Goal: Task Accomplishment & Management: Manage account settings

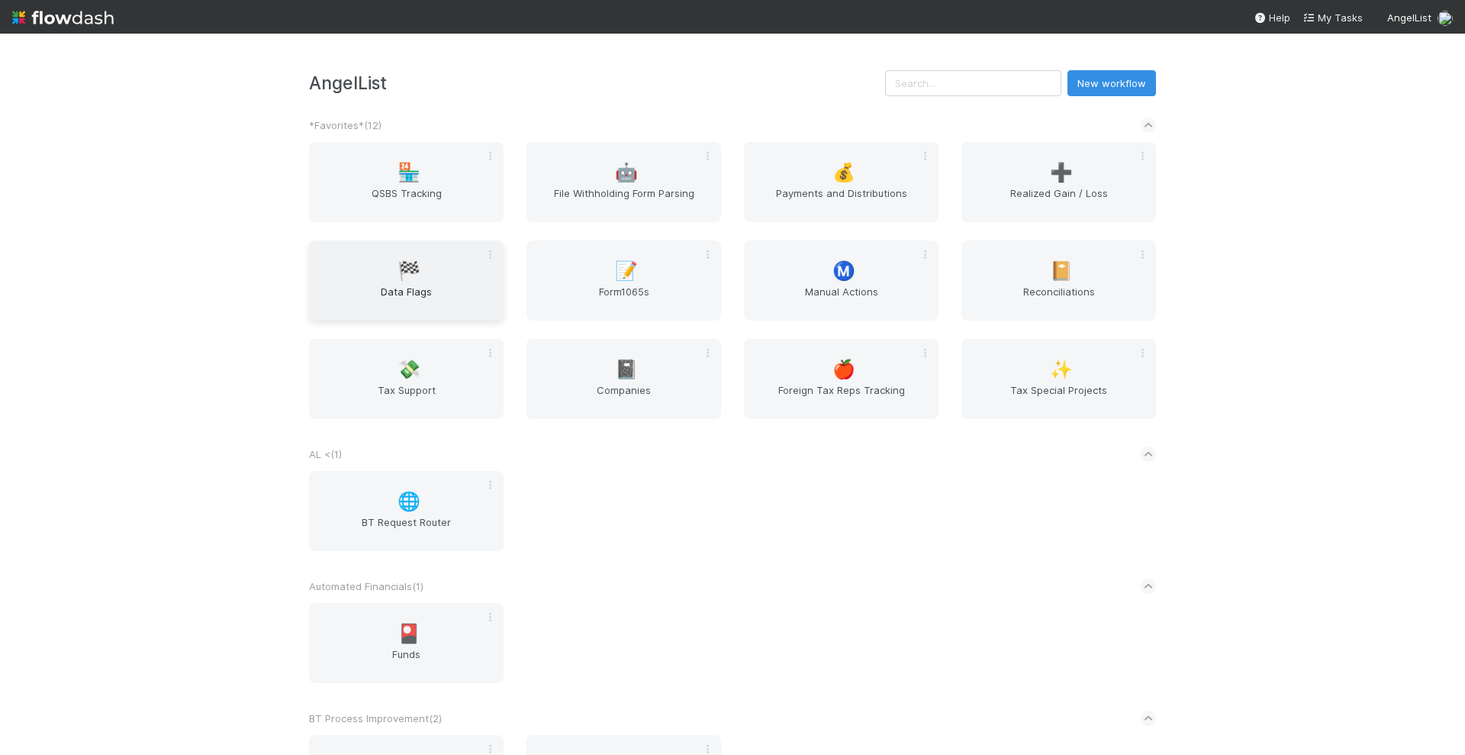
click at [424, 279] on div "🏁 Data Flags" at bounding box center [406, 280] width 195 height 80
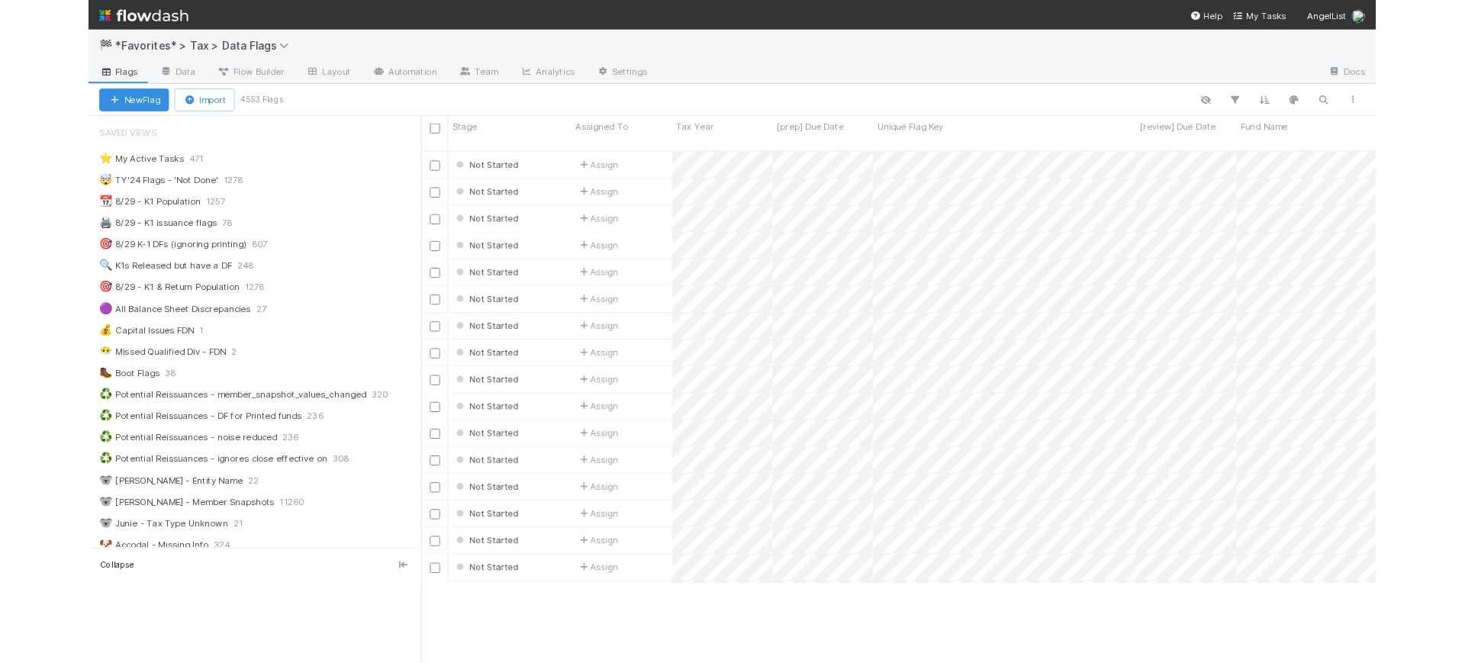
scroll to position [15, 15]
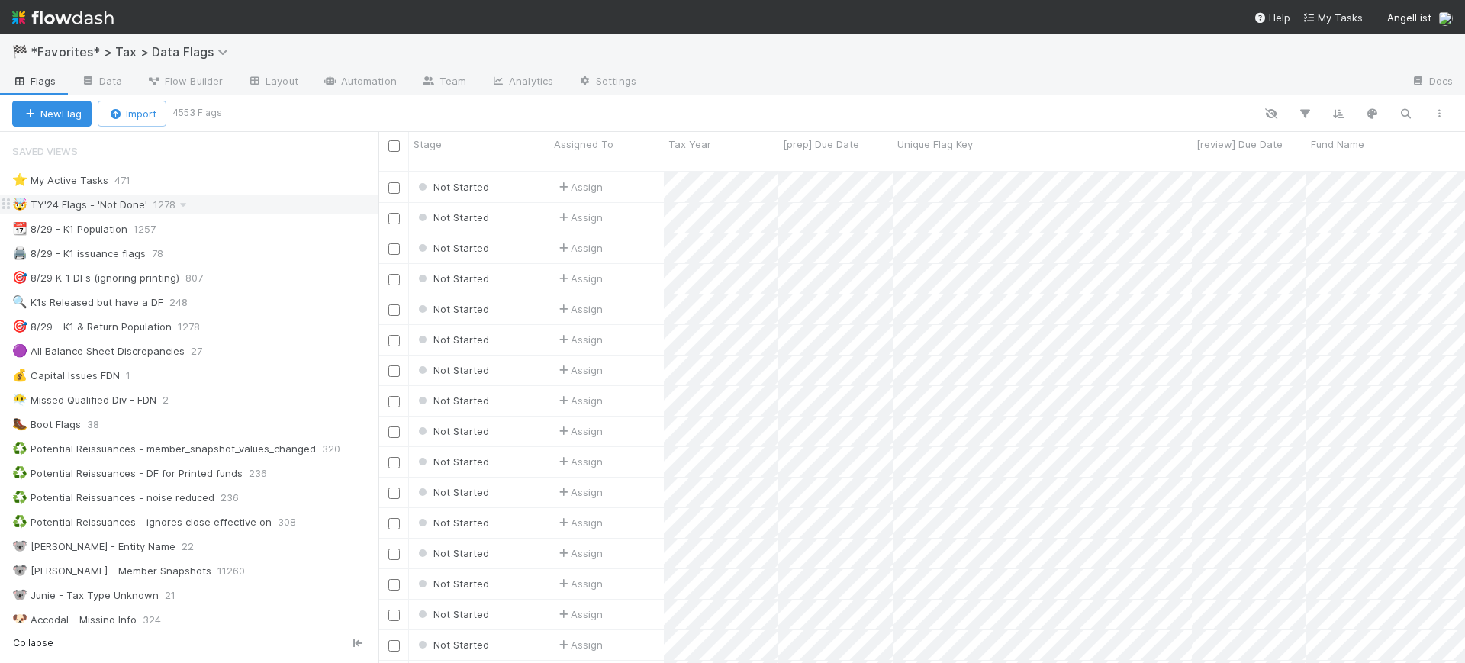
click at [240, 206] on div "🤯 TY'24 Flags - 'Not Done' 1278" at bounding box center [195, 204] width 366 height 19
click at [85, 19] on img at bounding box center [63, 18] width 102 height 26
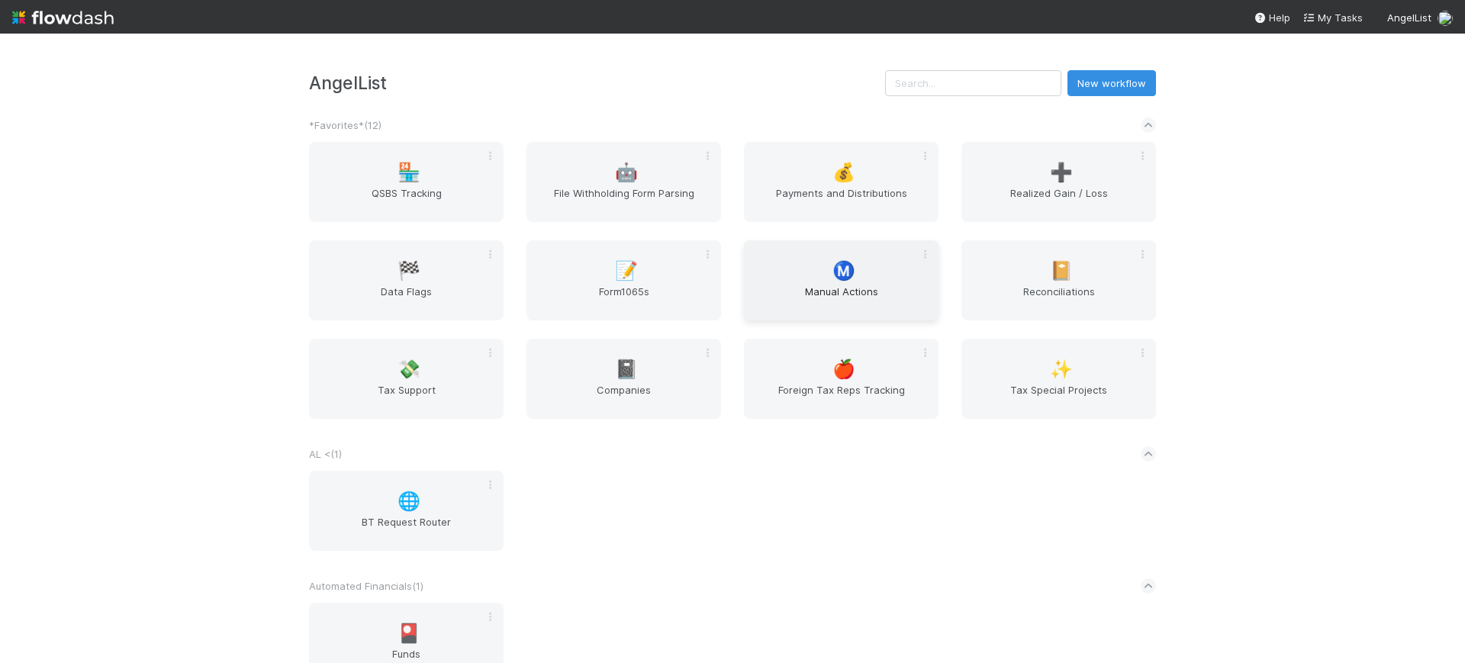
click at [828, 285] on span "Manual Actions" at bounding box center [841, 299] width 182 height 31
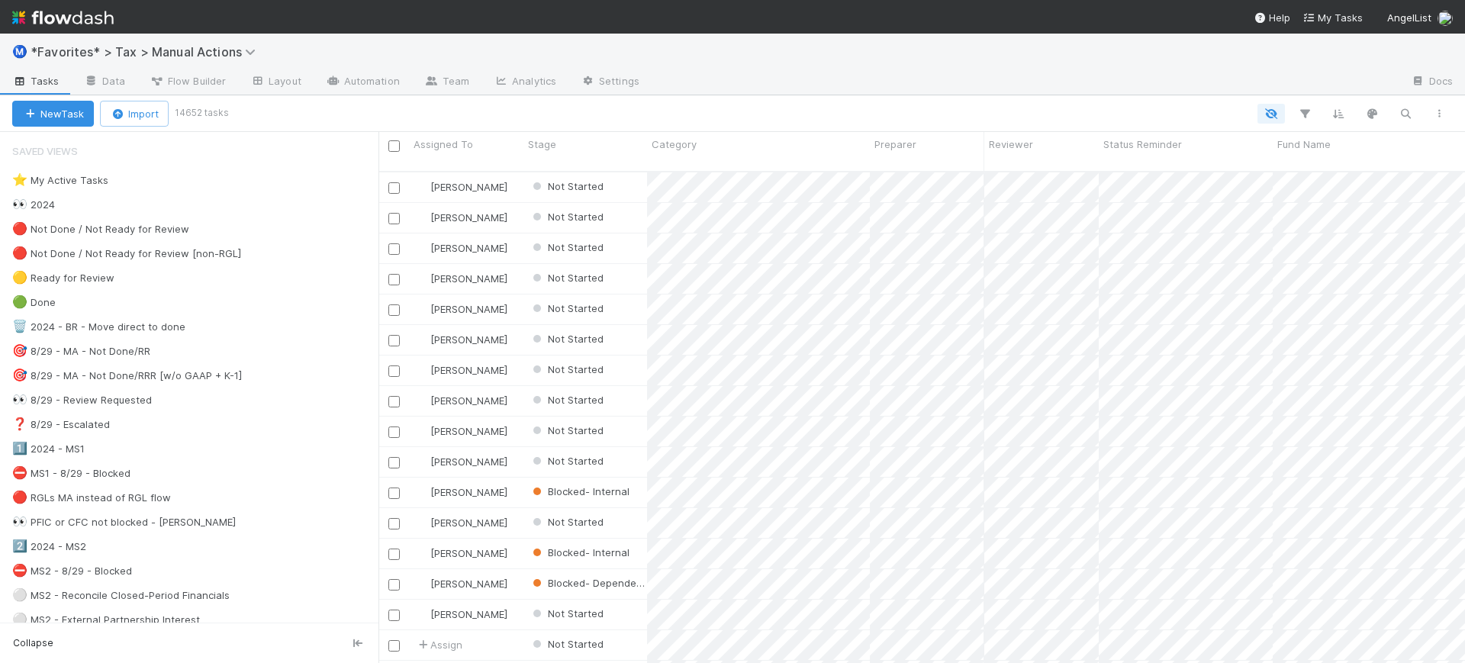
scroll to position [490, 1072]
click at [123, 371] on div "🎯 8/29 - MA - Not Done/RRR [w/o GAAP + K-1]" at bounding box center [127, 375] width 230 height 19
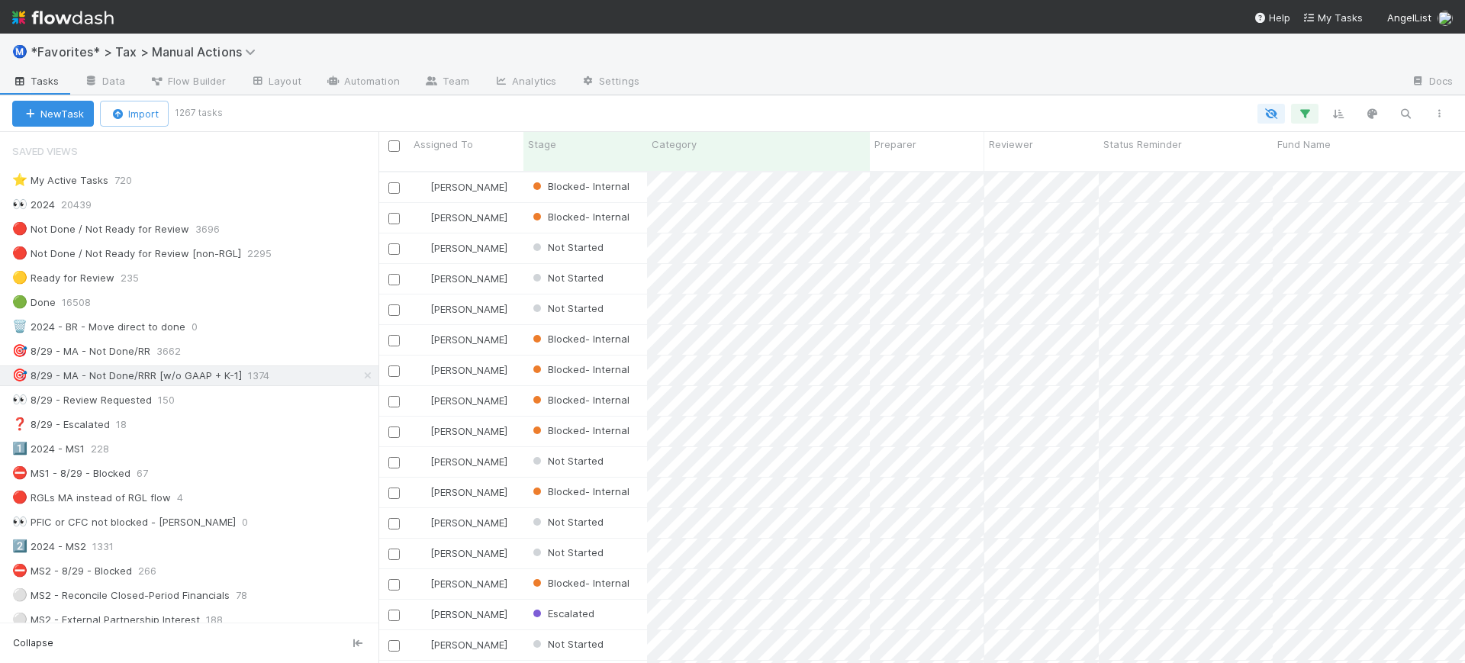
scroll to position [490, 1072]
click at [108, 19] on img at bounding box center [63, 18] width 102 height 26
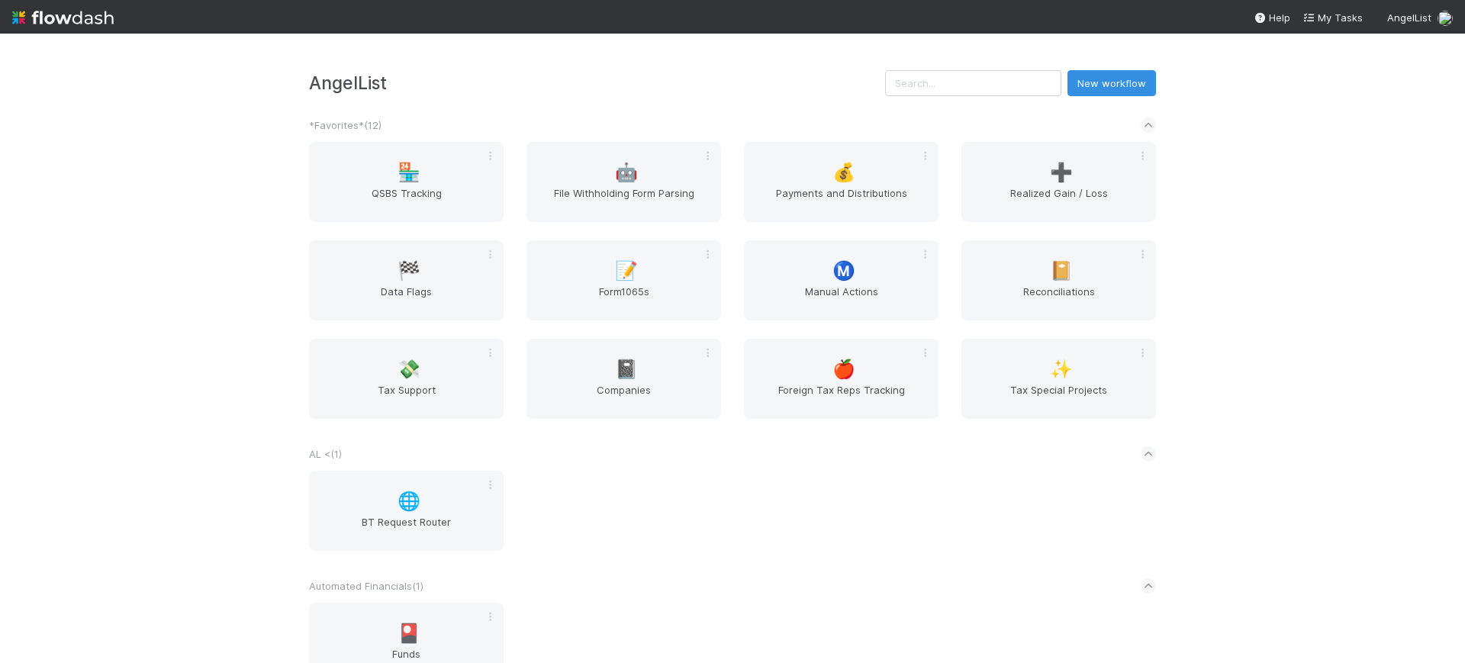
drag, startPoint x: 1274, startPoint y: 221, endPoint x: 1261, endPoint y: 231, distance: 16.3
click at [1274, 221] on div "AngelList New workflow *Favorites* ( 12 ) 🏪 QSBS Tracking 🤖 File Withholding Fo…" at bounding box center [732, 349] width 1465 height 630
click at [837, 224] on div "🏪 QSBS Tracking 🤖 File Withholding Form Parsing 💰 Payments and Distributions ➕ …" at bounding box center [733, 289] width 870 height 295
click at [849, 310] on span "Manual Actions" at bounding box center [841, 299] width 182 height 31
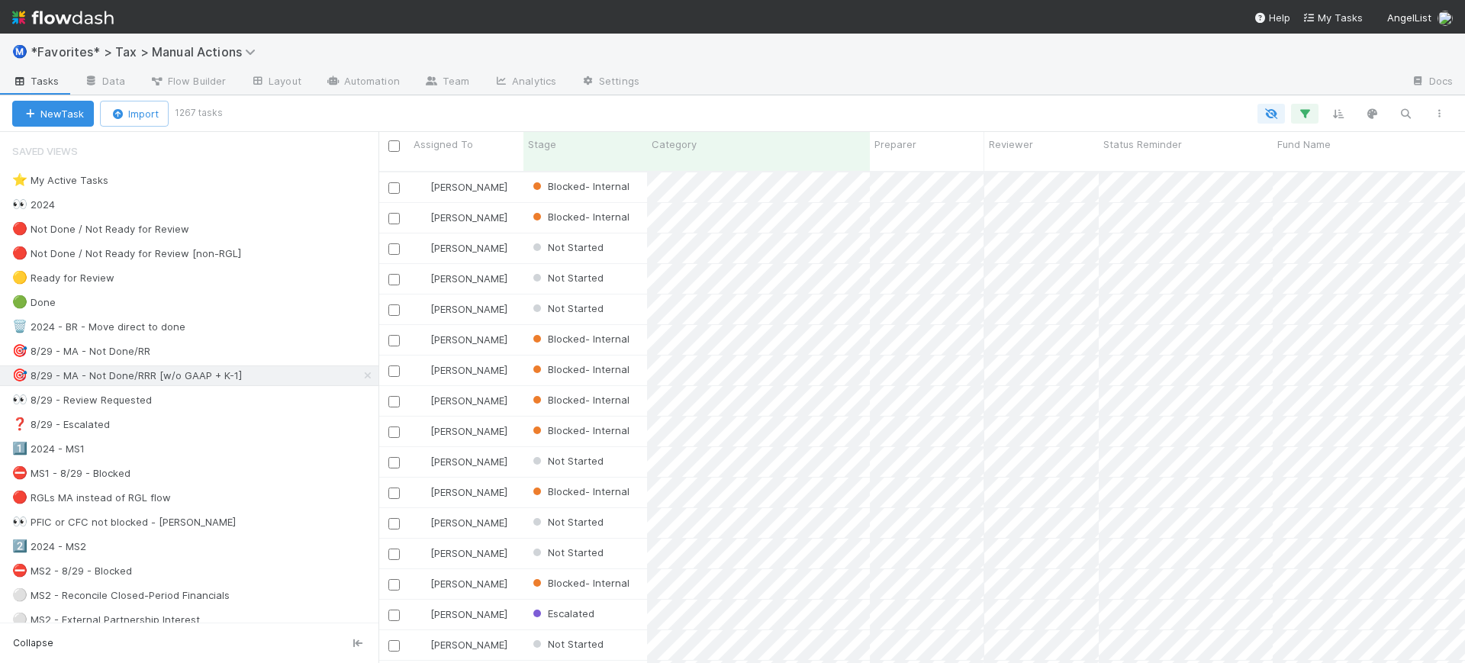
scroll to position [490, 1072]
click at [1408, 118] on icon "button" at bounding box center [1405, 114] width 15 height 14
type input "i"
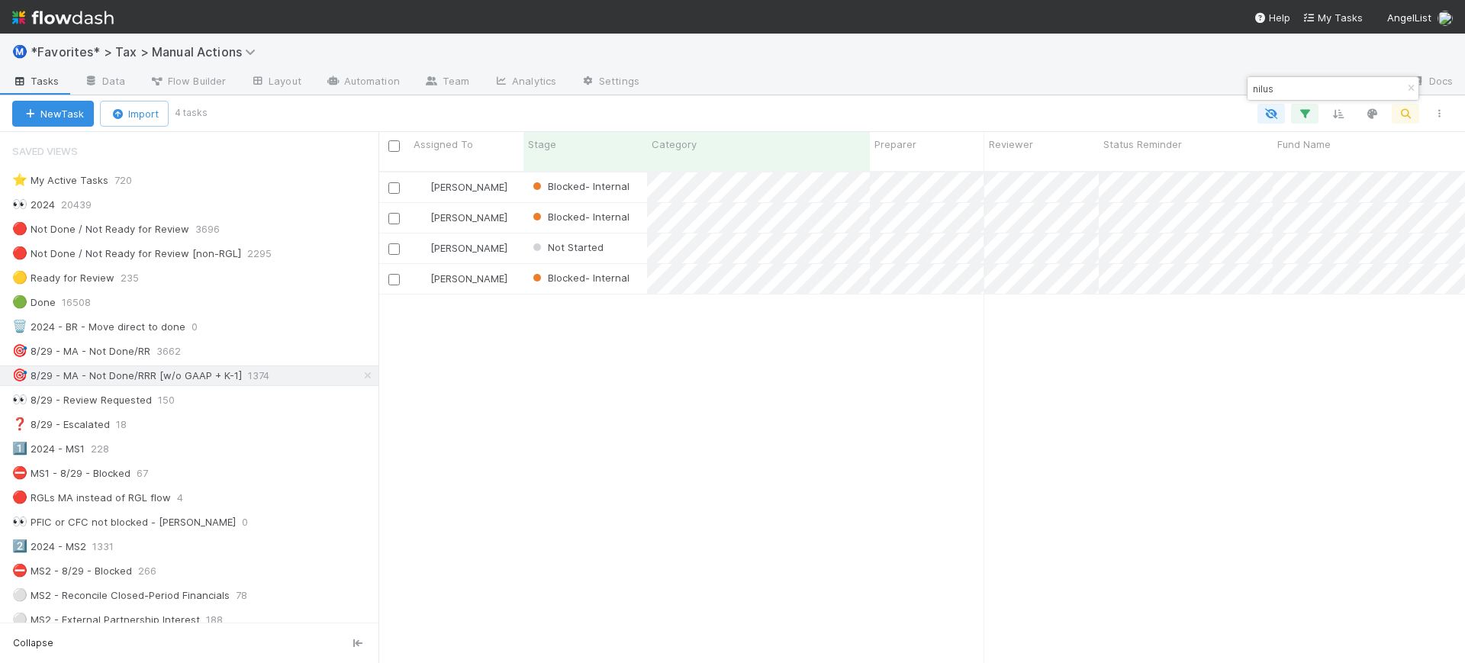
type input "nilus"
click at [1088, 111] on div at bounding box center [831, 114] width 1252 height 20
click at [360, 379] on icon at bounding box center [367, 376] width 15 height 10
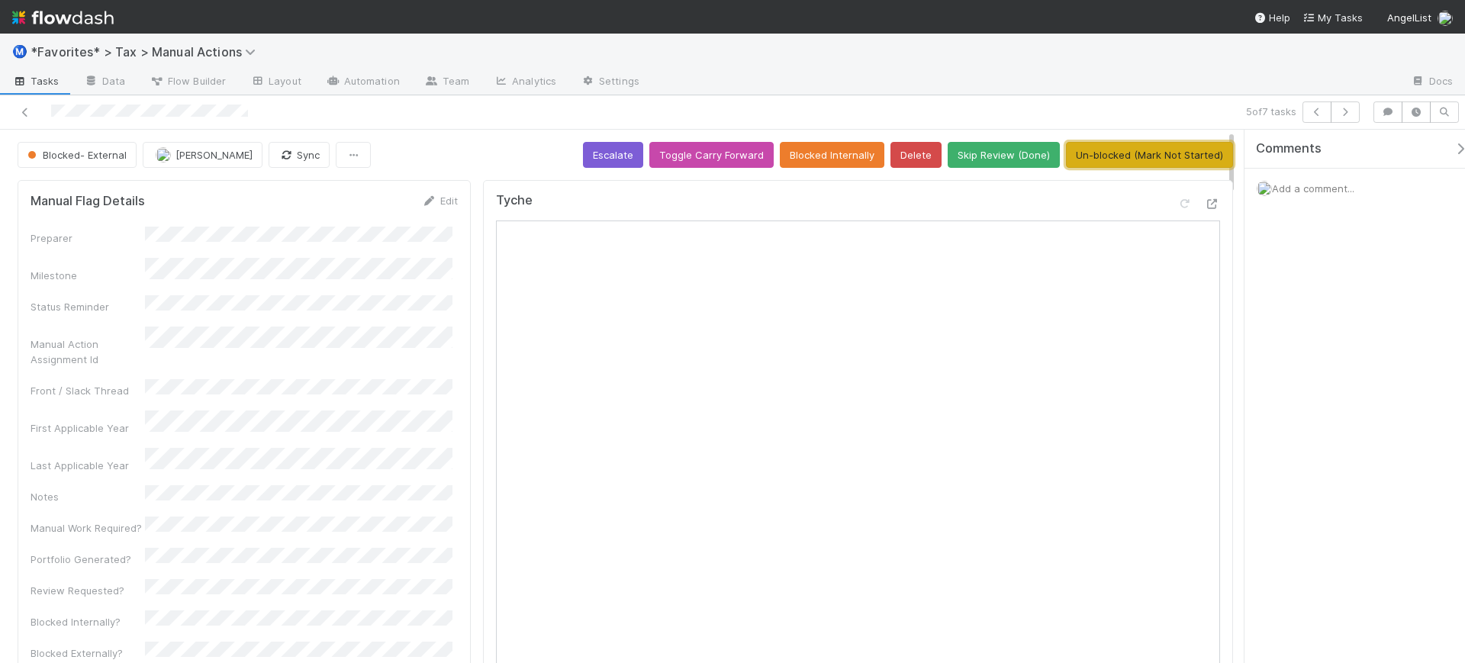
click at [1083, 164] on button "Un-blocked (Mark Not Started)" at bounding box center [1149, 155] width 167 height 26
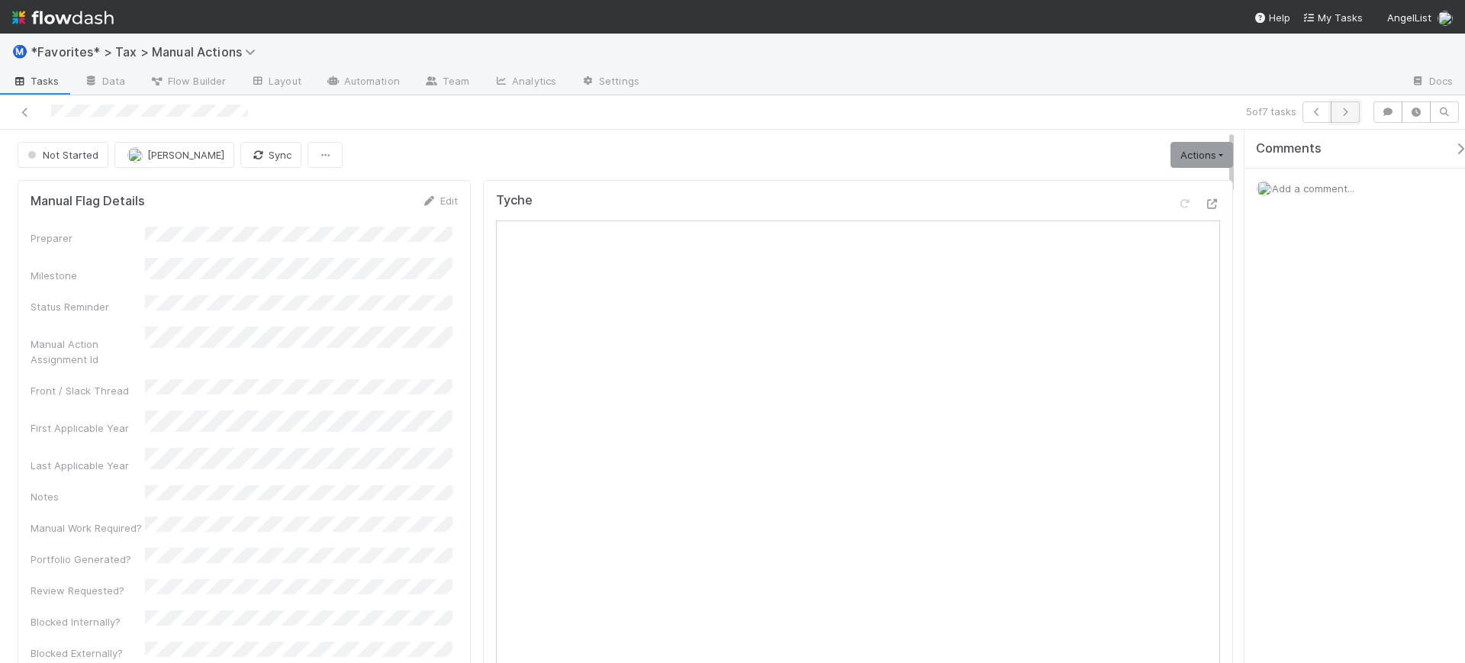
click at [1352, 110] on icon "button" at bounding box center [1345, 112] width 15 height 9
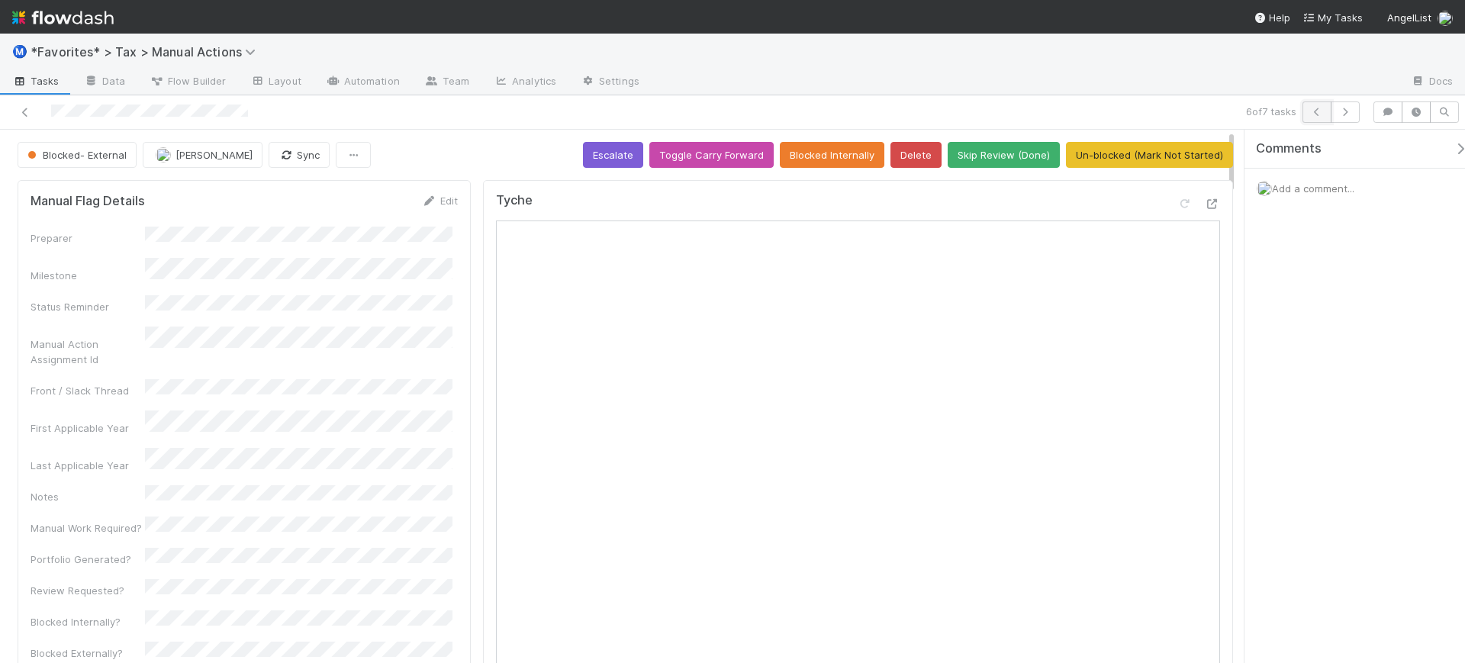
click at [1316, 111] on icon "button" at bounding box center [1317, 112] width 15 height 9
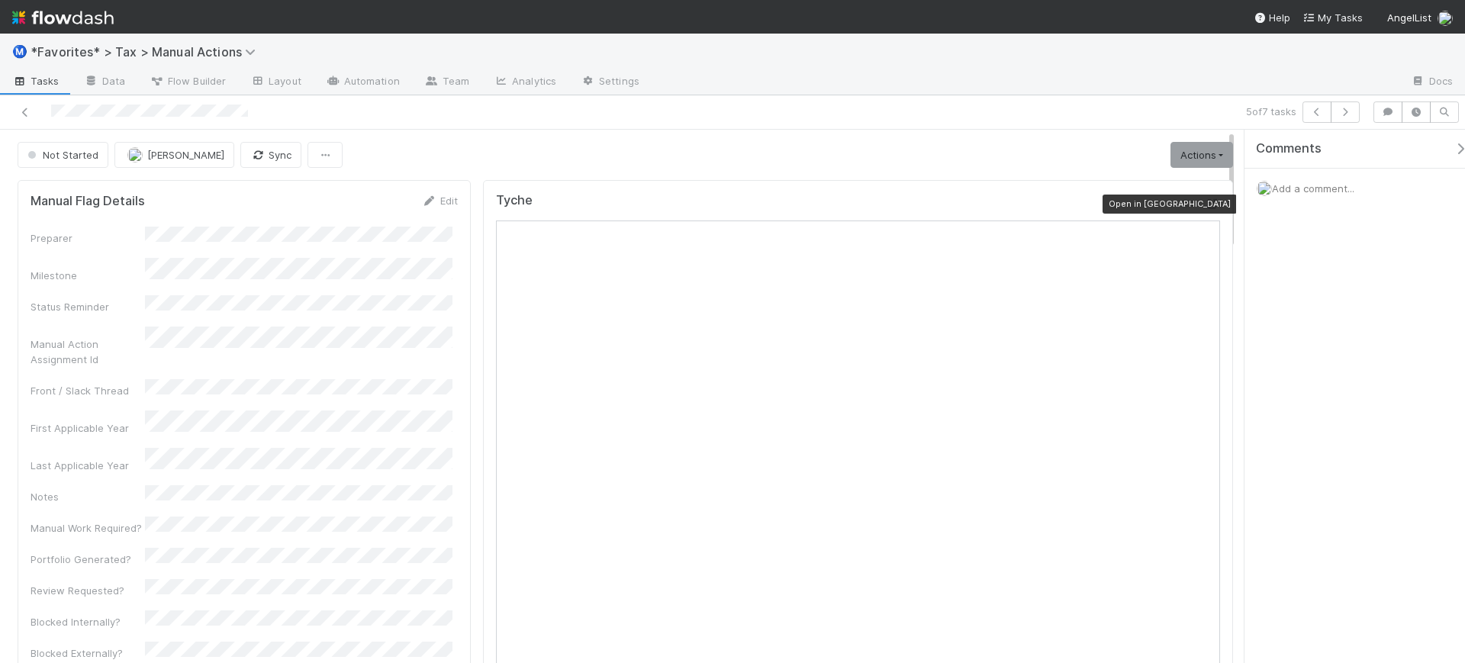
click at [1205, 203] on icon at bounding box center [1212, 204] width 15 height 10
click at [1347, 114] on icon "button" at bounding box center [1345, 112] width 15 height 9
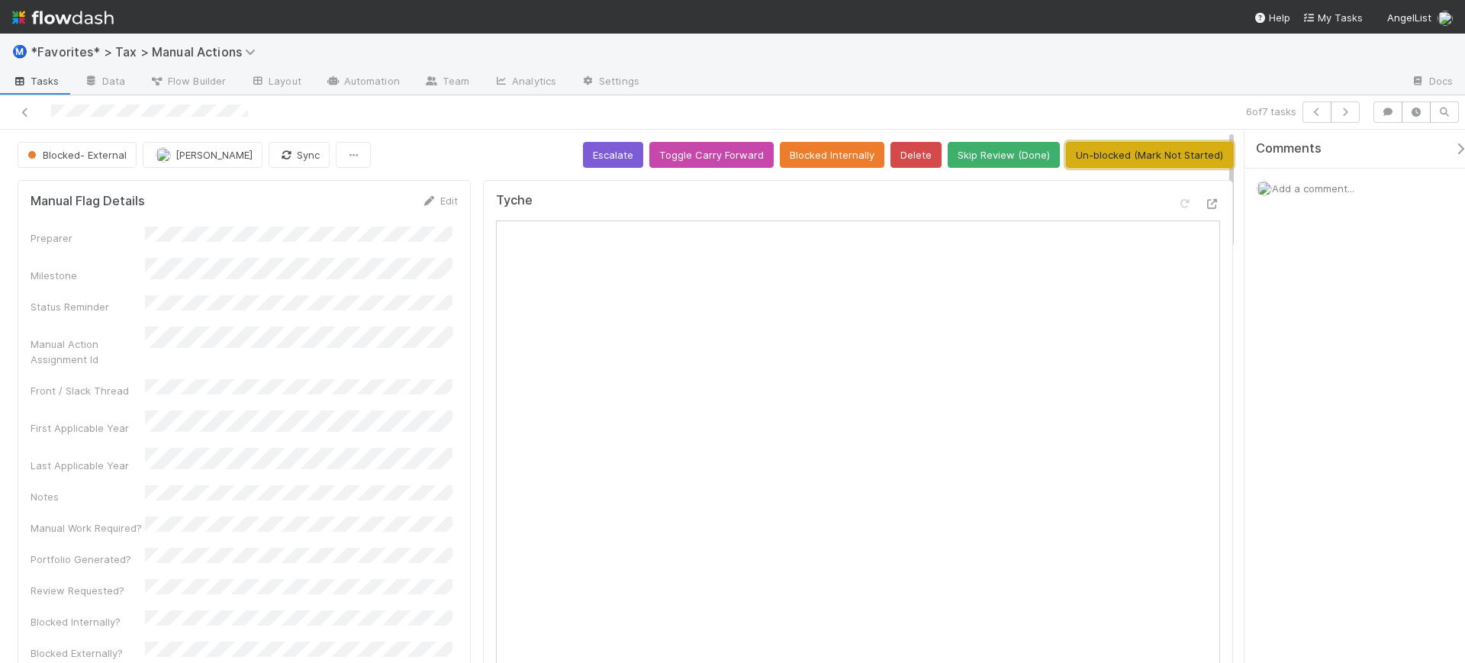
click at [1106, 156] on button "Un-blocked (Mark Not Started)" at bounding box center [1149, 155] width 167 height 26
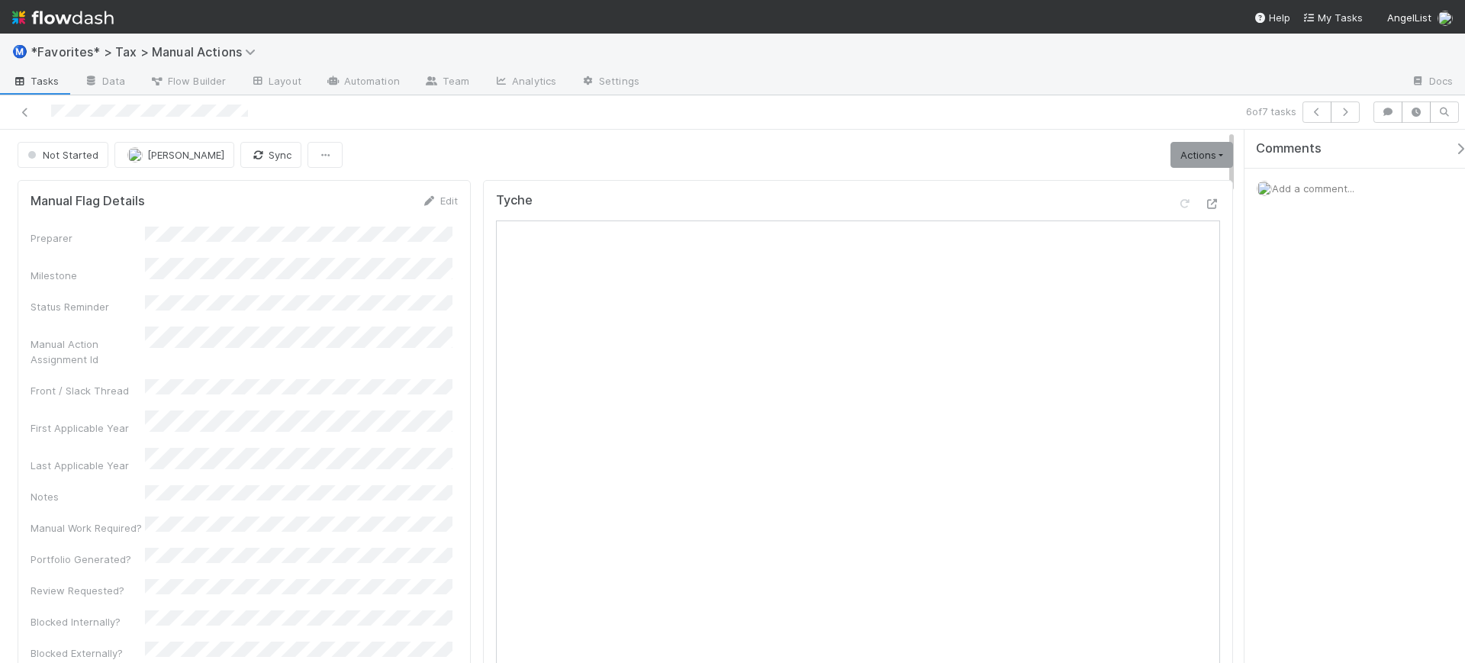
click at [29, 112] on icon at bounding box center [25, 113] width 15 height 10
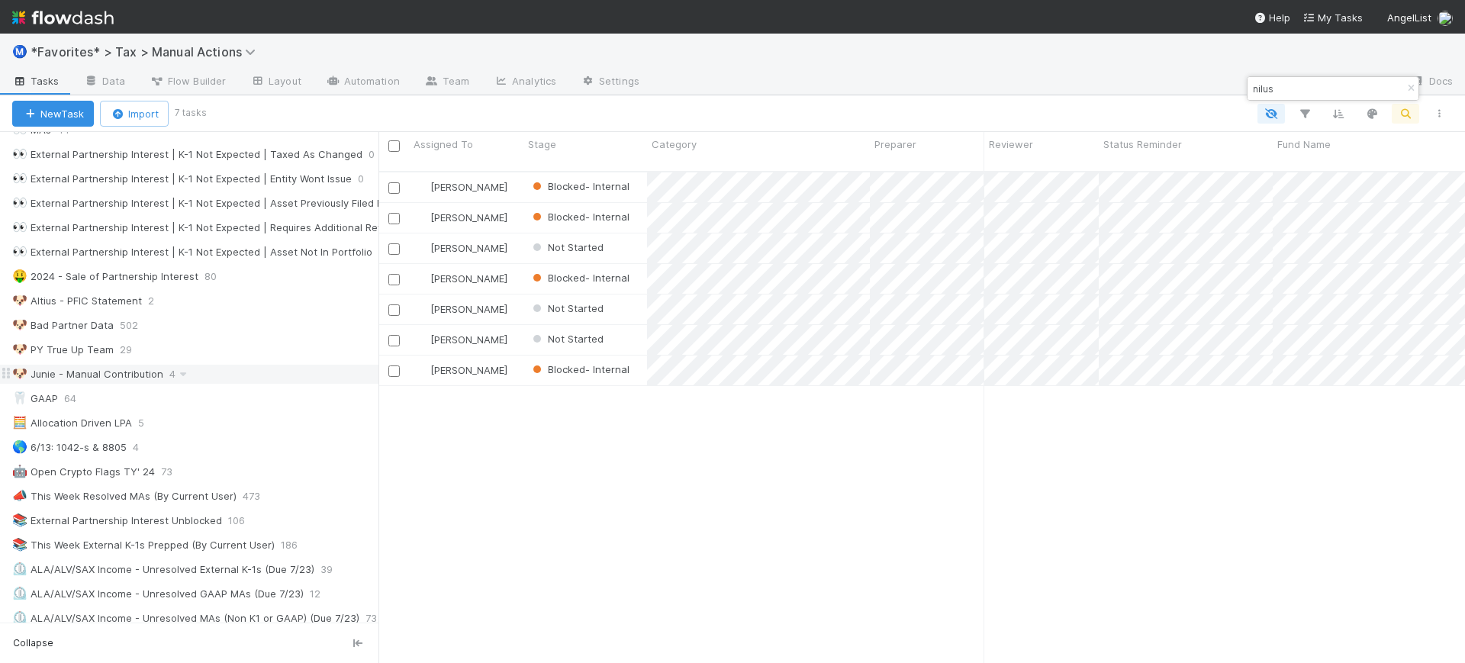
scroll to position [643, 0]
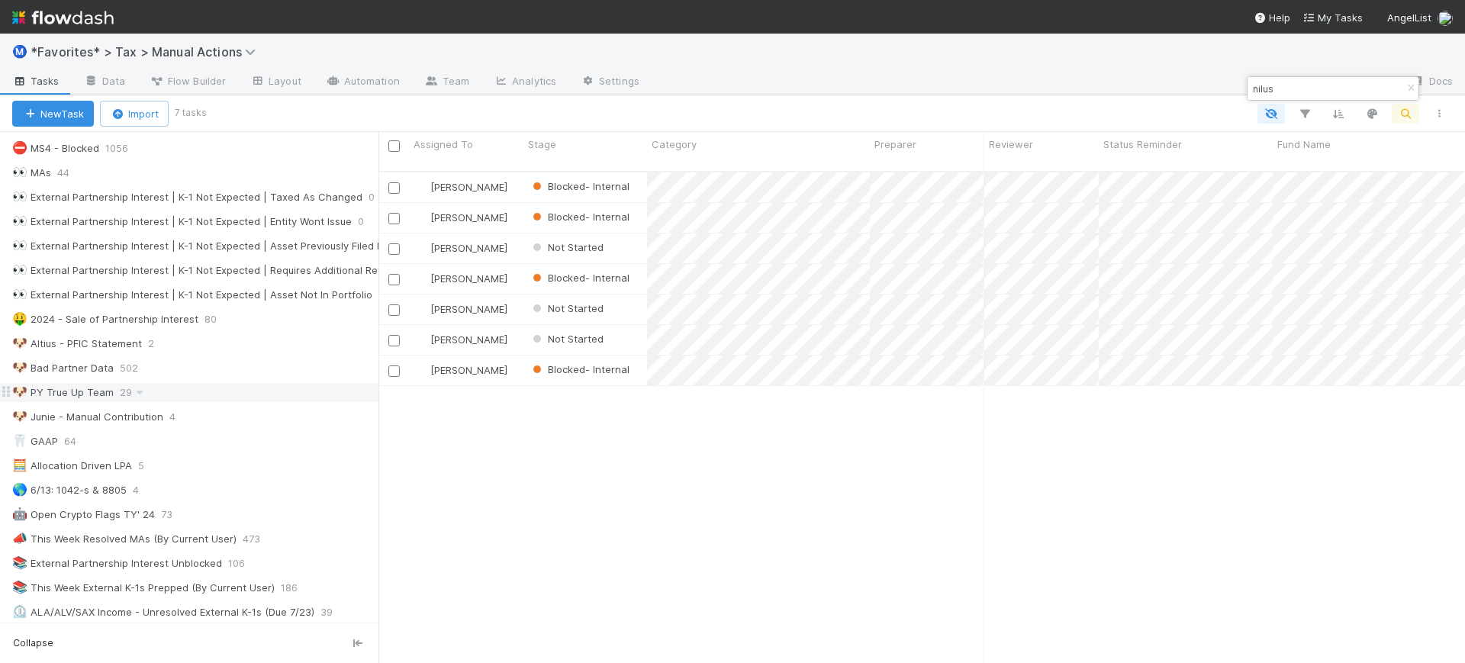
click at [53, 388] on div "🐶 PY True Up Team" at bounding box center [63, 392] width 102 height 19
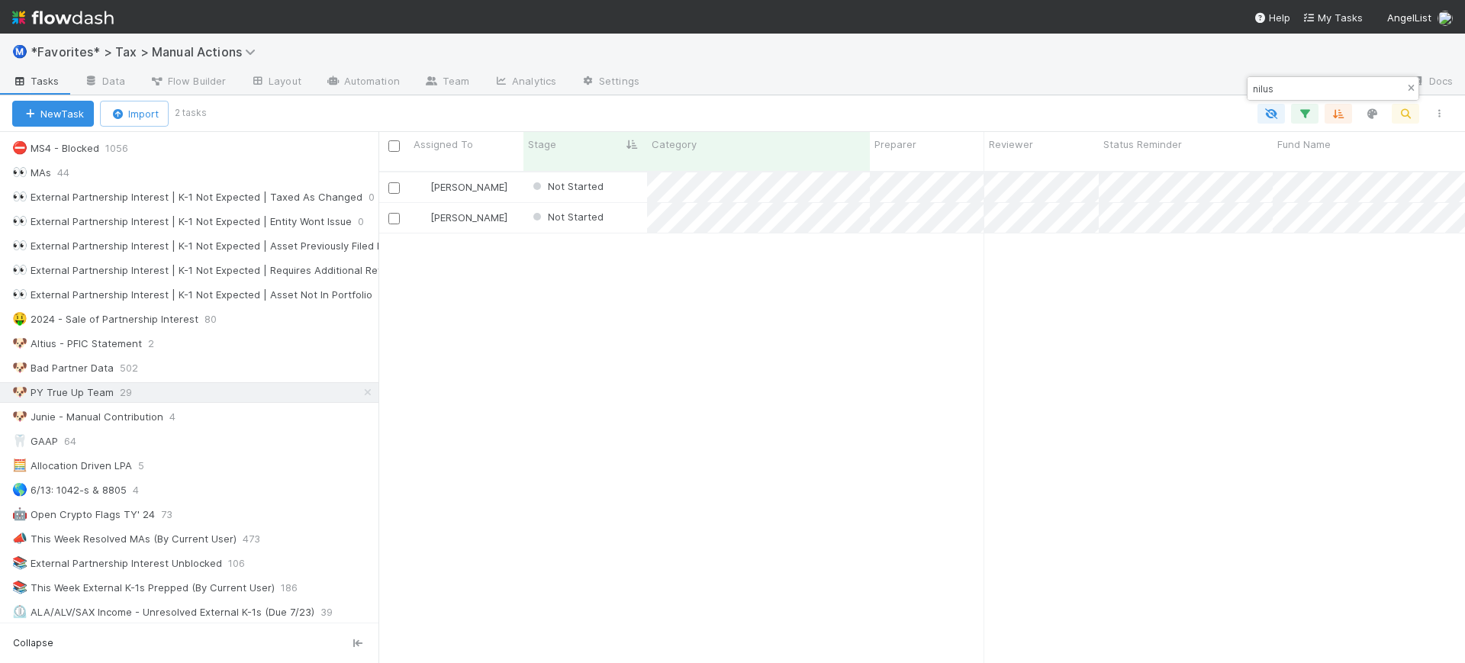
click at [1409, 88] on icon "button" at bounding box center [1410, 88] width 15 height 9
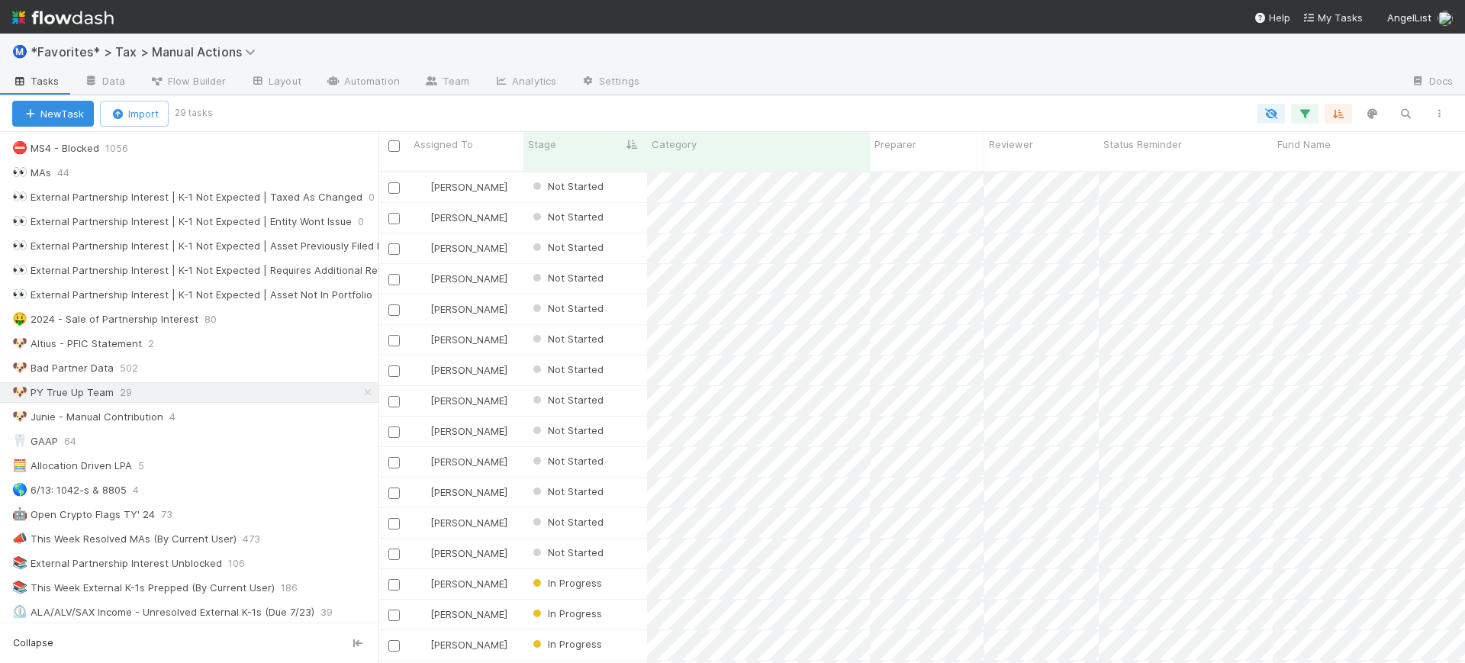
scroll to position [490, 1072]
click at [701, 143] on div "Category" at bounding box center [759, 144] width 214 height 15
click at [704, 170] on div "Sort First → Last" at bounding box center [740, 173] width 174 height 23
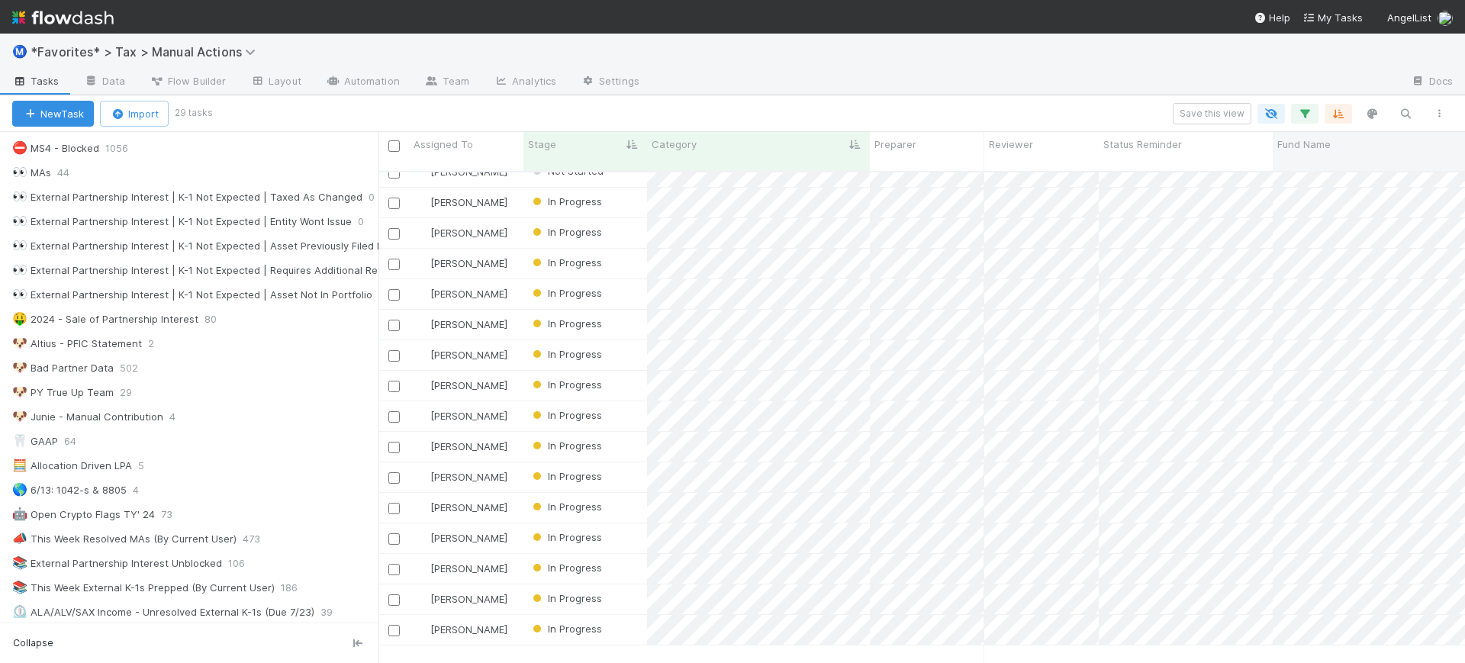
scroll to position [301, 0]
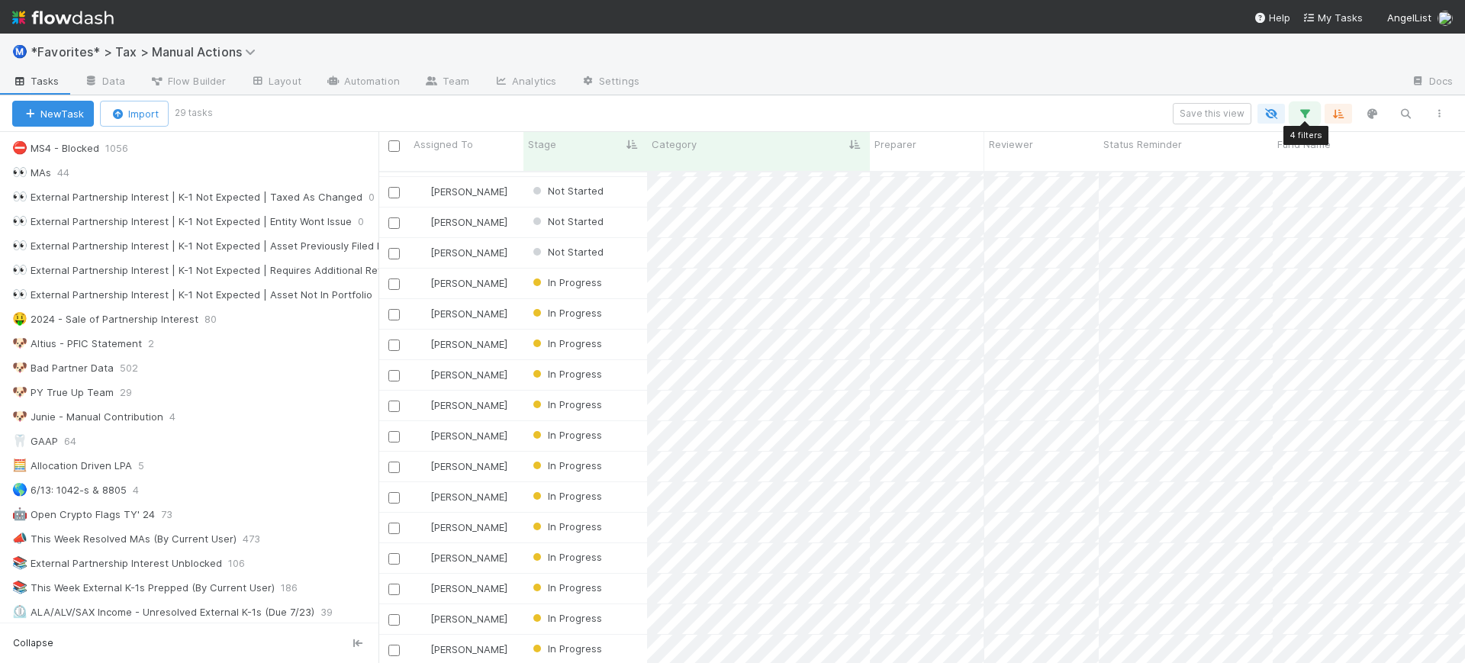
click at [1313, 114] on button "button" at bounding box center [1304, 114] width 27 height 20
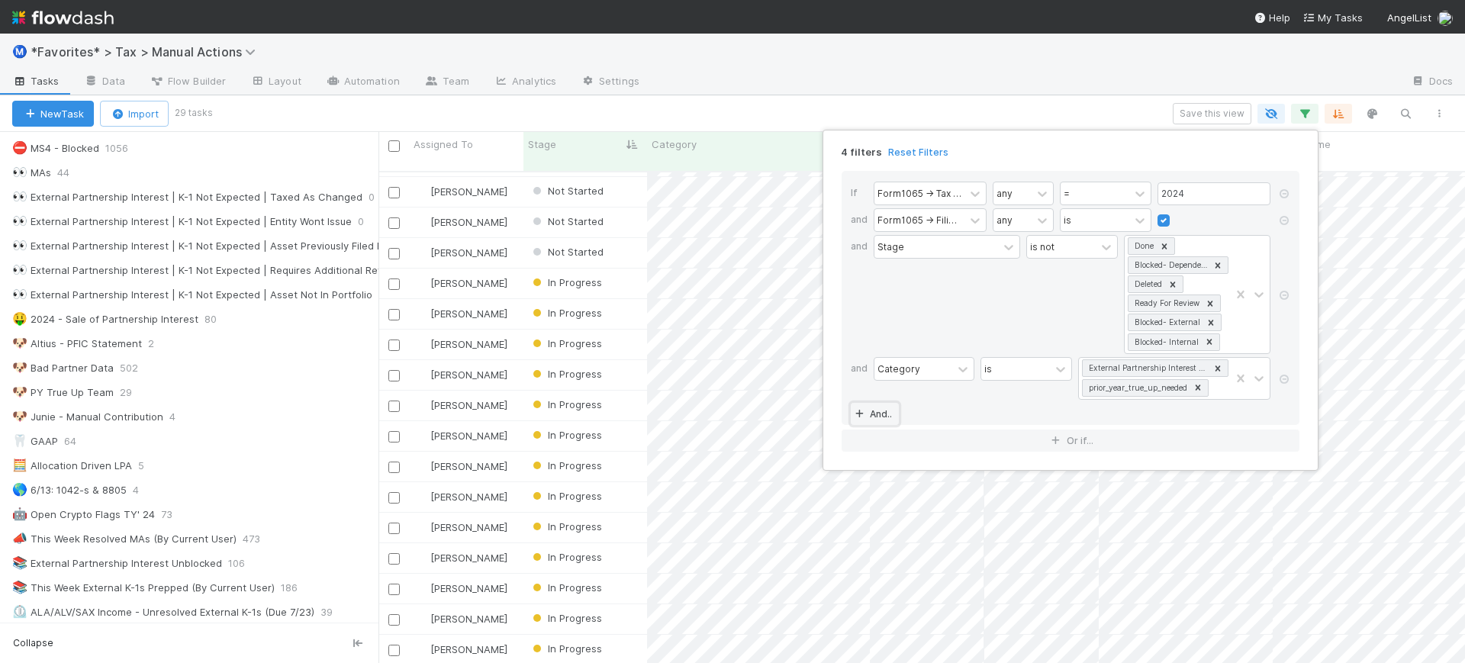
click at [874, 411] on link "And.." at bounding box center [875, 414] width 48 height 22
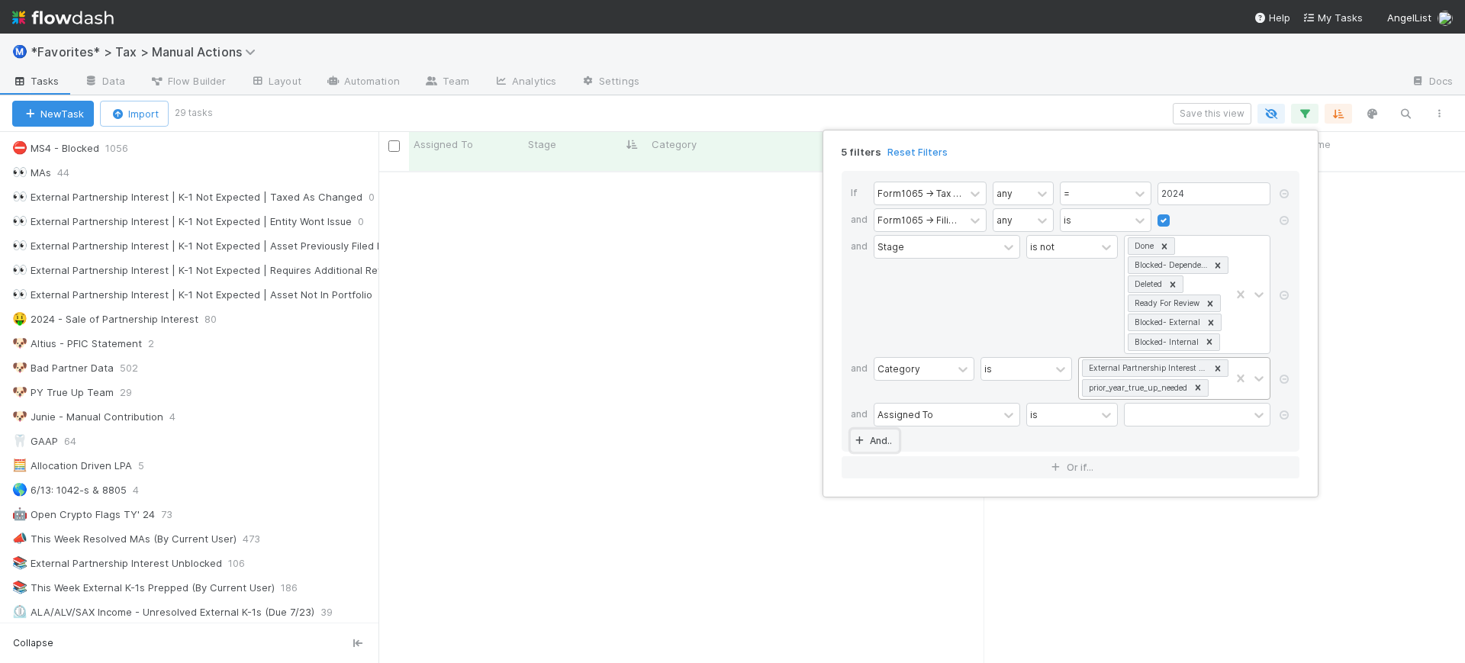
click at [1201, 386] on icon at bounding box center [1198, 387] width 5 height 5
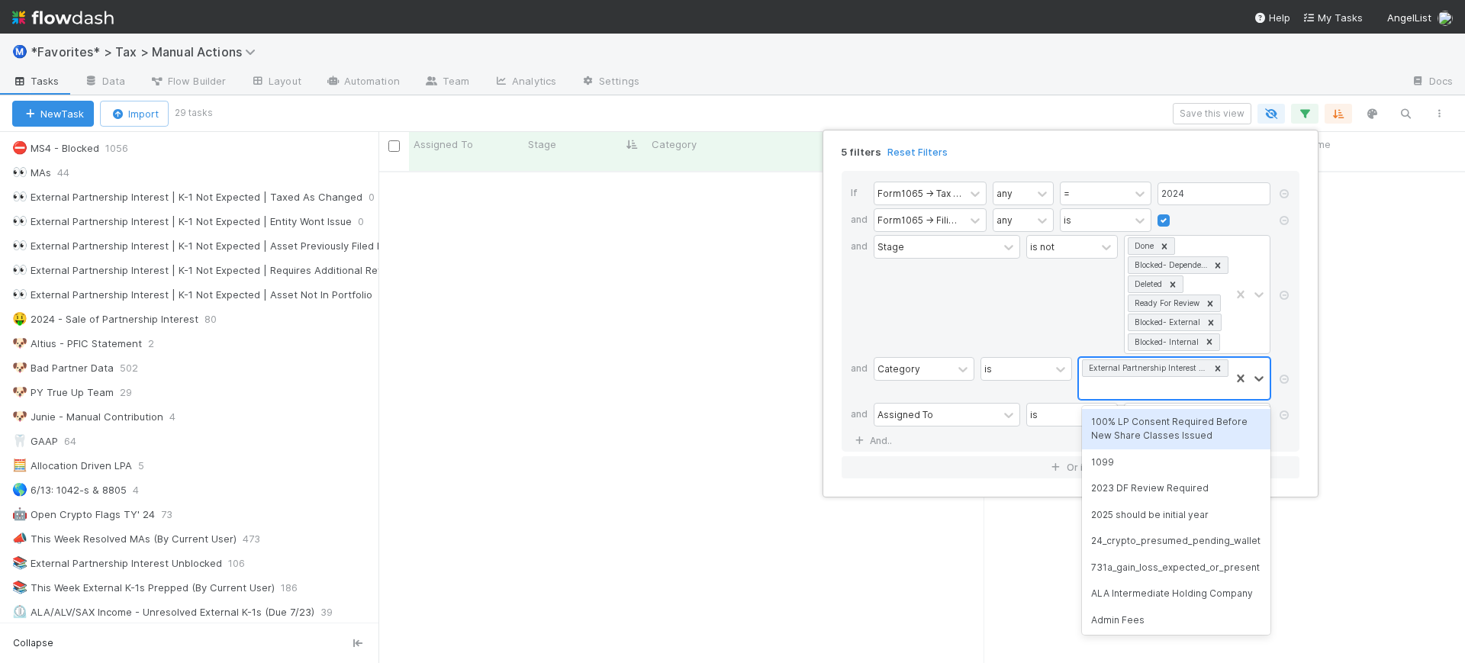
scroll to position [1, 0]
drag, startPoint x: 1035, startPoint y: 318, endPoint x: 1041, endPoint y: 258, distance: 60.6
click at [1035, 317] on div "is not" at bounding box center [1072, 294] width 92 height 119
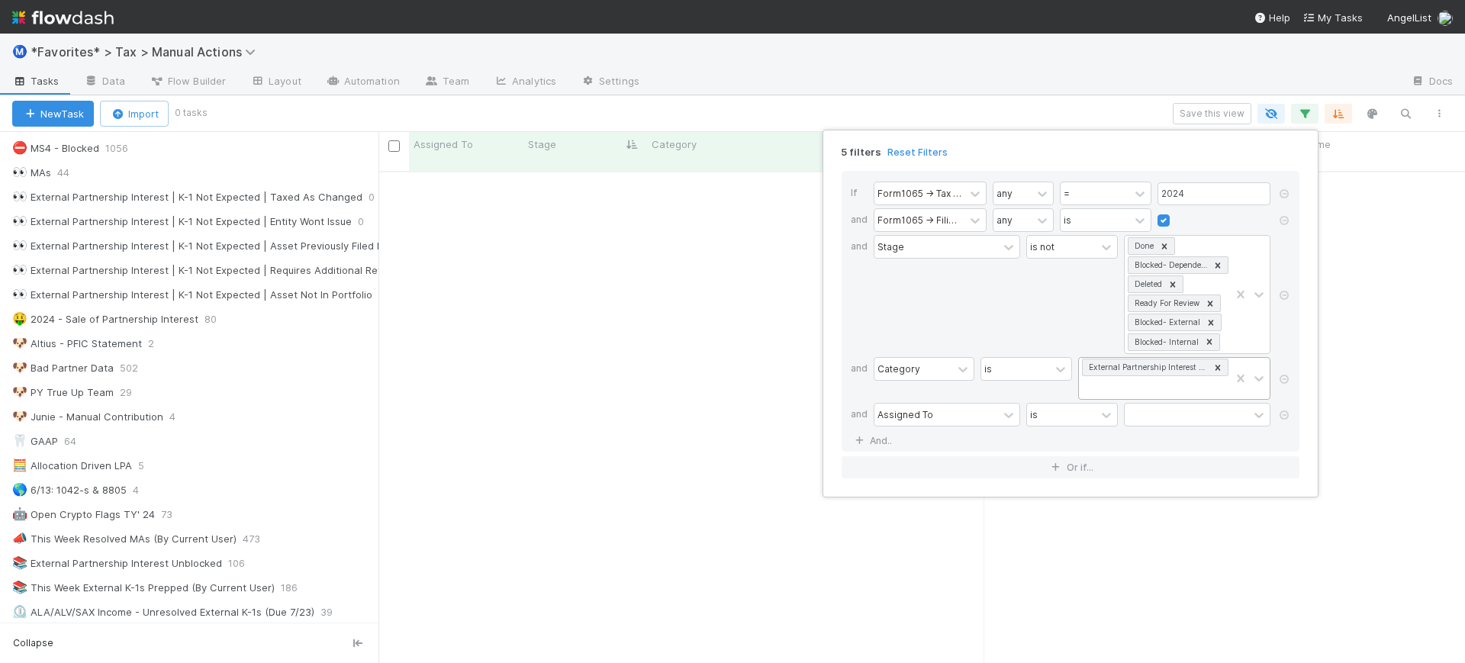
scroll to position [475, 1058]
click at [1285, 416] on icon at bounding box center [1284, 415] width 15 height 9
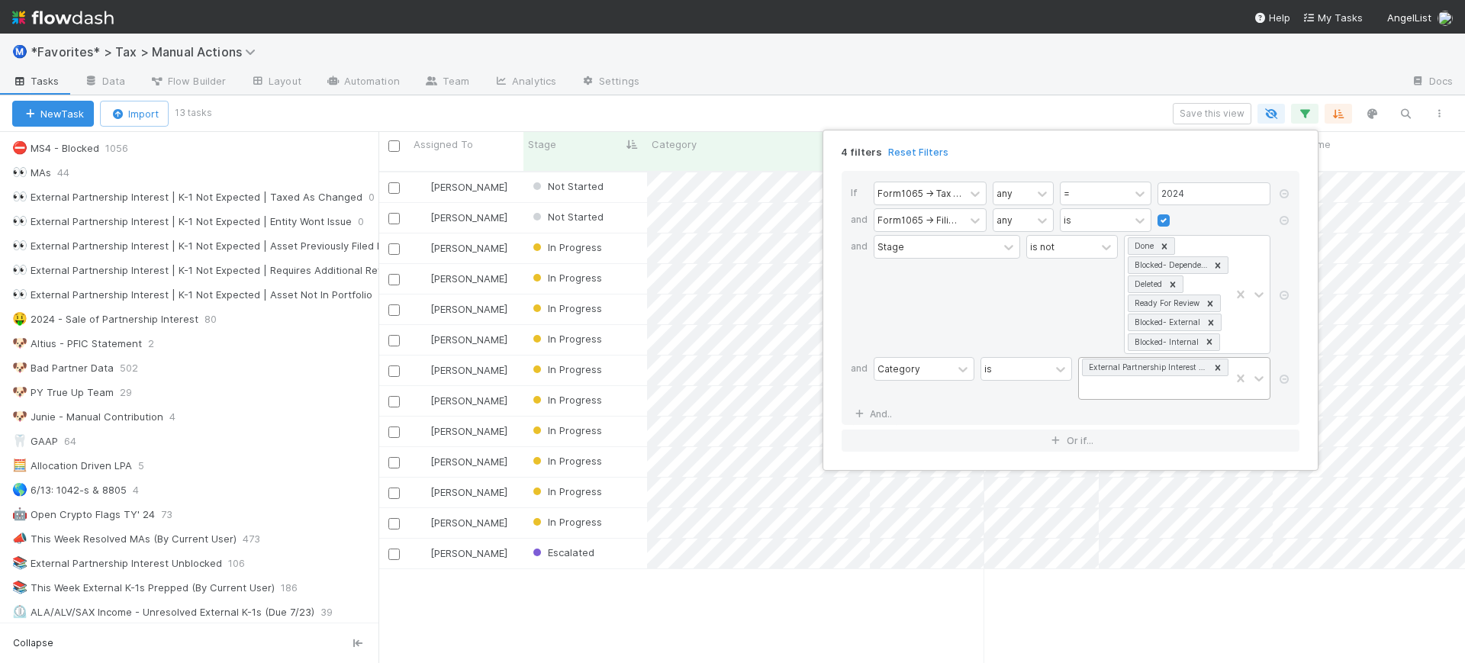
scroll to position [490, 1072]
click at [1062, 105] on div "4 filters Reset Filters If Form1065 -> Tax Year any = 2024 and Form1065 -> Fili…" at bounding box center [732, 331] width 1465 height 663
click at [890, 99] on div "4 filters Reset Filters If Form1065 -> Tax Year any = 2024 and Form1065 -> Fili…" at bounding box center [732, 331] width 1465 height 663
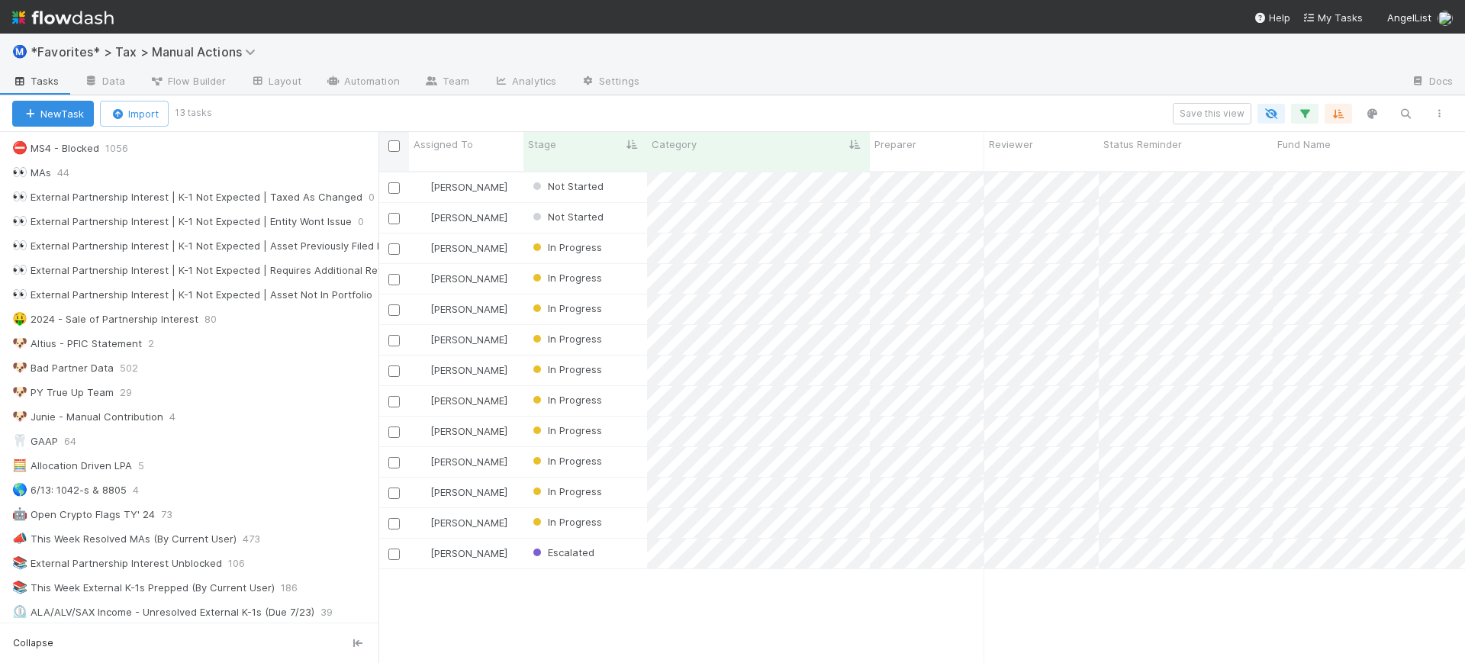
click at [395, 143] on input "checkbox" at bounding box center [393, 145] width 11 height 11
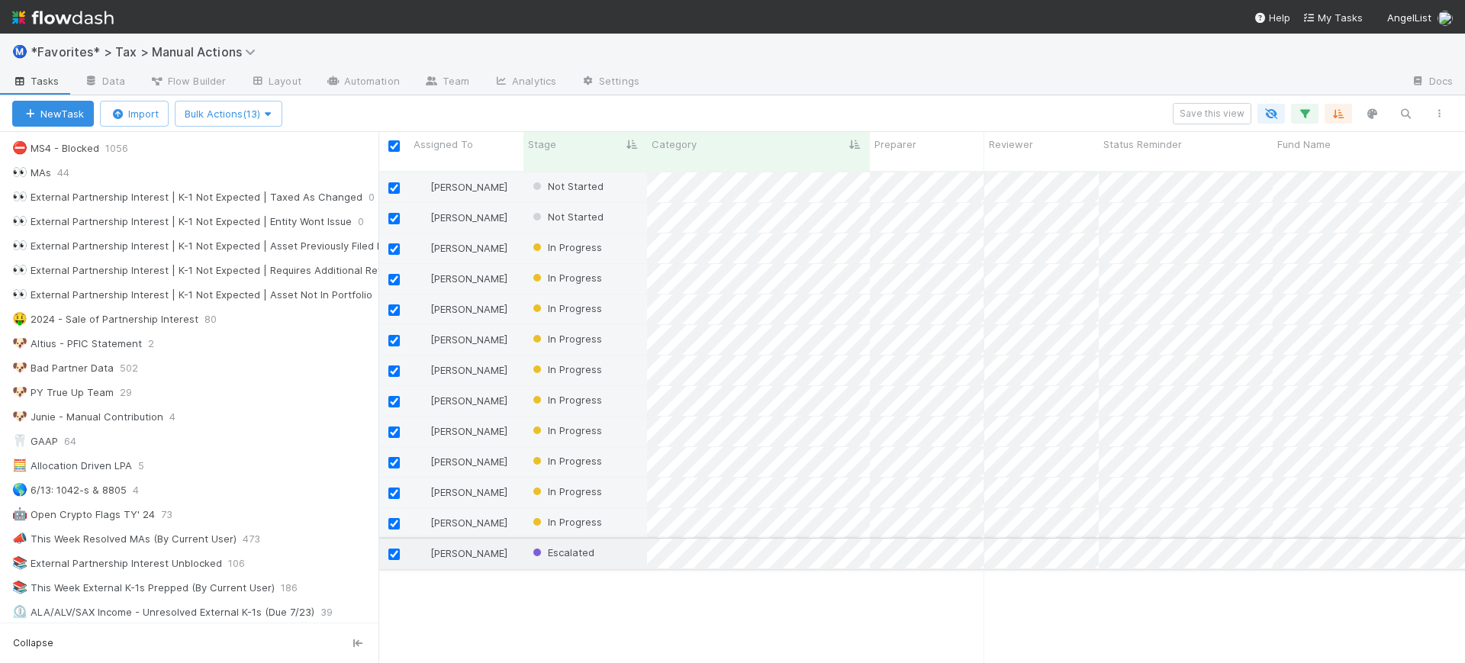
click at [395, 549] on input "checkbox" at bounding box center [393, 554] width 11 height 11
checkbox input "false"
click at [397, 305] on input "checkbox" at bounding box center [393, 310] width 11 height 11
click at [274, 113] on icon "button" at bounding box center [266, 114] width 15 height 10
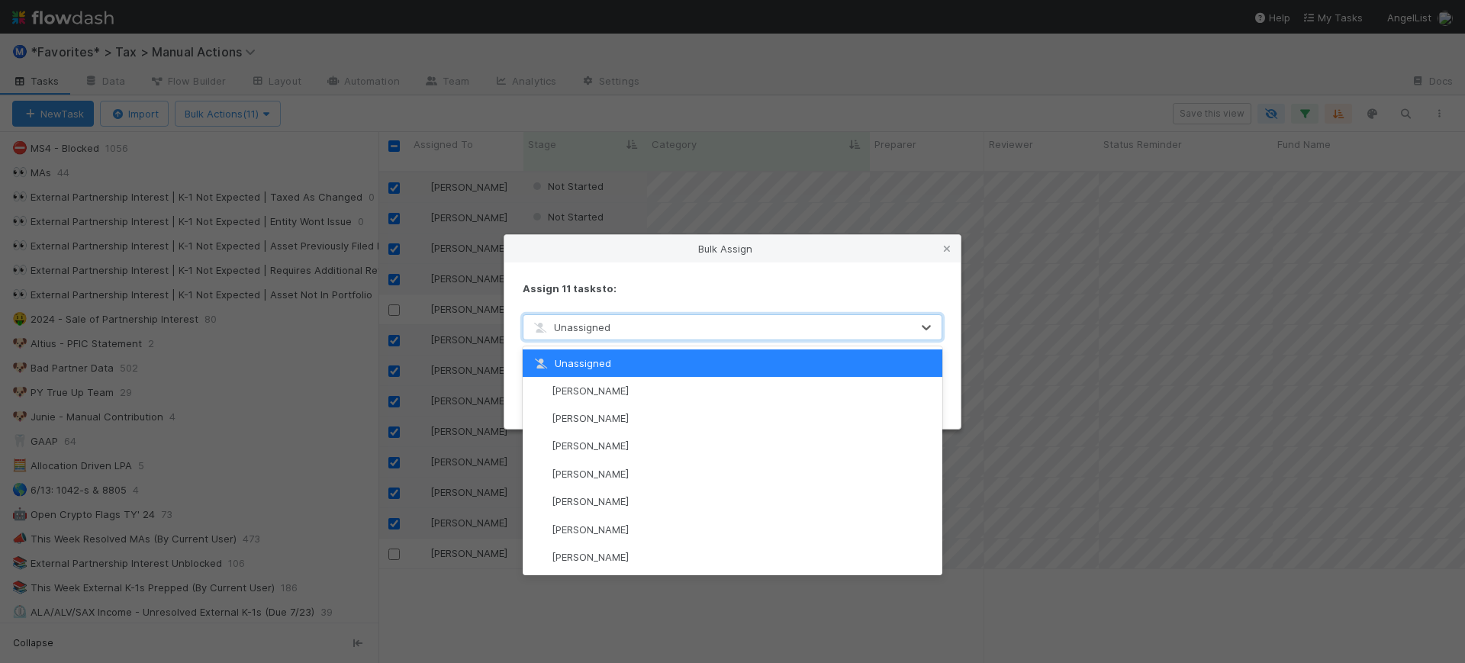
click at [624, 327] on div "Unassigned" at bounding box center [718, 327] width 388 height 24
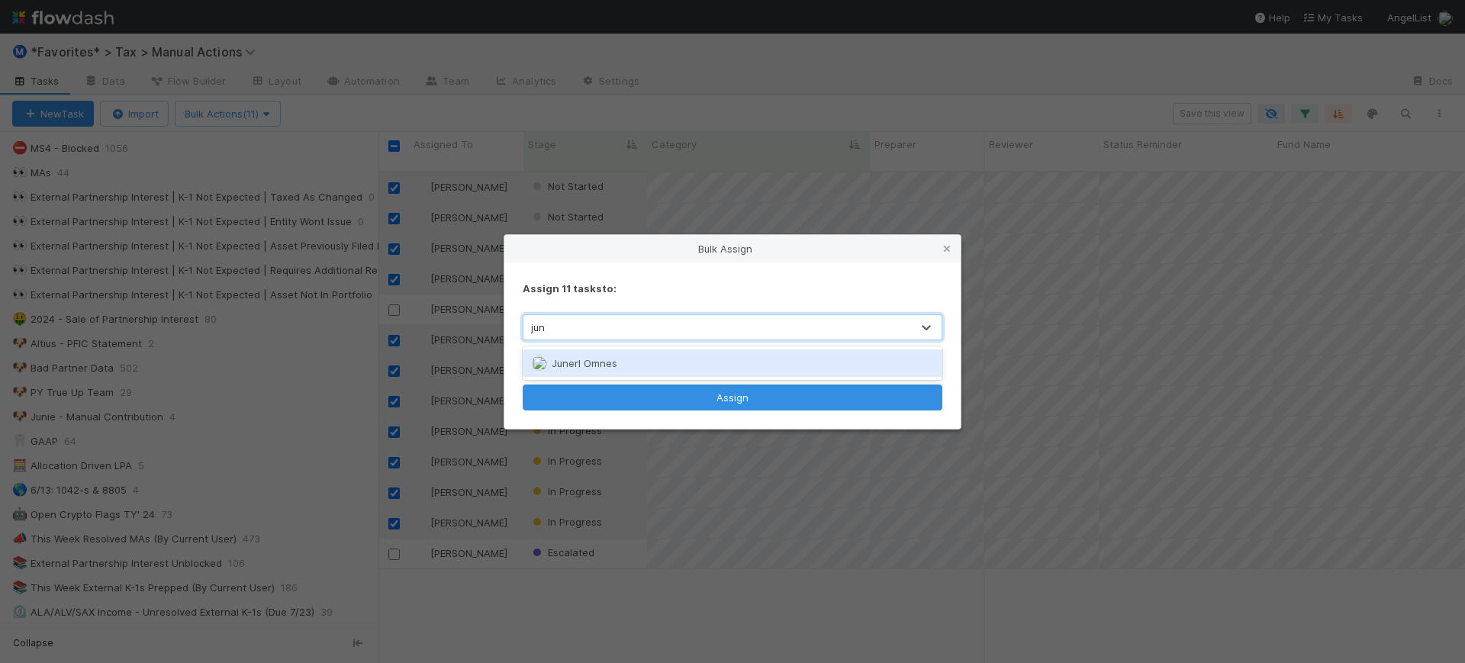
type input "june"
click at [631, 364] on div "Junerl Omnes" at bounding box center [733, 363] width 420 height 27
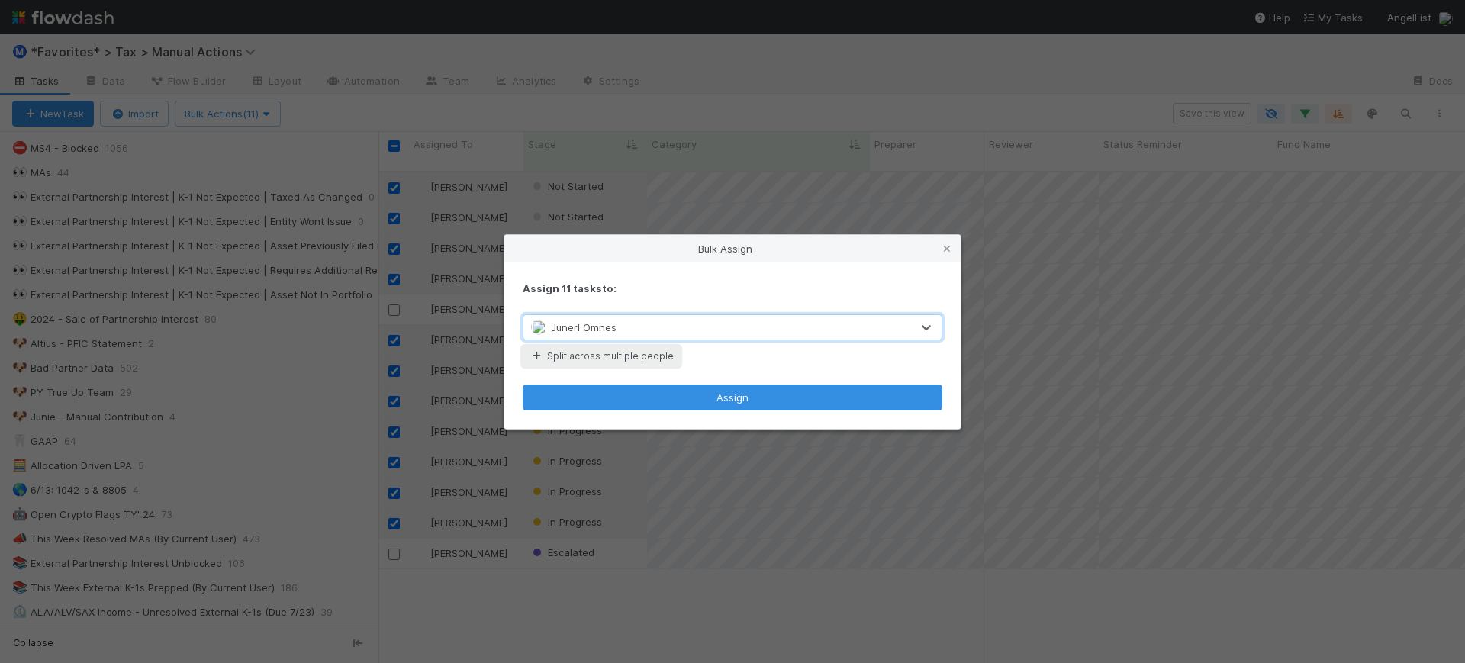
click at [614, 362] on button "Split across multiple people" at bounding box center [601, 356] width 157 height 20
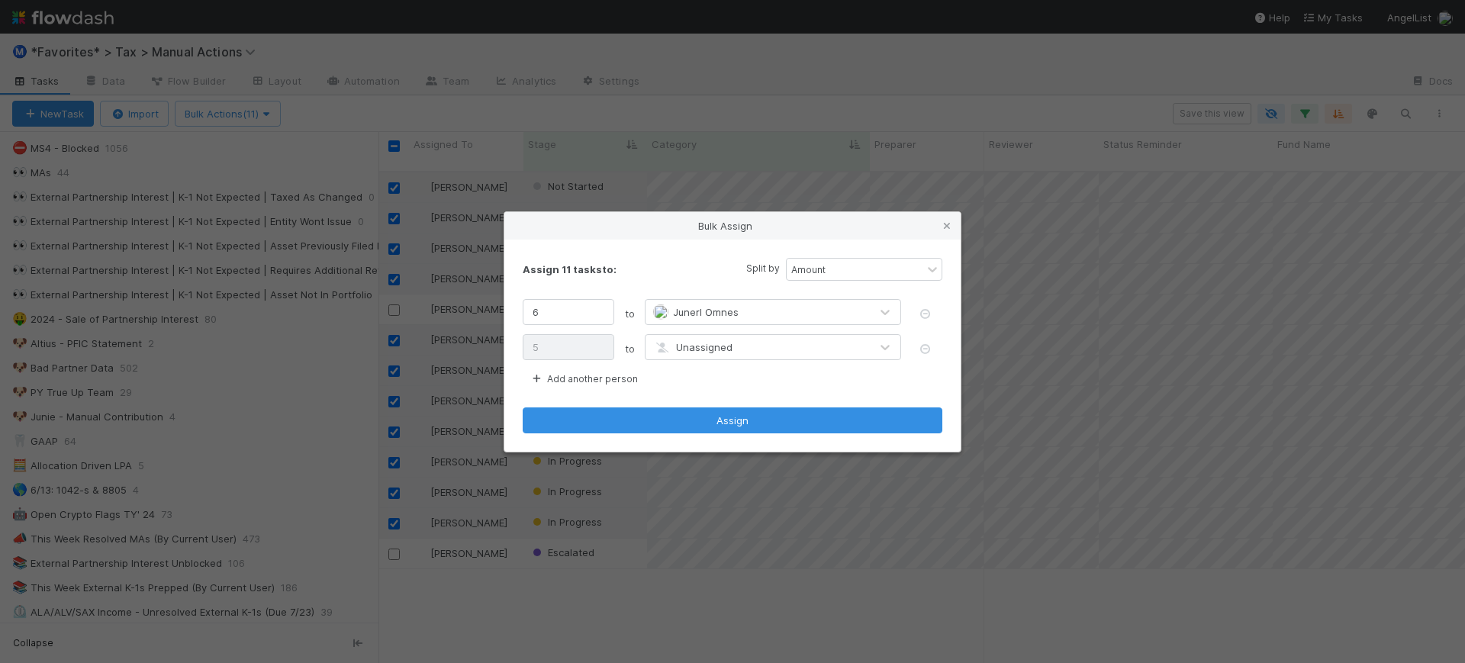
click at [714, 345] on span "Unassigned" at bounding box center [692, 347] width 79 height 12
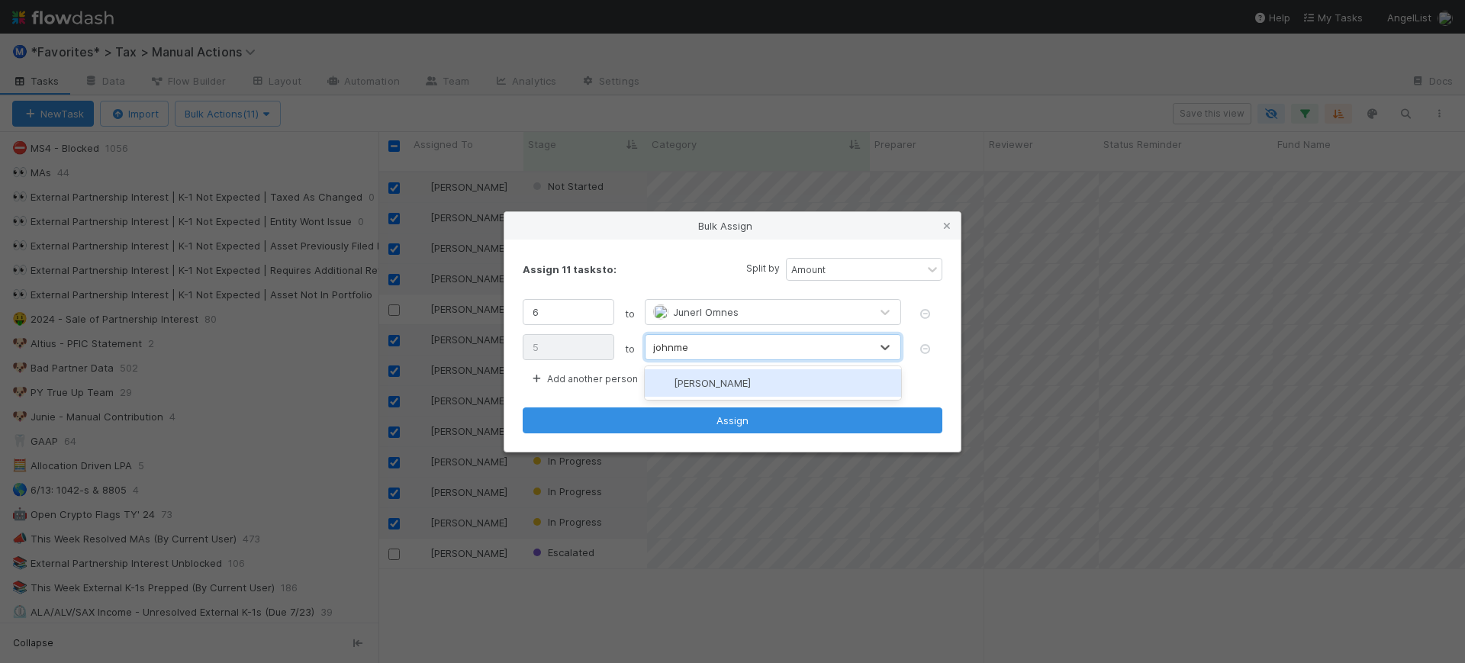
type input "johnmel"
click at [708, 377] on span "[PERSON_NAME]" at bounding box center [712, 383] width 77 height 12
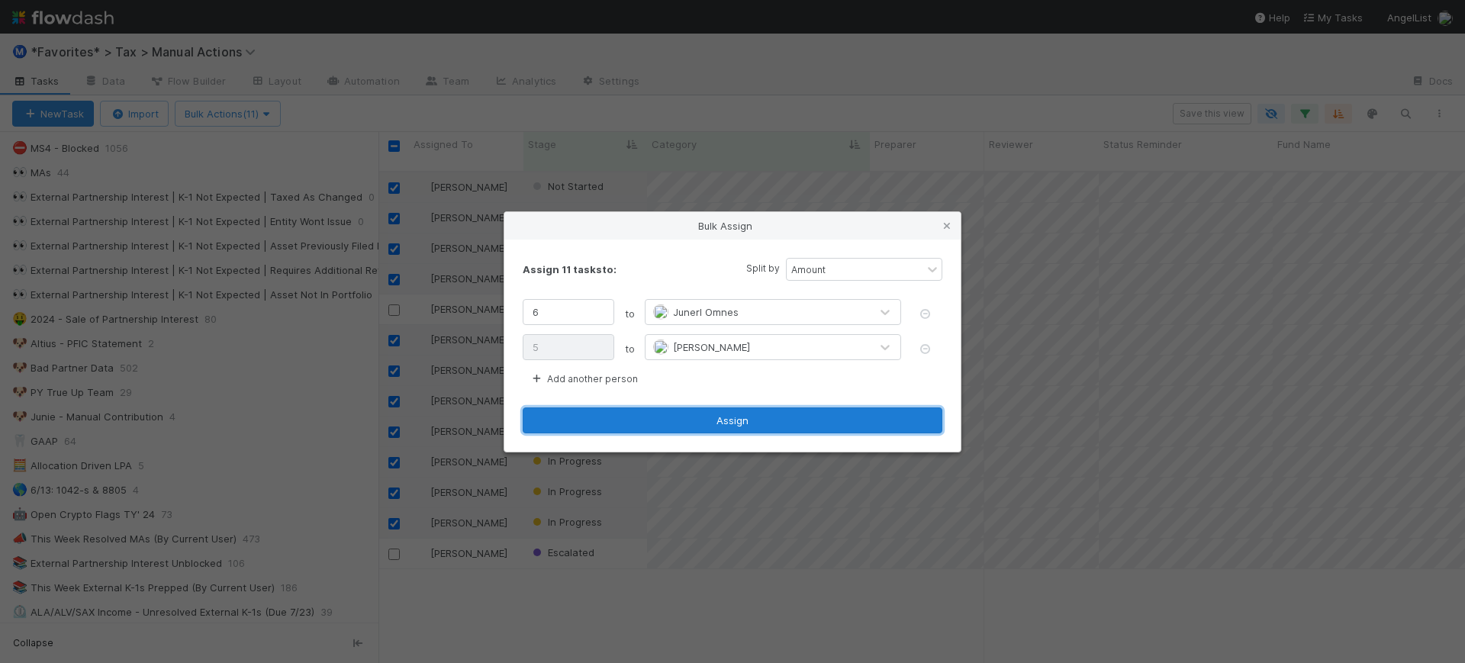
click at [733, 425] on button "Assign" at bounding box center [733, 421] width 420 height 26
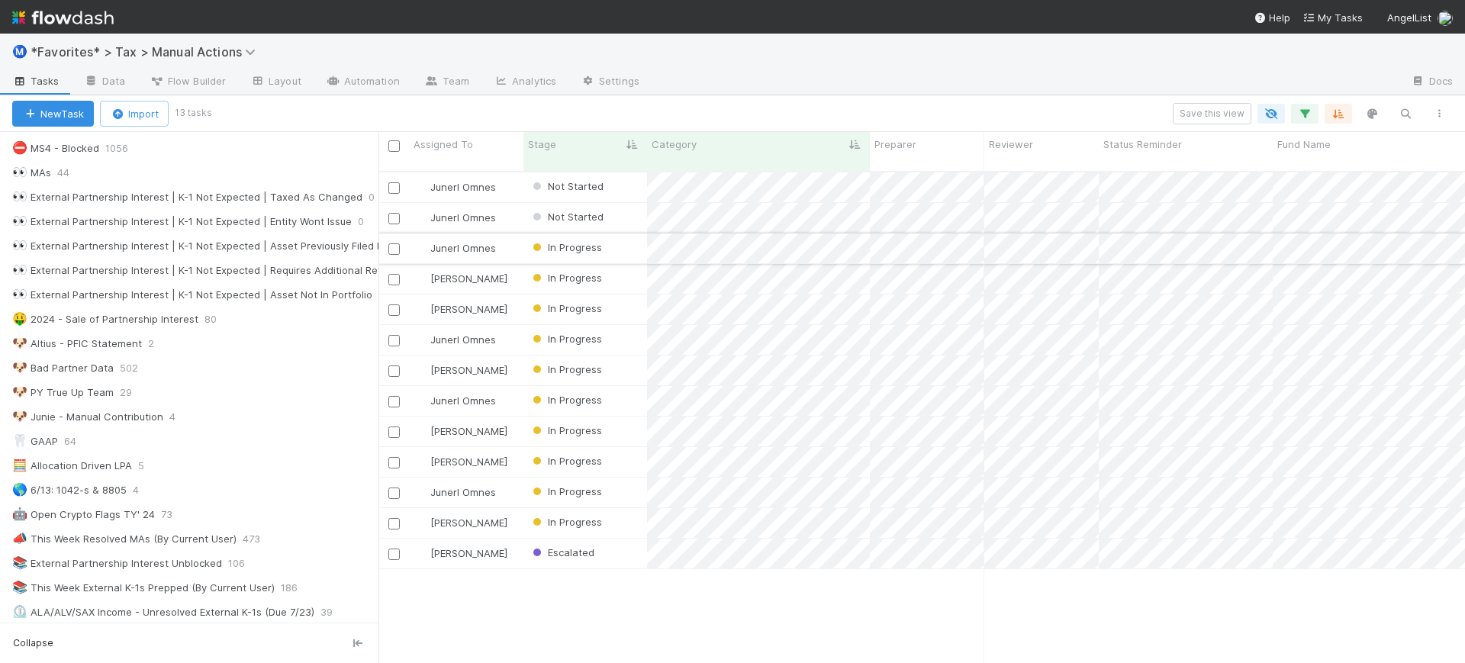
click at [394, 243] on input "checkbox" at bounding box center [393, 248] width 11 height 11
click at [393, 274] on input "checkbox" at bounding box center [393, 279] width 11 height 11
click at [398, 335] on input "checkbox" at bounding box center [393, 340] width 11 height 11
click at [397, 366] on input "checkbox" at bounding box center [393, 371] width 11 height 11
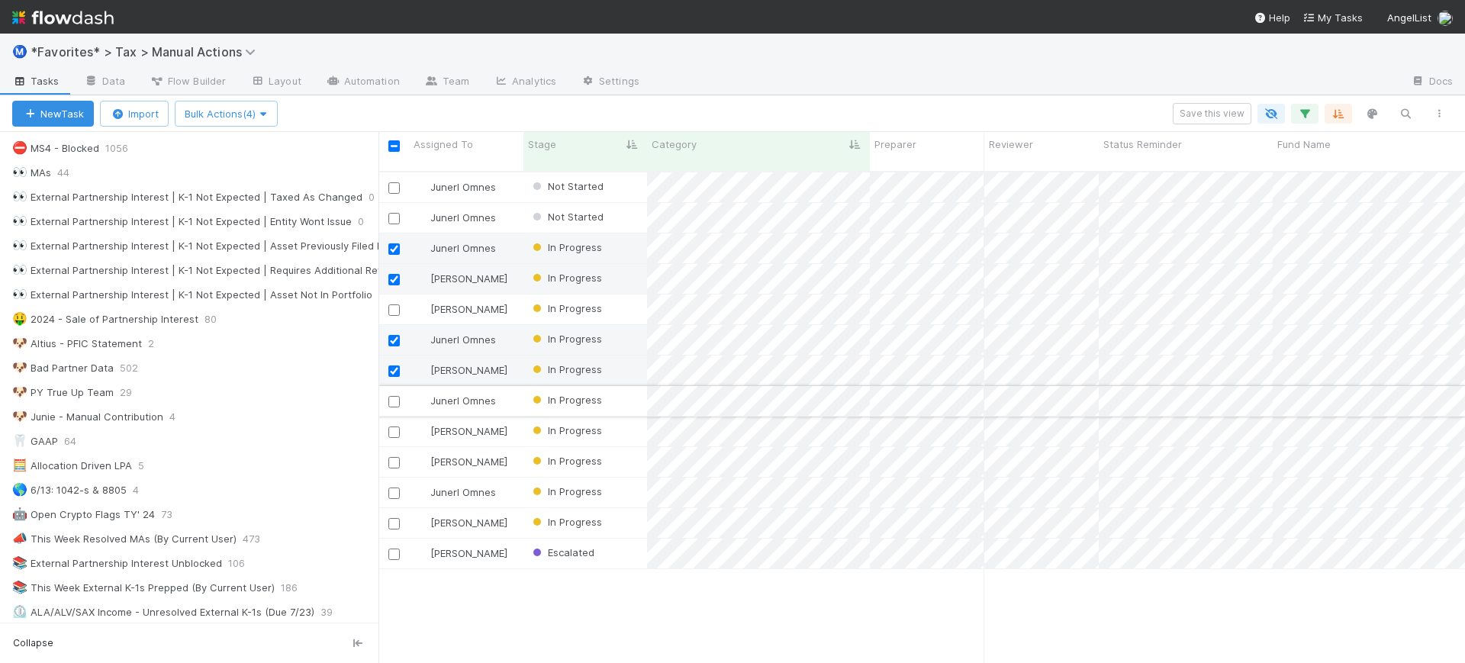
click at [394, 395] on div at bounding box center [394, 400] width 18 height 17
click at [393, 427] on input "checkbox" at bounding box center [393, 432] width 11 height 11
click at [395, 396] on input "checkbox" at bounding box center [393, 401] width 11 height 11
click at [269, 118] on icon "button" at bounding box center [263, 114] width 15 height 10
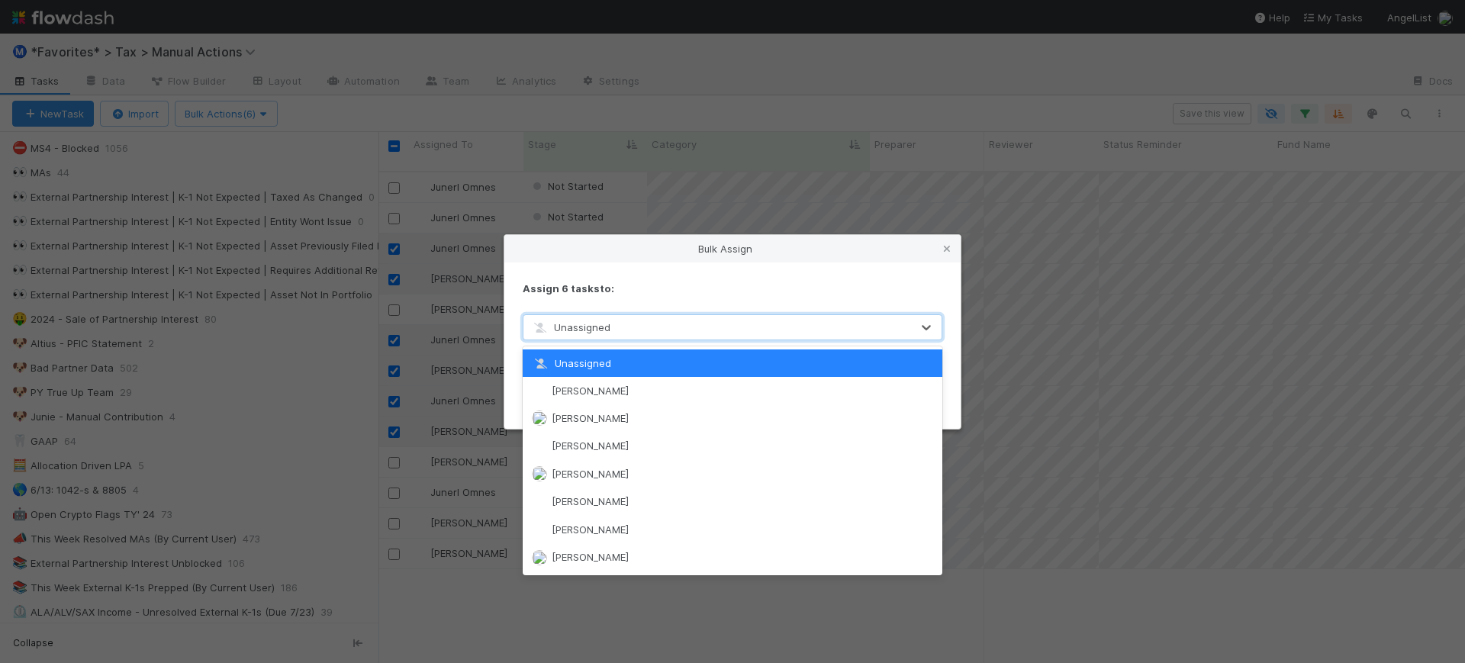
click at [662, 329] on div "Unassigned" at bounding box center [718, 327] width 388 height 24
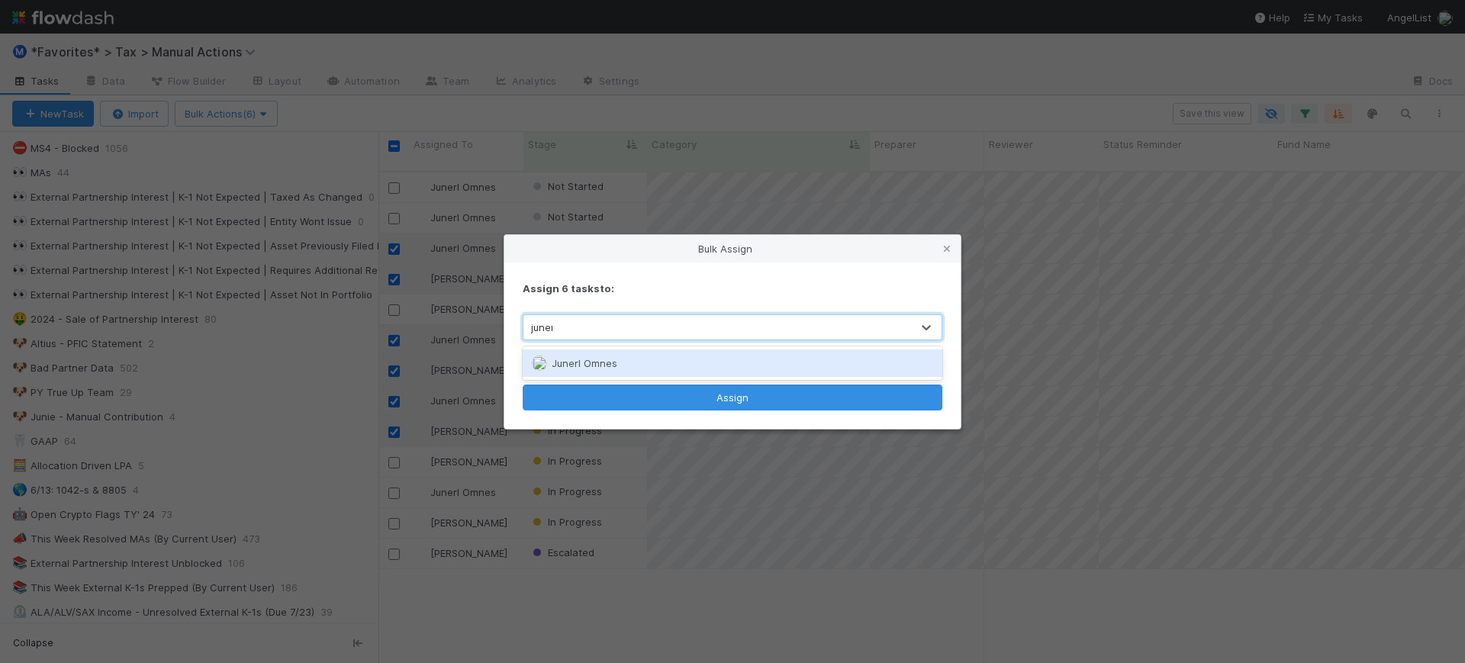
type input "junerl"
click at [643, 372] on div "Junerl Omnes" at bounding box center [733, 363] width 420 height 27
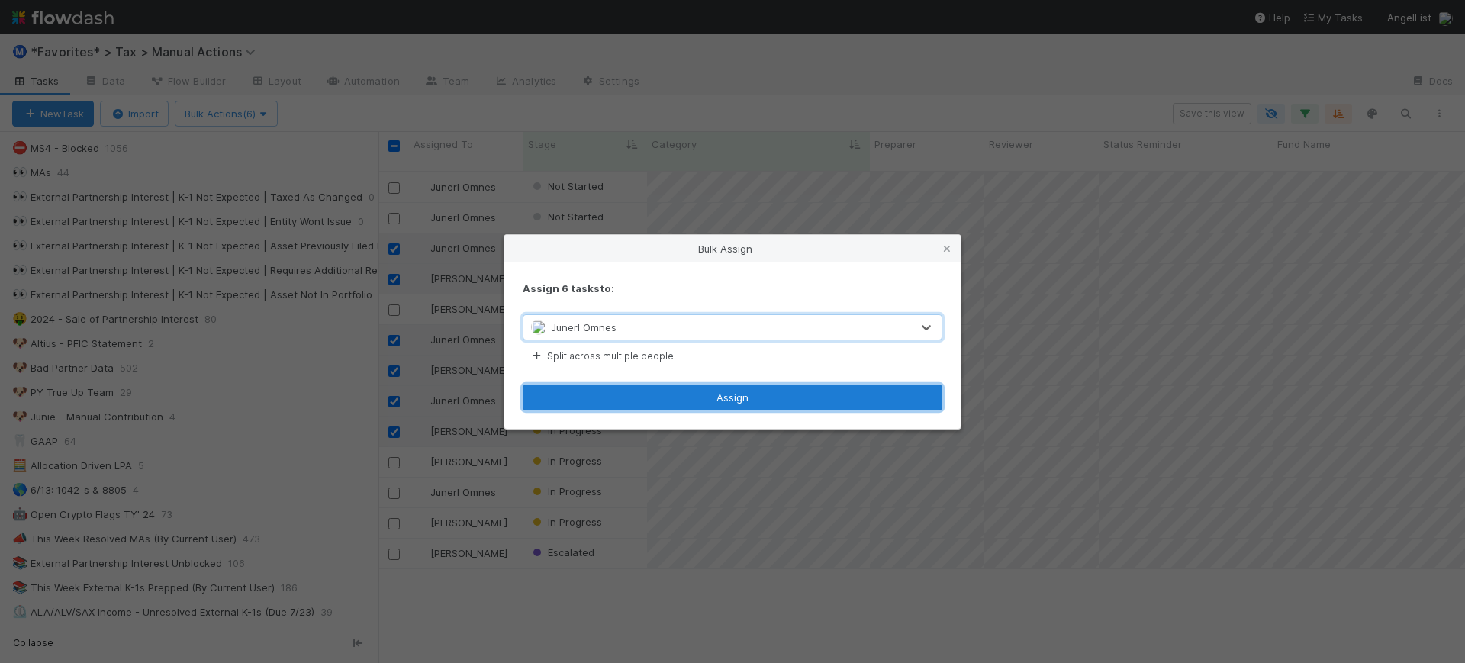
click at [669, 403] on button "Assign" at bounding box center [733, 398] width 420 height 26
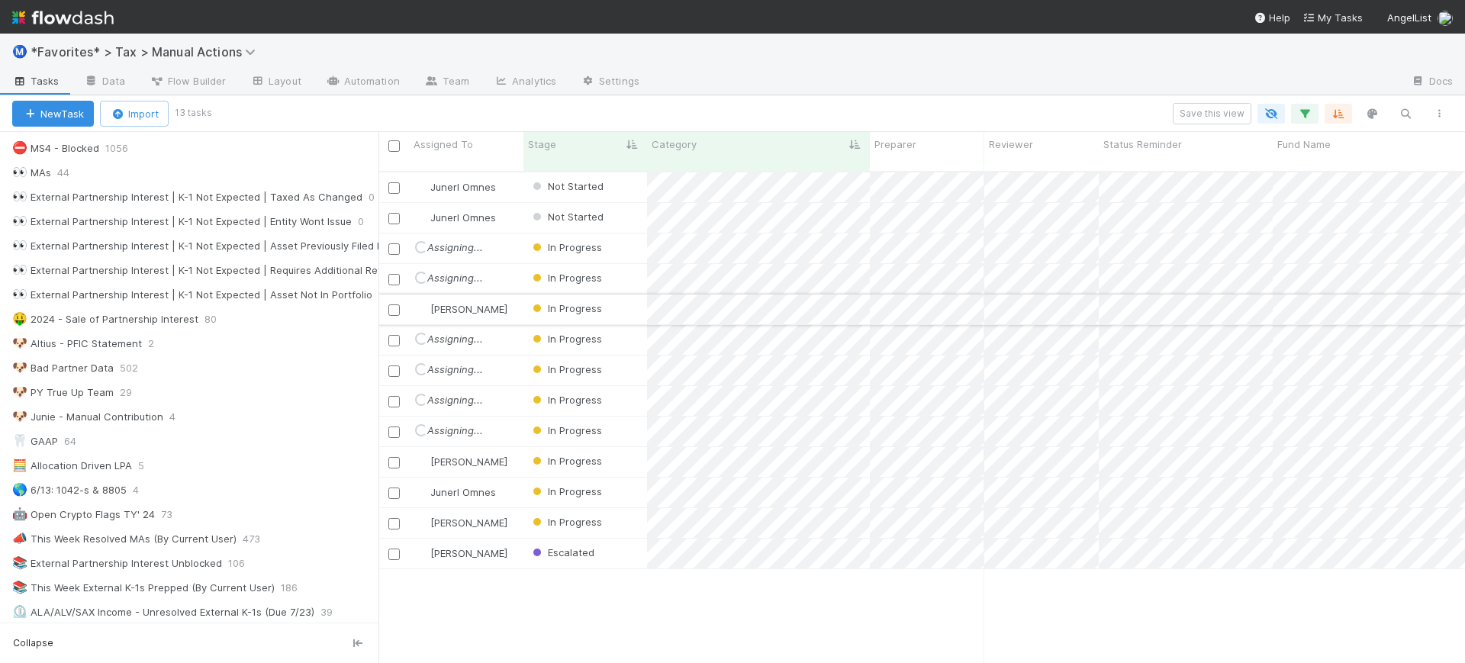
click at [397, 305] on input "checkbox" at bounding box center [393, 310] width 11 height 11
click at [388, 457] on input "checkbox" at bounding box center [393, 462] width 11 height 11
click at [742, 110] on div "Save this view" at bounding box center [868, 113] width 1175 height 21
click at [397, 488] on input "checkbox" at bounding box center [393, 493] width 11 height 11
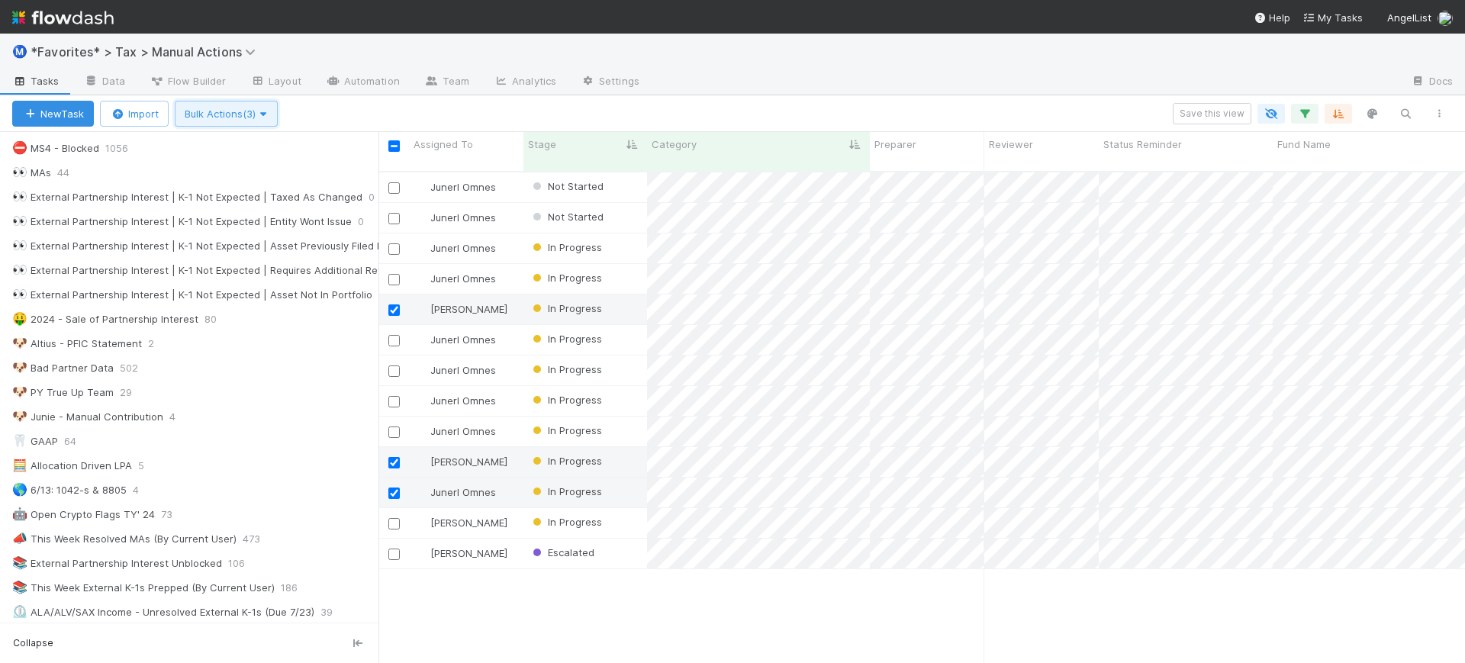
click at [269, 119] on span "button" at bounding box center [263, 114] width 15 height 12
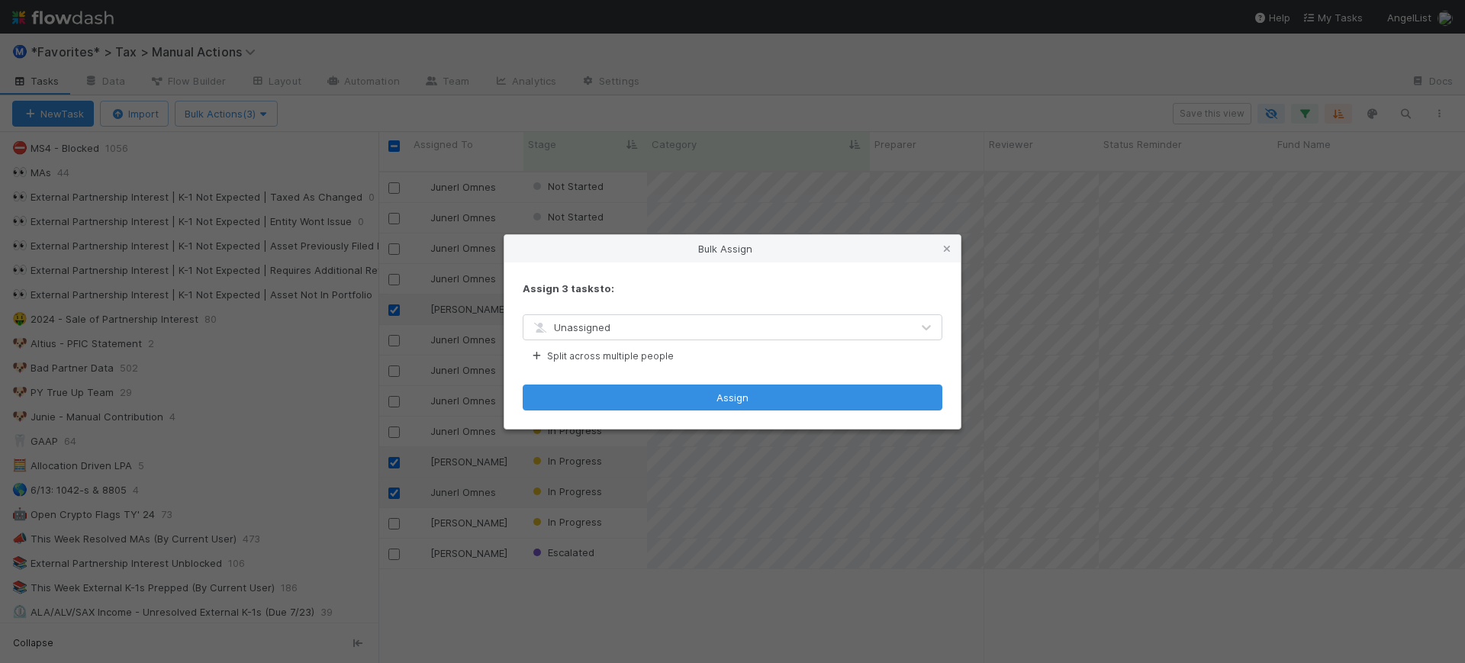
click at [630, 330] on div "Unassigned" at bounding box center [718, 327] width 388 height 24
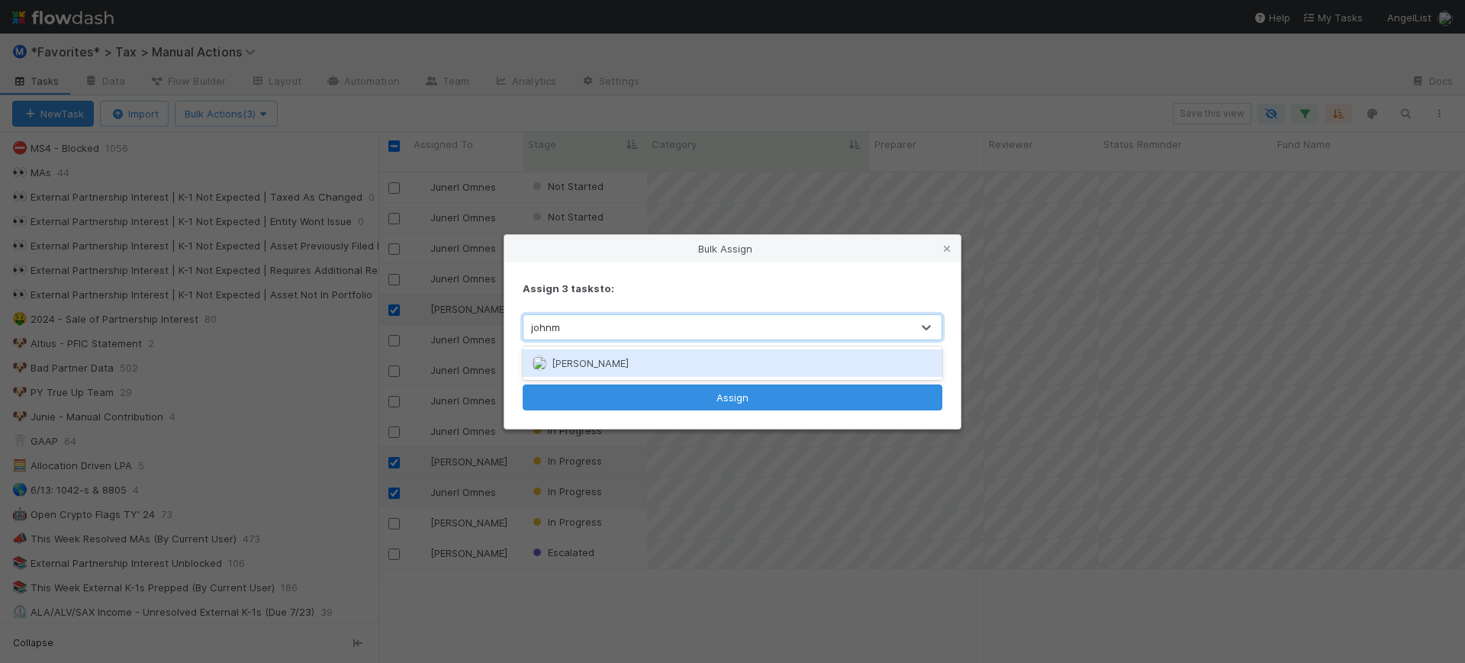
type input "johnmel"
click at [616, 363] on span "Johnmel Matining" at bounding box center [590, 363] width 77 height 12
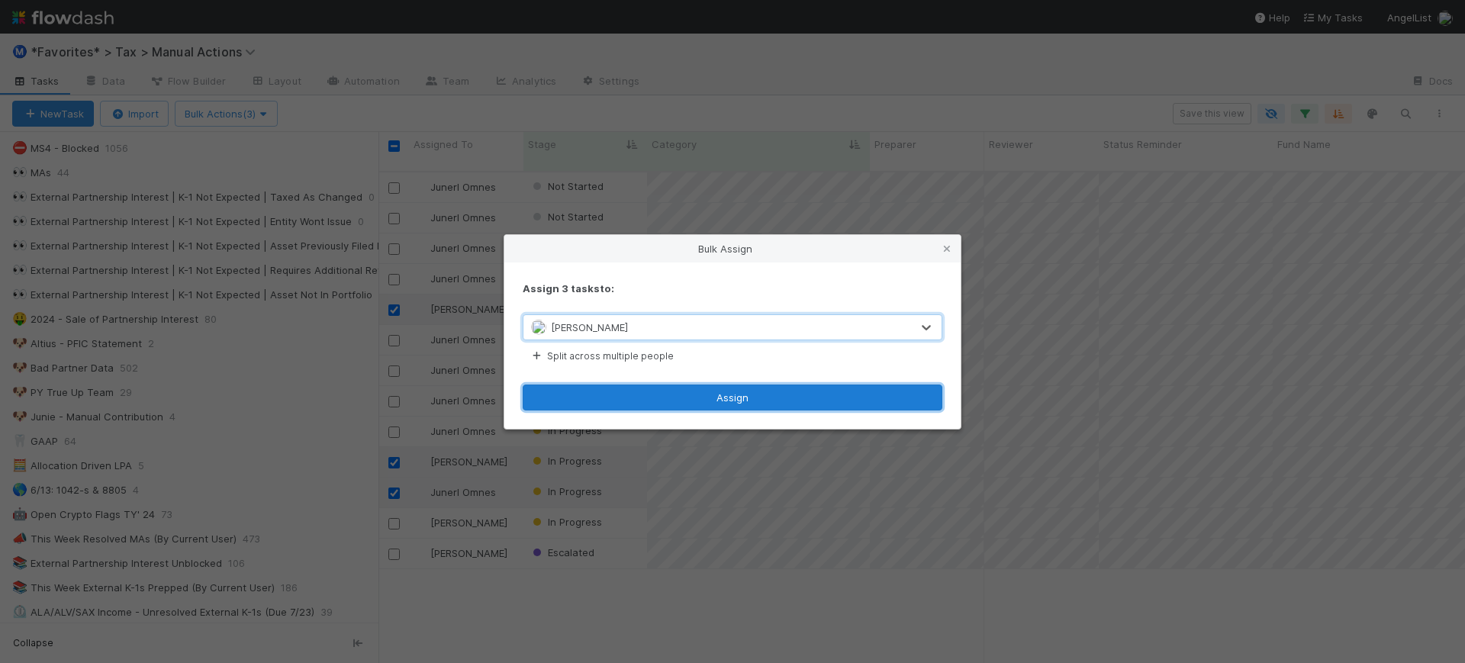
click at [650, 405] on button "Assign" at bounding box center [733, 398] width 420 height 26
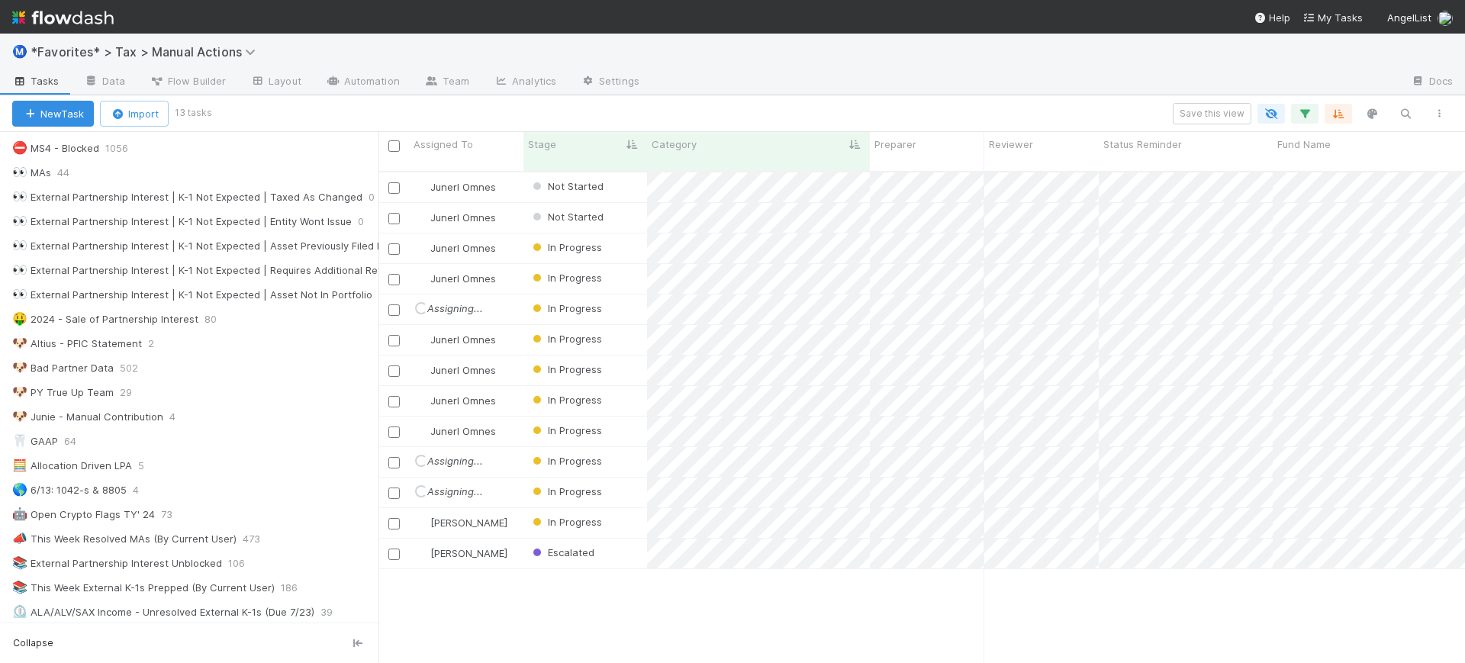
click at [885, 111] on div "Save this view" at bounding box center [832, 113] width 1247 height 21
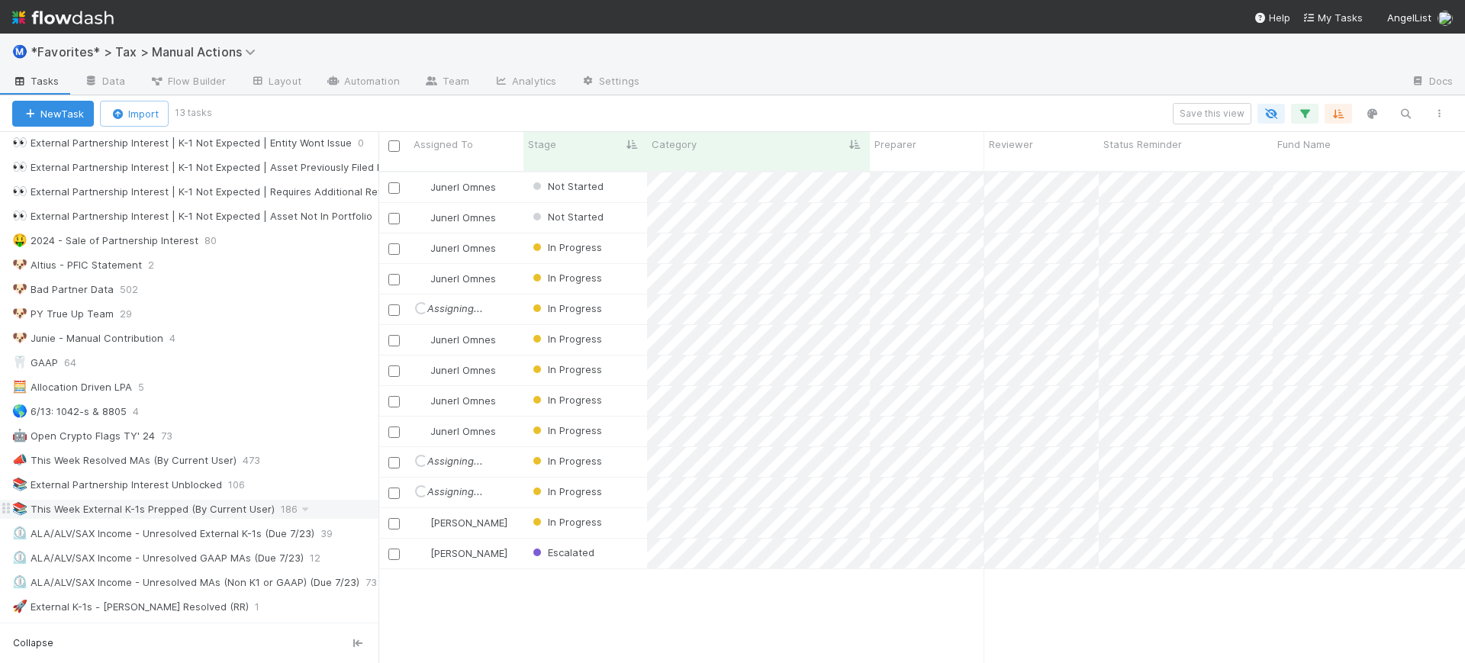
scroll to position [833, 0]
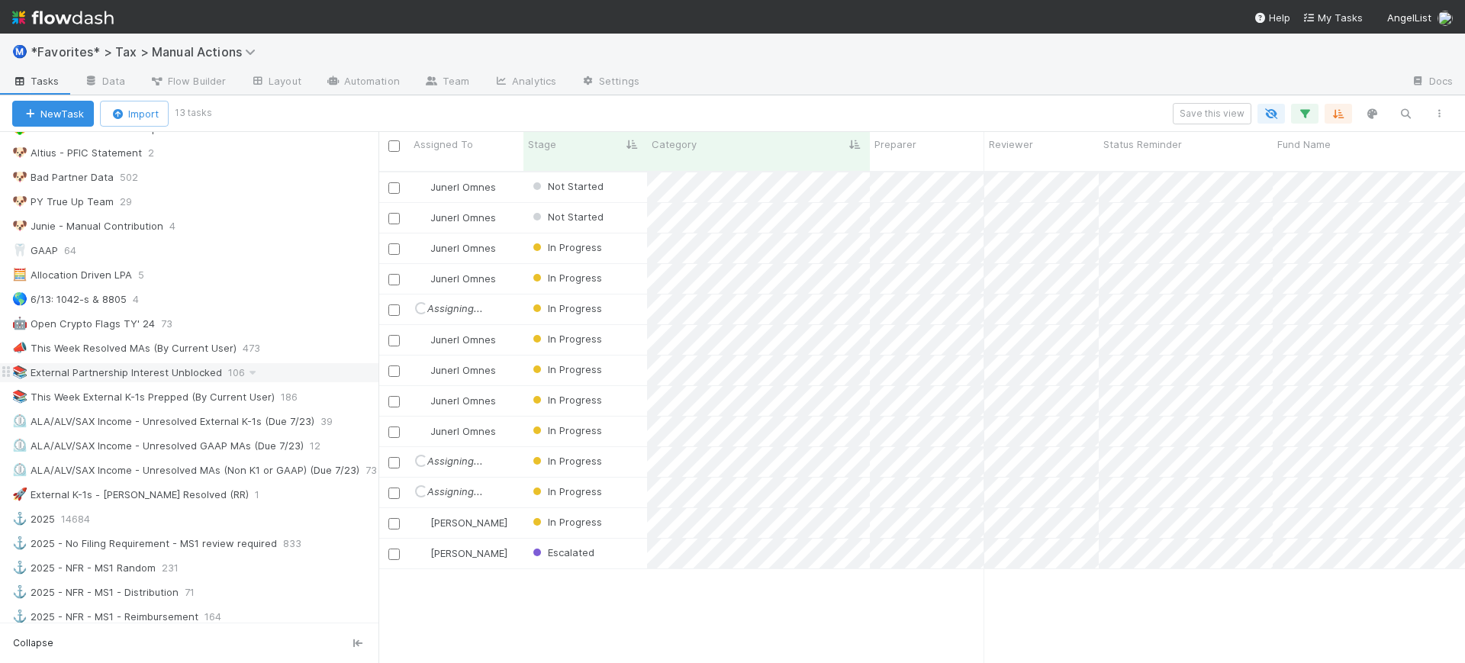
click at [117, 376] on div "📚 External Partnership Interest Unblocked" at bounding box center [117, 372] width 210 height 19
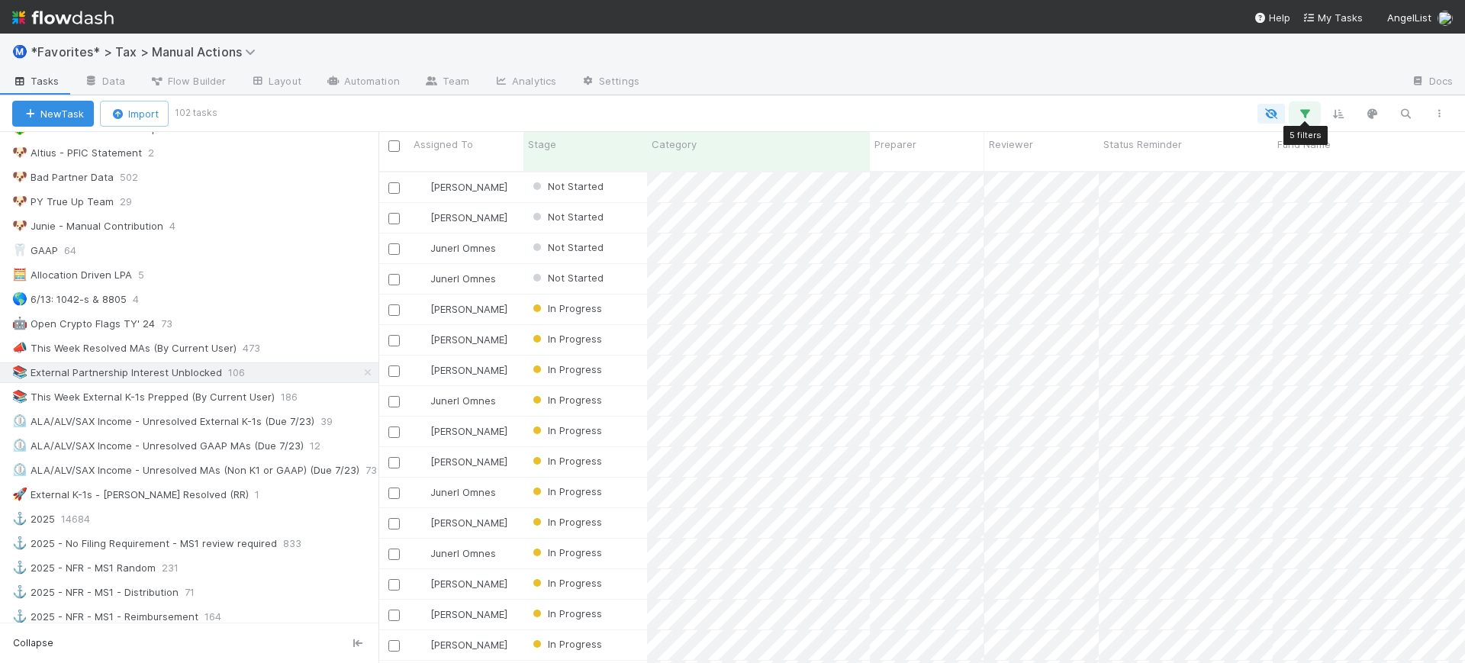
click at [1308, 111] on icon "button" at bounding box center [1304, 114] width 15 height 14
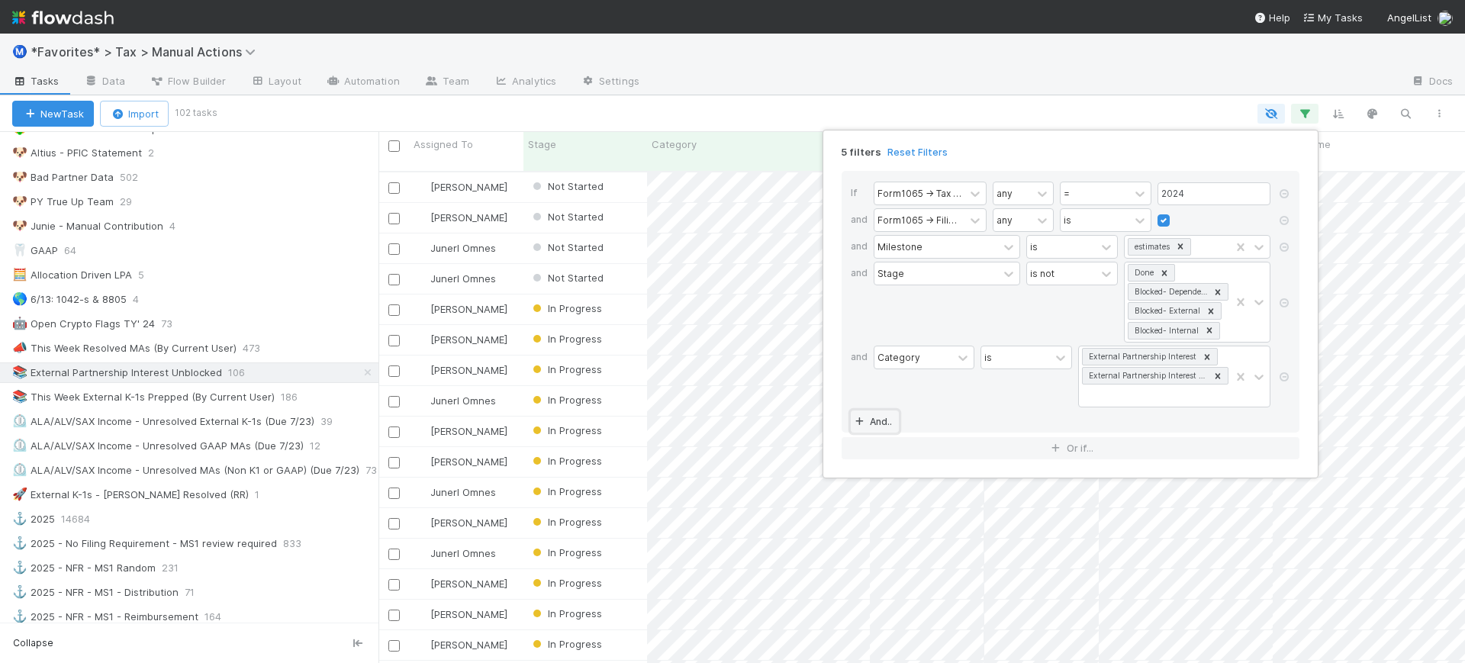
click at [891, 416] on link "And.." at bounding box center [875, 422] width 48 height 22
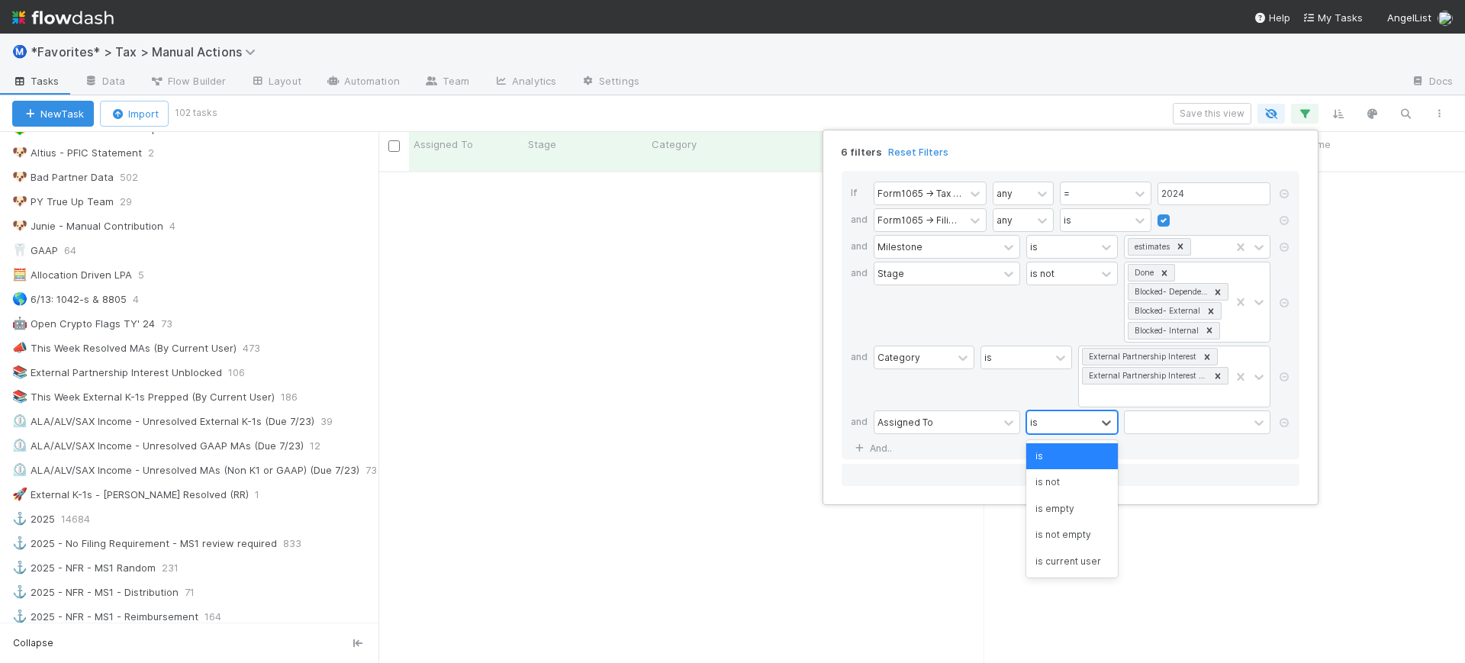
click at [1091, 419] on div "is" at bounding box center [1061, 422] width 69 height 22
drag, startPoint x: 1071, startPoint y: 479, endPoint x: 1091, endPoint y: 462, distance: 25.4
click at [1071, 479] on div "is not" at bounding box center [1072, 482] width 92 height 26
click at [1142, 421] on div at bounding box center [1187, 422] width 124 height 22
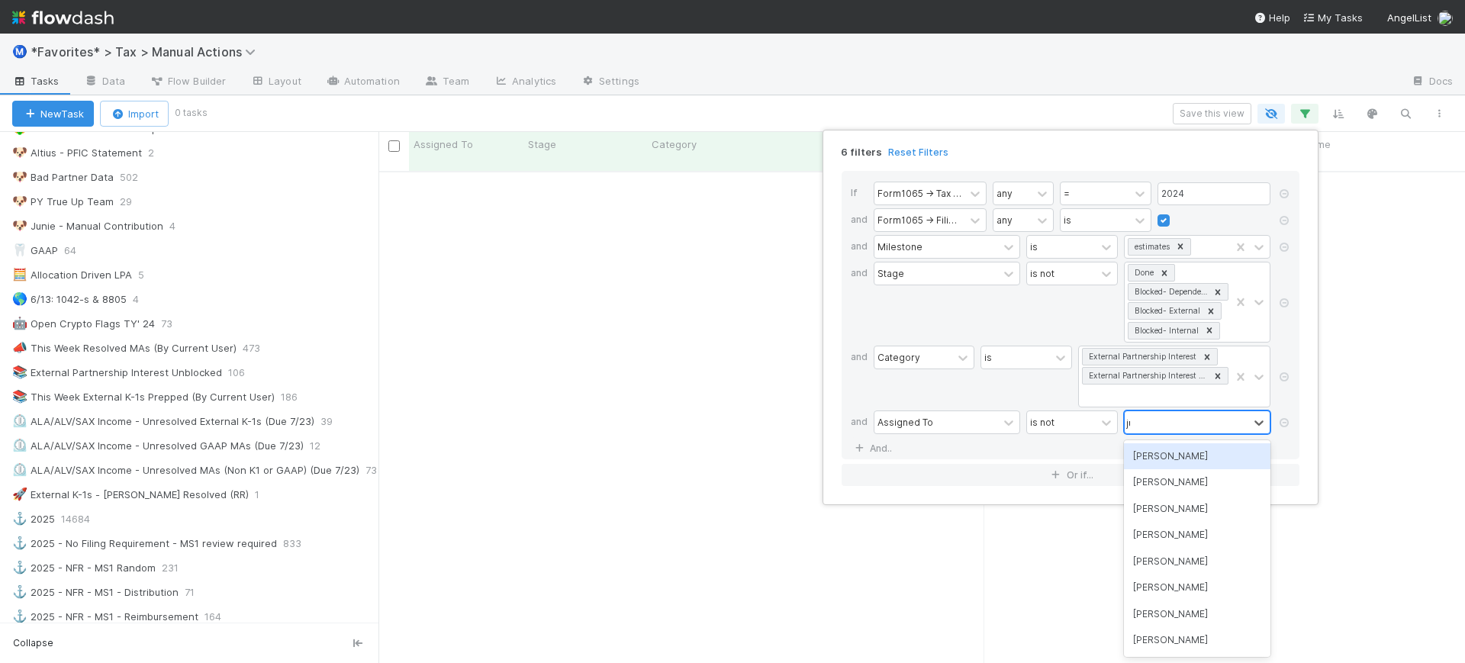
type input "juner"
click at [1166, 453] on div "Junerl Omnes" at bounding box center [1197, 456] width 147 height 26
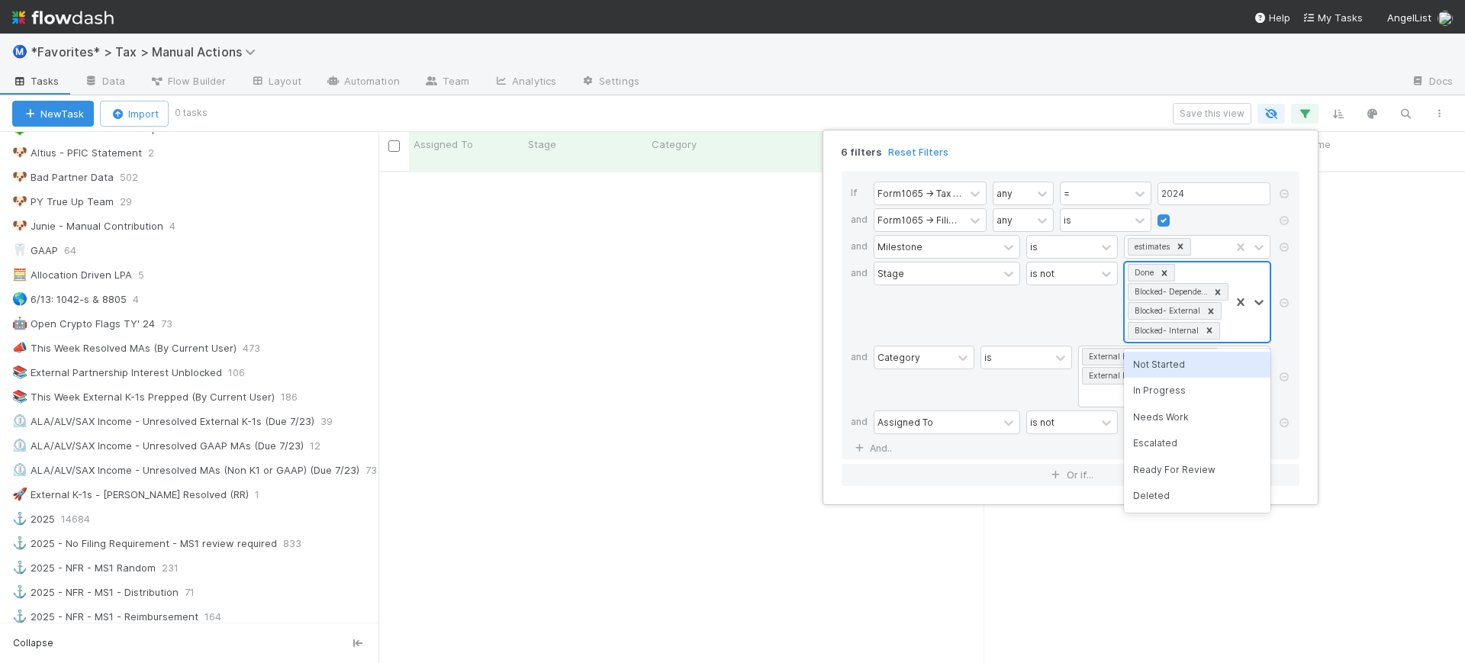
click at [1210, 272] on div "Done Blocked- Dependency Blocked- External Blocked- Internal" at bounding box center [1177, 302] width 105 height 79
type input "ready"
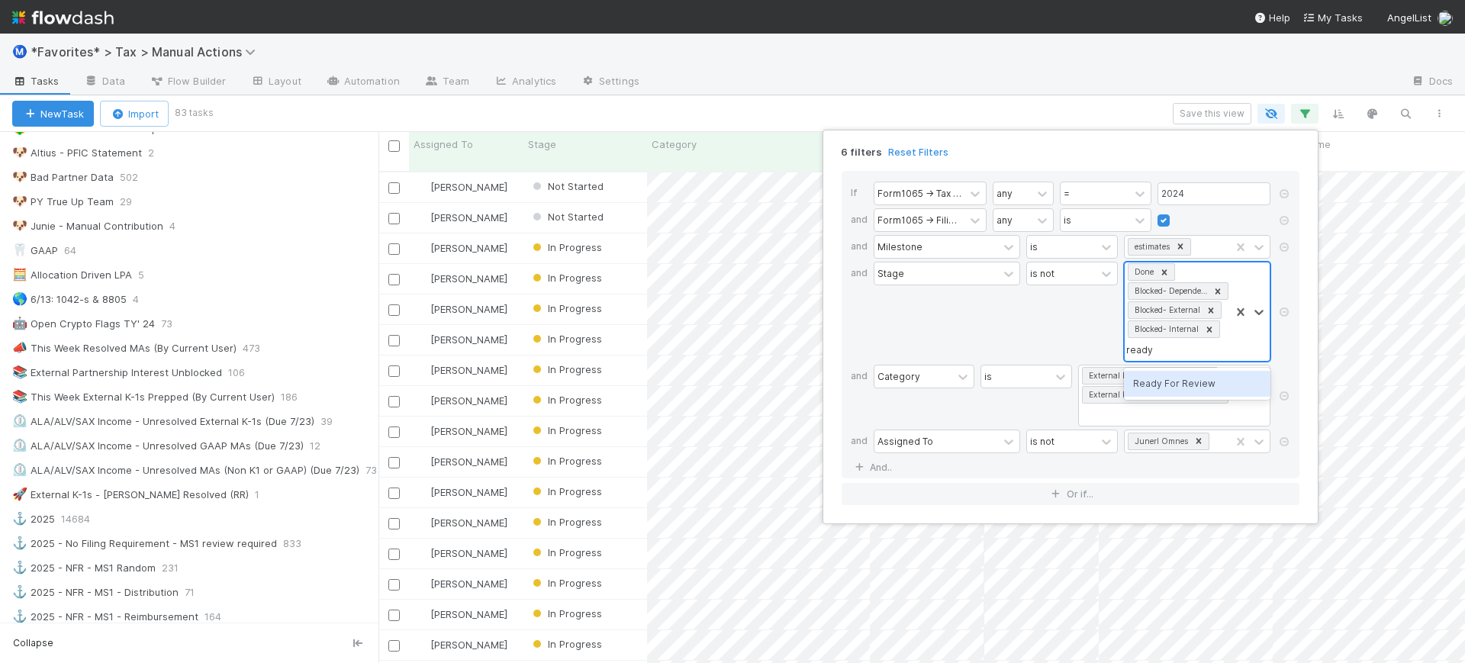
scroll to position [490, 1072]
click at [1186, 378] on div "Ready For Review" at bounding box center [1197, 384] width 147 height 26
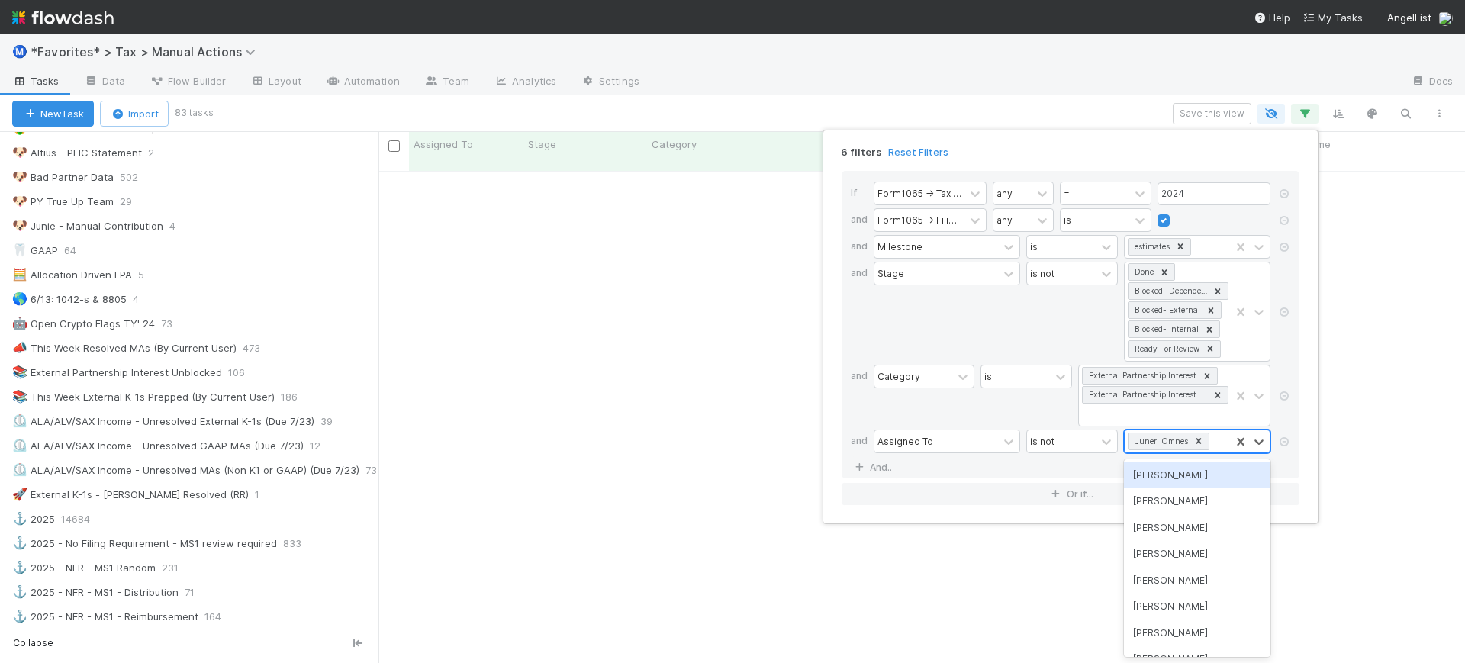
click at [1217, 448] on div "Junerl Omnes" at bounding box center [1177, 441] width 105 height 22
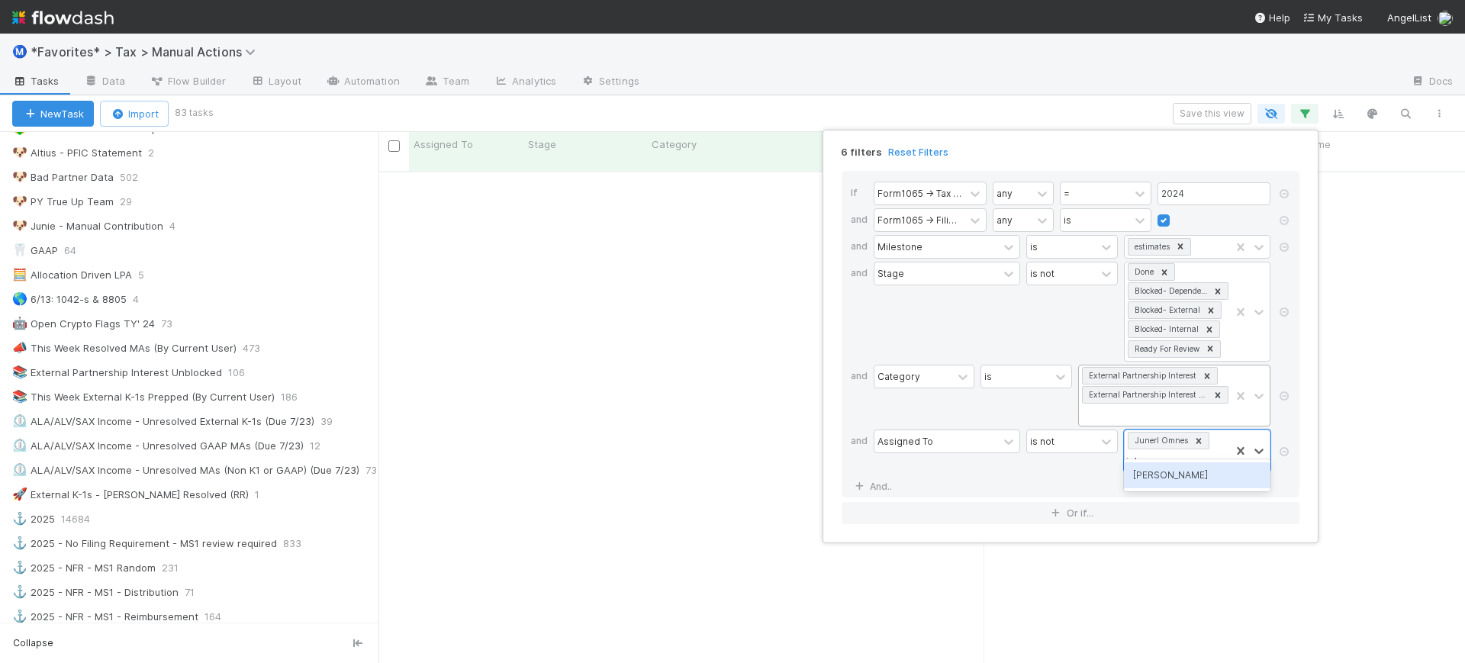
type input "johnmel"
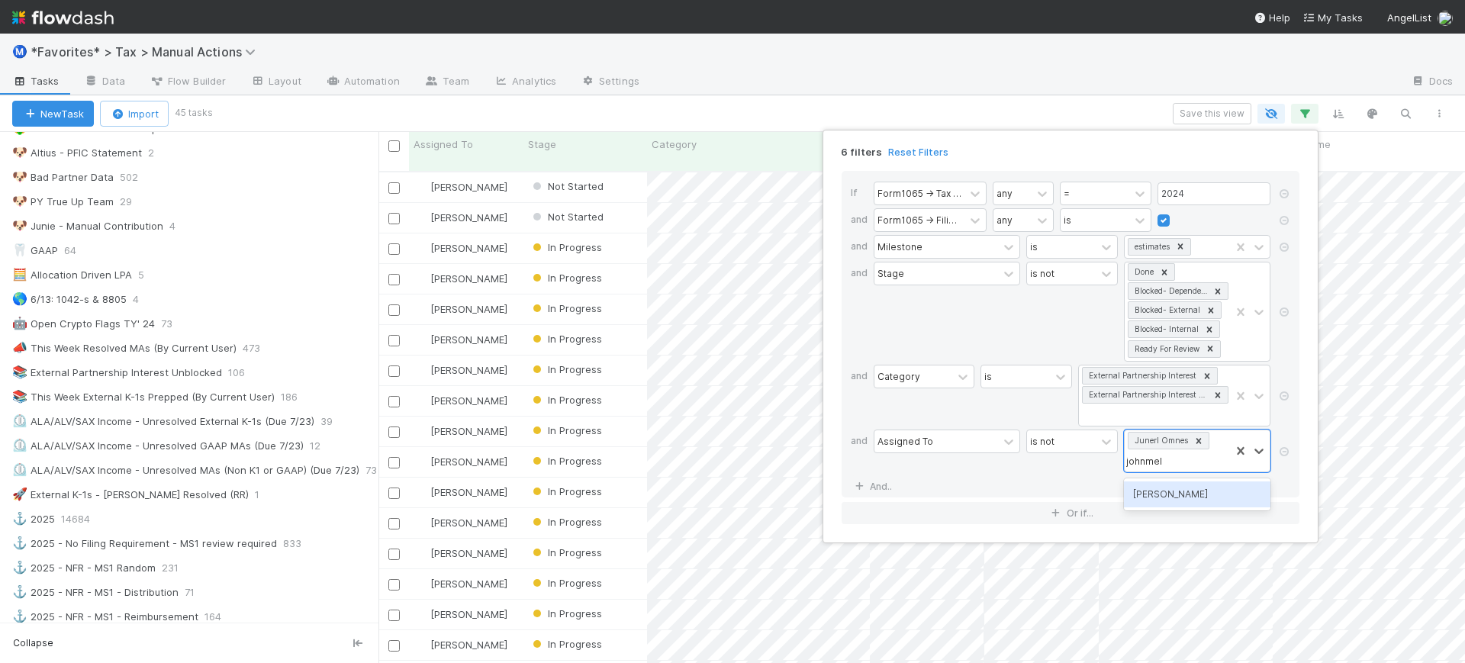
click at [1191, 492] on div "Johnmel Matining" at bounding box center [1197, 495] width 147 height 26
click at [852, 111] on div "6 filters Reset Filters If Form1065 -> Tax Year any = 2024 and Form1065 -> Fili…" at bounding box center [732, 331] width 1465 height 663
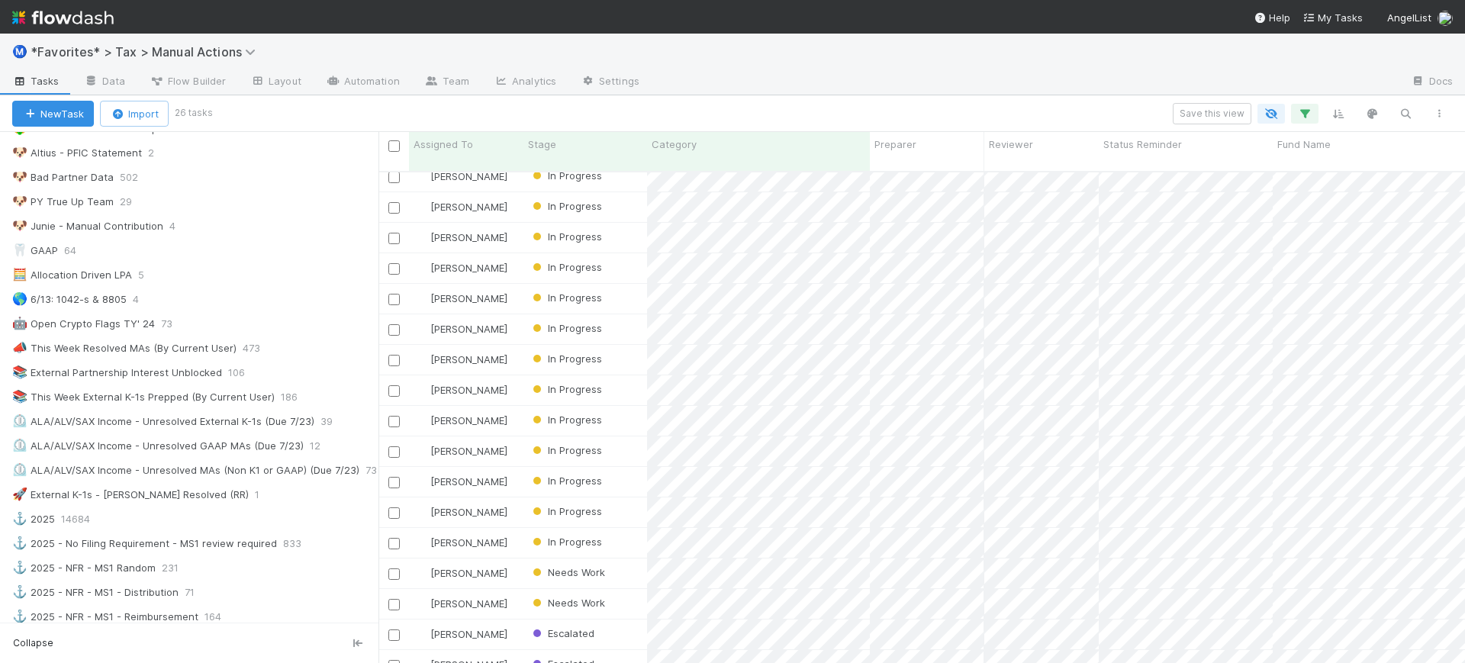
scroll to position [305, 0]
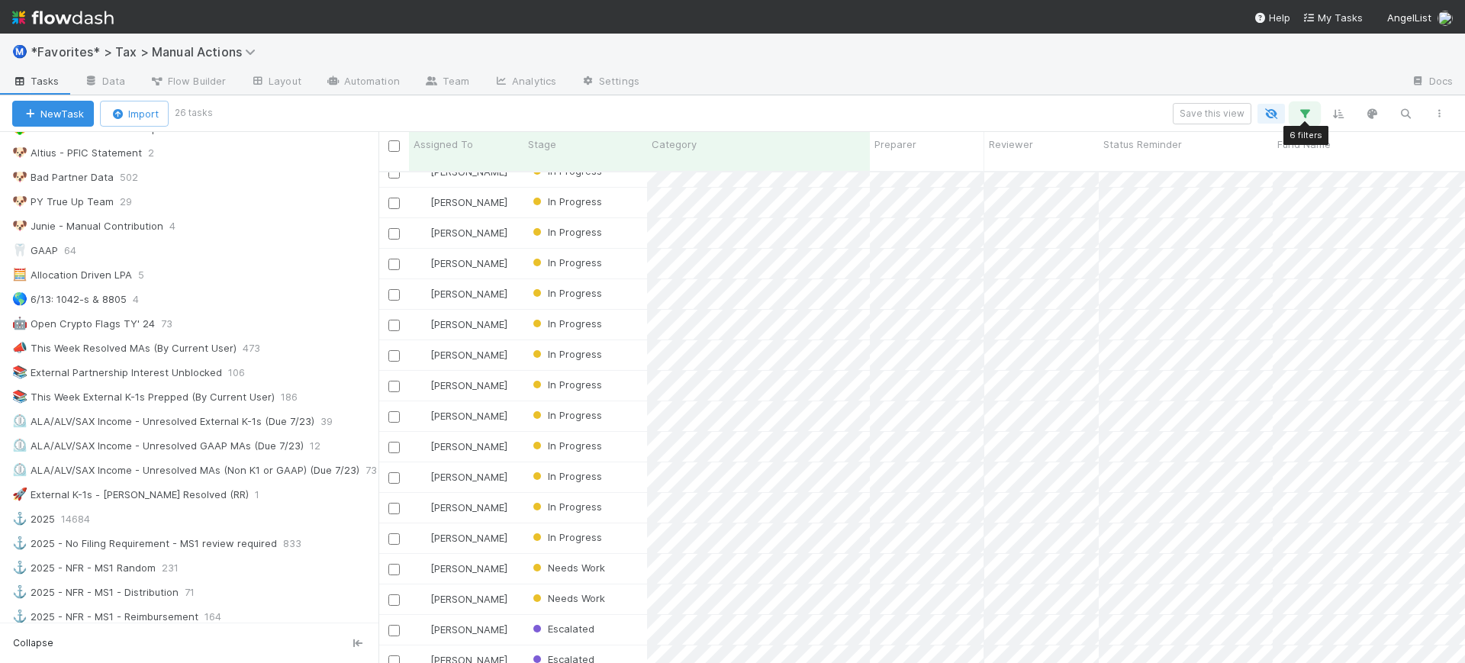
click at [1306, 109] on icon "button" at bounding box center [1304, 114] width 15 height 14
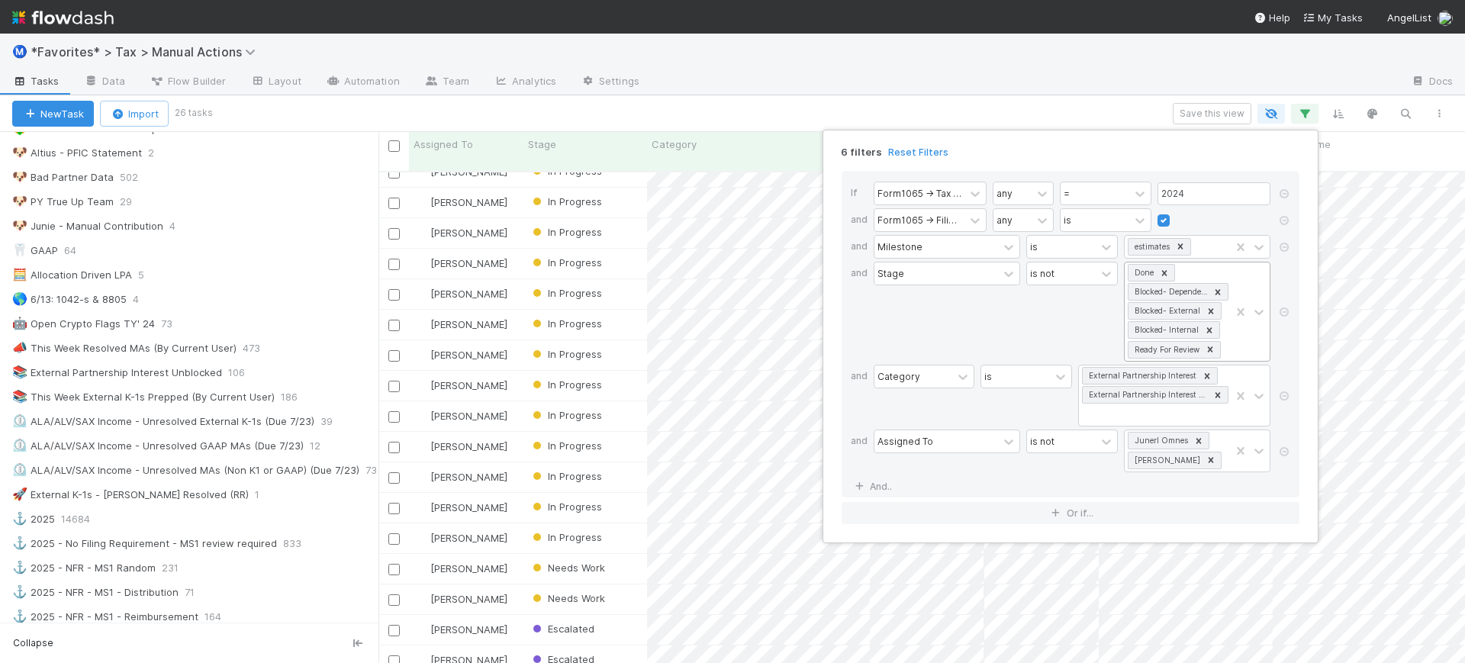
click at [1231, 334] on div at bounding box center [1250, 312] width 40 height 98
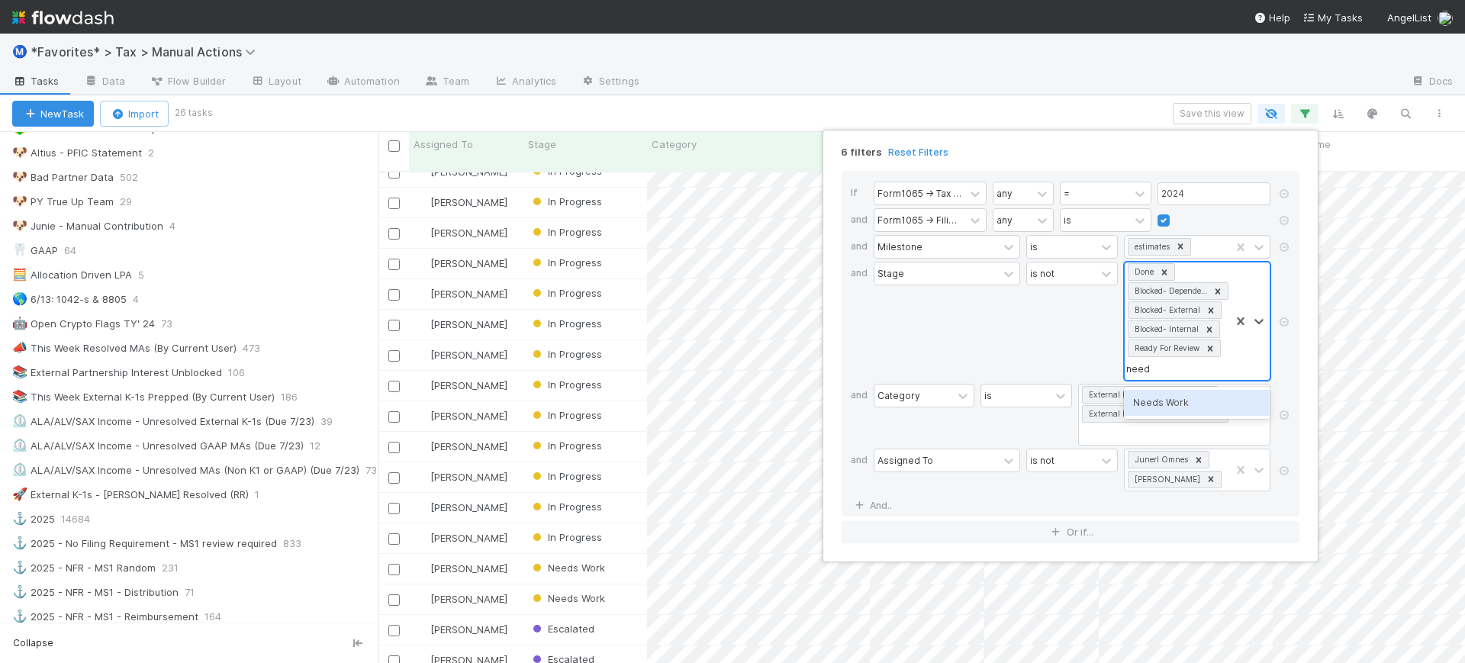
type input "needs"
click at [1205, 404] on div "Needs Work" at bounding box center [1197, 403] width 147 height 26
click at [1016, 113] on div "6 filters Reset Filters If Form1065 -> Tax Year any = 2024 and Form1065 -> Fili…" at bounding box center [732, 331] width 1465 height 663
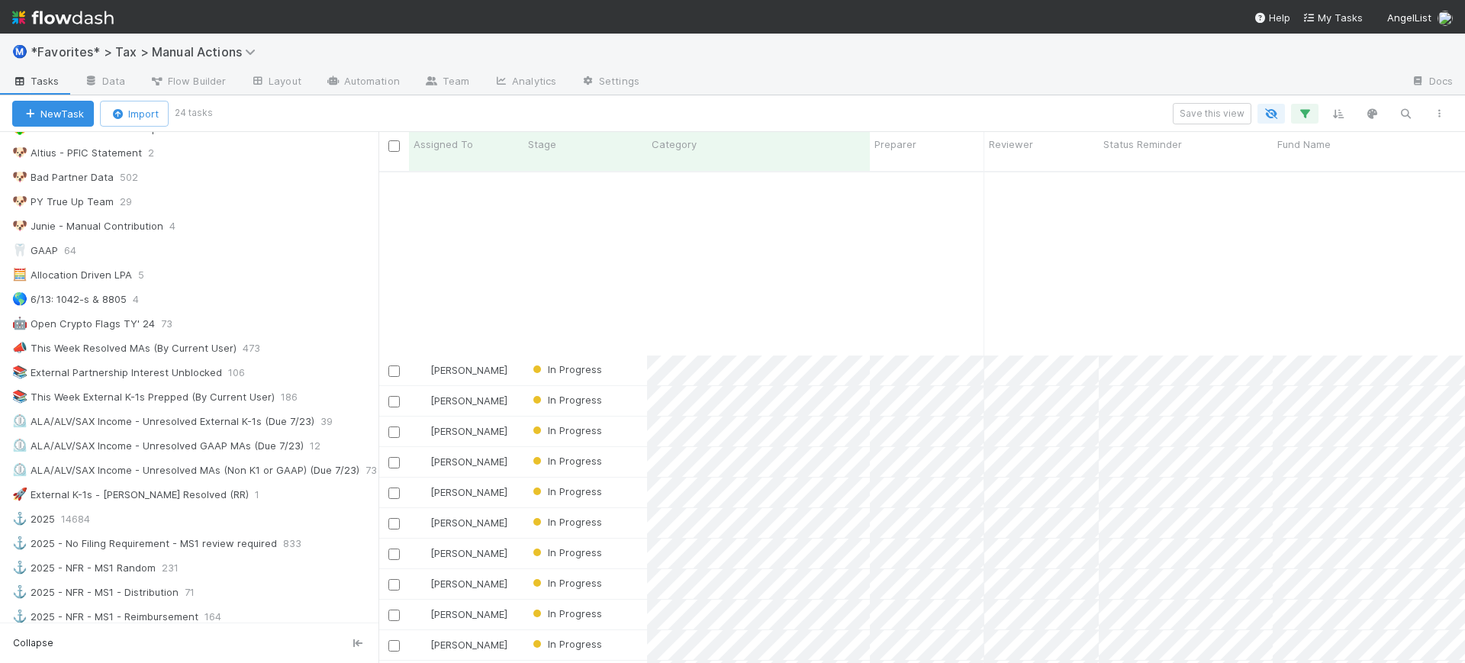
scroll to position [243, 0]
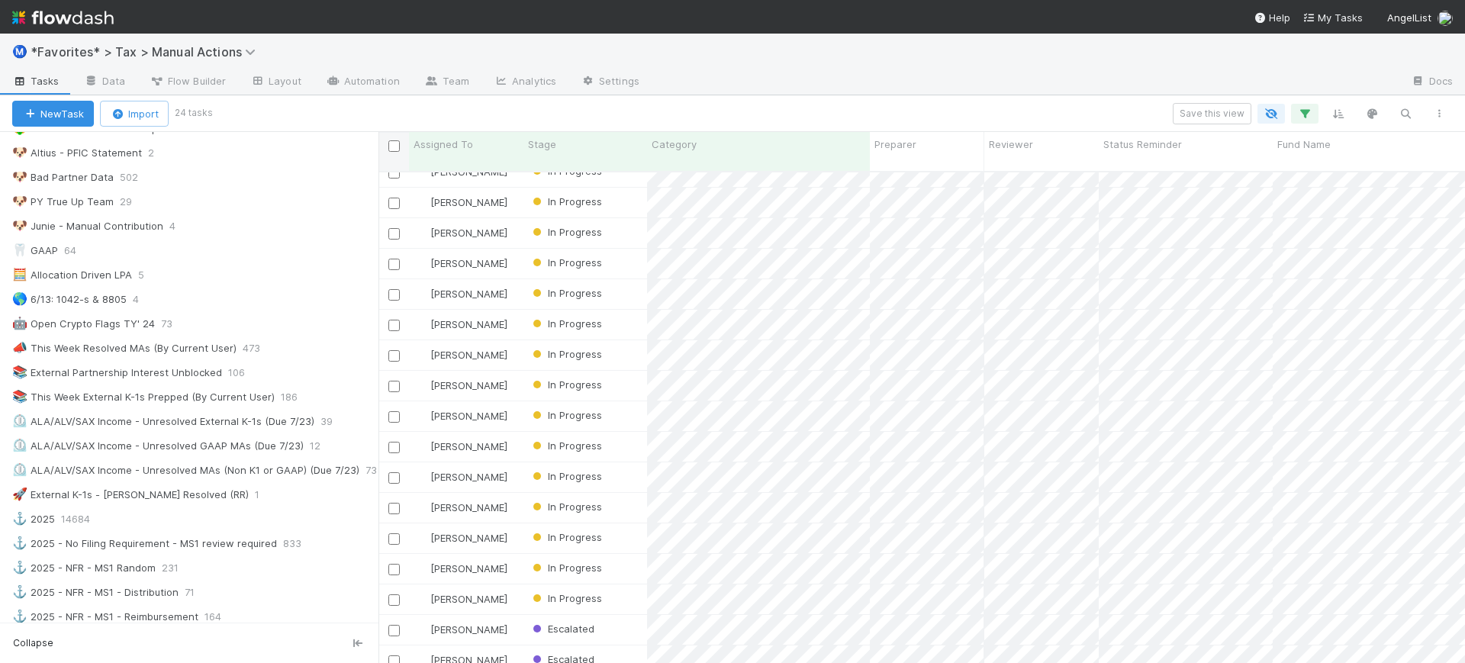
click at [392, 145] on input "checkbox" at bounding box center [393, 145] width 11 height 11
checkbox input "true"
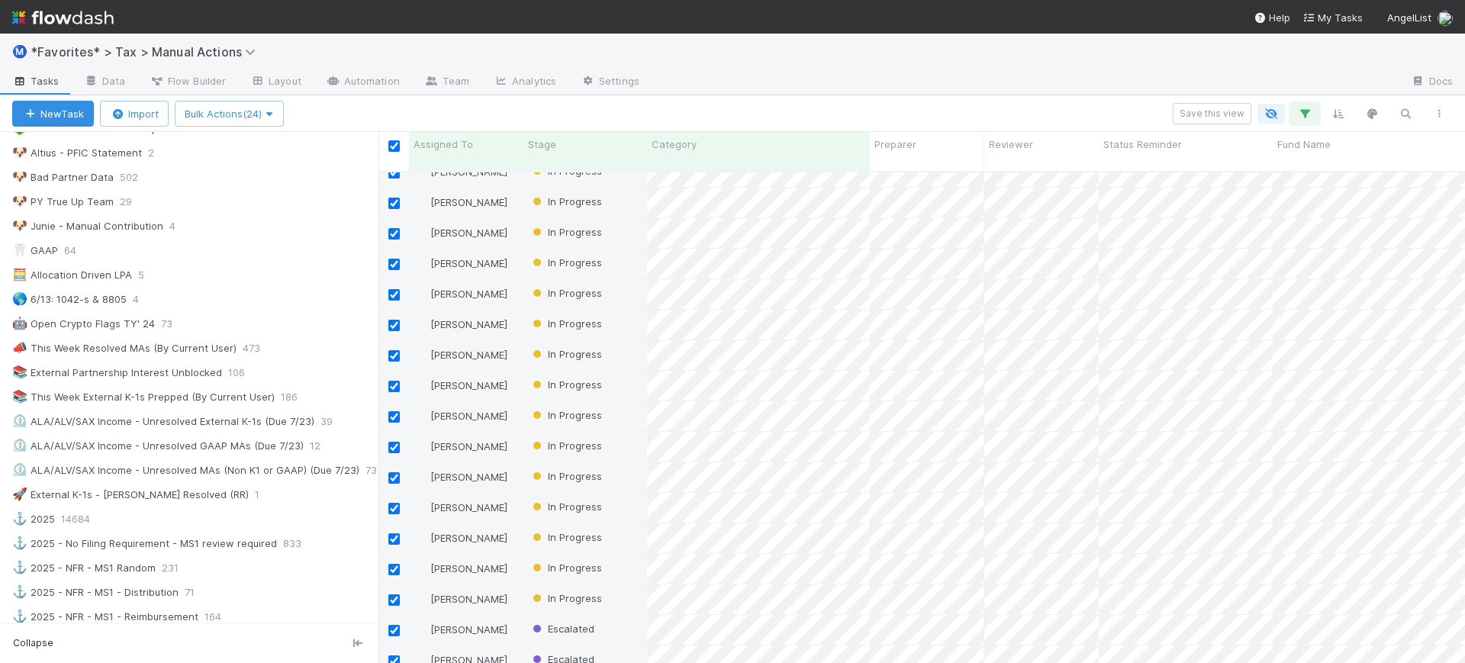
click at [1302, 120] on button "button" at bounding box center [1304, 114] width 27 height 20
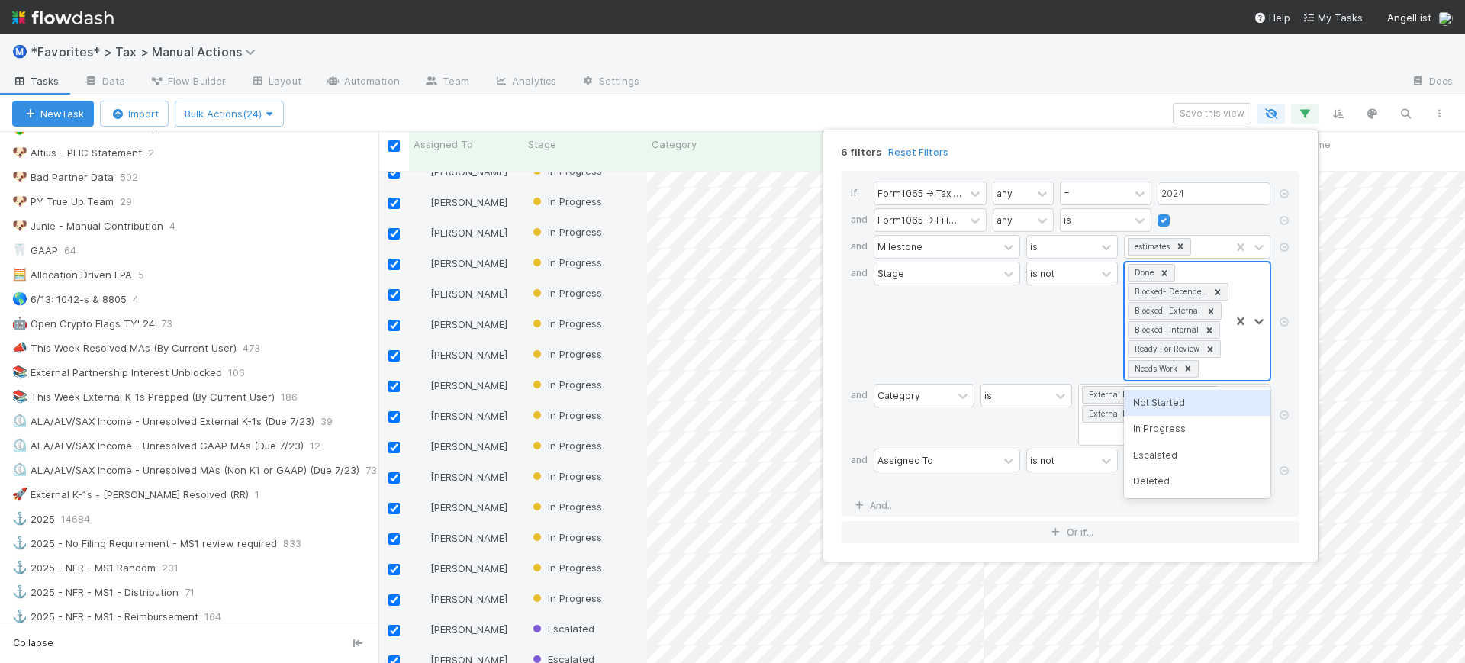
click at [1200, 272] on div "Done Blocked- Dependency Blocked- External Blocked- Internal Ready For Review N…" at bounding box center [1177, 322] width 105 height 118
type input "escal"
click at [1166, 395] on div "Escalated" at bounding box center [1197, 403] width 147 height 26
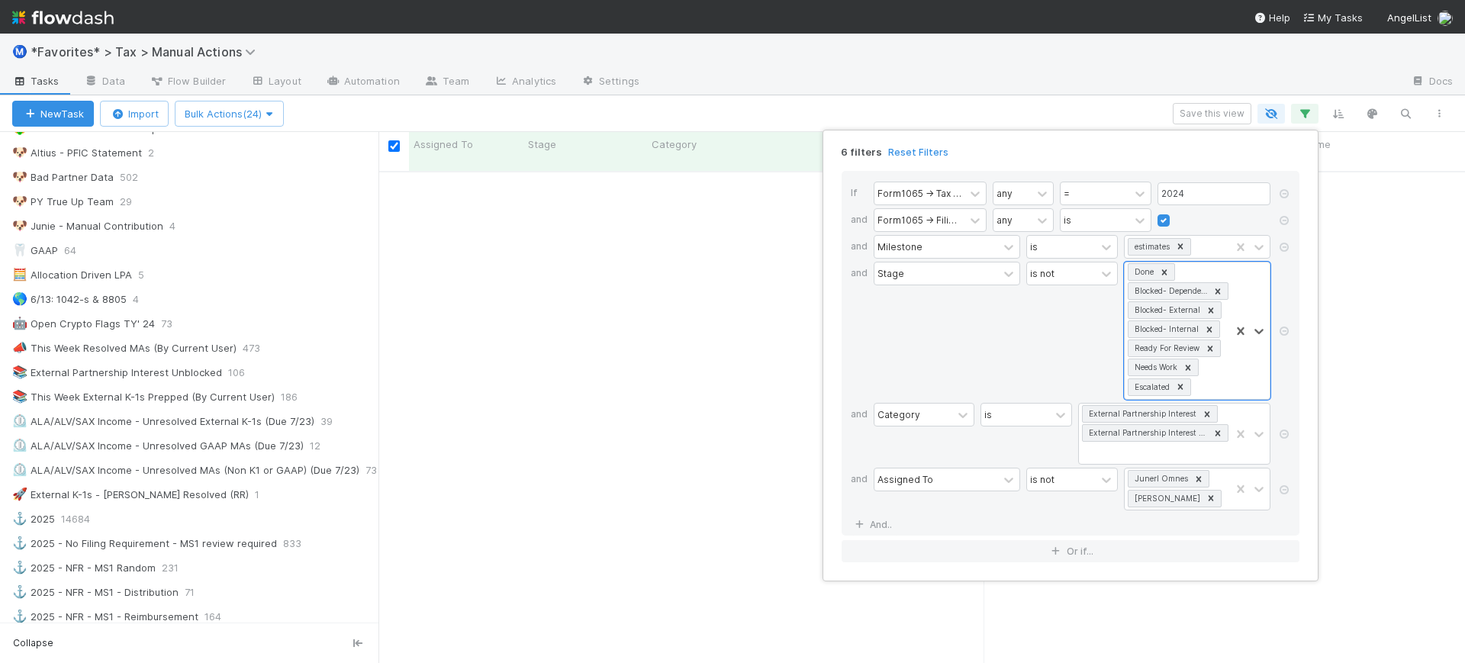
click at [894, 111] on div "6 filters Reset Filters If Form1065 -> Tax Year any = 2024 and Form1065 -> Fili…" at bounding box center [732, 331] width 1465 height 663
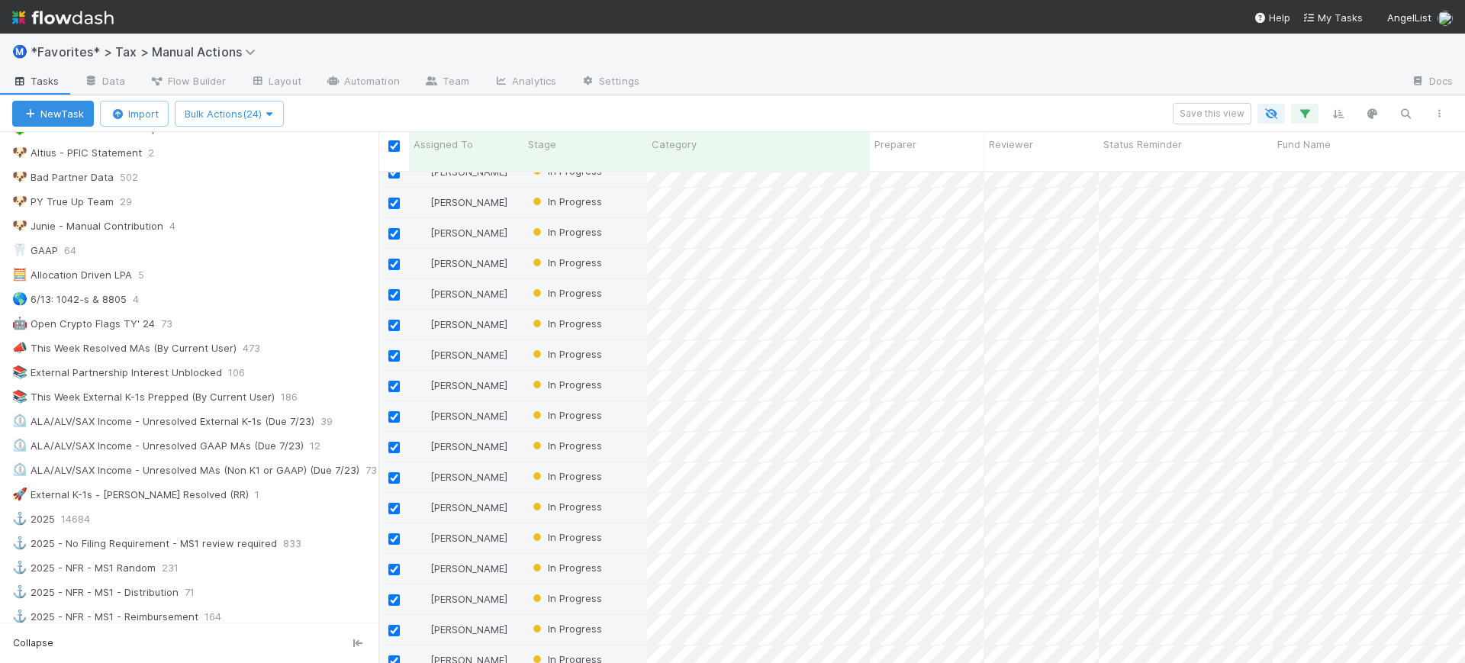
scroll to position [0, 0]
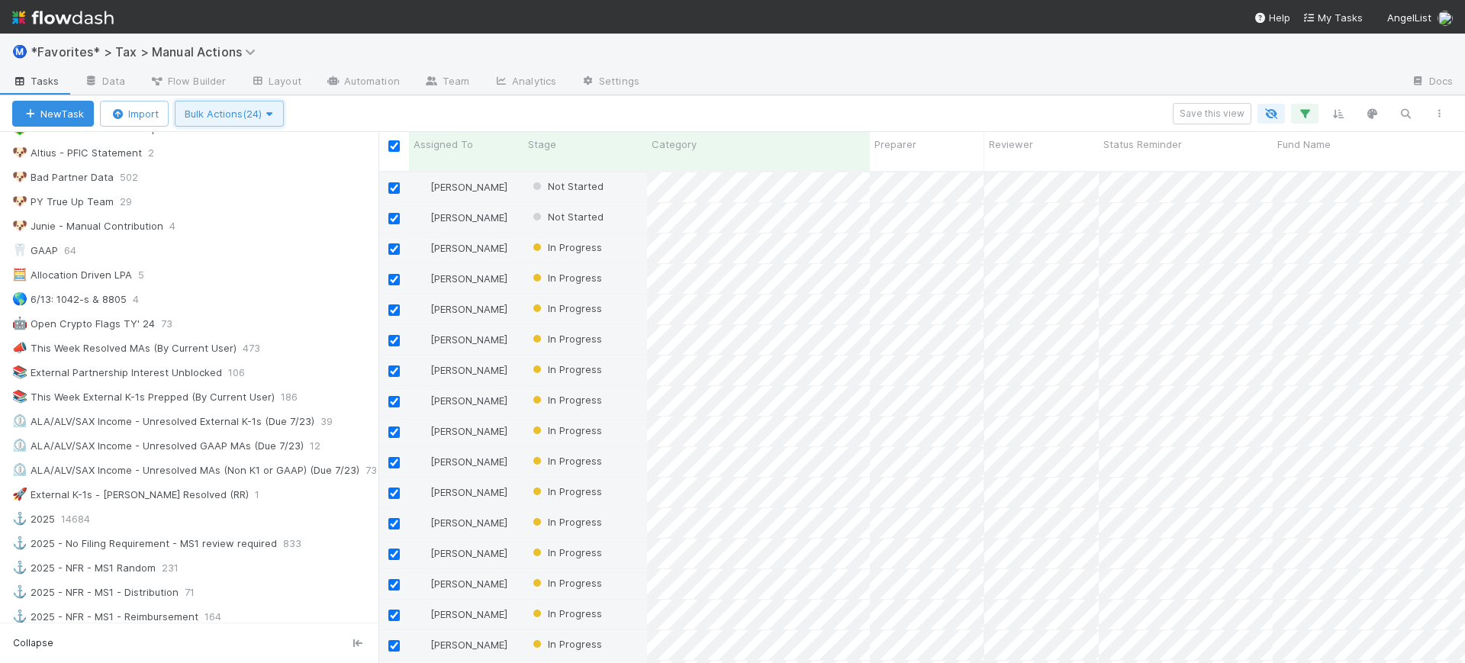
click at [272, 109] on icon "button" at bounding box center [269, 114] width 15 height 10
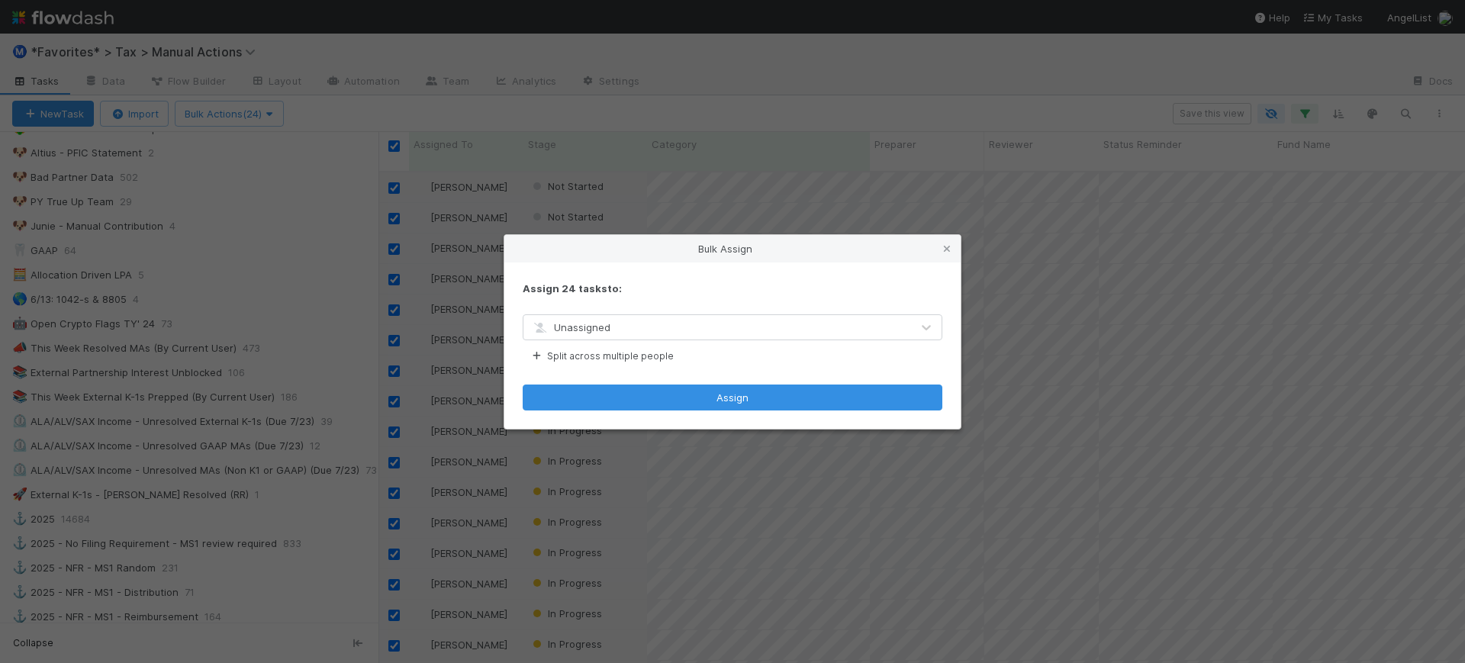
click at [651, 319] on div "Unassigned" at bounding box center [718, 327] width 388 height 24
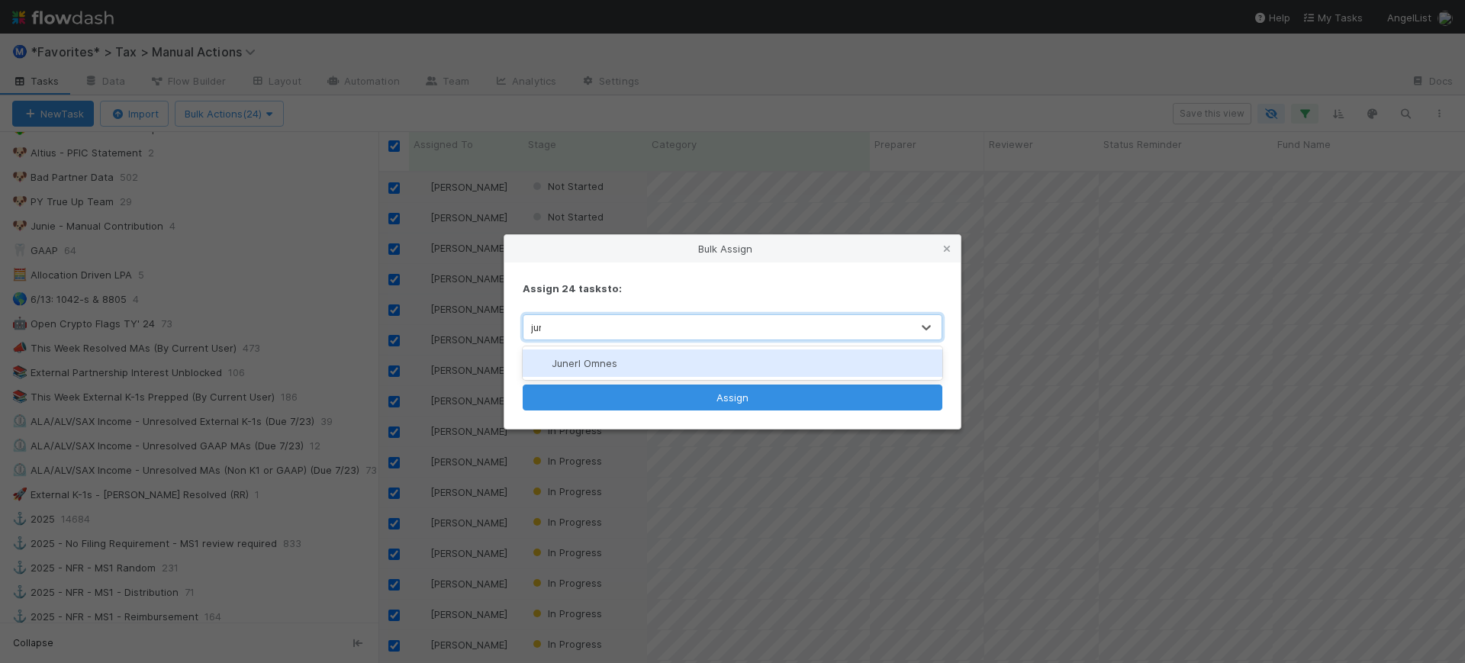
type input "junerl"
click at [630, 356] on div "Junerl Omnes" at bounding box center [733, 363] width 420 height 27
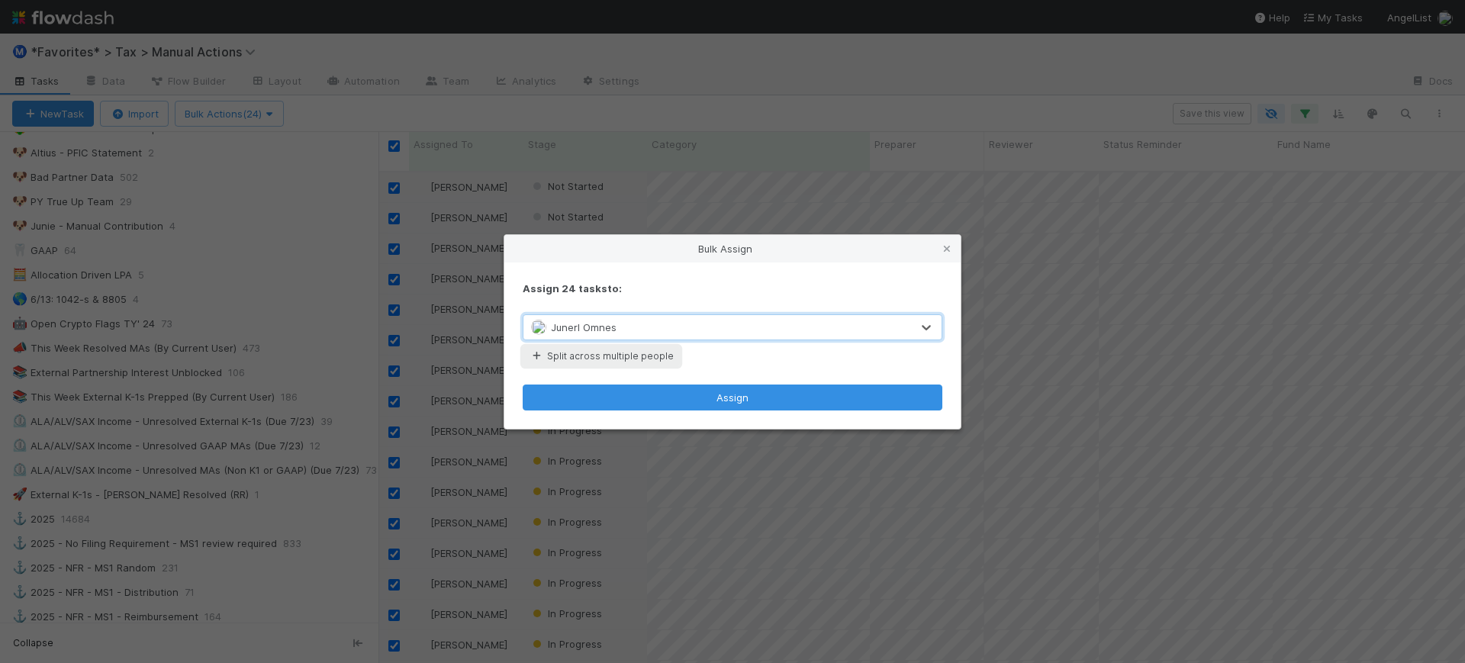
click at [632, 350] on button "Split across multiple people" at bounding box center [601, 356] width 157 height 20
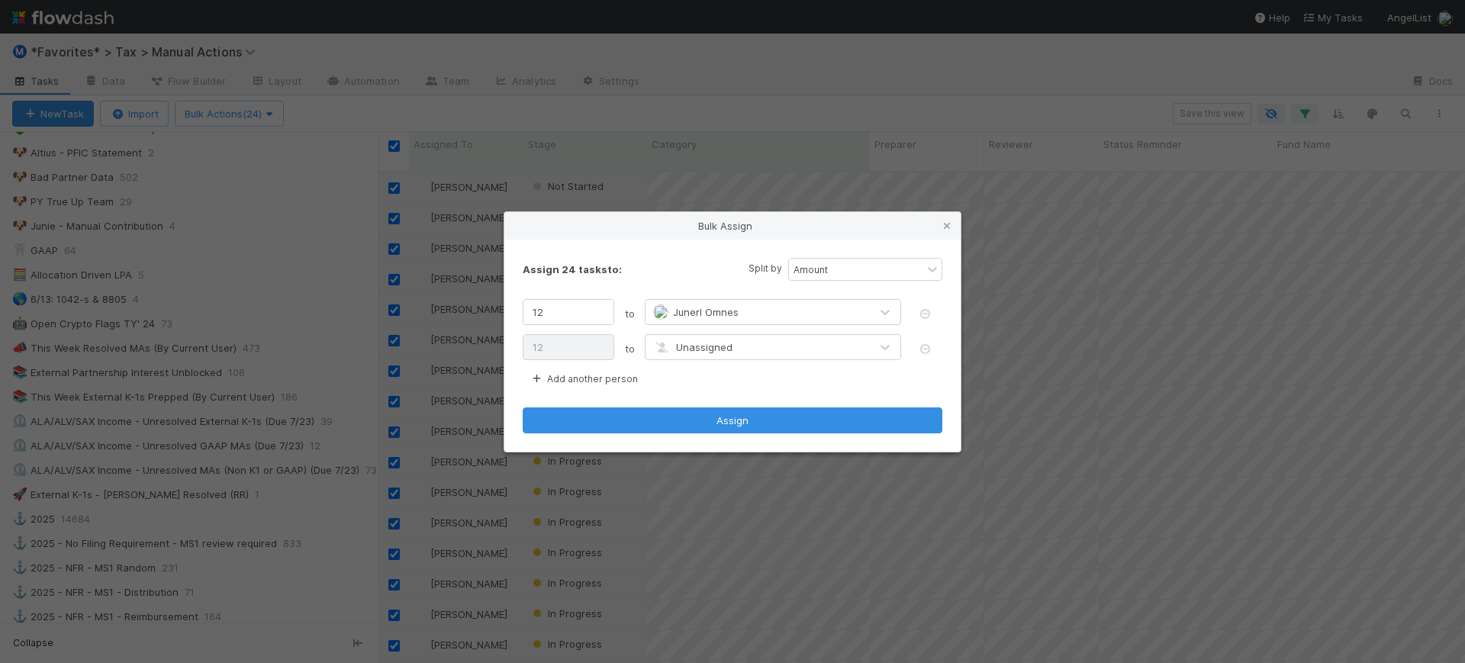
click at [723, 341] on span "Unassigned" at bounding box center [692, 347] width 79 height 12
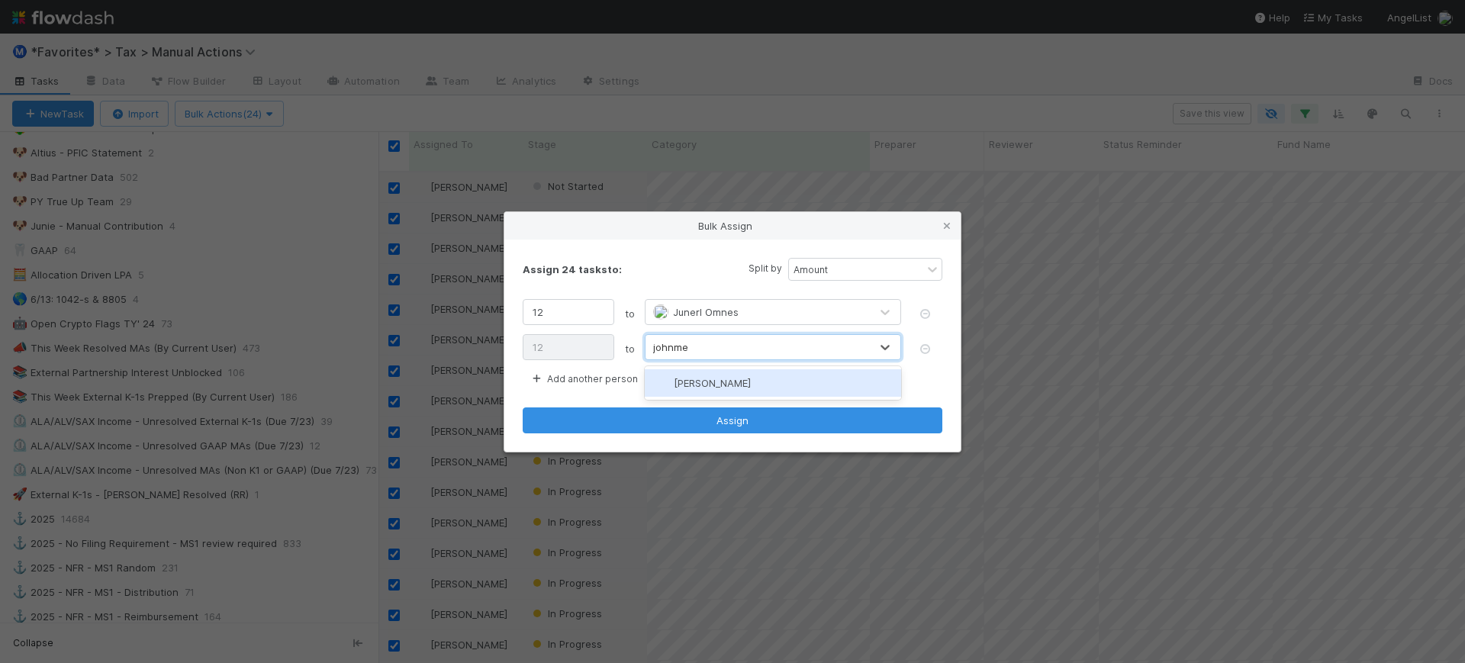
type input "johnmel"
click at [747, 385] on span "Johnmel Matining" at bounding box center [712, 383] width 77 height 12
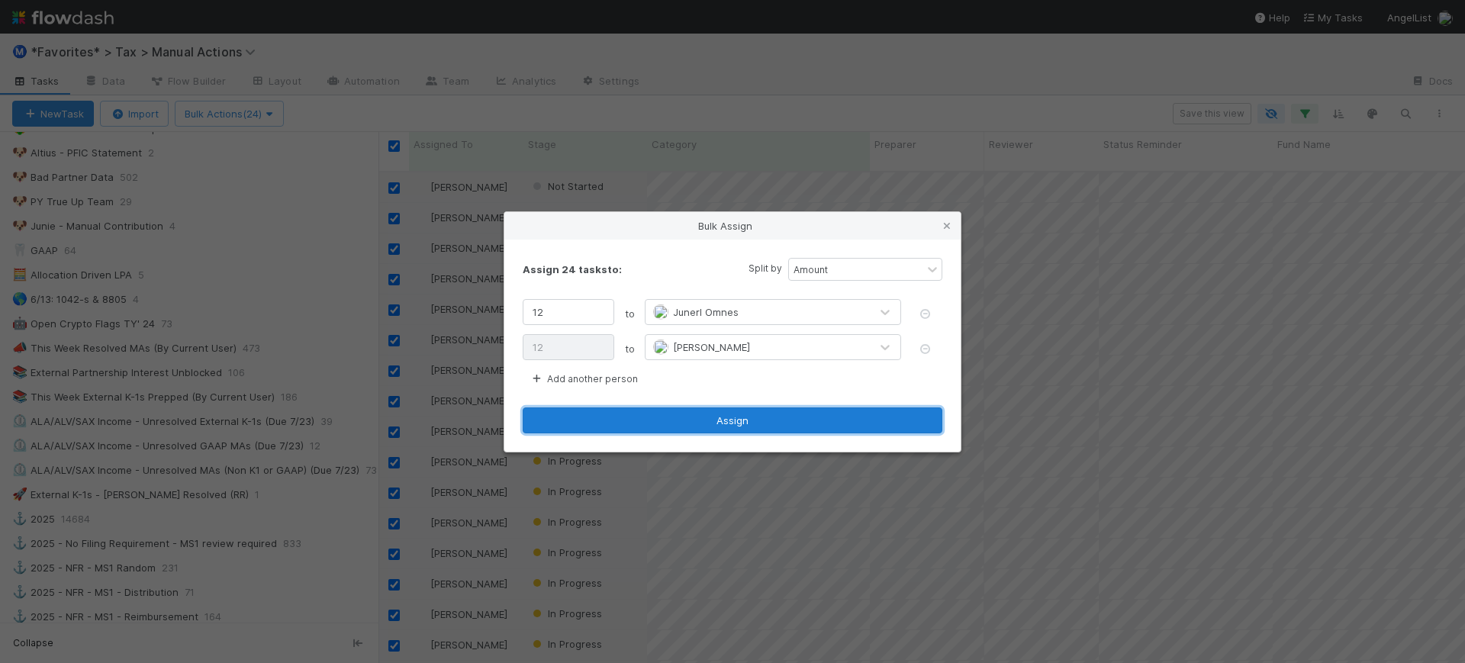
click at [753, 431] on button "Assign" at bounding box center [733, 421] width 420 height 26
checkbox input "false"
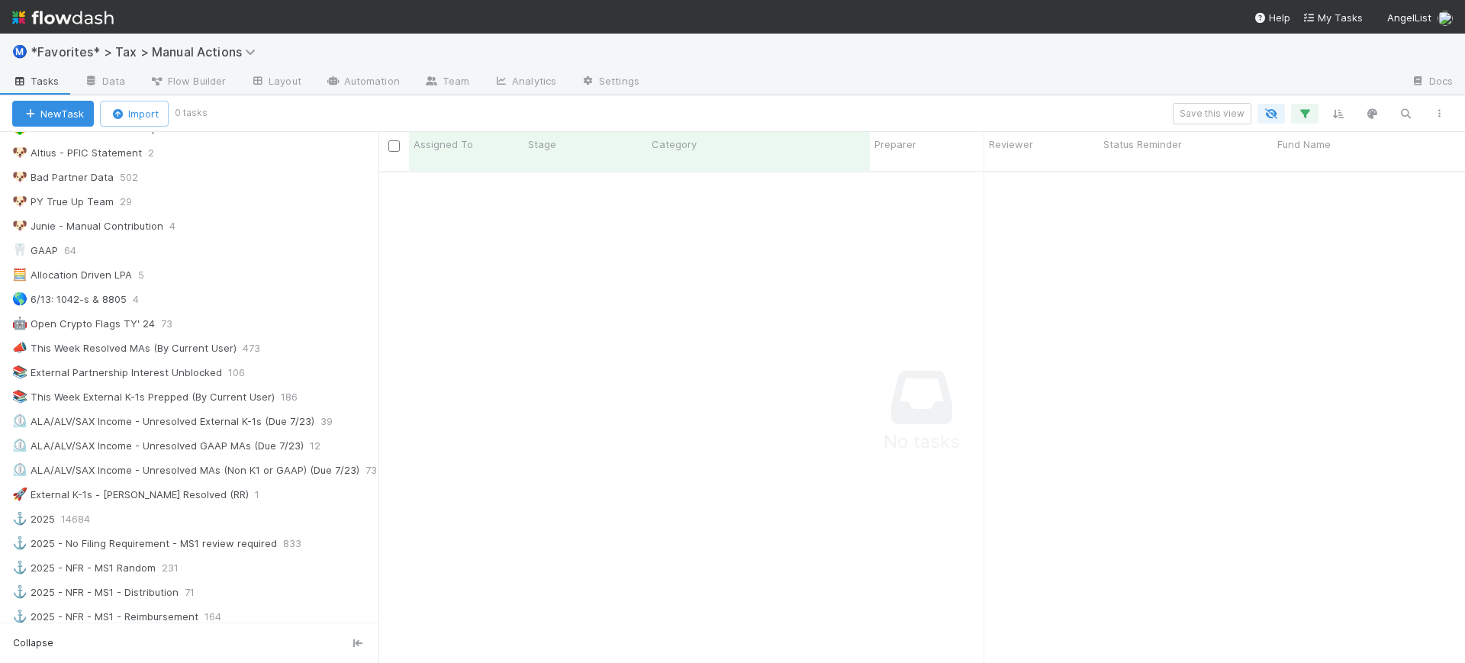
scroll to position [15, 15]
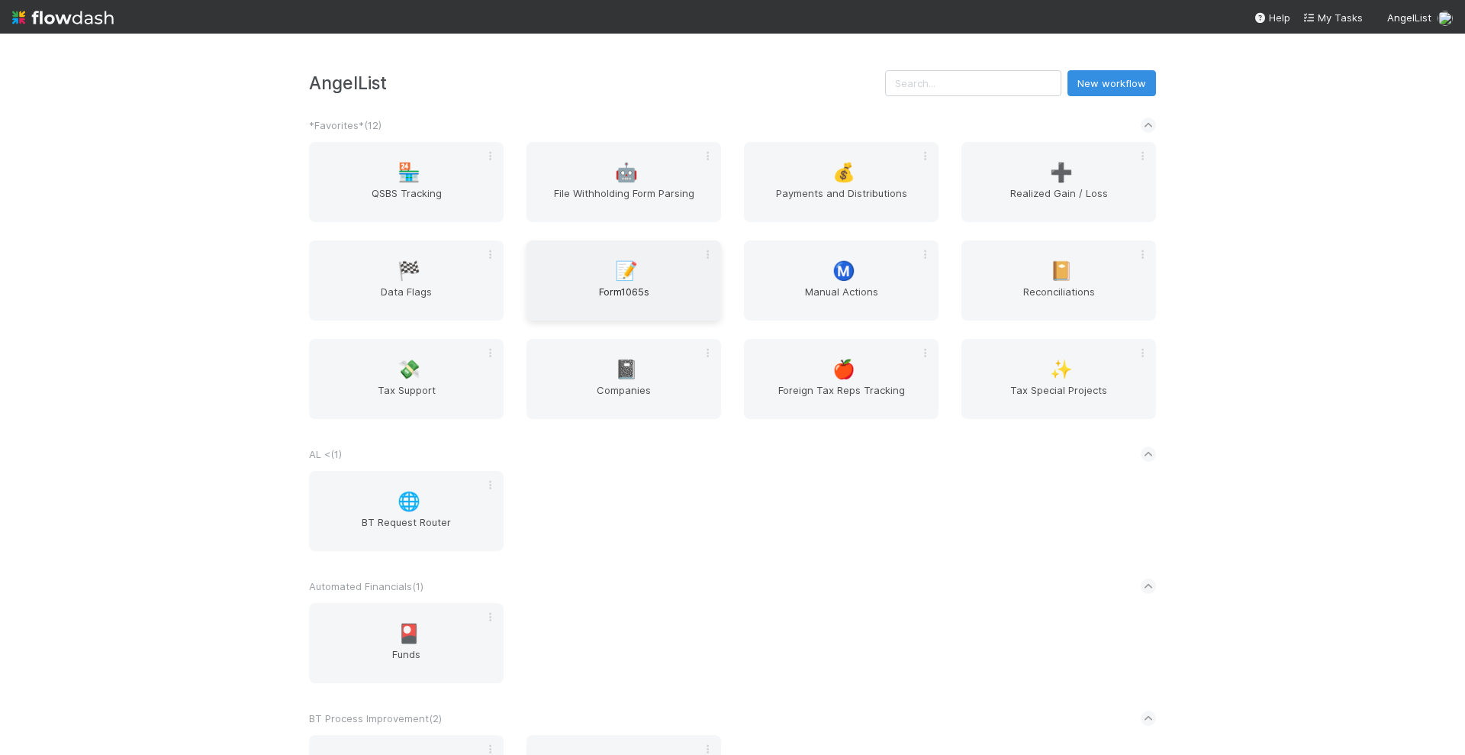
click at [614, 288] on span "Form1065s" at bounding box center [624, 299] width 182 height 31
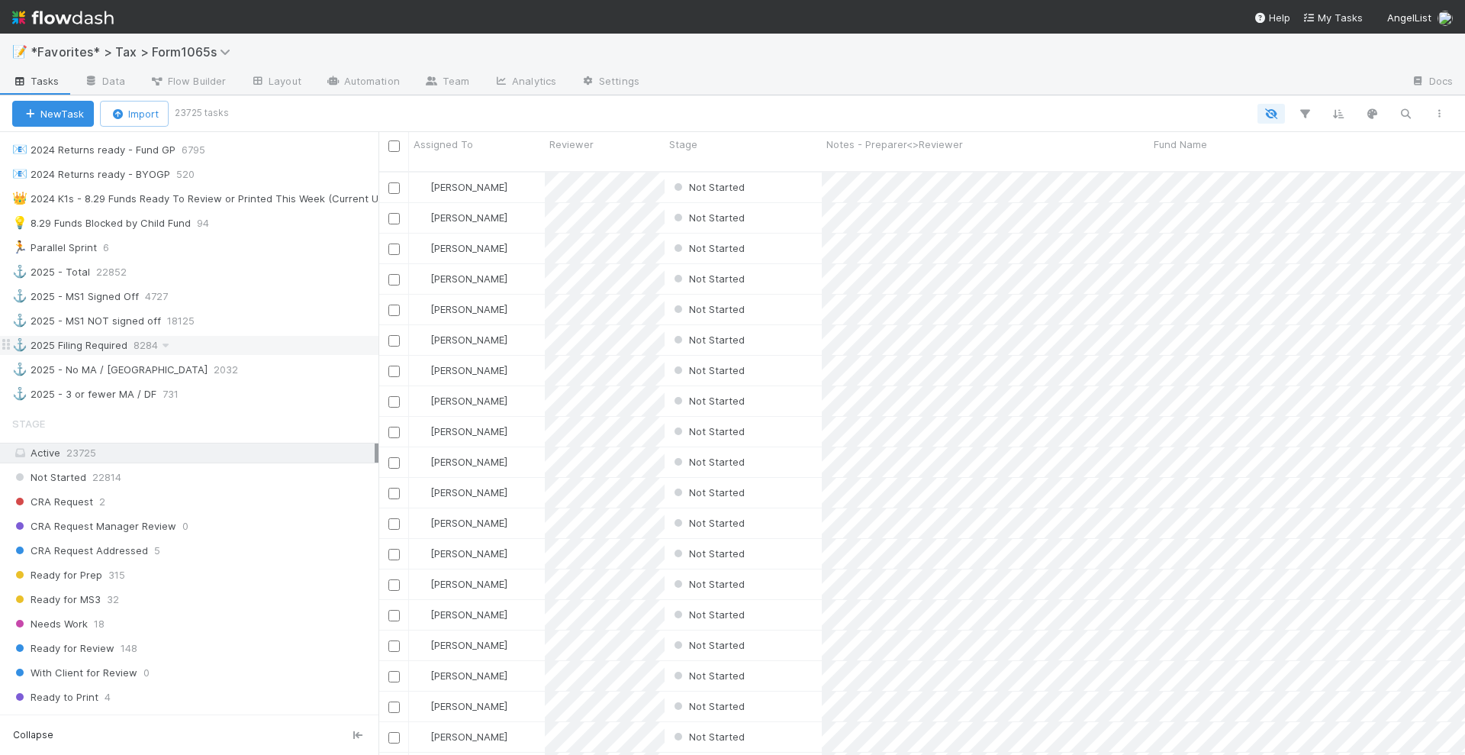
scroll to position [1049, 0]
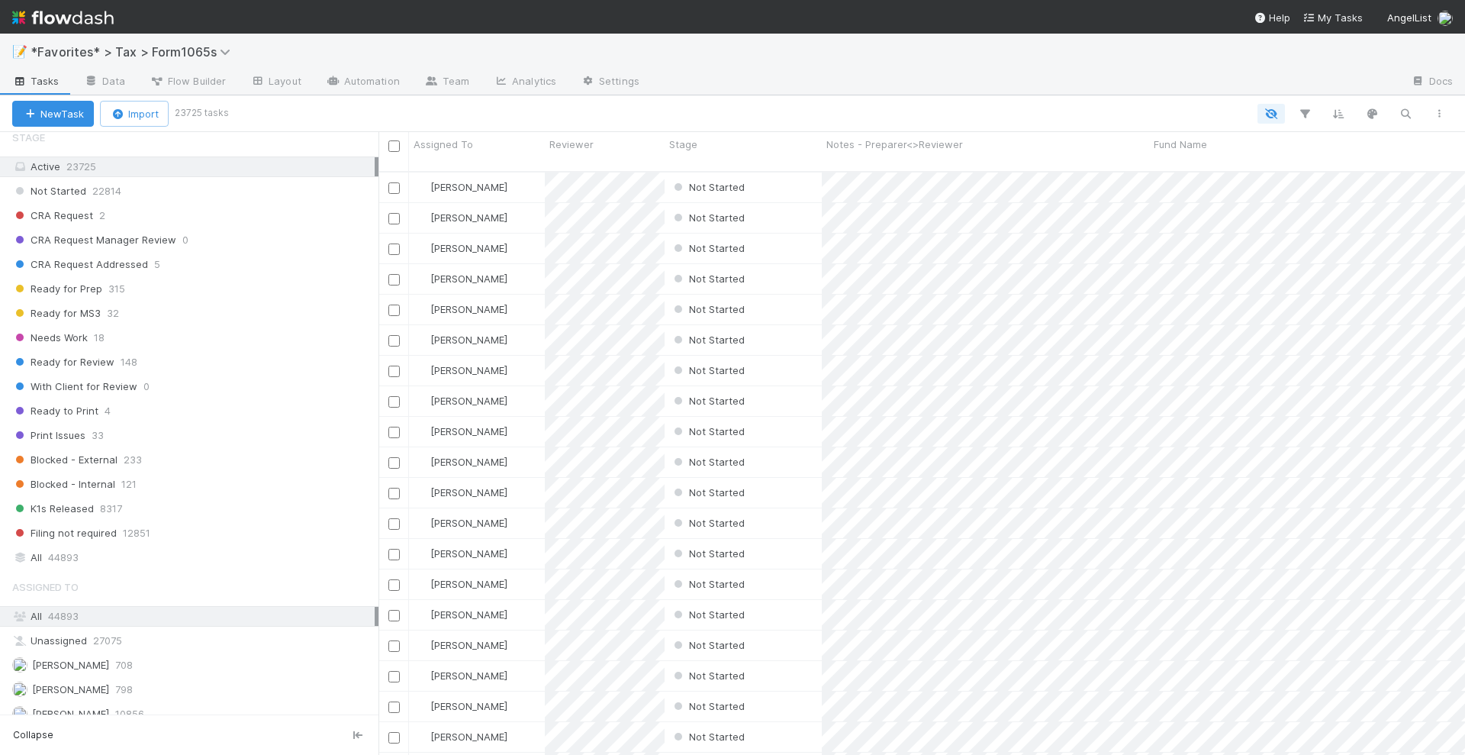
click at [115, 729] on div "[PERSON_NAME] 3022" at bounding box center [193, 738] width 363 height 19
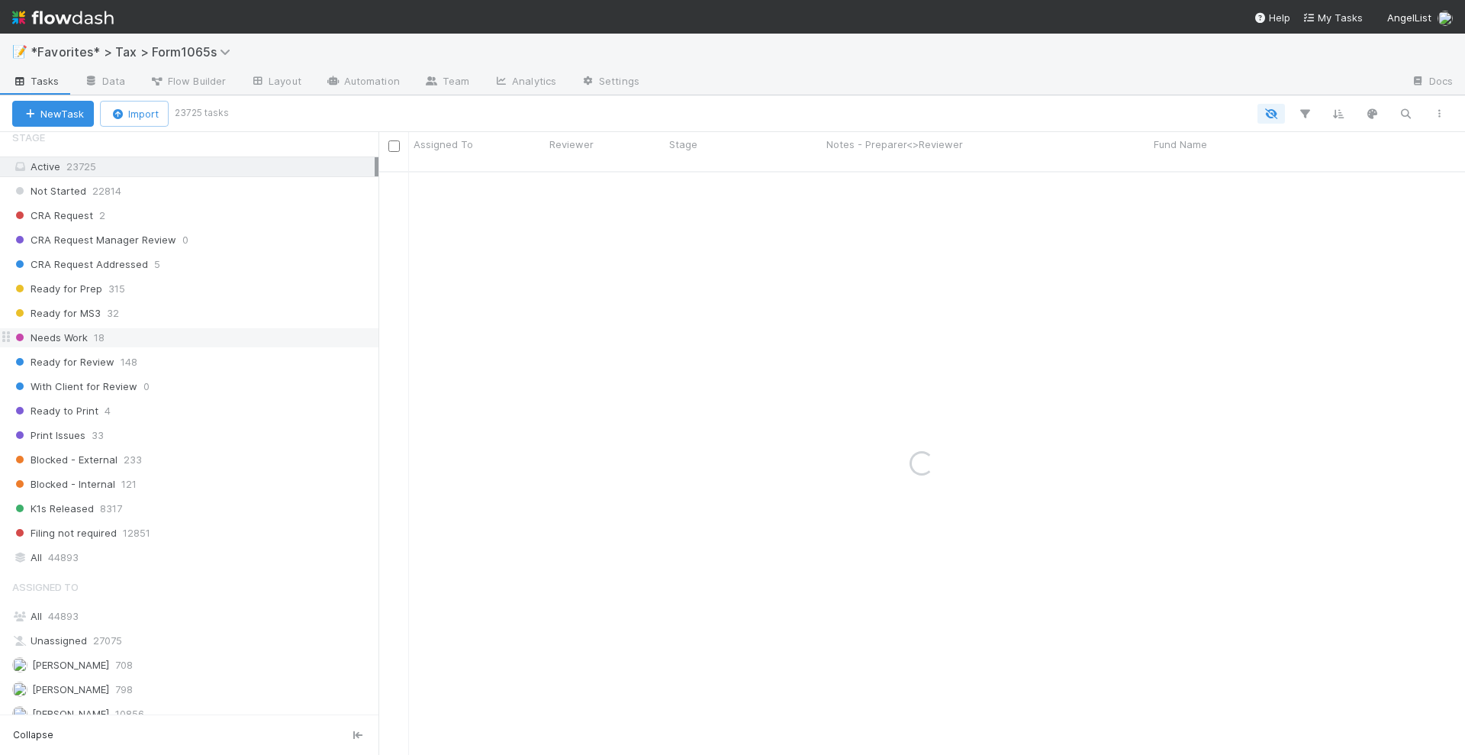
click at [120, 328] on div "Needs Work 18" at bounding box center [195, 337] width 366 height 19
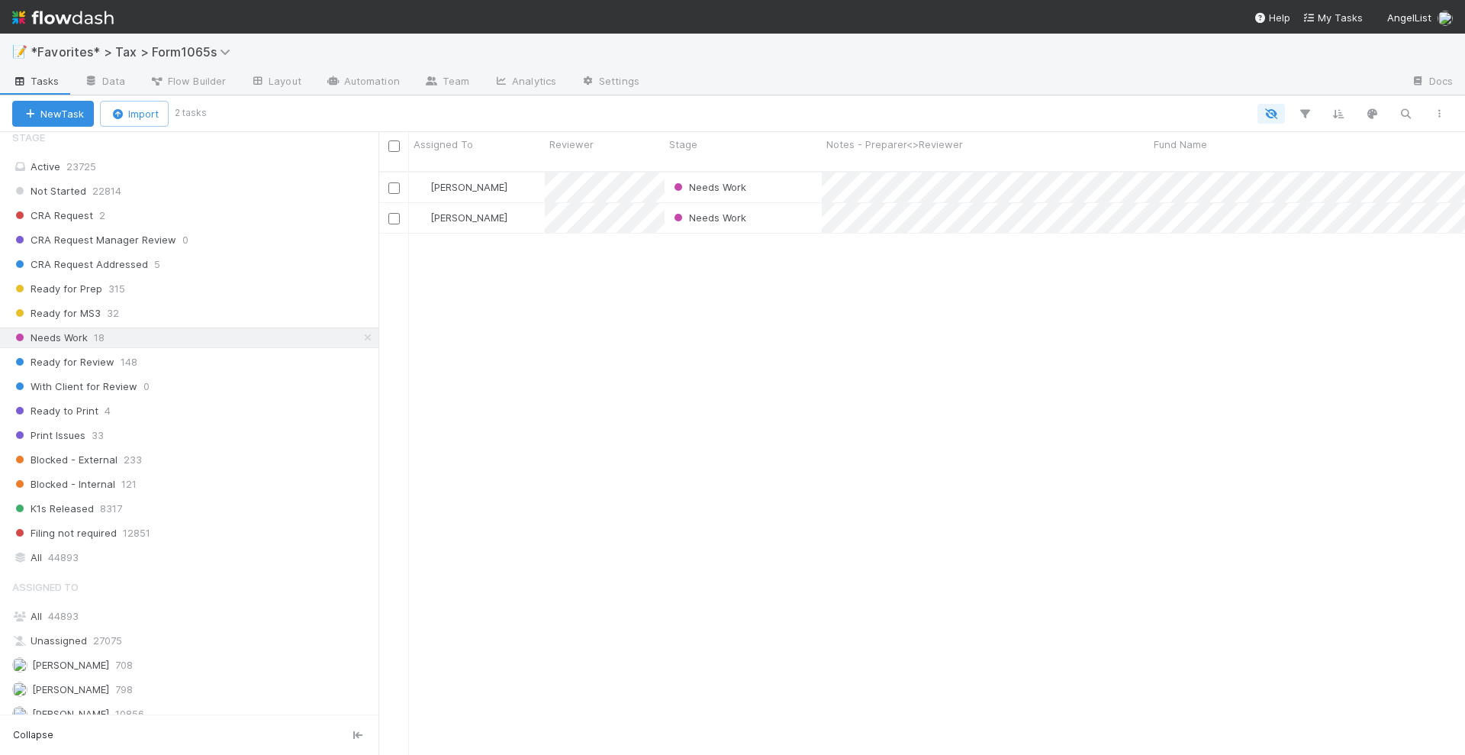
scroll to position [582, 1072]
click at [360, 333] on icon at bounding box center [367, 338] width 15 height 10
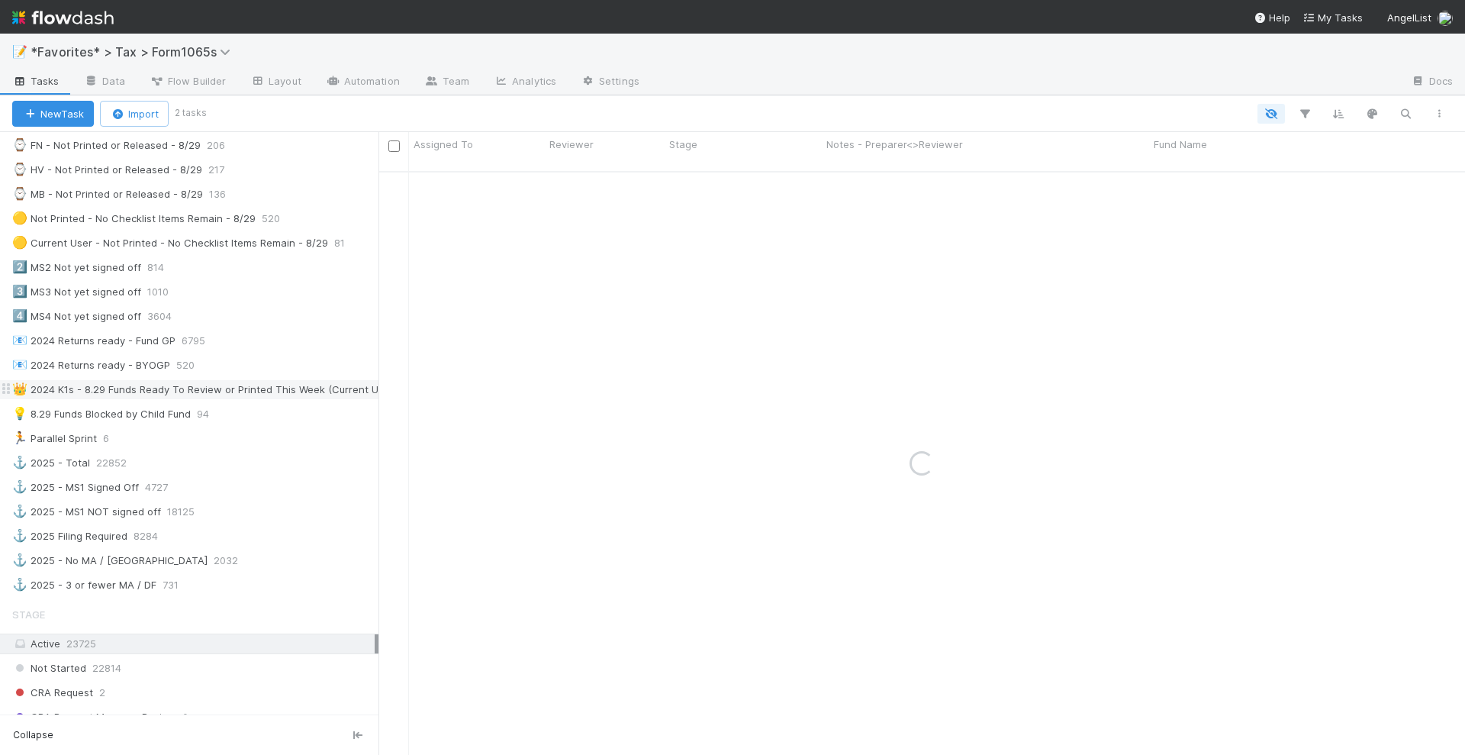
scroll to position [477, 0]
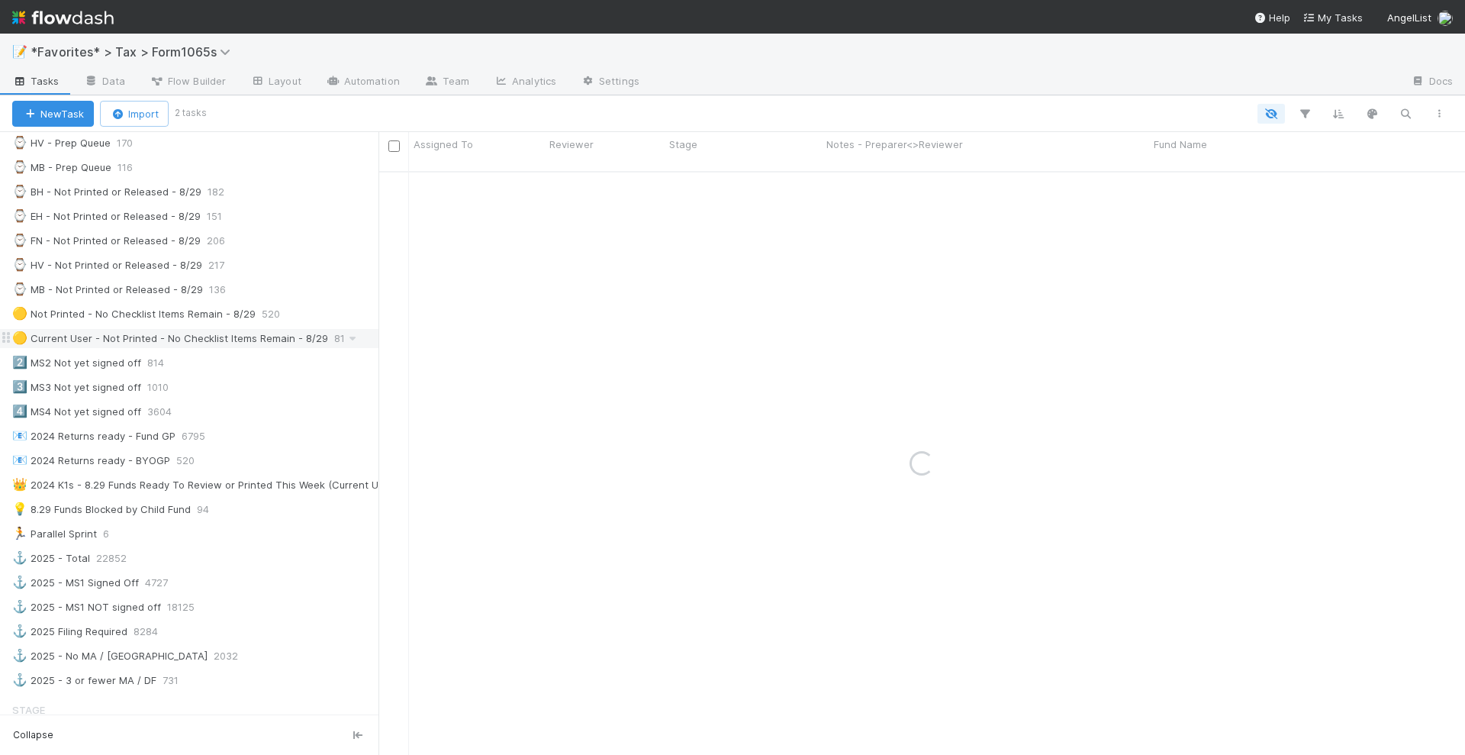
click at [235, 329] on div "🟡 Current User - Not Printed - No Checklist Items Remain - 8/29" at bounding box center [170, 338] width 316 height 19
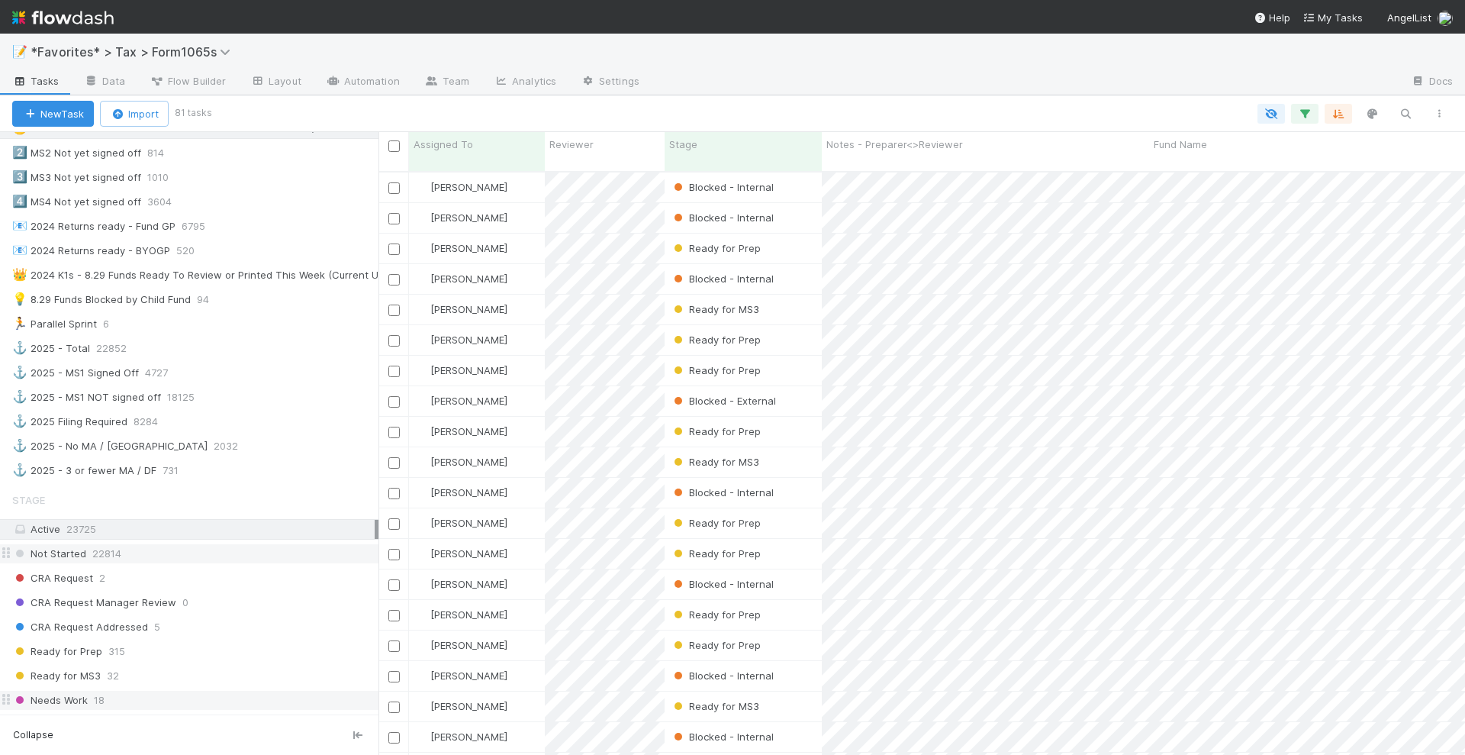
scroll to position [763, 0]
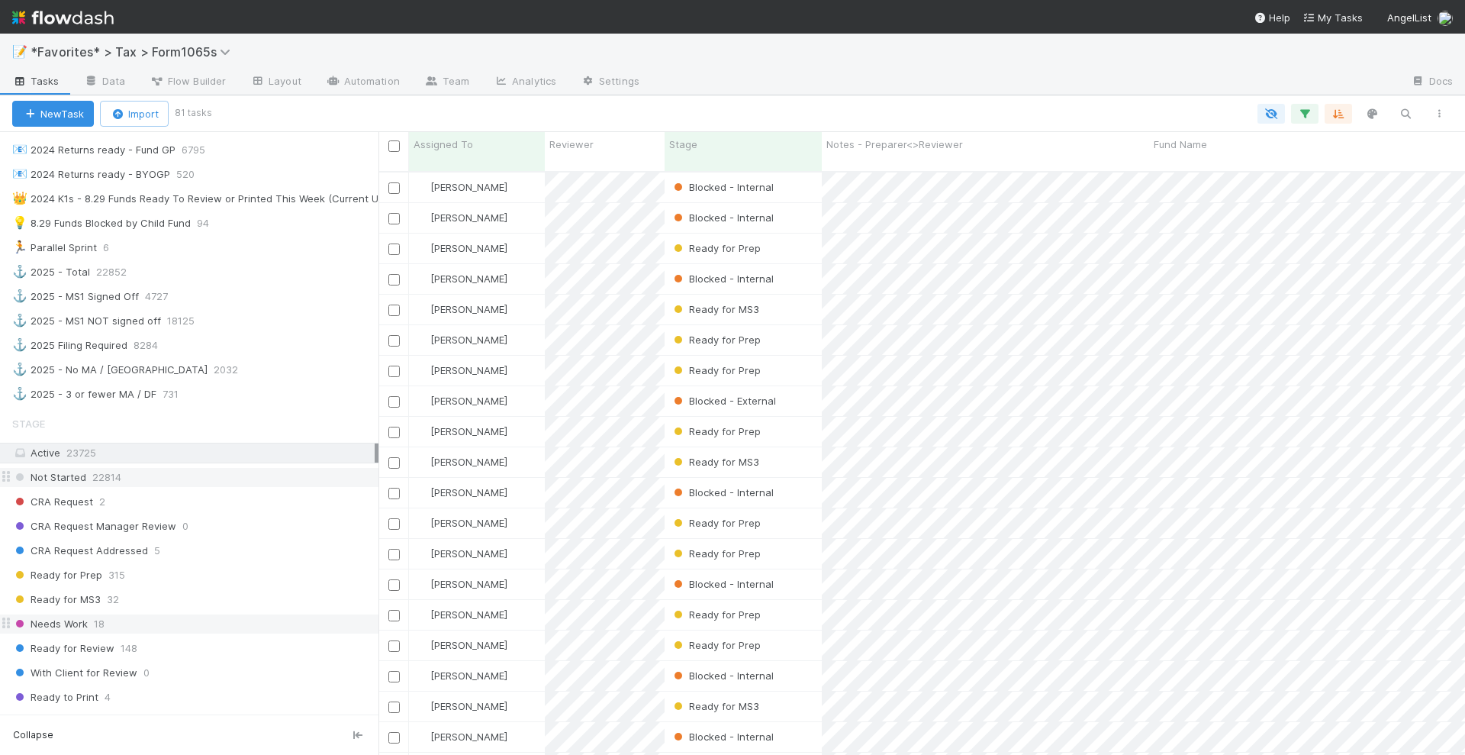
click at [244, 468] on div "Not Started 22814" at bounding box center [195, 477] width 366 height 19
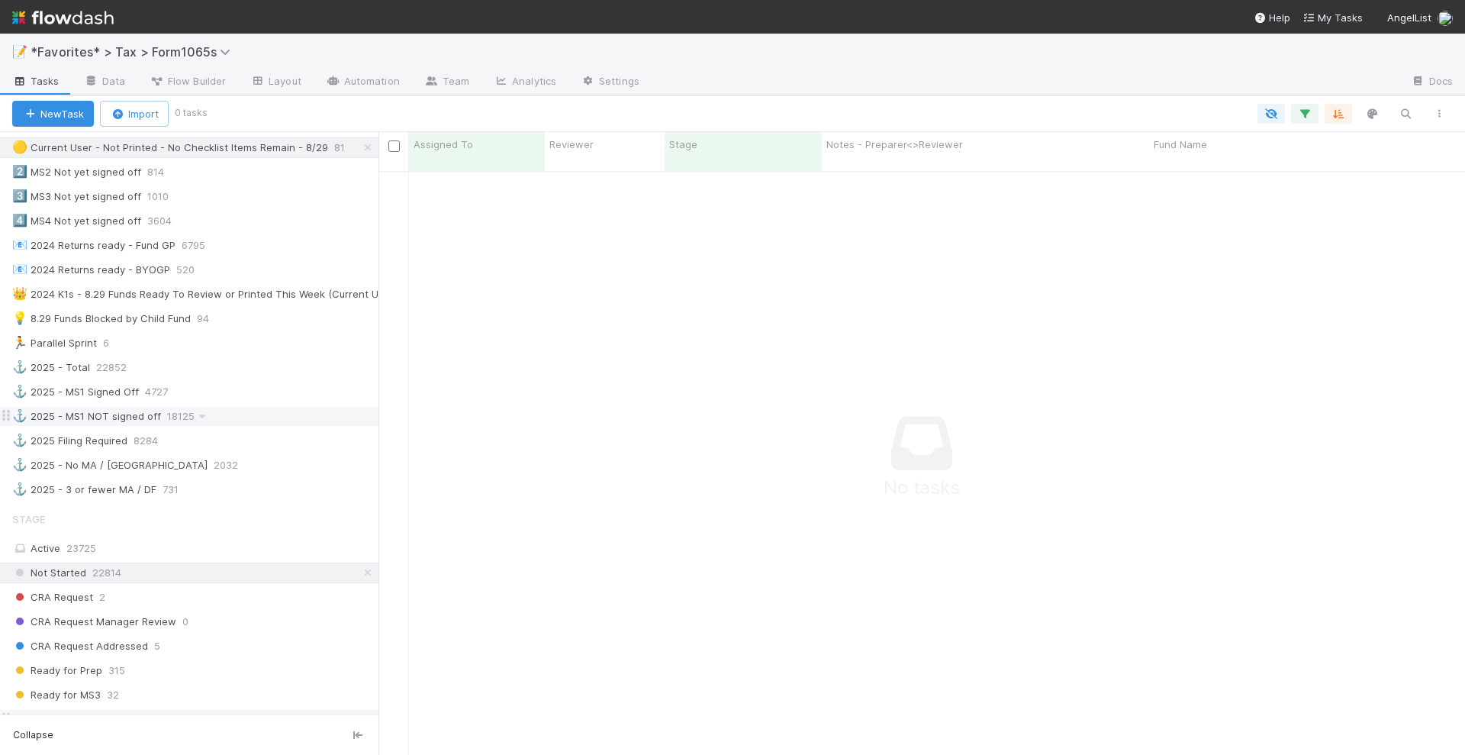
scroll to position [954, 0]
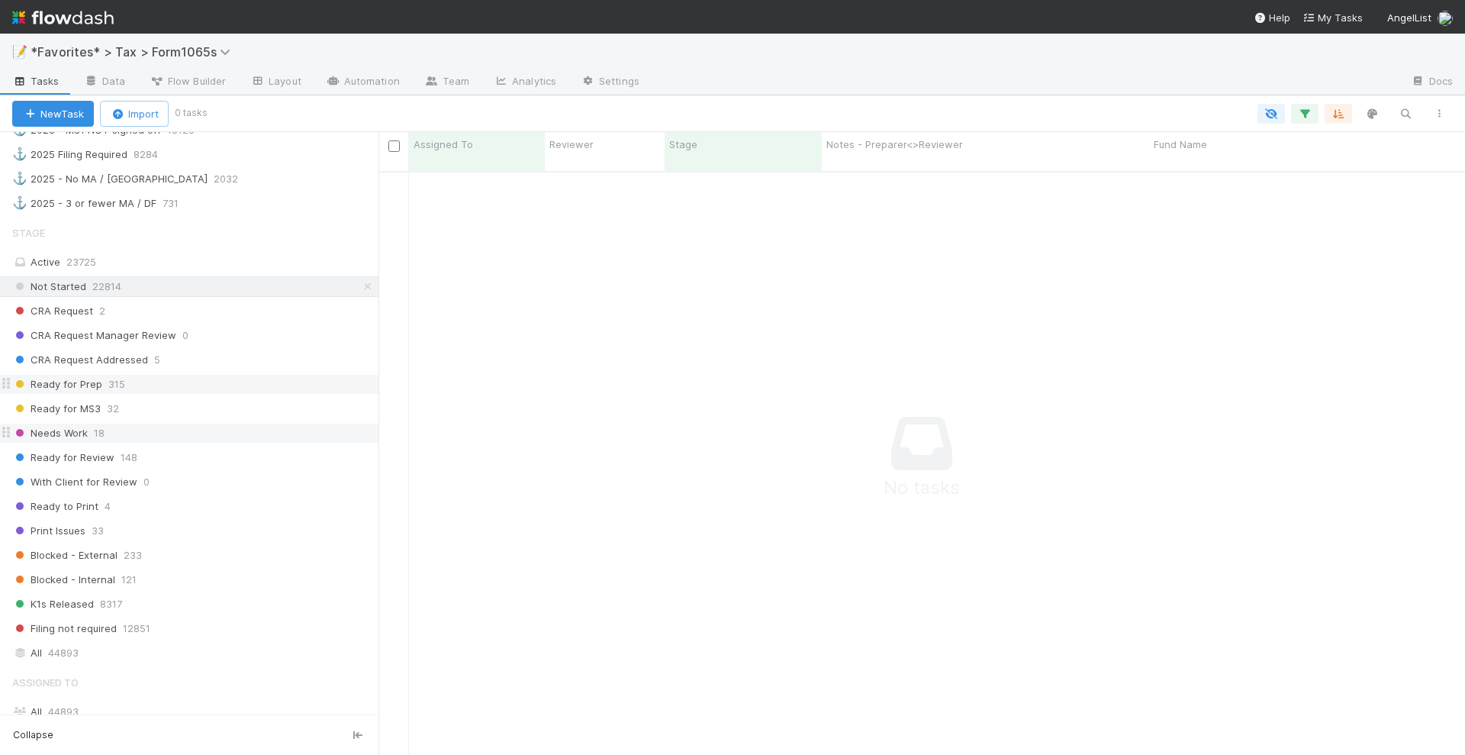
click at [209, 375] on div "Ready for Prep 315" at bounding box center [195, 384] width 366 height 19
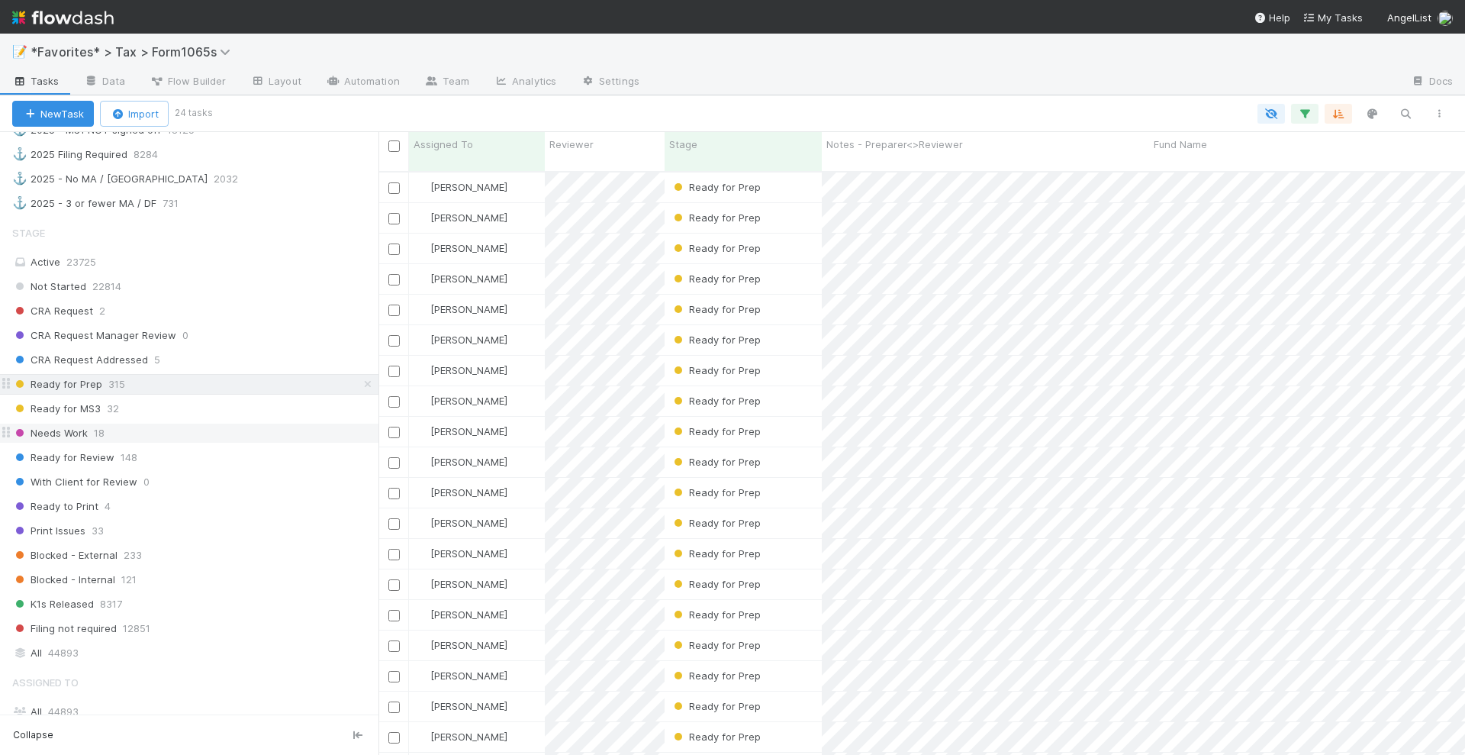
scroll to position [582, 1072]
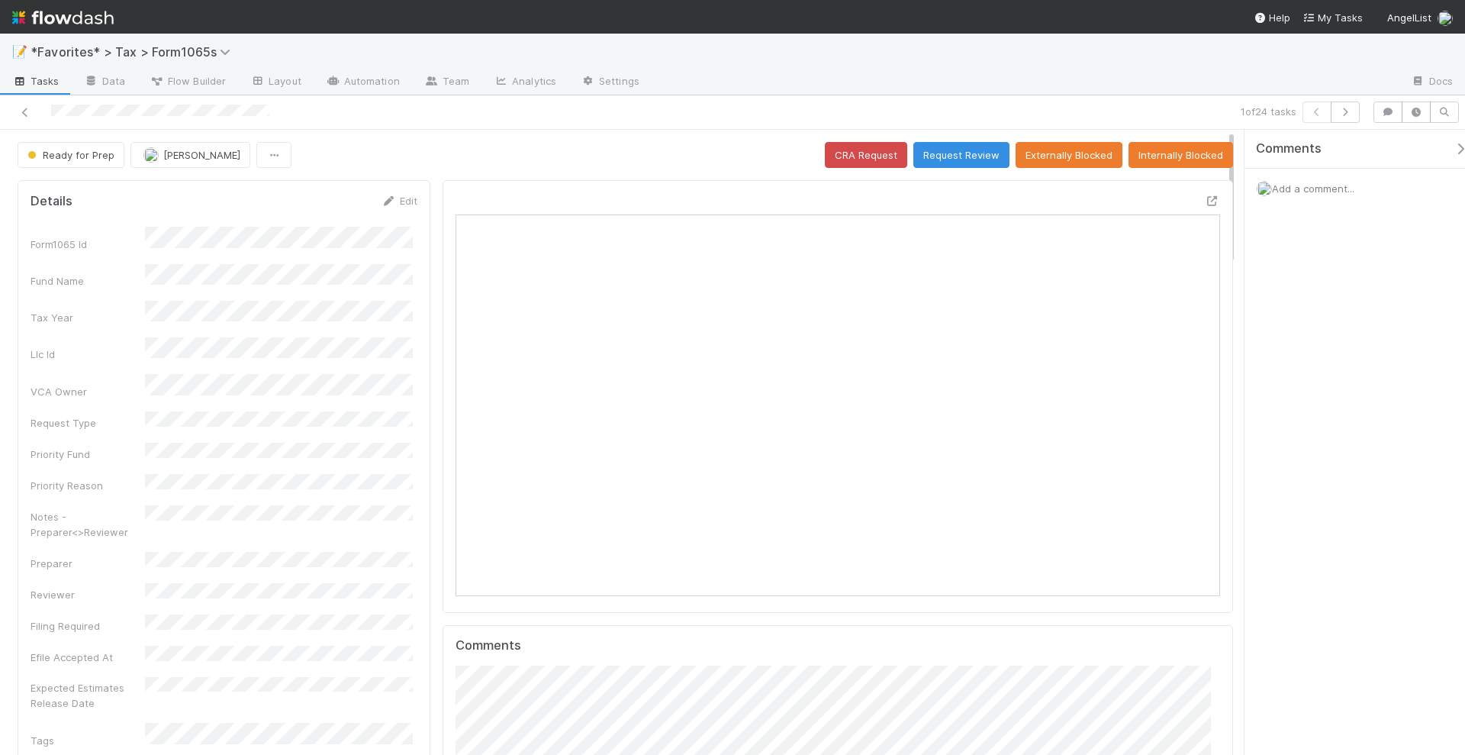
scroll to position [296, 741]
drag, startPoint x: 1084, startPoint y: 248, endPoint x: 1370, endPoint y: 257, distance: 286.3
click at [1401, 247] on div "Comments Add a comment..." at bounding box center [1350, 443] width 229 height 627
click at [971, 155] on button "Request Review" at bounding box center [962, 155] width 96 height 26
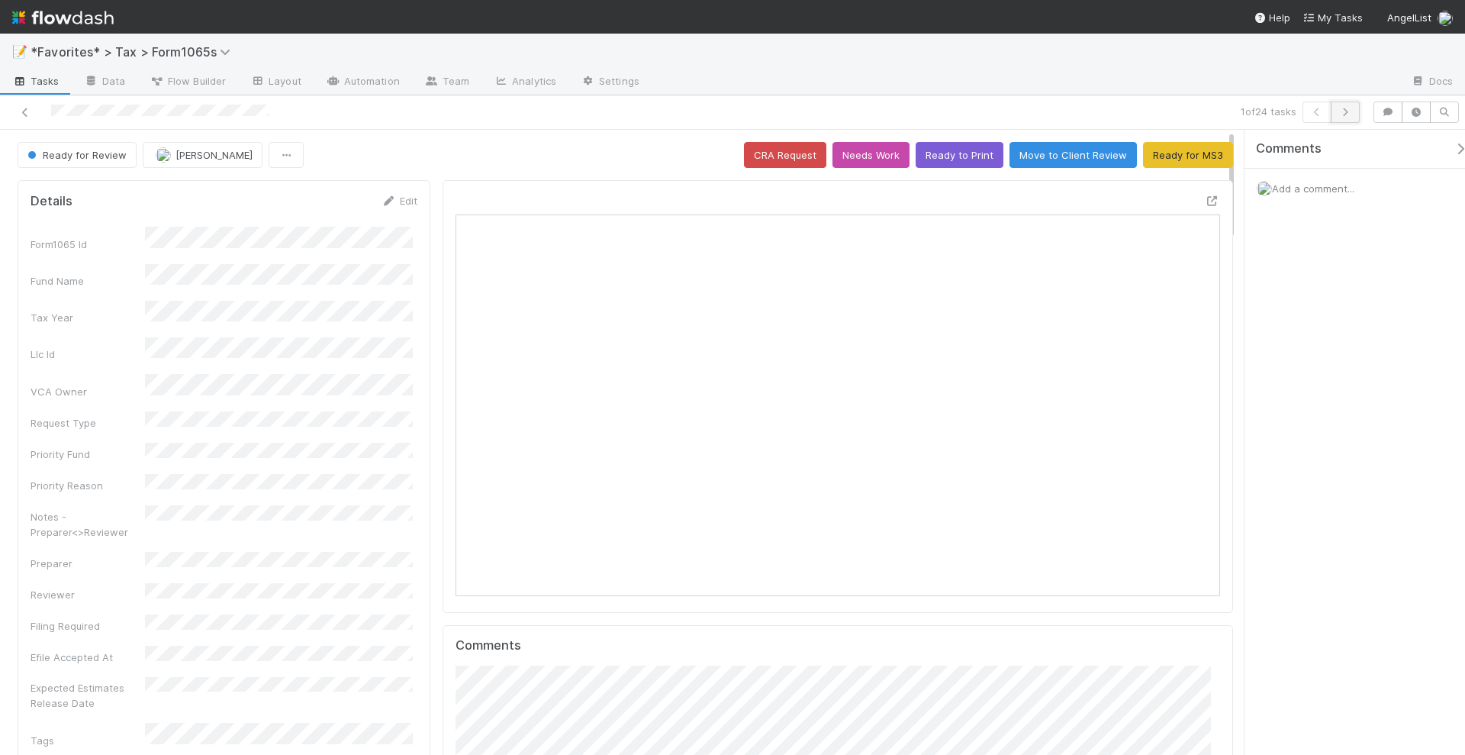
click at [1349, 113] on icon "button" at bounding box center [1345, 112] width 15 height 9
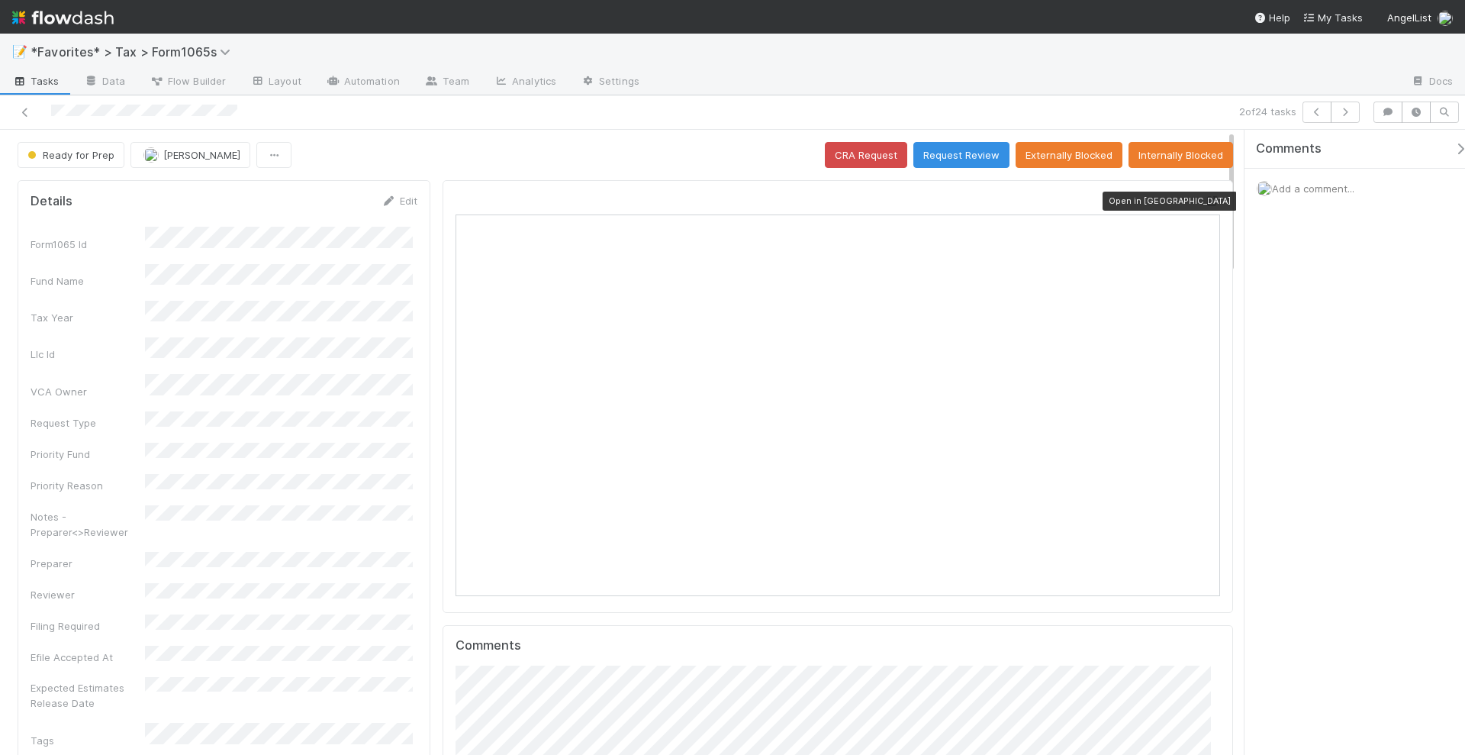
click at [1205, 196] on icon at bounding box center [1212, 201] width 15 height 10
click at [459, 146] on div "Ready for Prep Helen Vo CRA Request Request Review Externally Blocked Internall…" at bounding box center [626, 155] width 1216 height 26
click at [1352, 105] on button "button" at bounding box center [1345, 112] width 29 height 21
click at [1352, 113] on icon "button" at bounding box center [1345, 112] width 15 height 9
click at [1206, 198] on icon at bounding box center [1212, 201] width 15 height 10
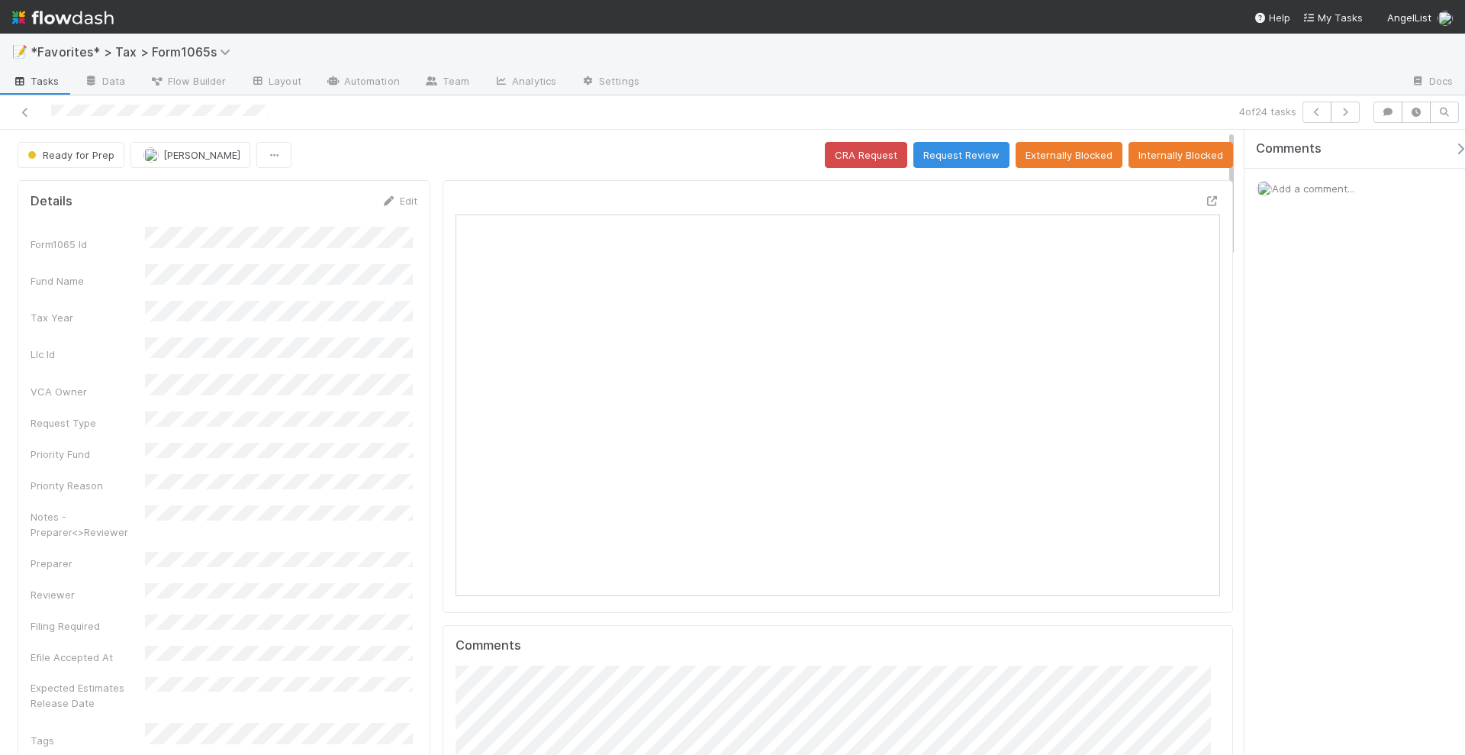
click at [1057, 113] on div "4 of 24 tasks" at bounding box center [1028, 112] width 678 height 21
click at [1346, 111] on icon "button" at bounding box center [1345, 112] width 15 height 9
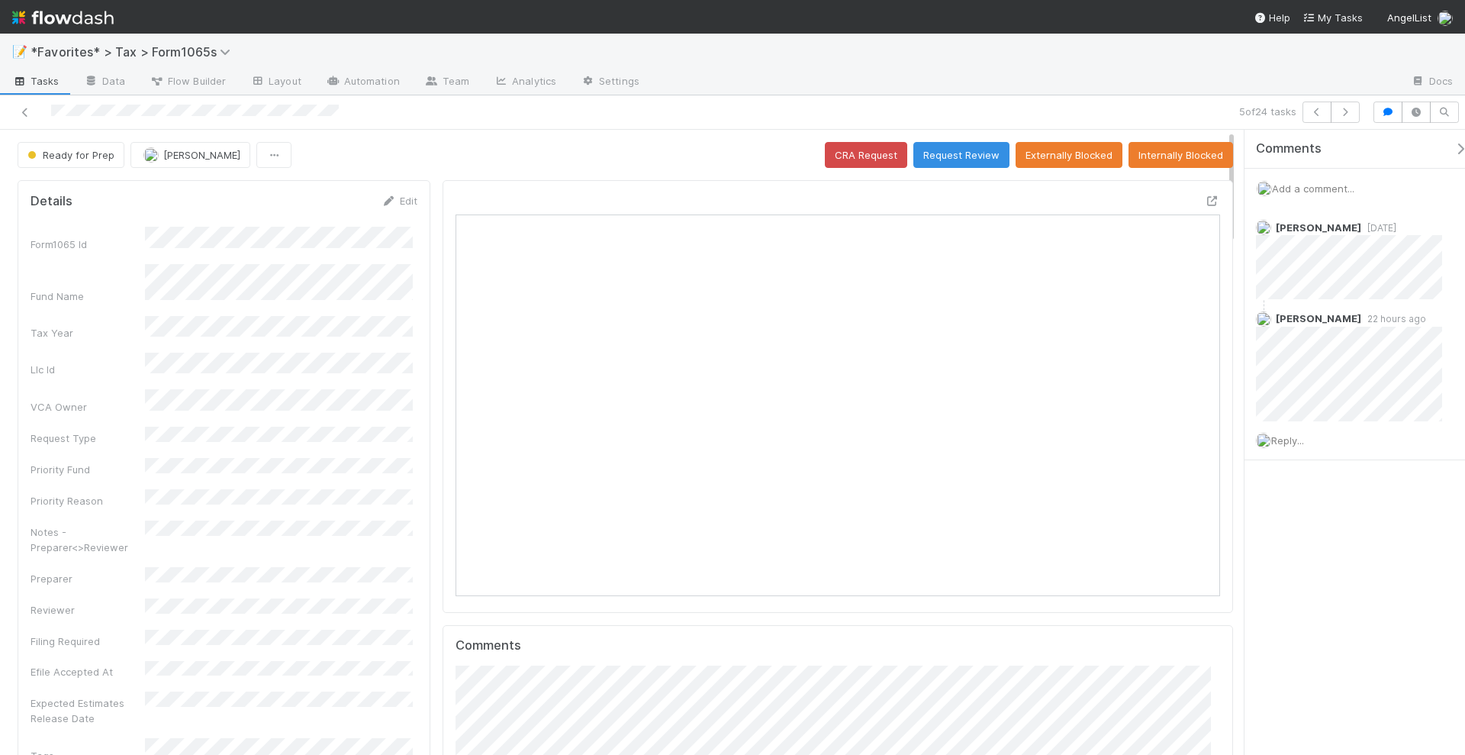
click at [1368, 521] on div "Comments Add a comment... Helen Vo 1 day ago Helen Vo 22 hours ago Reply..." at bounding box center [1362, 333] width 235 height 407
click at [1205, 198] on icon at bounding box center [1212, 201] width 15 height 10
click at [1205, 196] on icon at bounding box center [1212, 201] width 15 height 10
click at [949, 156] on button "Request Review" at bounding box center [962, 155] width 96 height 26
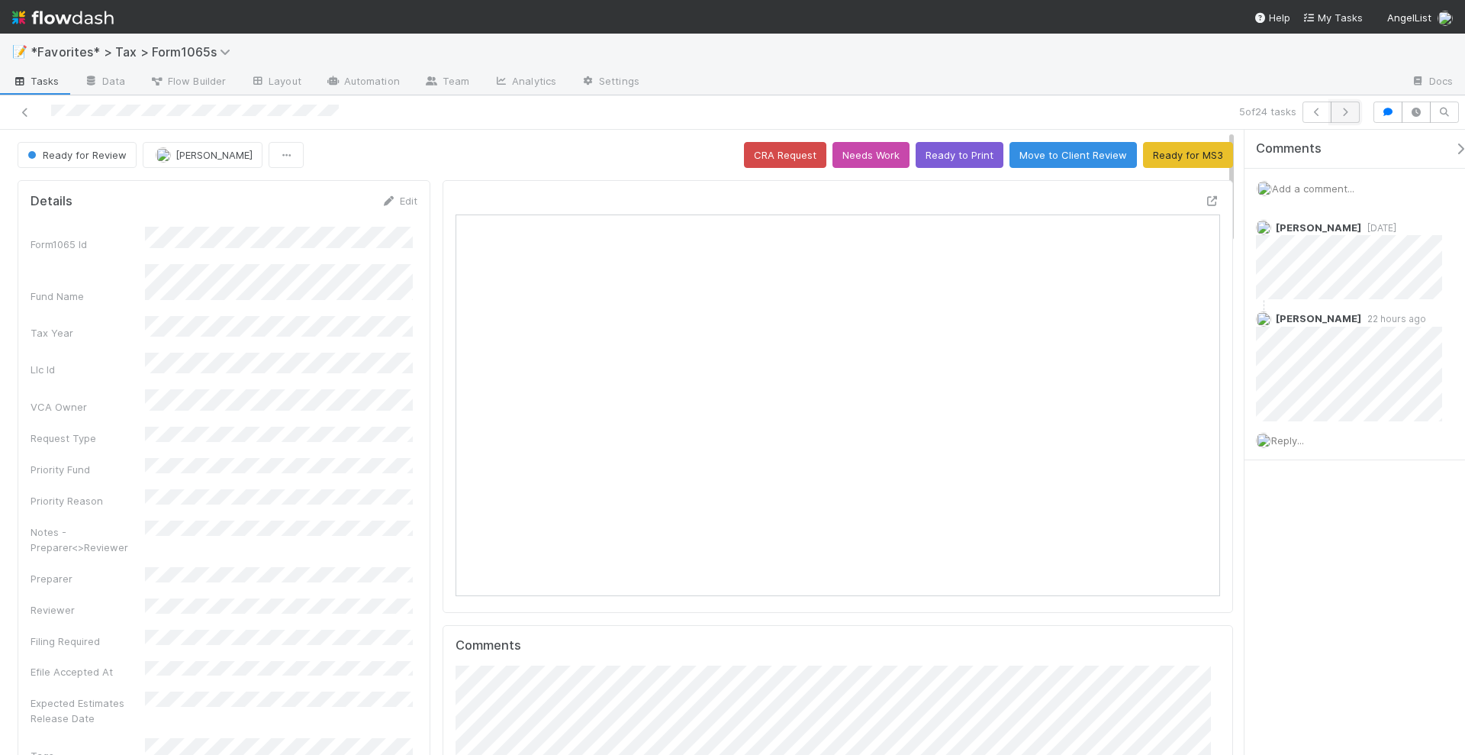
click at [1345, 111] on icon "button" at bounding box center [1345, 112] width 15 height 9
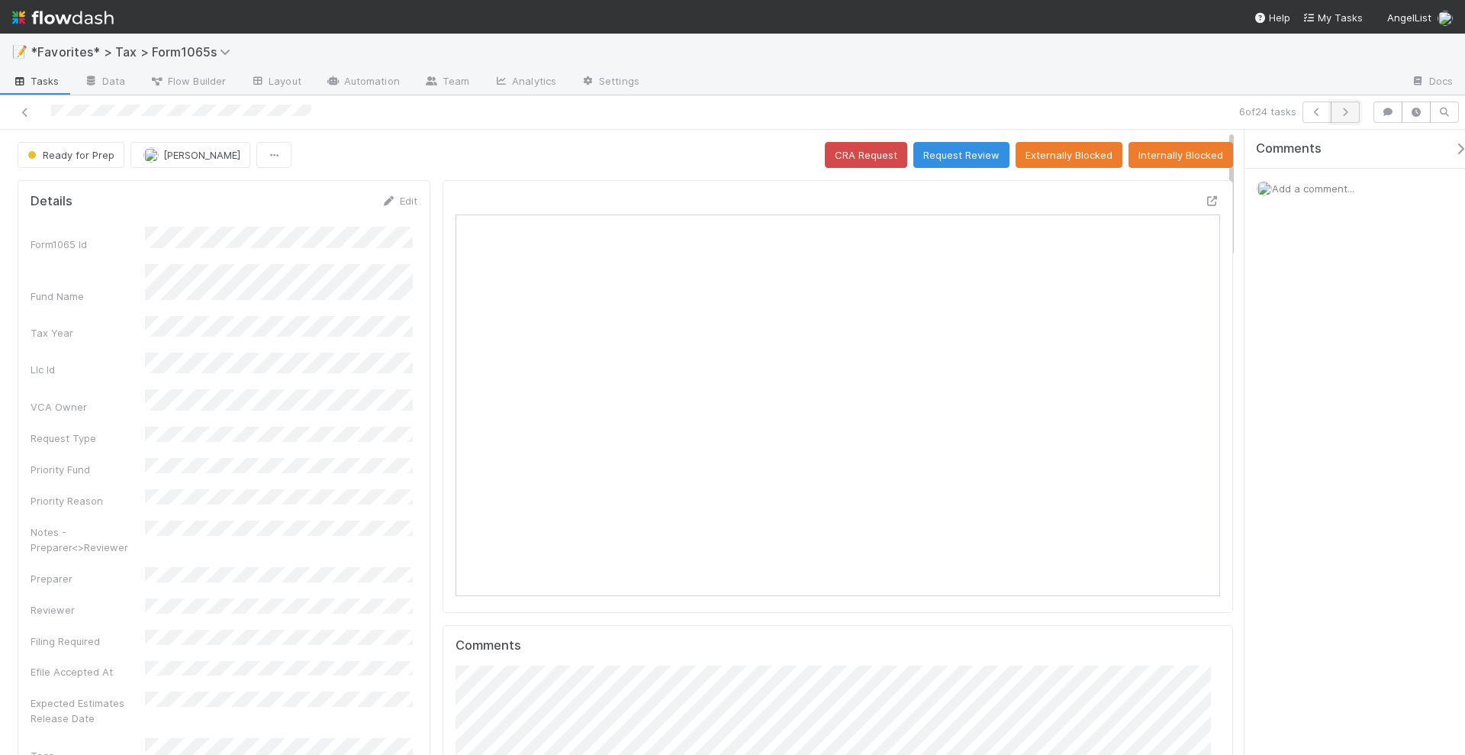
click at [1352, 109] on icon "button" at bounding box center [1345, 112] width 15 height 9
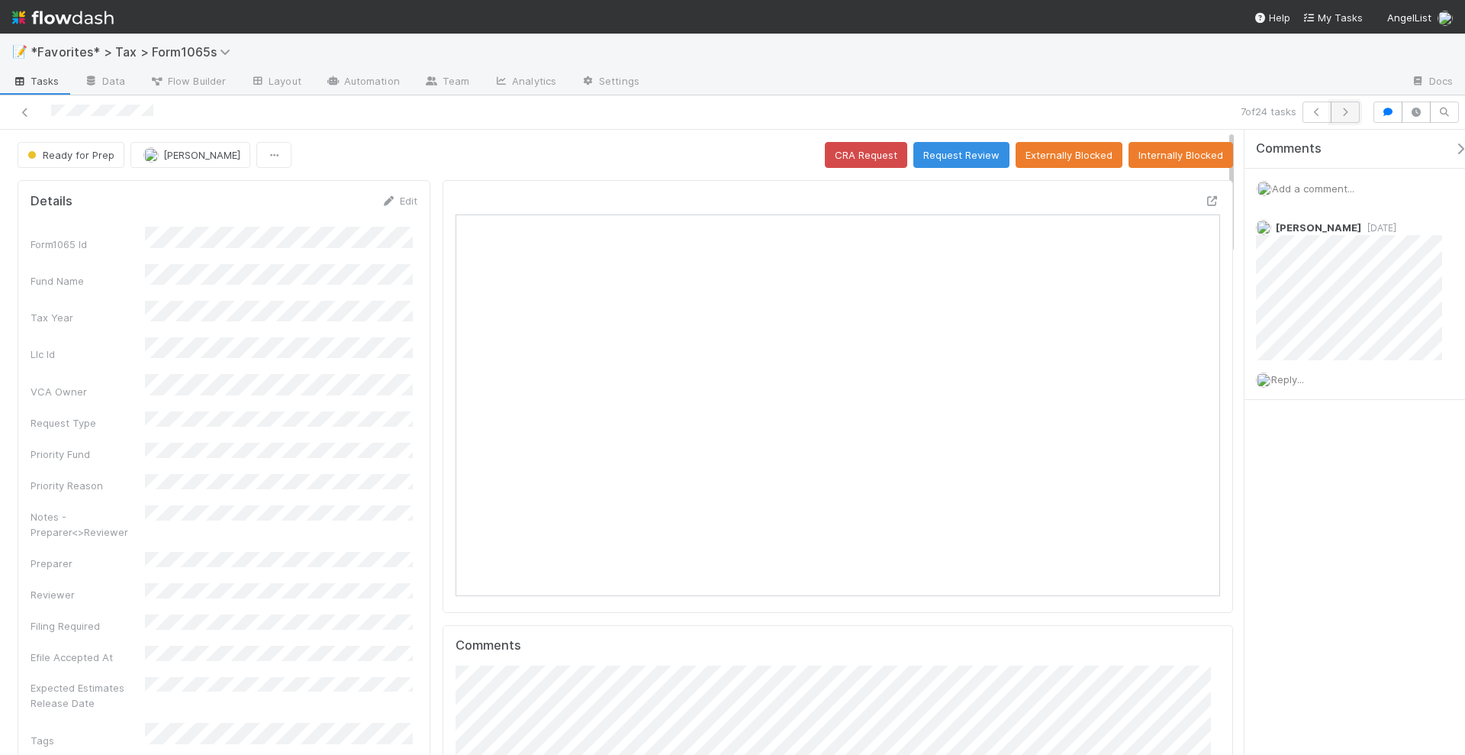
click at [1358, 111] on button "button" at bounding box center [1345, 112] width 29 height 21
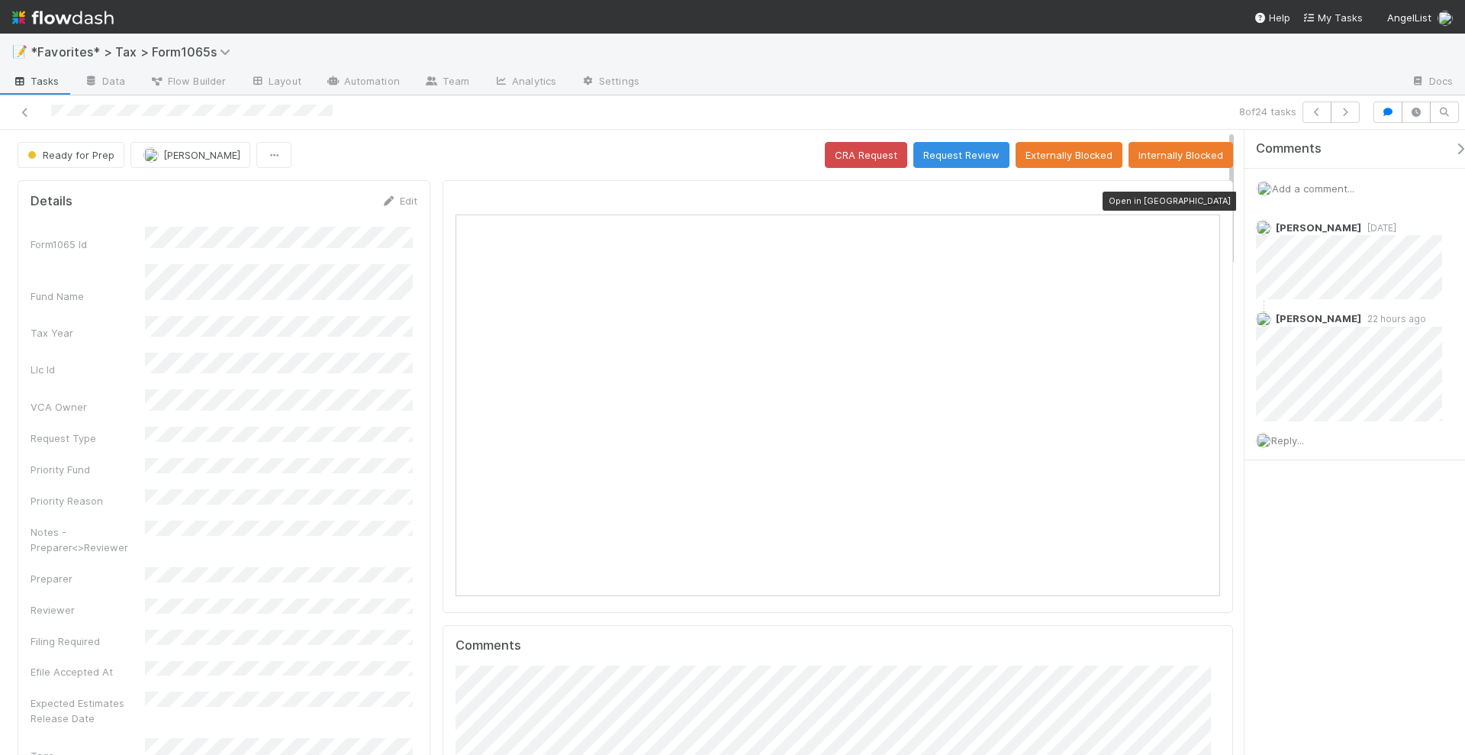
click at [1205, 196] on icon at bounding box center [1212, 201] width 15 height 10
click at [961, 142] on button "Request Review" at bounding box center [962, 155] width 96 height 26
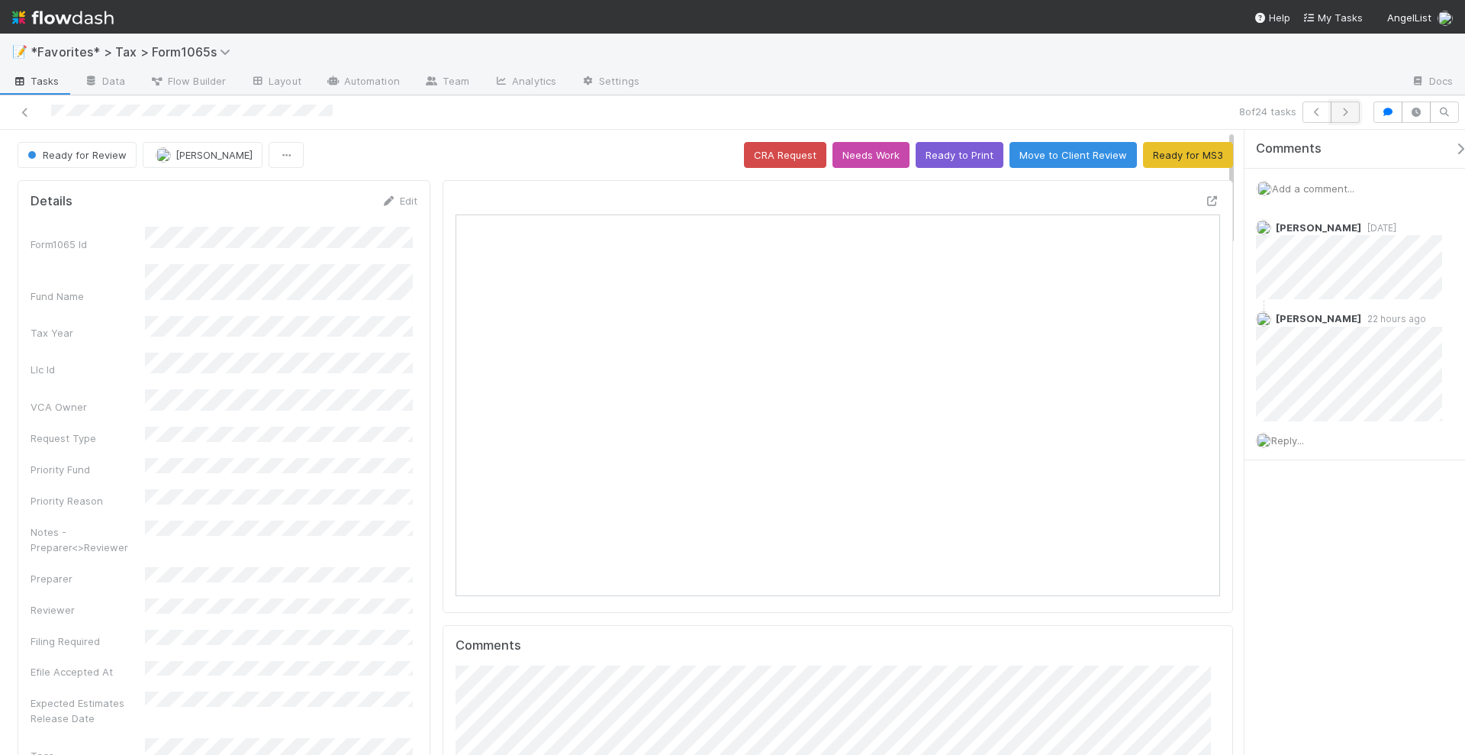
click at [1359, 111] on button "button" at bounding box center [1345, 112] width 29 height 21
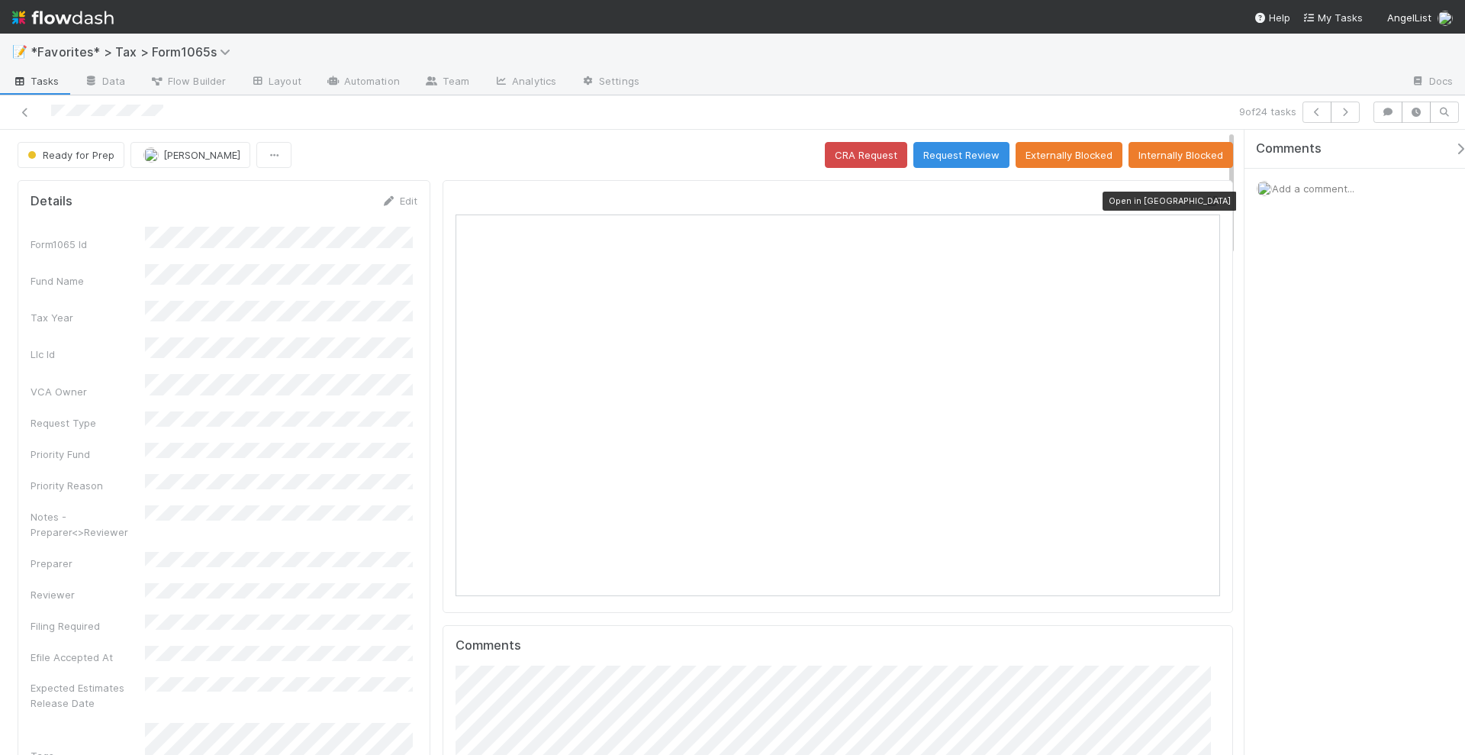
click at [1205, 197] on icon at bounding box center [1212, 201] width 15 height 10
click at [1344, 115] on button "button" at bounding box center [1345, 112] width 29 height 21
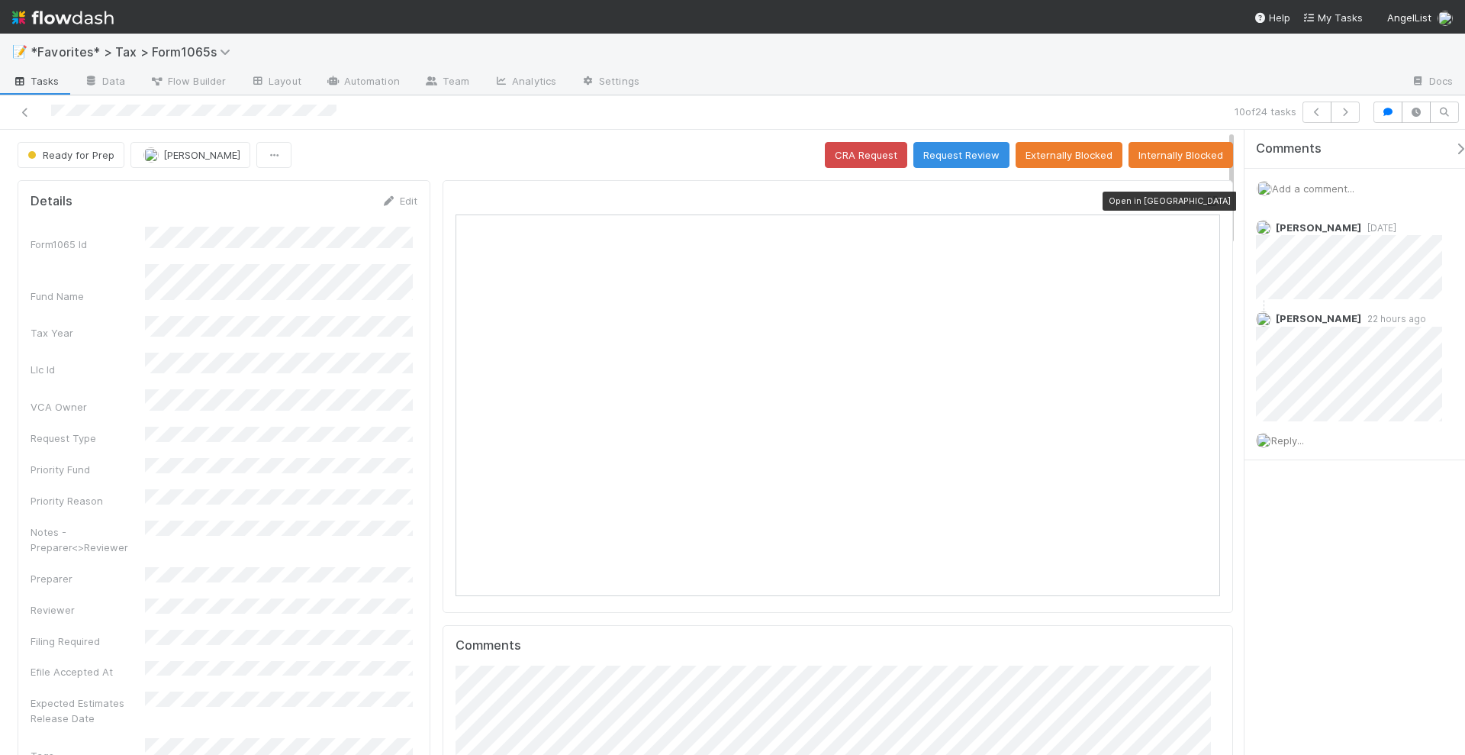
click at [1205, 198] on icon at bounding box center [1212, 201] width 15 height 10
click at [943, 147] on button "Request Review" at bounding box center [962, 155] width 96 height 26
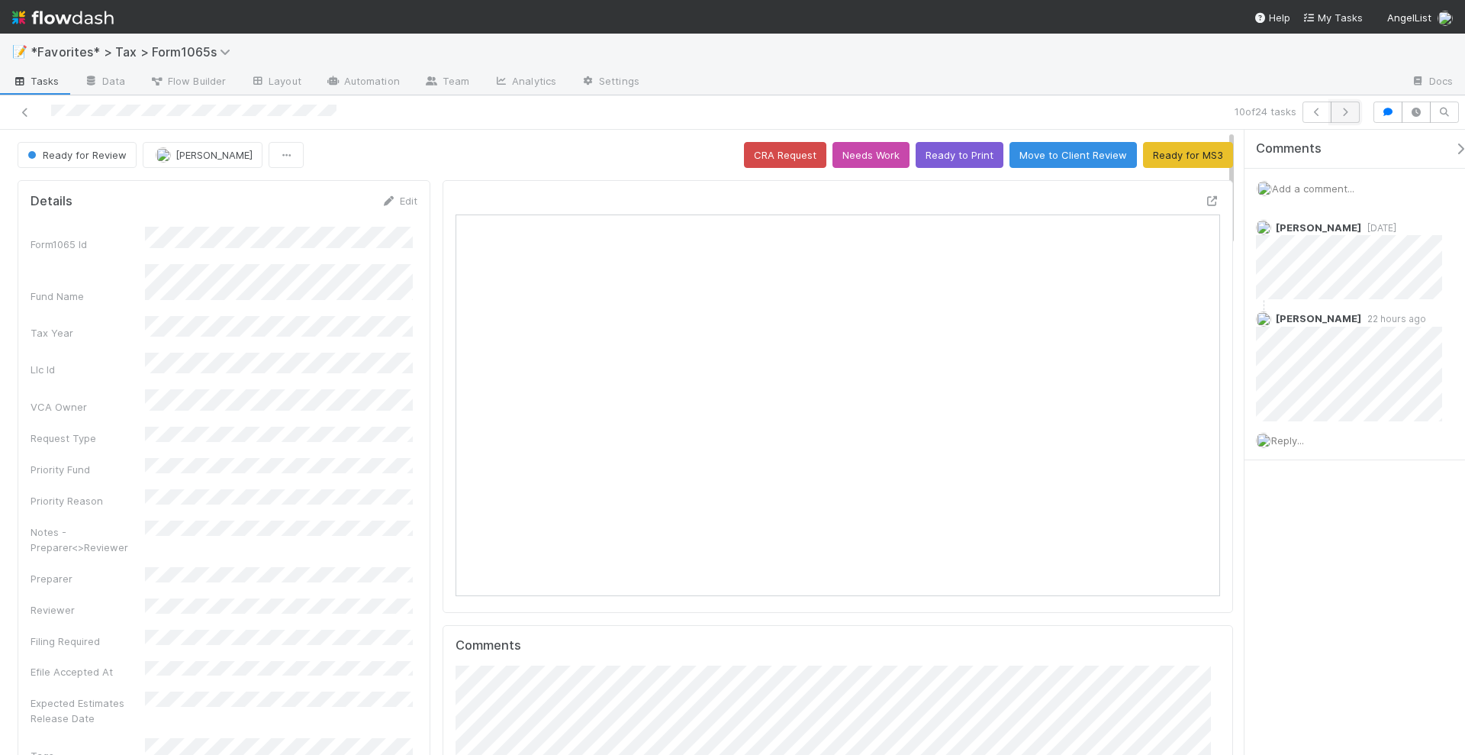
click at [1342, 111] on icon "button" at bounding box center [1345, 112] width 15 height 9
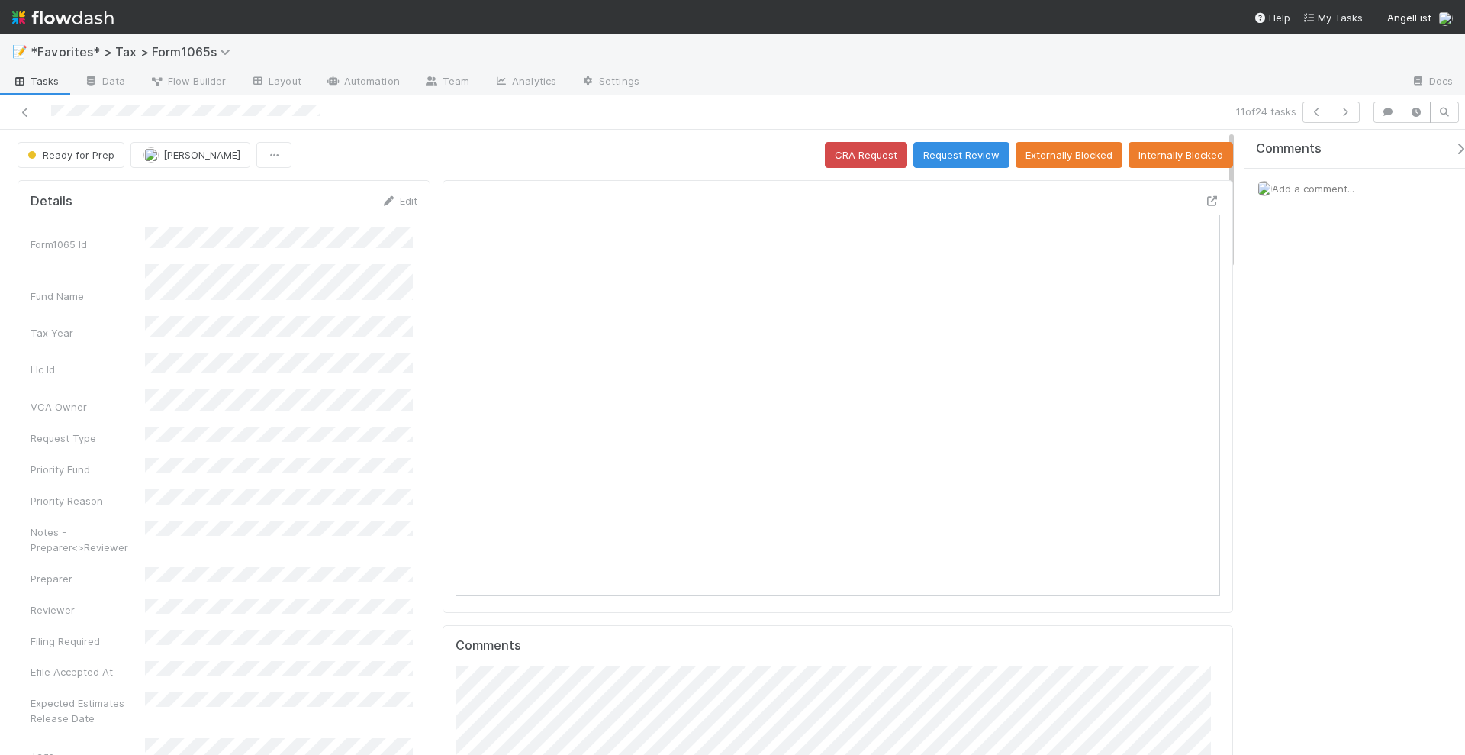
scroll to position [296, 741]
click at [1353, 113] on icon "button" at bounding box center [1345, 112] width 15 height 9
click at [1302, 185] on span "Add a comment..." at bounding box center [1313, 188] width 82 height 12
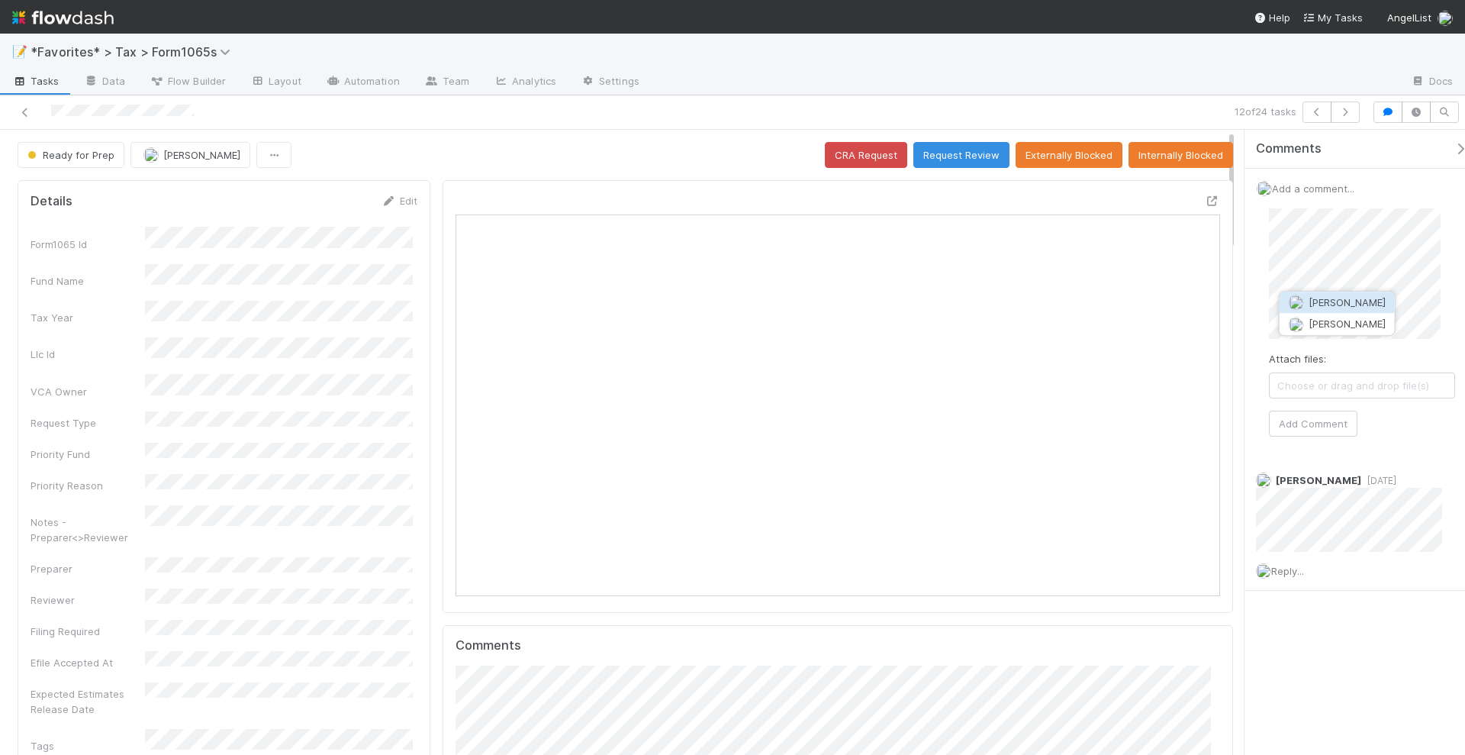
click at [1305, 305] on span "Amy Gregorius" at bounding box center [1337, 302] width 97 height 12
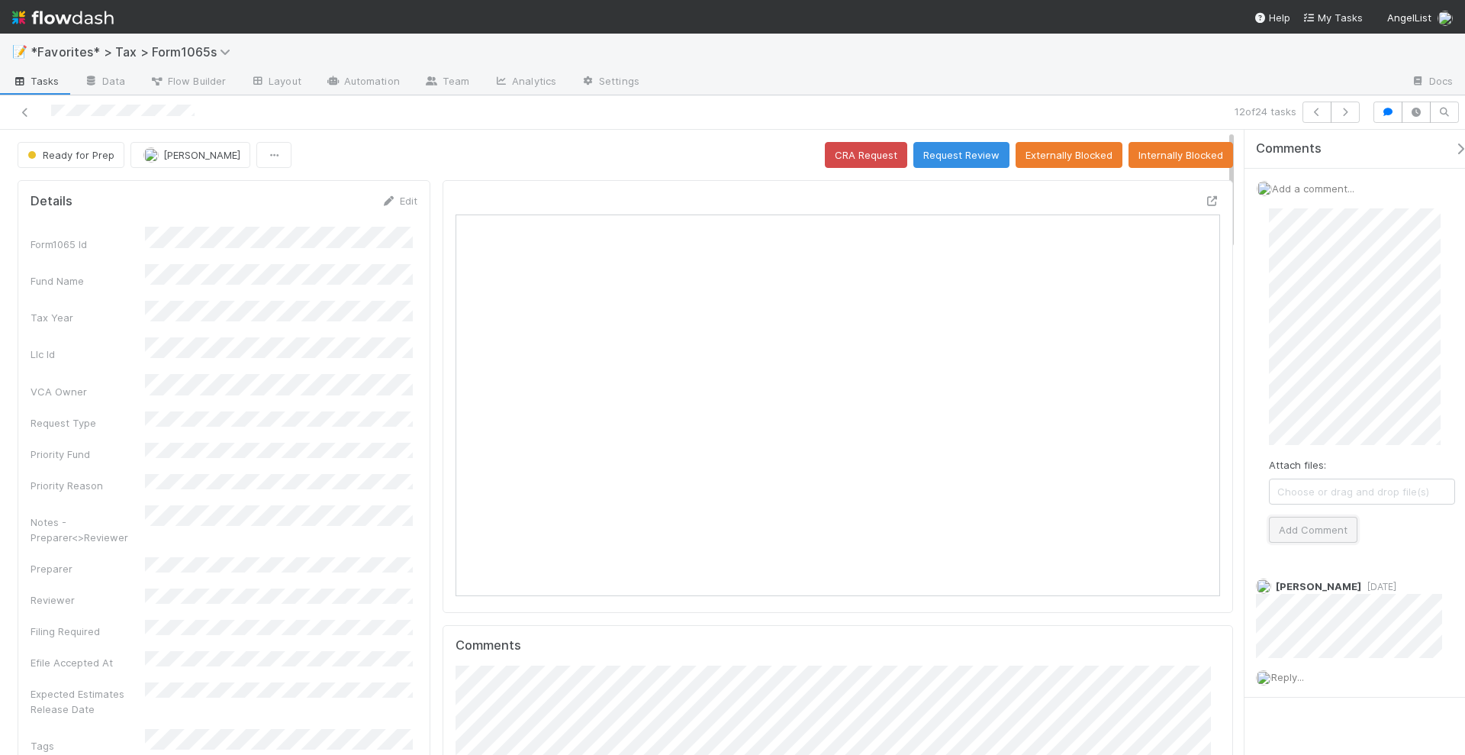
click at [1335, 528] on button "Add Comment" at bounding box center [1313, 530] width 89 height 26
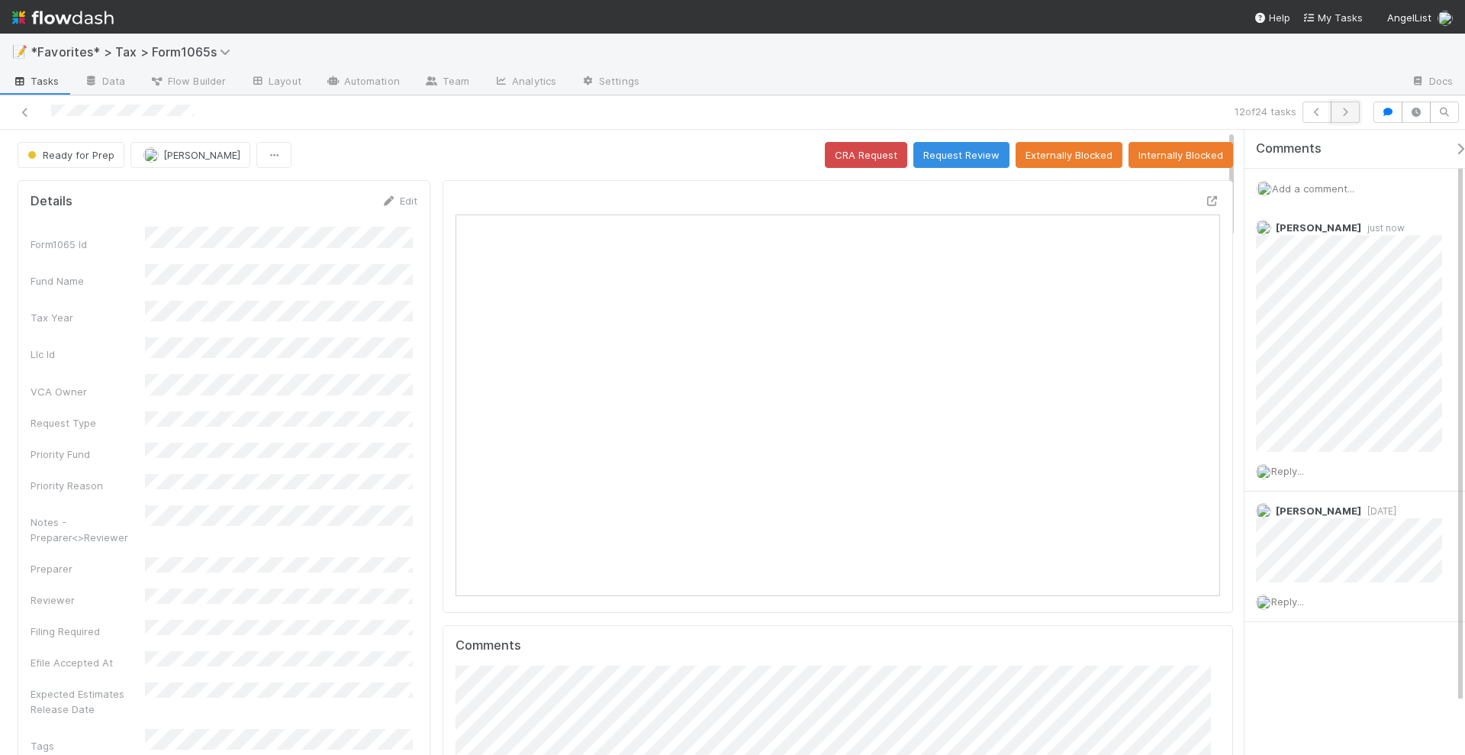
click at [1352, 112] on icon "button" at bounding box center [1345, 112] width 15 height 9
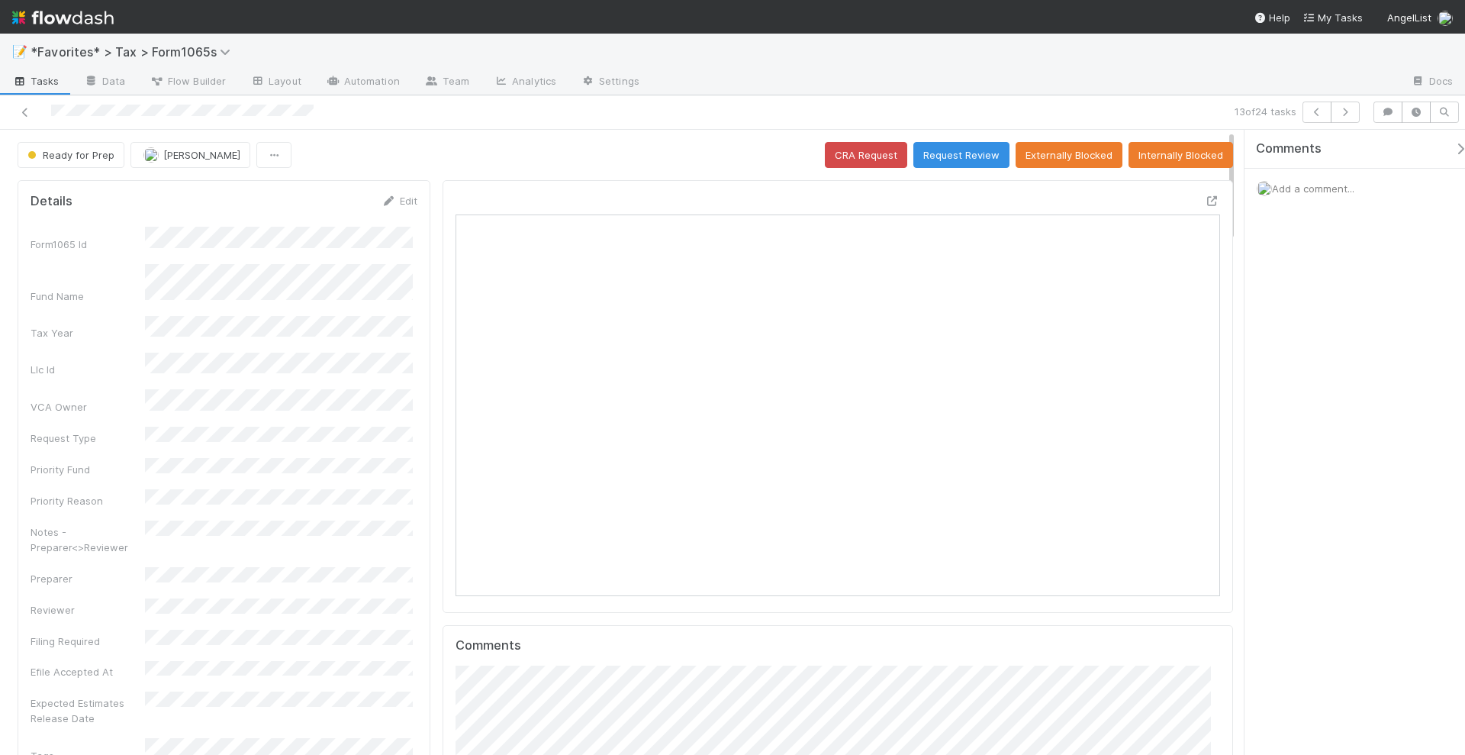
scroll to position [296, 741]
click at [1352, 108] on icon "button" at bounding box center [1345, 112] width 15 height 9
click at [1355, 112] on button "button" at bounding box center [1345, 112] width 29 height 21
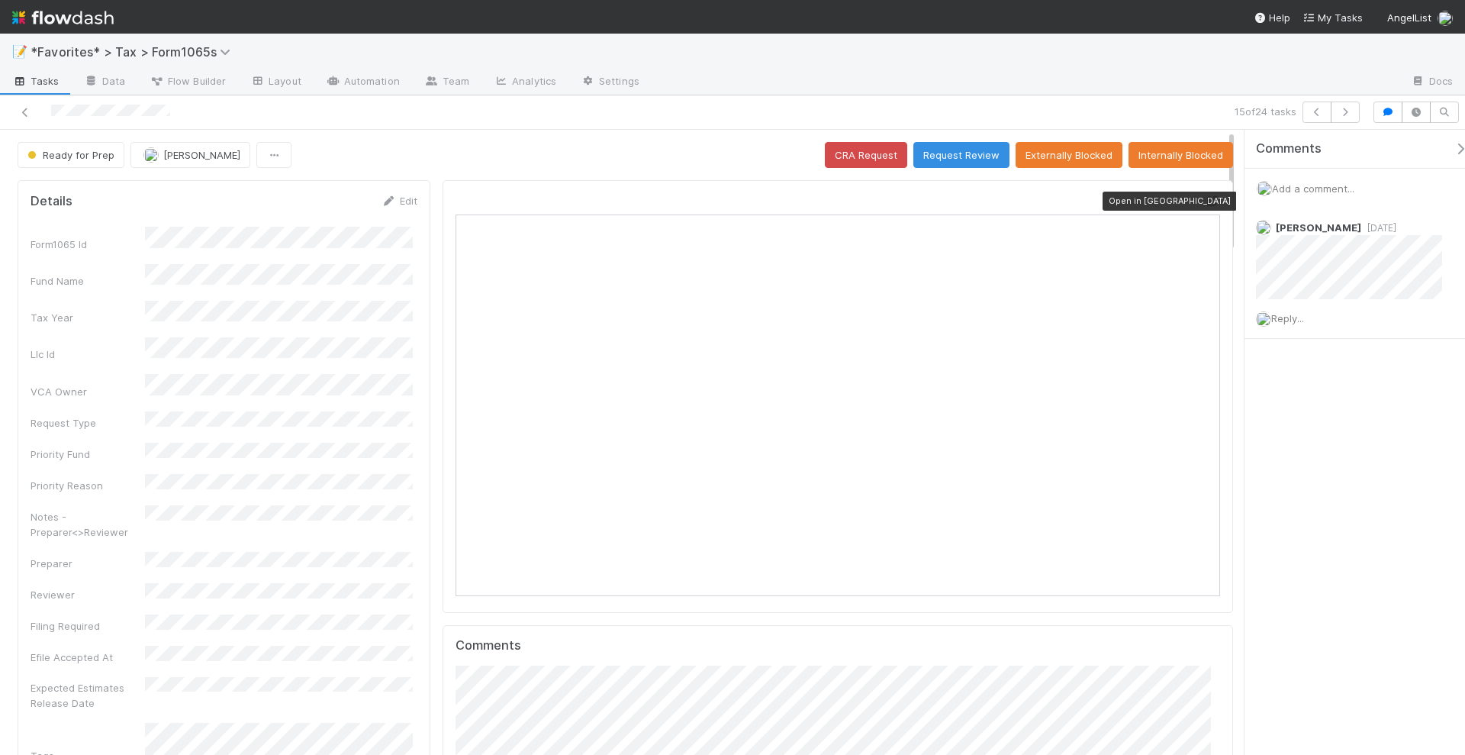
click at [1205, 198] on icon at bounding box center [1212, 201] width 15 height 10
click at [1348, 114] on icon "button" at bounding box center [1345, 112] width 15 height 9
click at [1205, 196] on icon at bounding box center [1212, 201] width 15 height 10
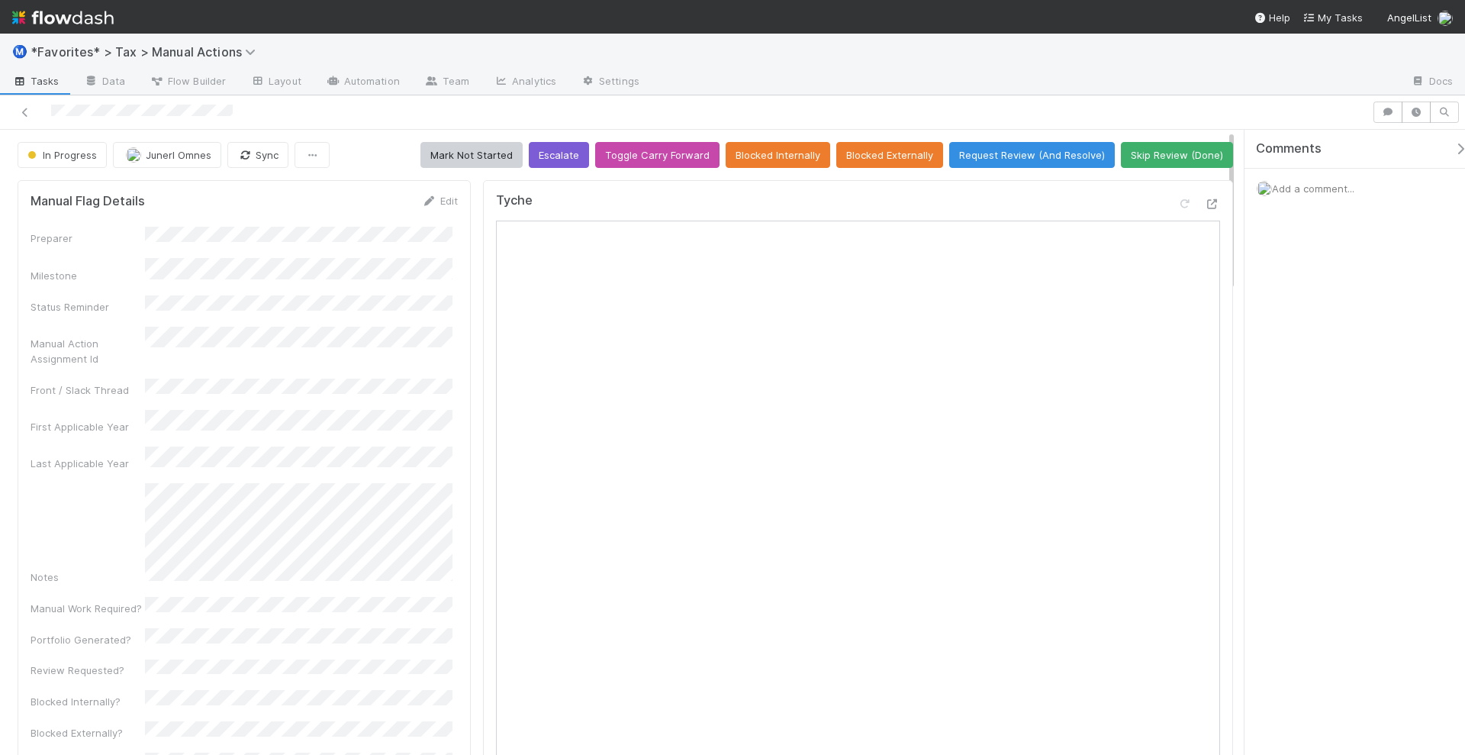
click at [1296, 190] on span "Add a comment..." at bounding box center [1313, 188] width 82 height 12
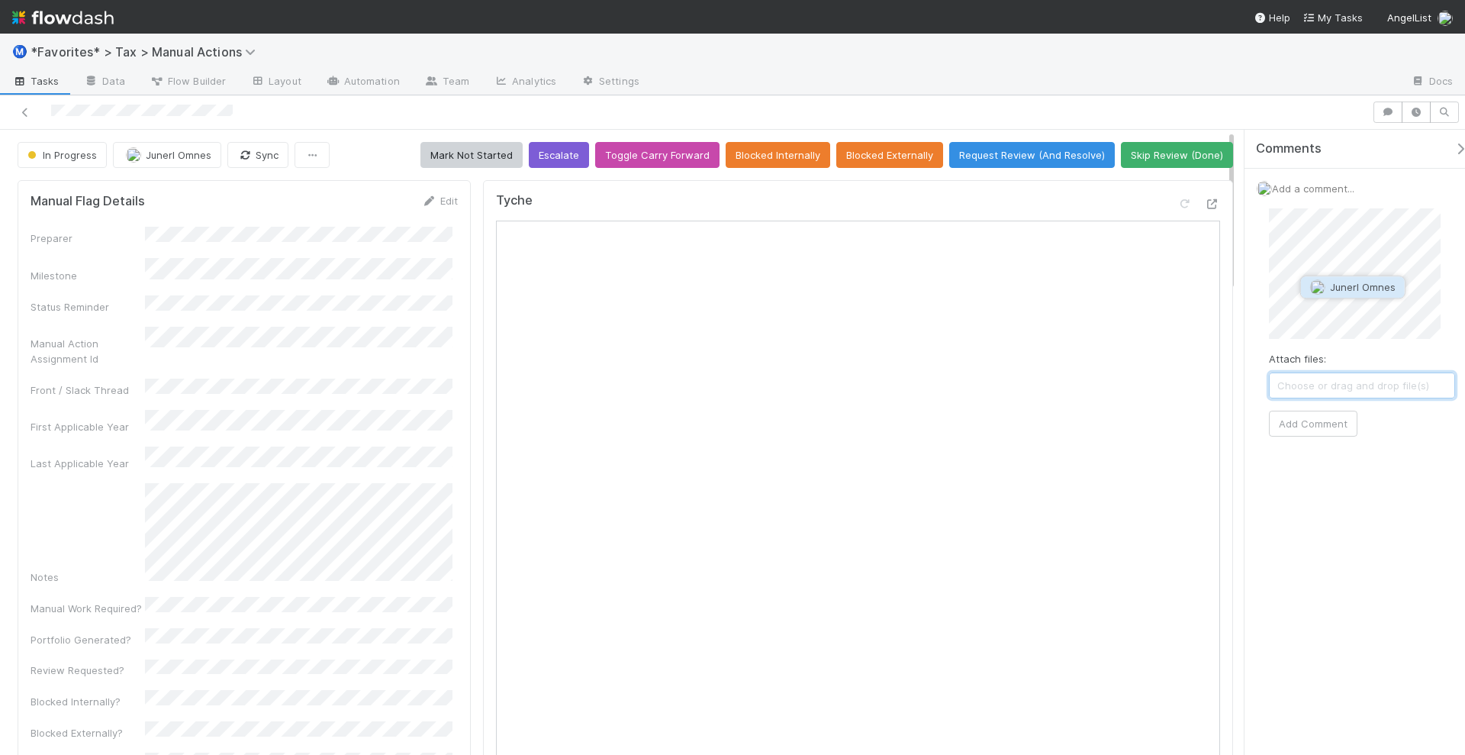
click at [1334, 283] on span "Junerl Omnes" at bounding box center [1363, 287] width 66 height 12
click at [1334, 420] on button "Add Comment" at bounding box center [1313, 424] width 89 height 26
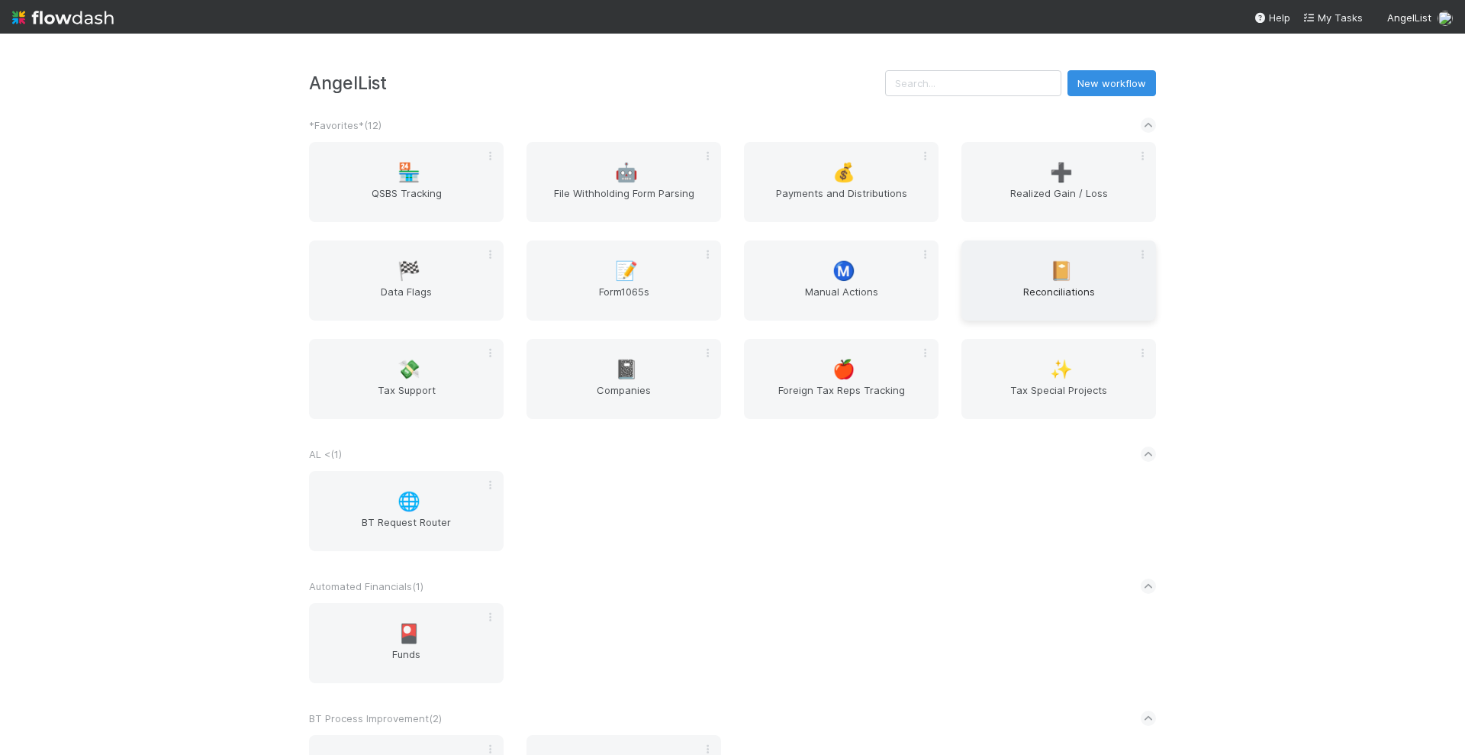
click at [1042, 286] on span "Reconciliations" at bounding box center [1059, 299] width 182 height 31
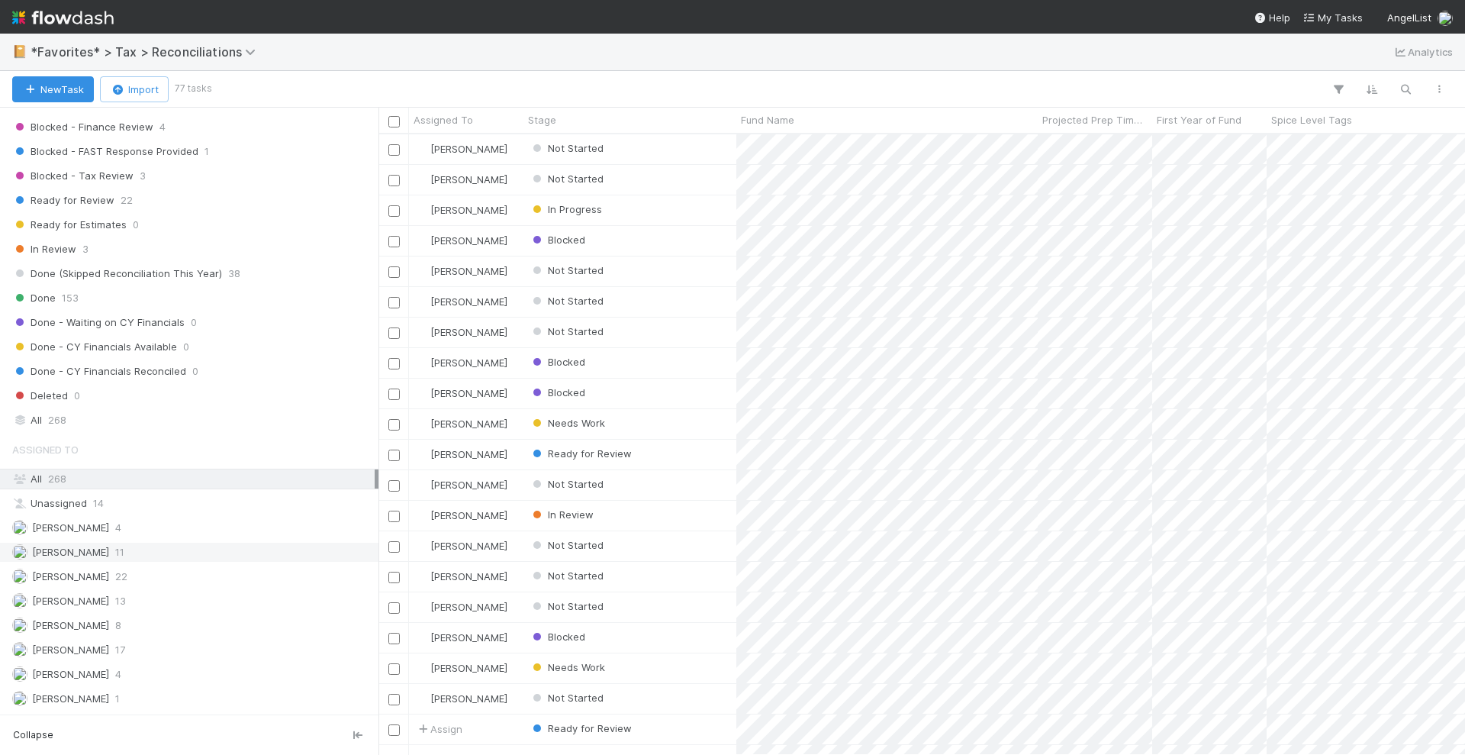
scroll to position [525, 0]
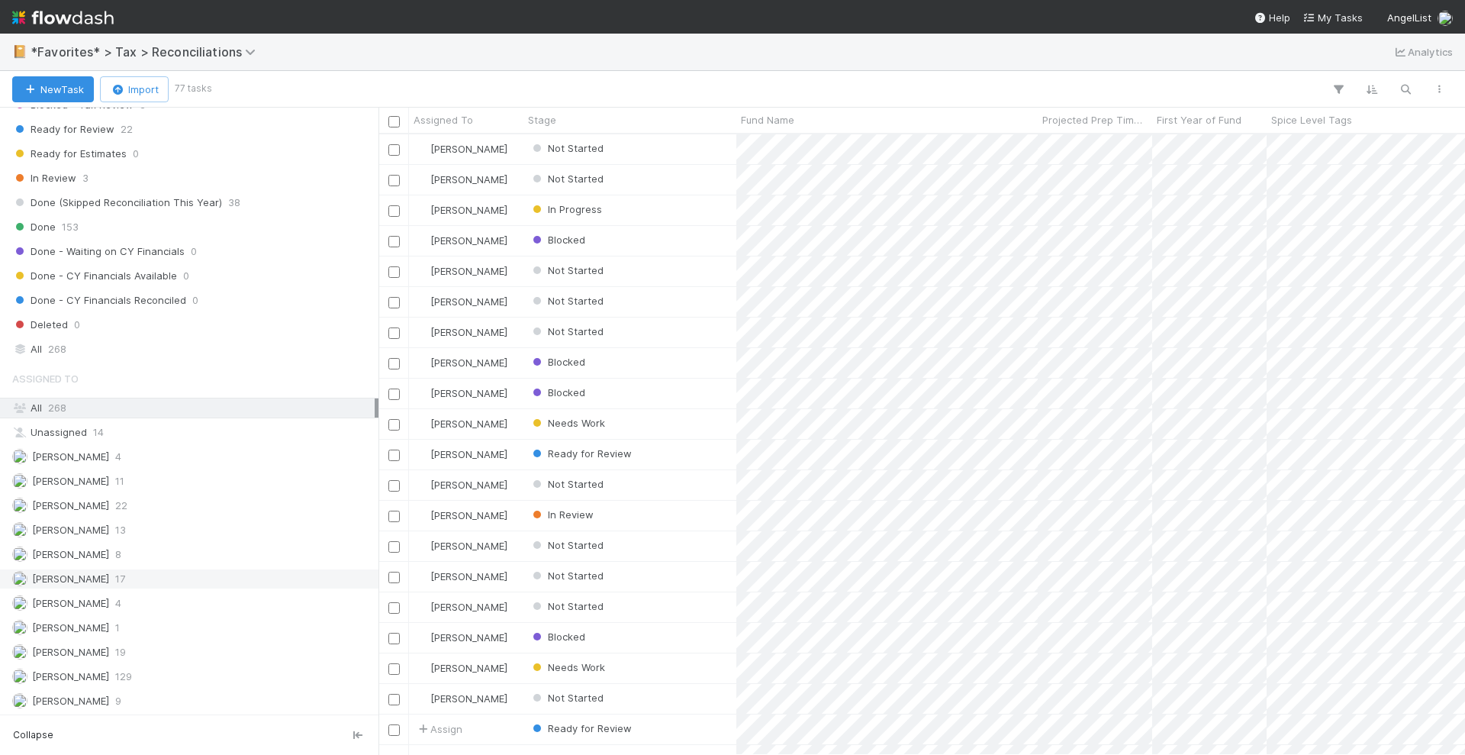
click at [71, 572] on span "[PERSON_NAME]" at bounding box center [70, 578] width 77 height 12
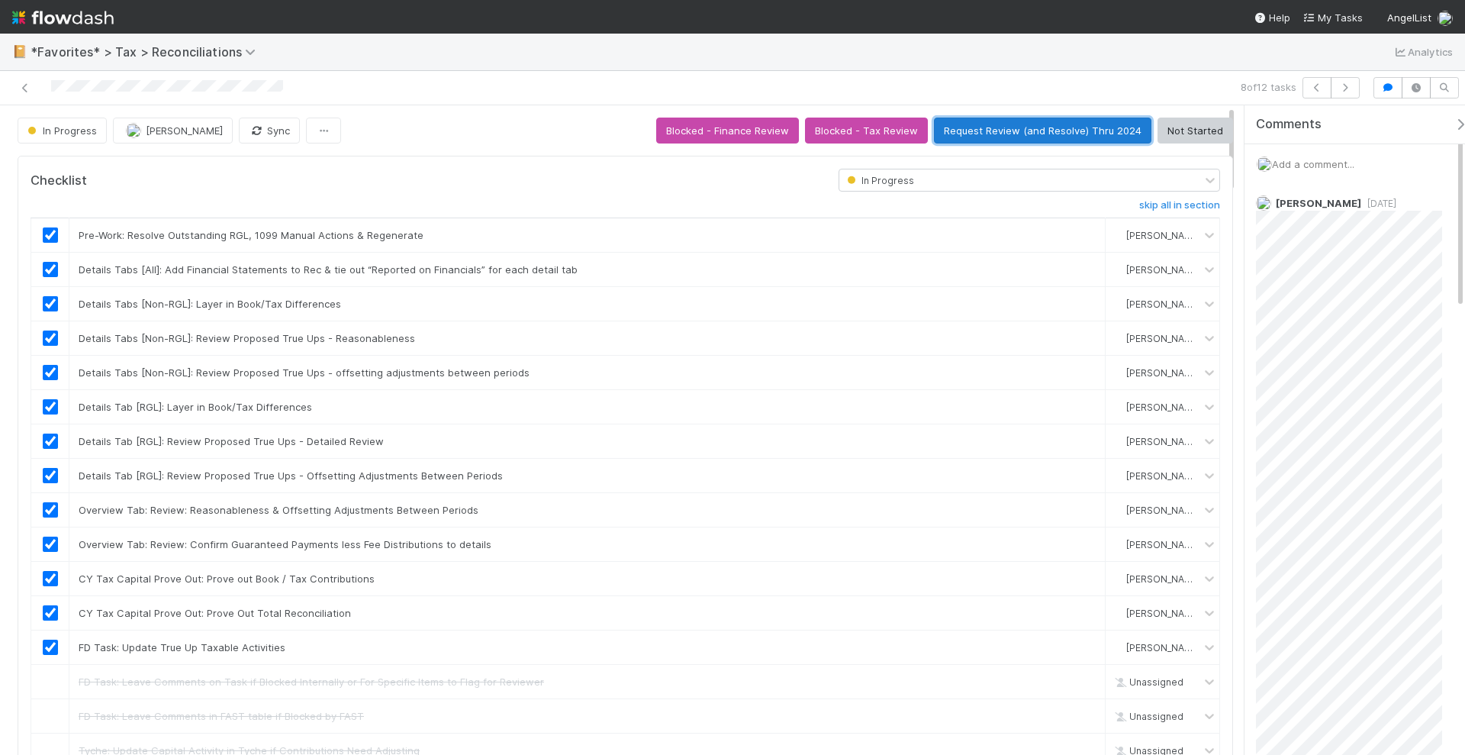
click at [1023, 119] on button "Request Review (and Resolve) Thru 2024" at bounding box center [1043, 131] width 218 height 26
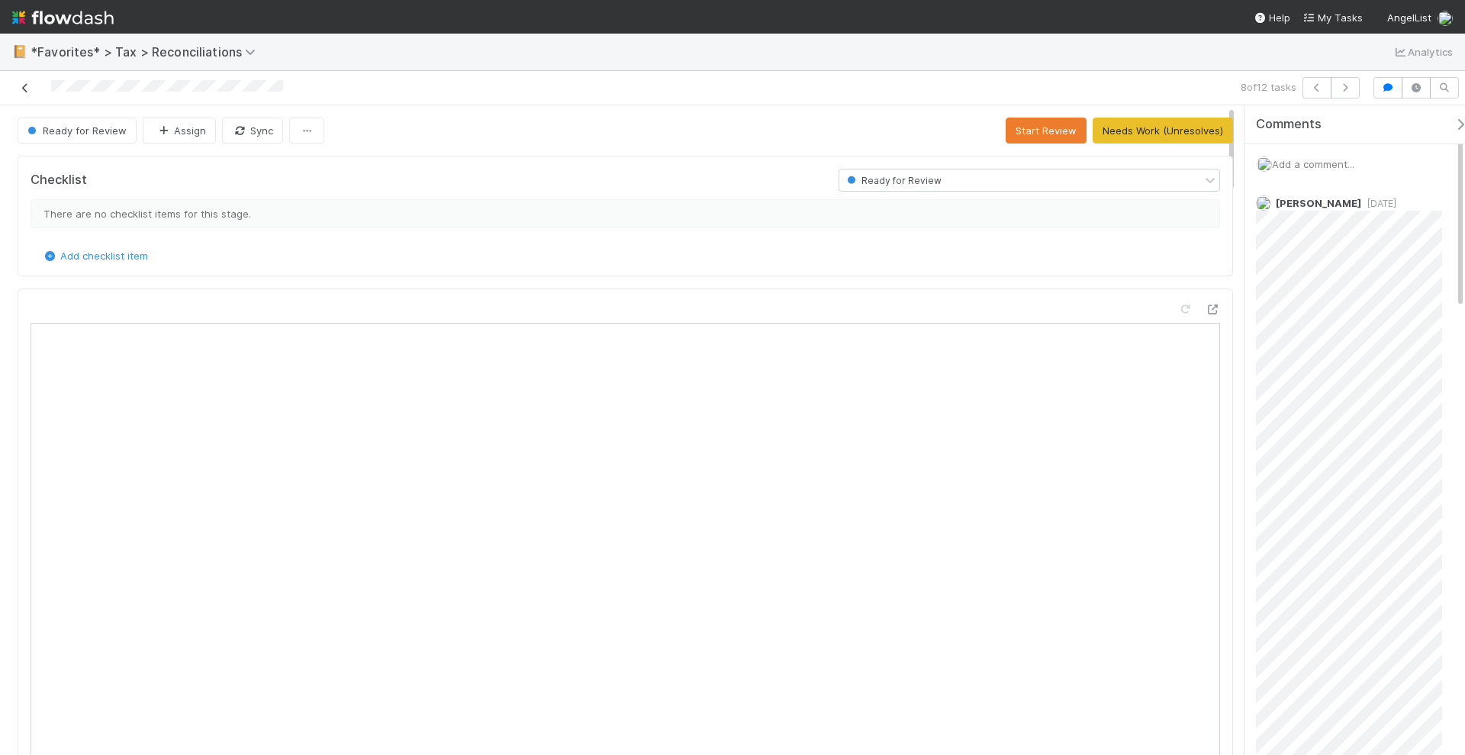
click at [25, 83] on icon at bounding box center [25, 88] width 15 height 10
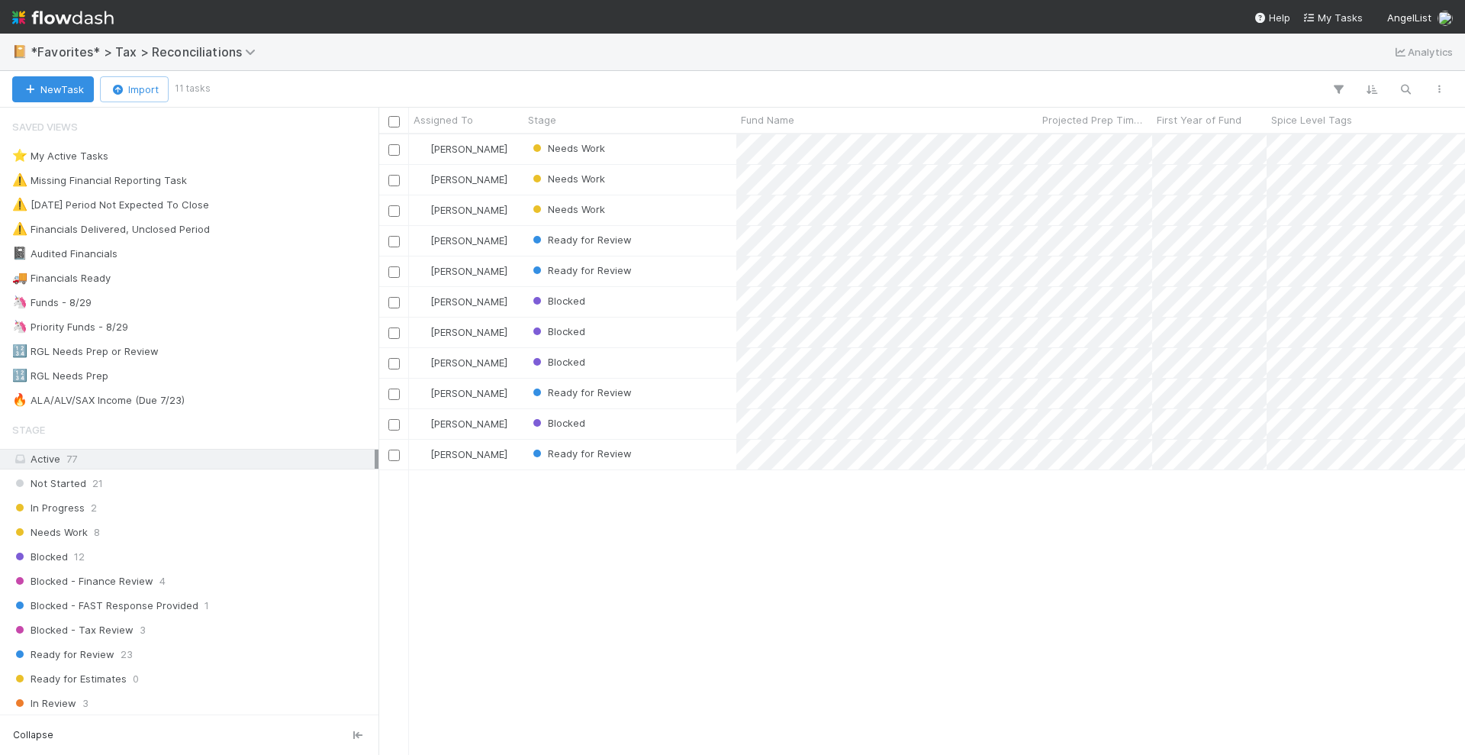
scroll to position [606, 1072]
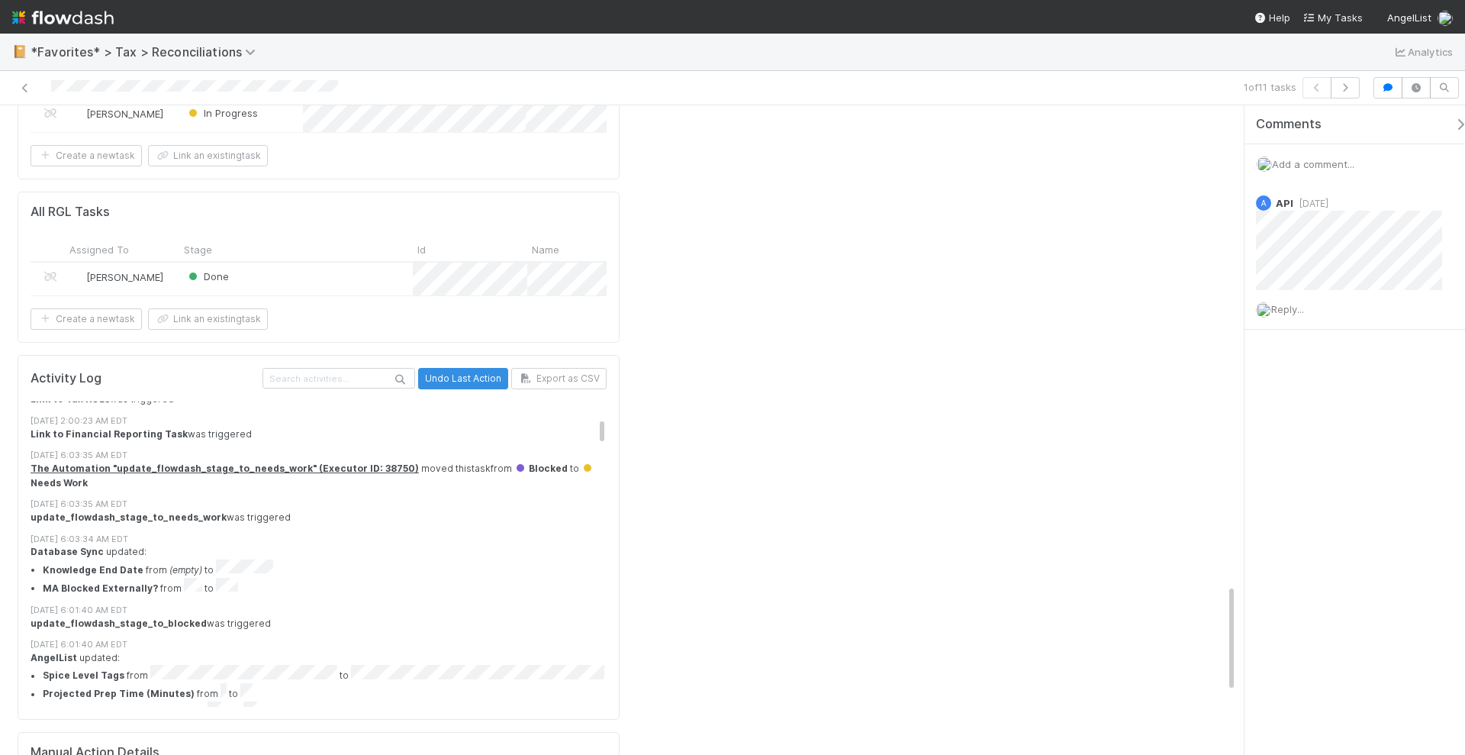
scroll to position [382, 0]
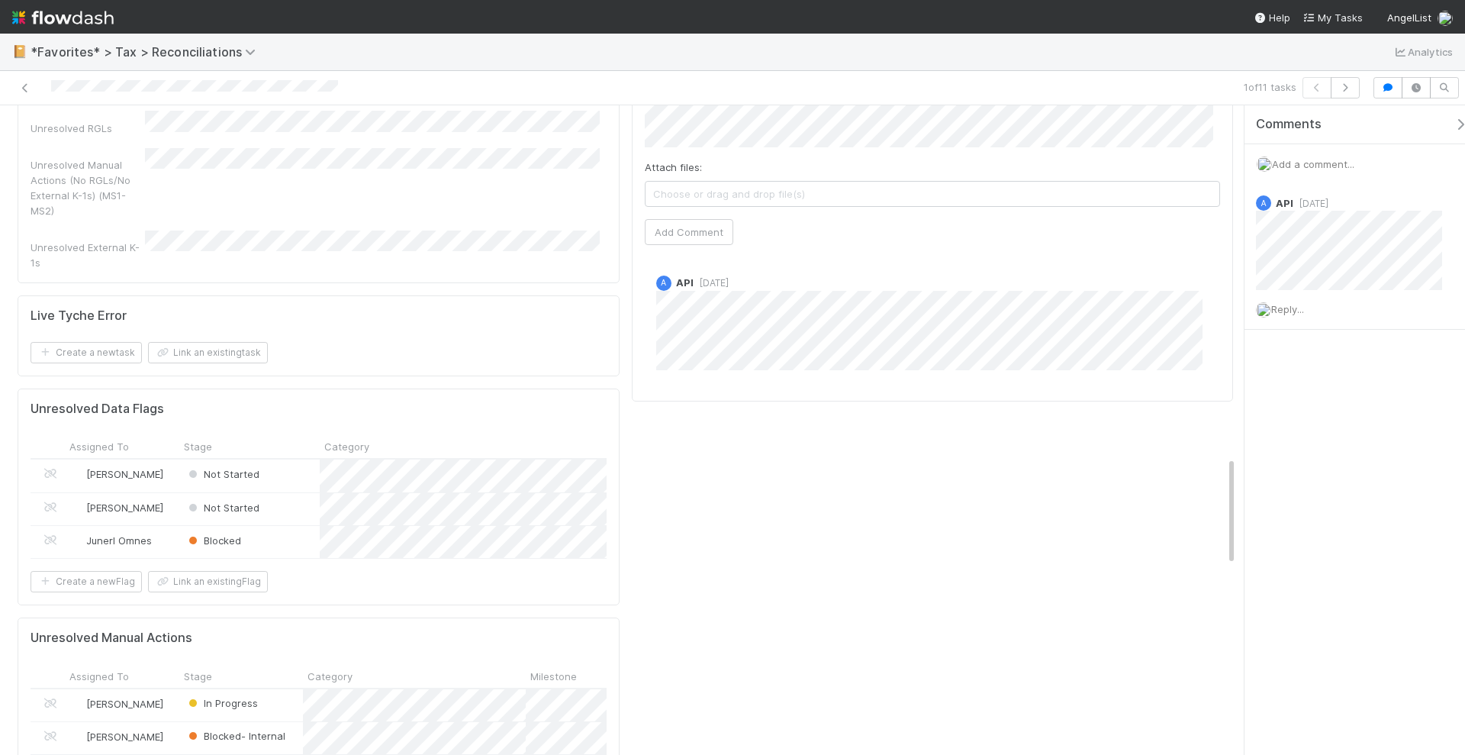
scroll to position [2091, 0]
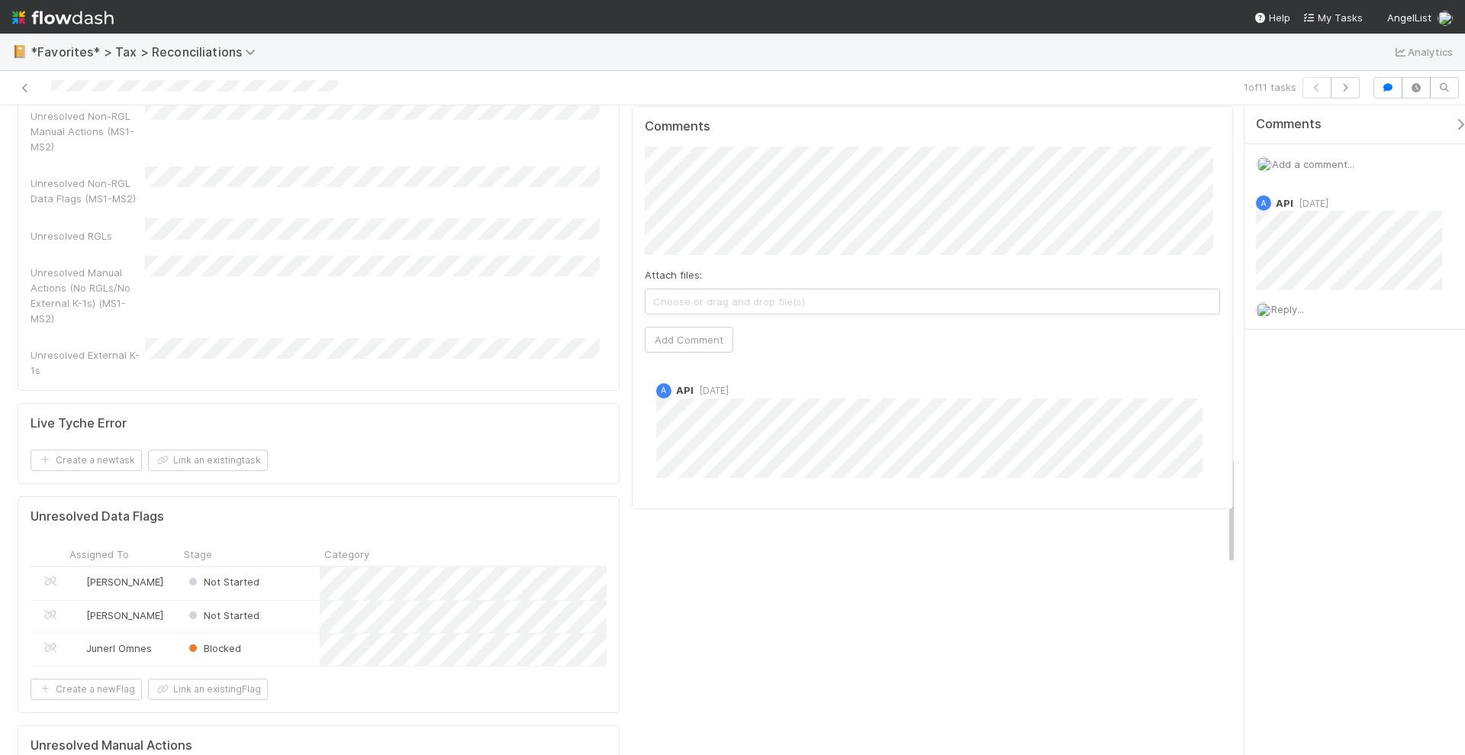
drag, startPoint x: 917, startPoint y: 501, endPoint x: 885, endPoint y: 502, distance: 32.1
click at [917, 501] on div "Details Reconciliation Analysis ID Fund ID Fund Name Tax Year First Year of Fun…" at bounding box center [933, 547] width 614 height 3012
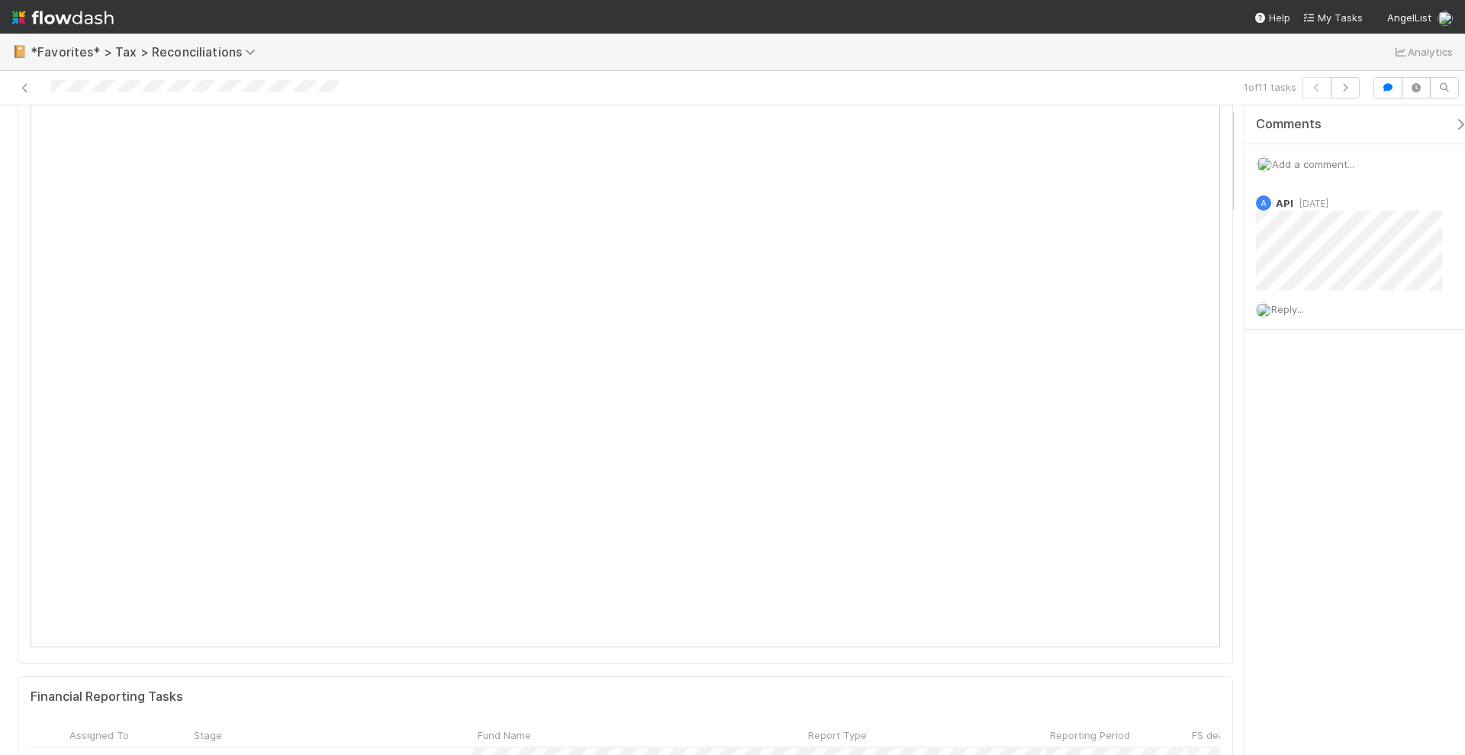
scroll to position [0, 0]
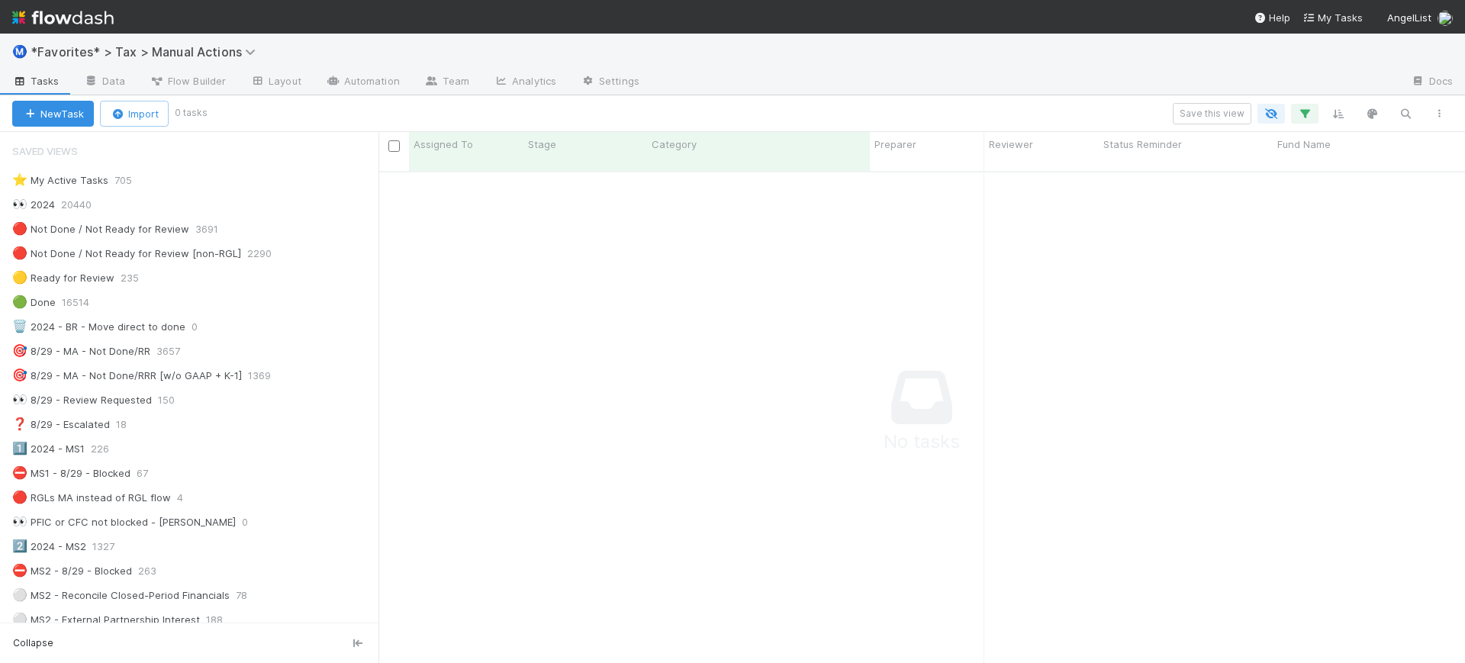
scroll to position [833, 0]
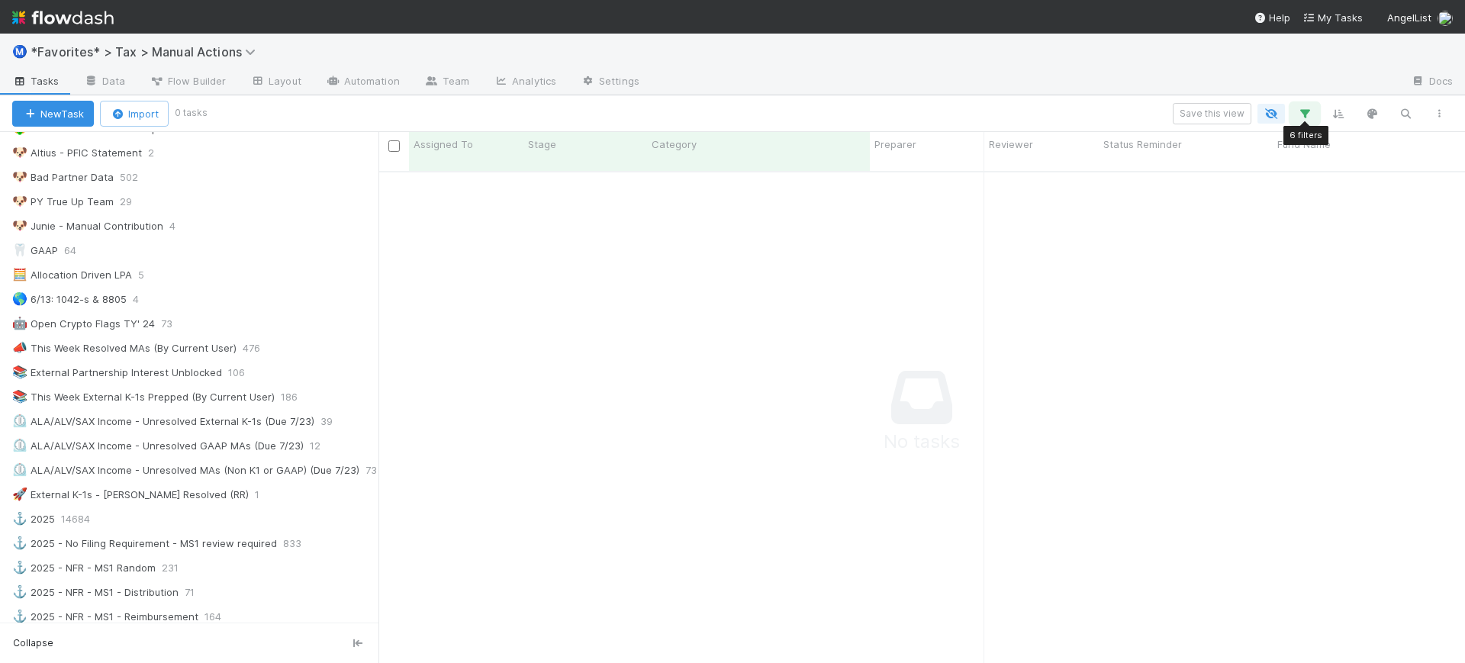
click at [1300, 118] on icon "button" at bounding box center [1304, 114] width 15 height 14
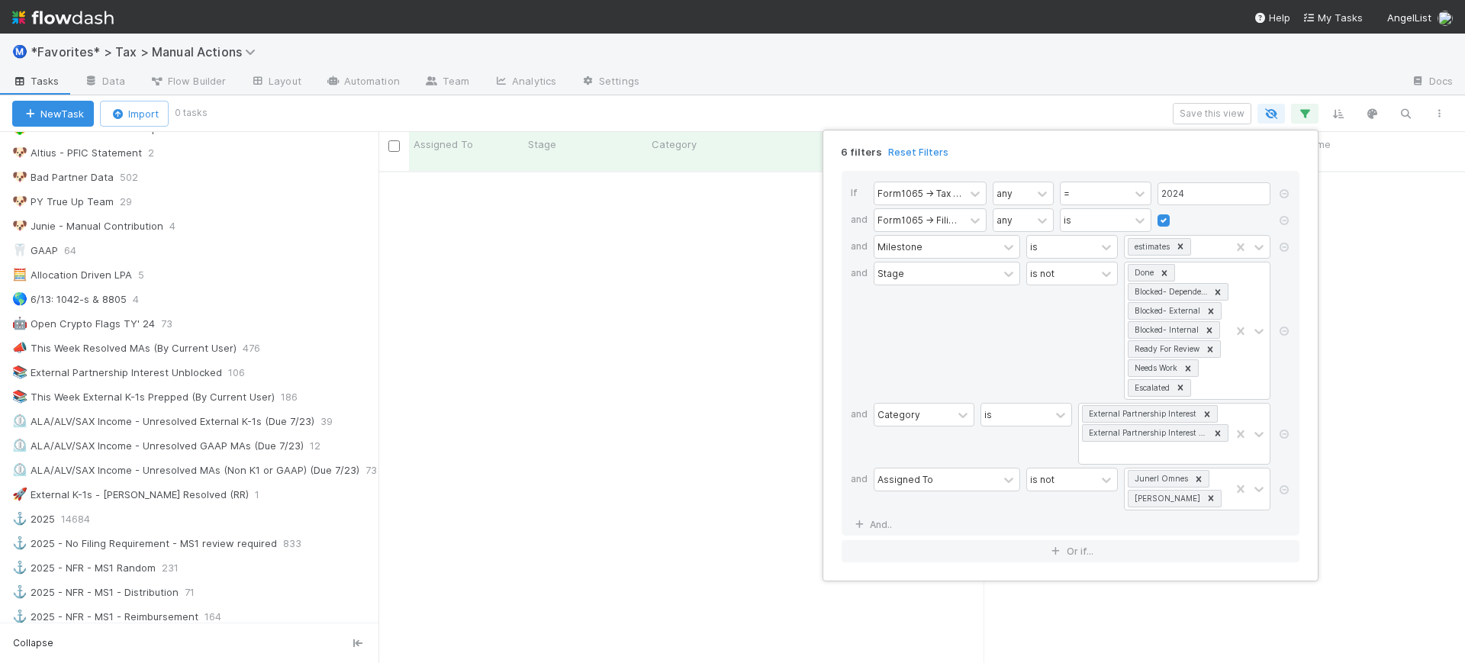
click at [1172, 79] on div "6 filters Reset Filters If Form1065 -> Tax Year any = 2024 and Form1065 -> Fili…" at bounding box center [732, 331] width 1465 height 663
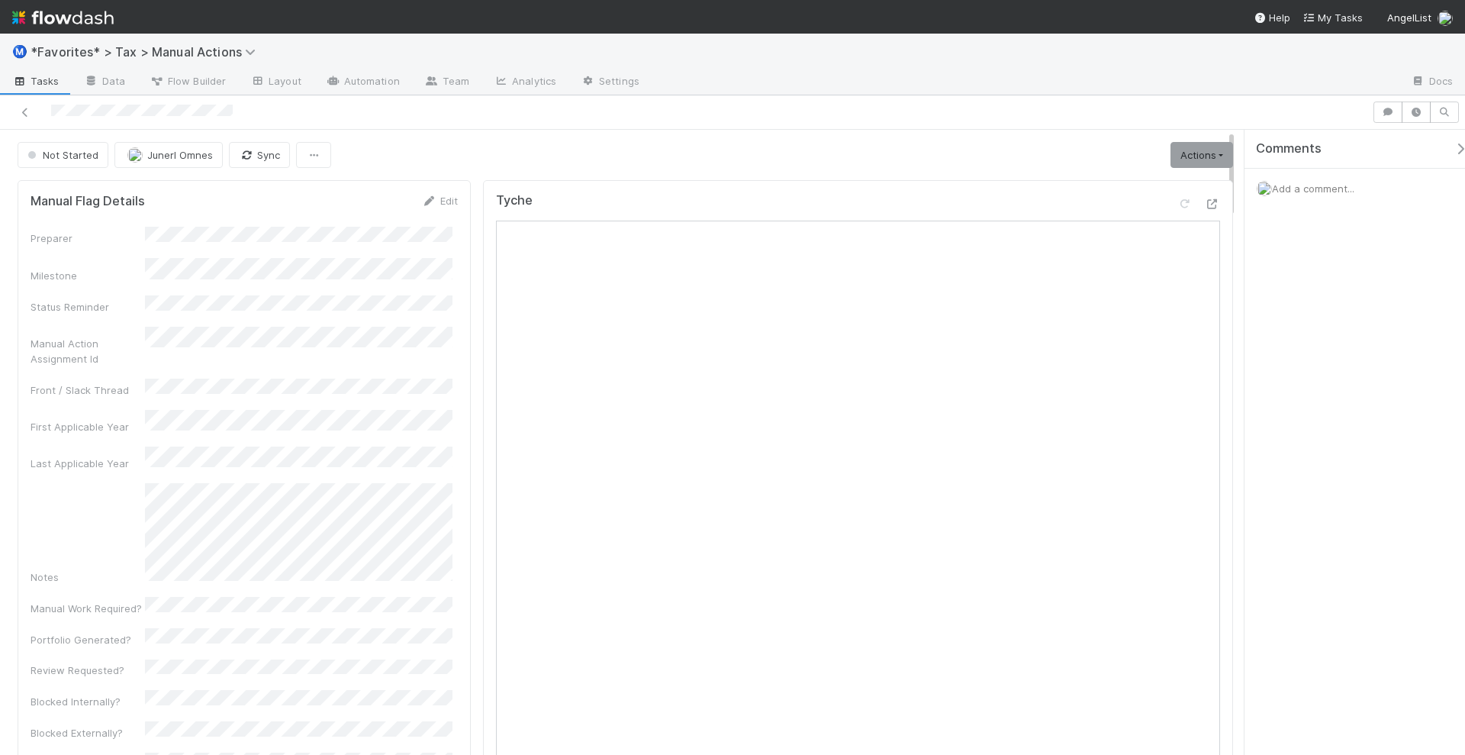
click at [1291, 190] on span "Add a comment..." at bounding box center [1313, 188] width 82 height 12
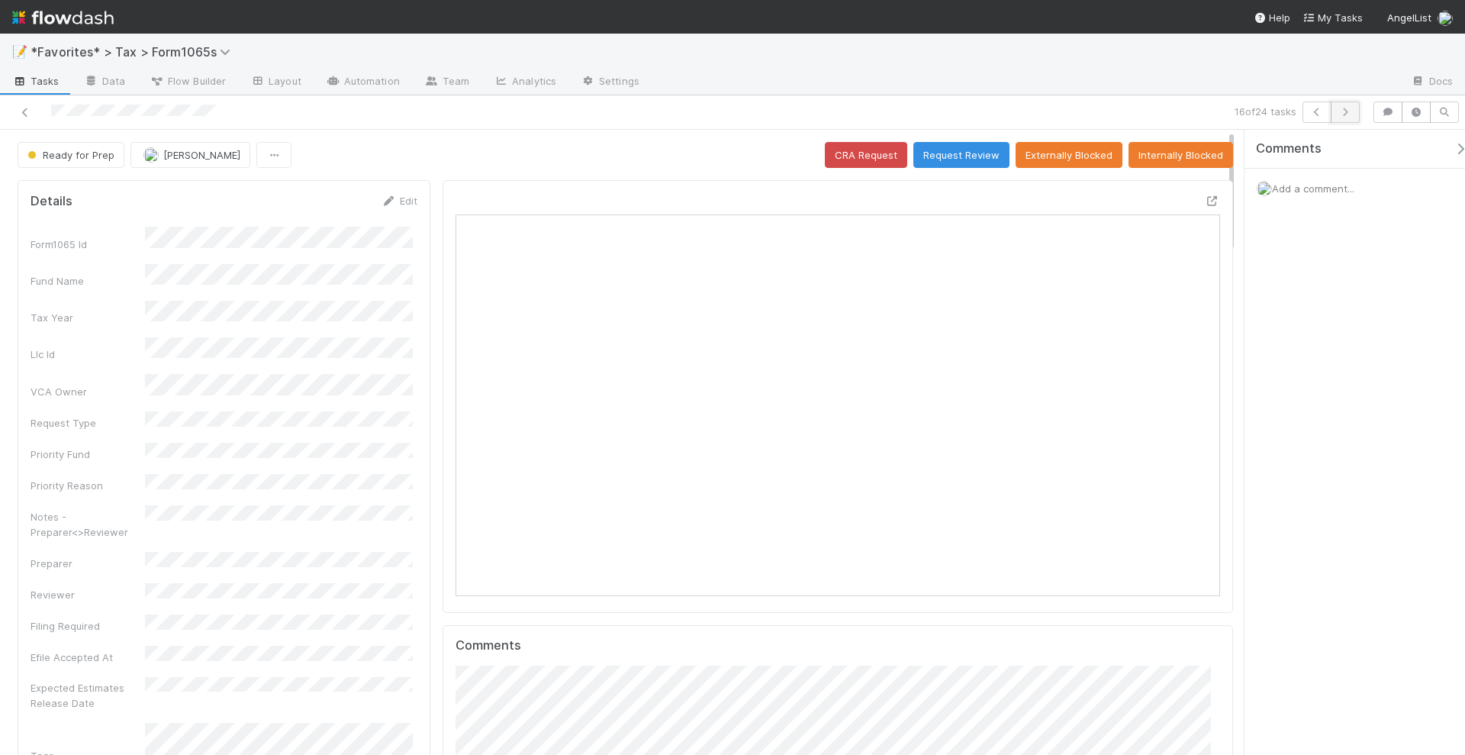
click at [1346, 114] on icon "button" at bounding box center [1345, 112] width 15 height 9
click at [1205, 196] on icon at bounding box center [1212, 201] width 15 height 10
click at [406, 197] on link "Edit" at bounding box center [400, 201] width 36 height 12
click at [338, 208] on button "Save" at bounding box center [336, 206] width 44 height 26
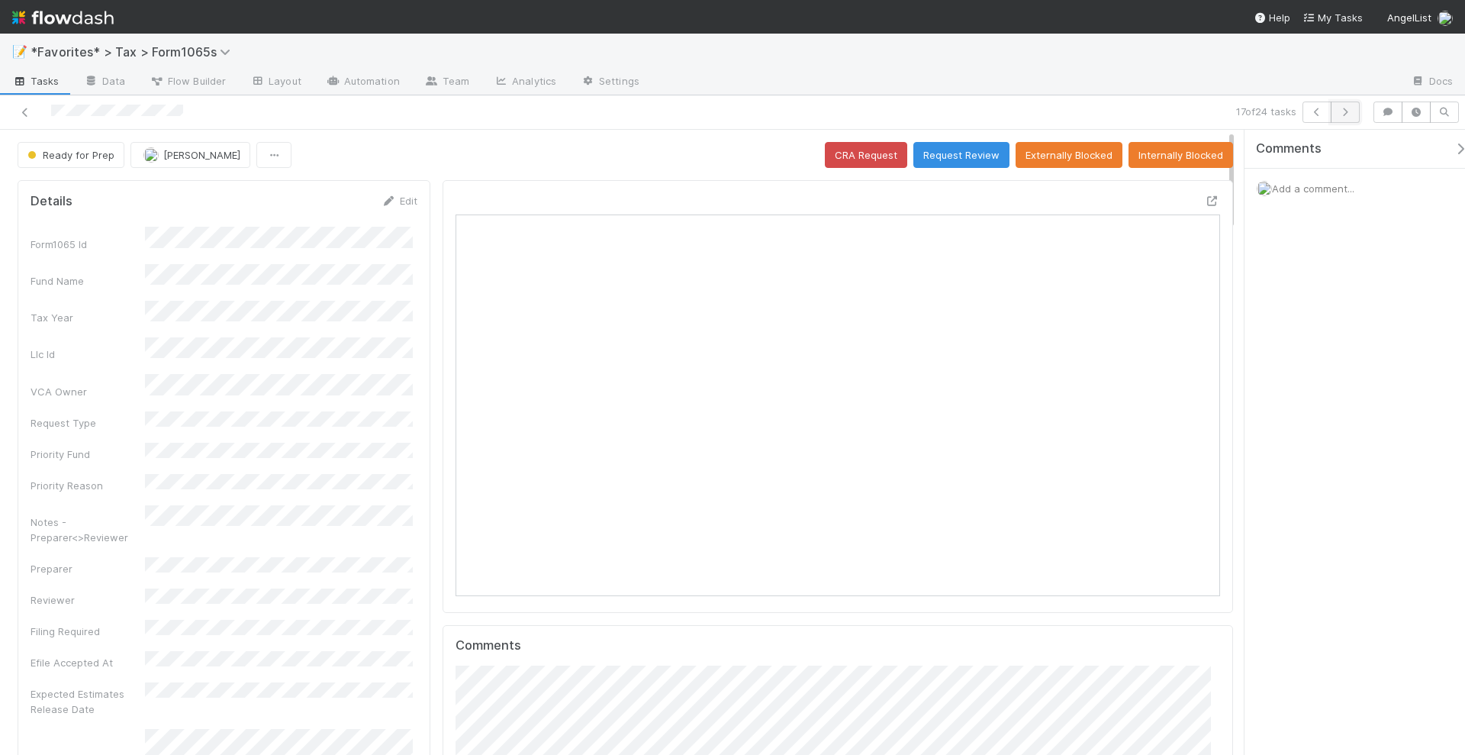
click at [1349, 110] on icon "button" at bounding box center [1345, 112] width 15 height 9
click at [1351, 114] on icon "button" at bounding box center [1345, 112] width 15 height 9
click at [1345, 118] on button "button" at bounding box center [1345, 112] width 29 height 21
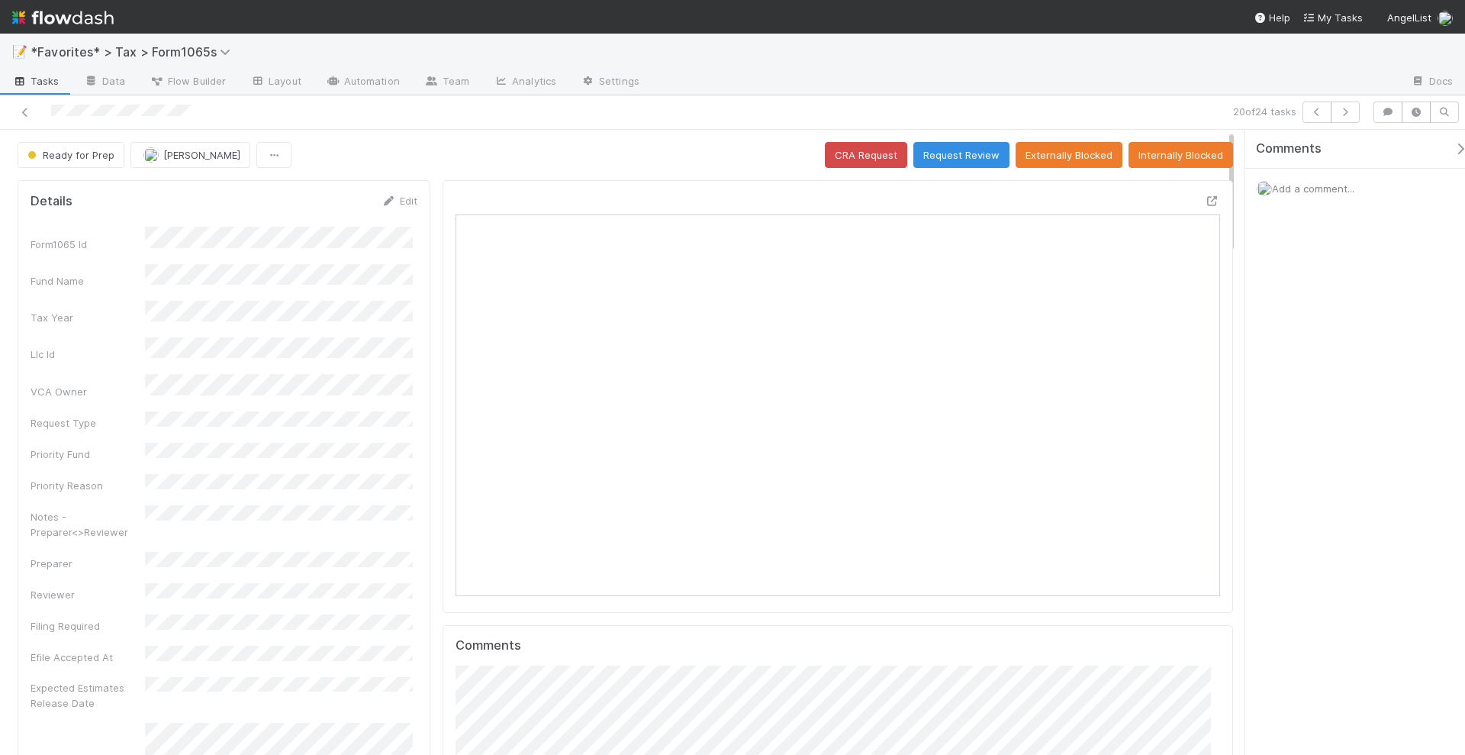
scroll to position [296, 741]
click at [1205, 201] on icon at bounding box center [1212, 201] width 15 height 10
click at [948, 150] on button "Request Review" at bounding box center [962, 155] width 96 height 26
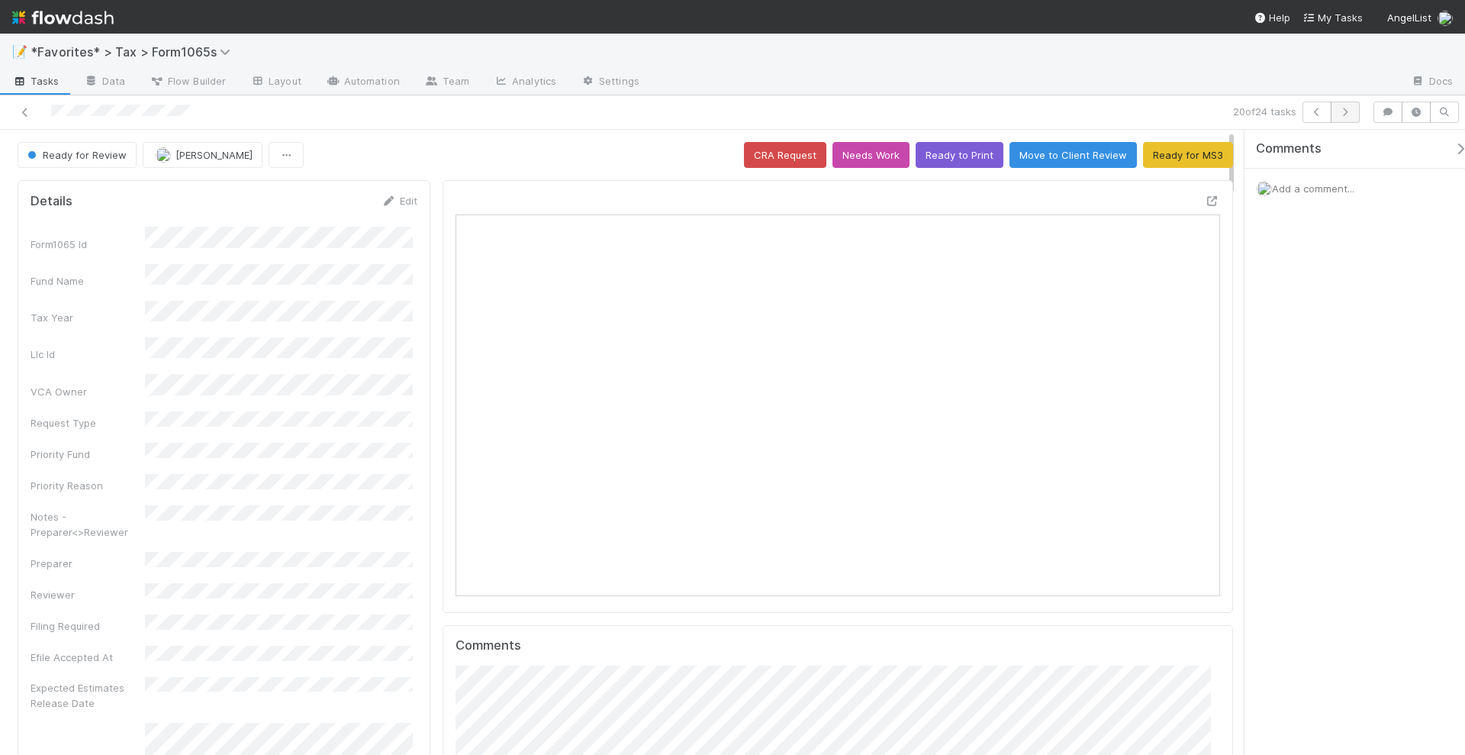
click at [1362, 111] on div "20 of 24 tasks" at bounding box center [1028, 112] width 678 height 21
click at [1348, 109] on icon "button" at bounding box center [1345, 112] width 15 height 9
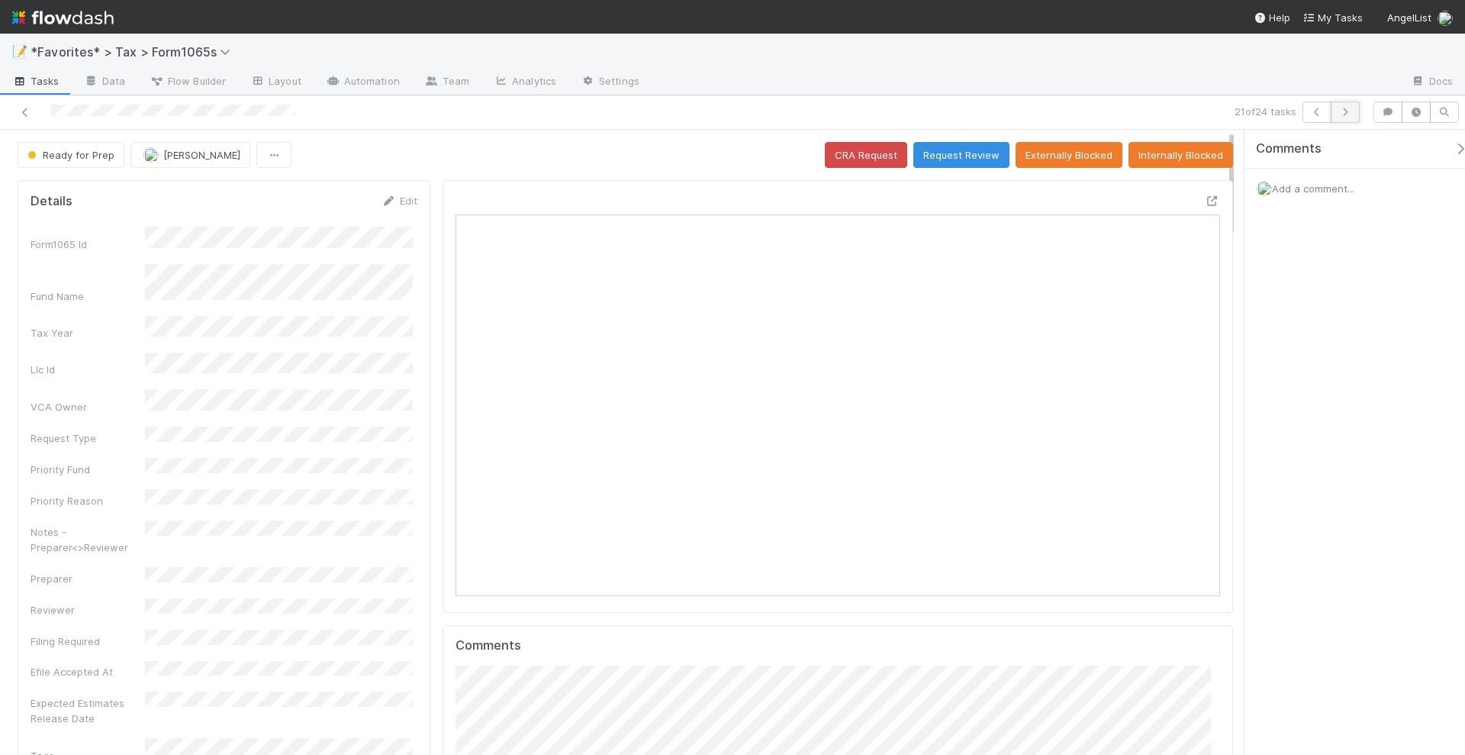
click at [1351, 114] on icon "button" at bounding box center [1345, 112] width 15 height 9
click at [1344, 111] on icon "button" at bounding box center [1345, 112] width 15 height 9
click at [1347, 111] on icon "button" at bounding box center [1345, 112] width 15 height 9
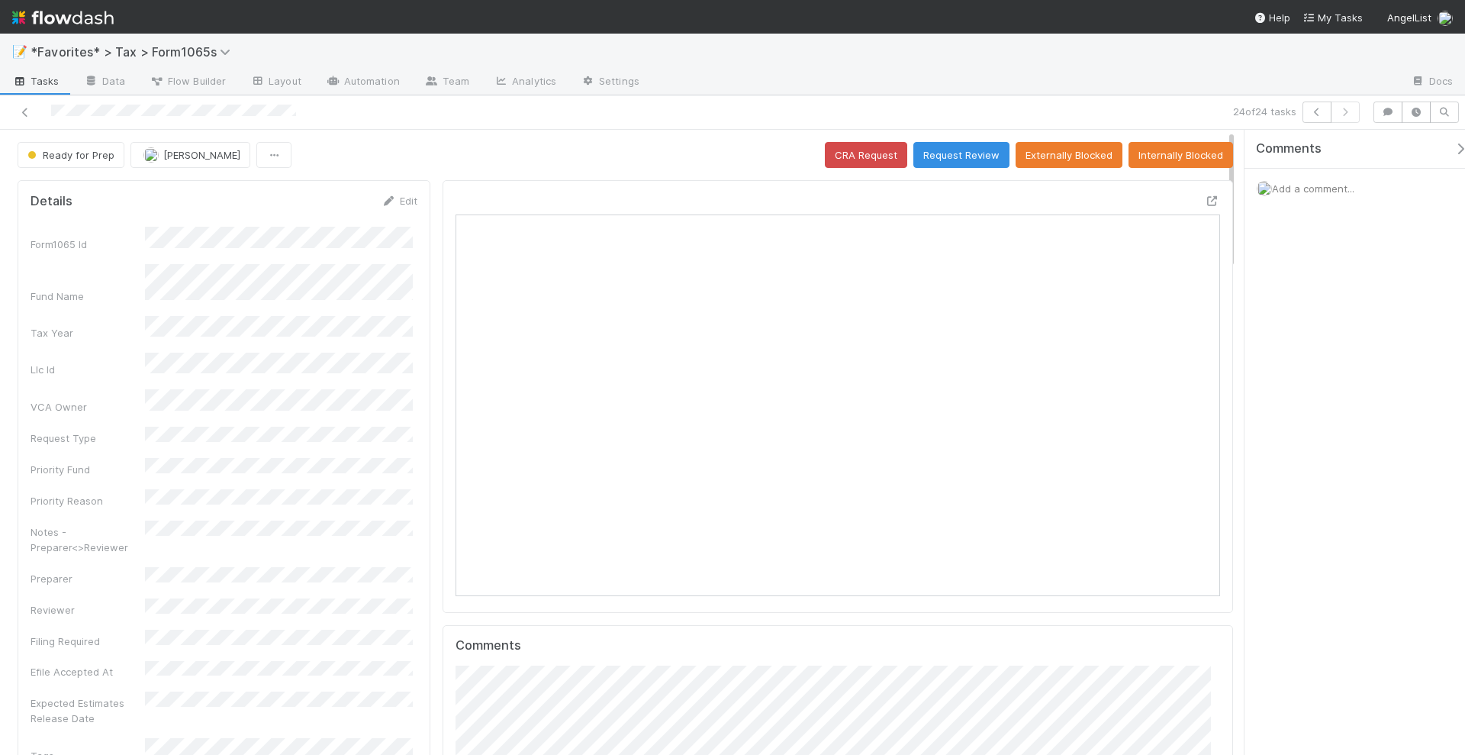
scroll to position [15, 15]
click at [16, 114] on div at bounding box center [347, 112] width 683 height 21
click at [20, 114] on icon at bounding box center [25, 113] width 15 height 10
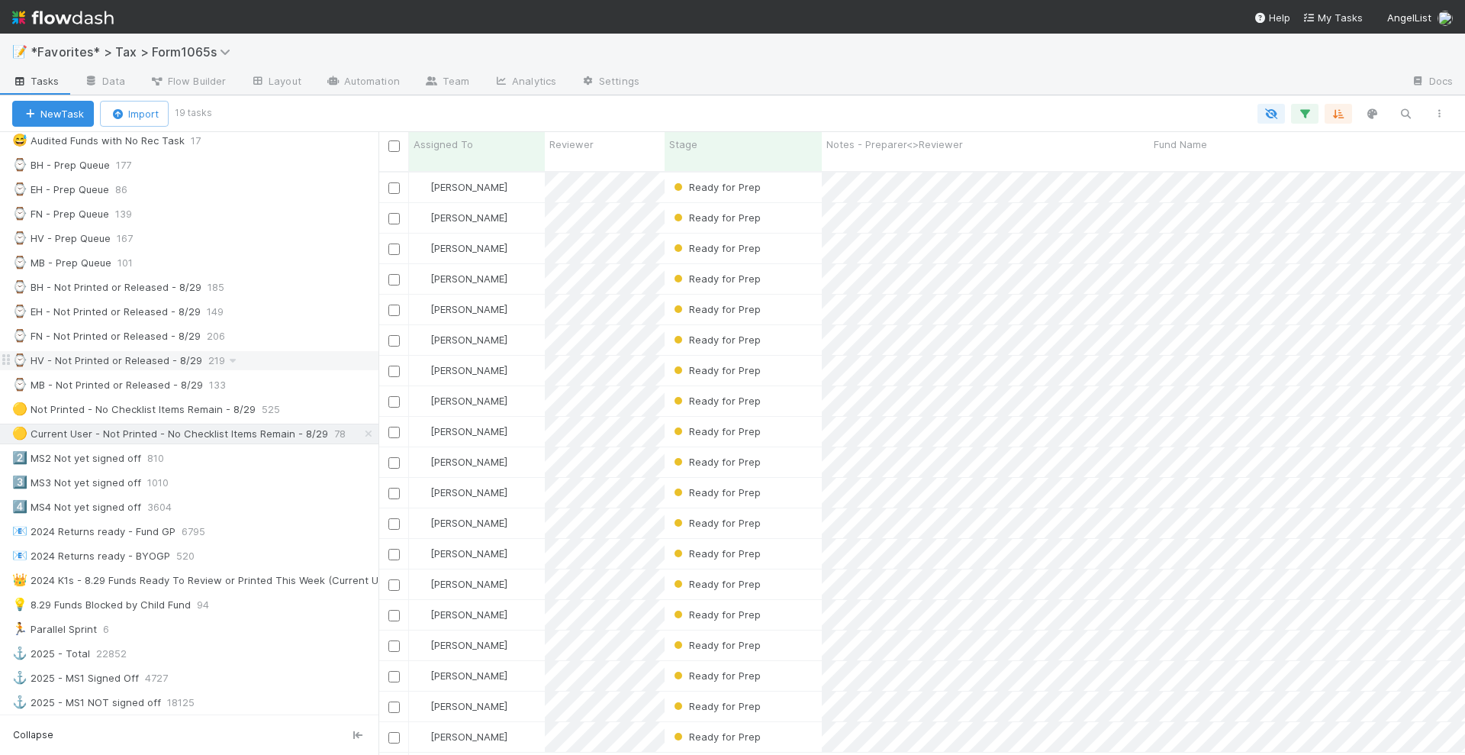
click at [297, 351] on div "⌚ HV - Not Printed or Released - 8/29 219" at bounding box center [195, 360] width 366 height 19
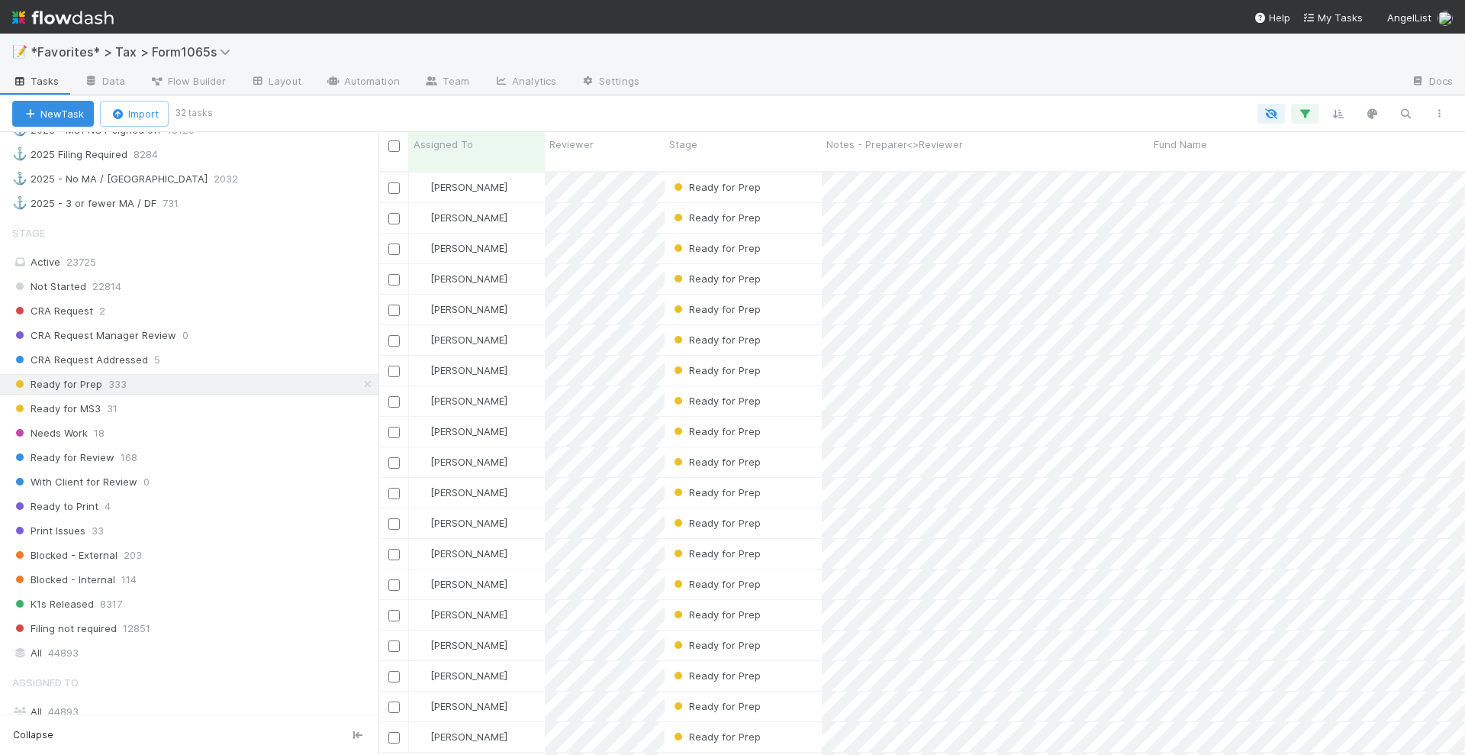
click at [269, 249] on div "Stage Active 23725 Not Started 22814 CRA Request 2 CRA Request Manager Review 0…" at bounding box center [189, 441] width 379 height 446
click at [268, 253] on div "Active 23725" at bounding box center [193, 262] width 363 height 19
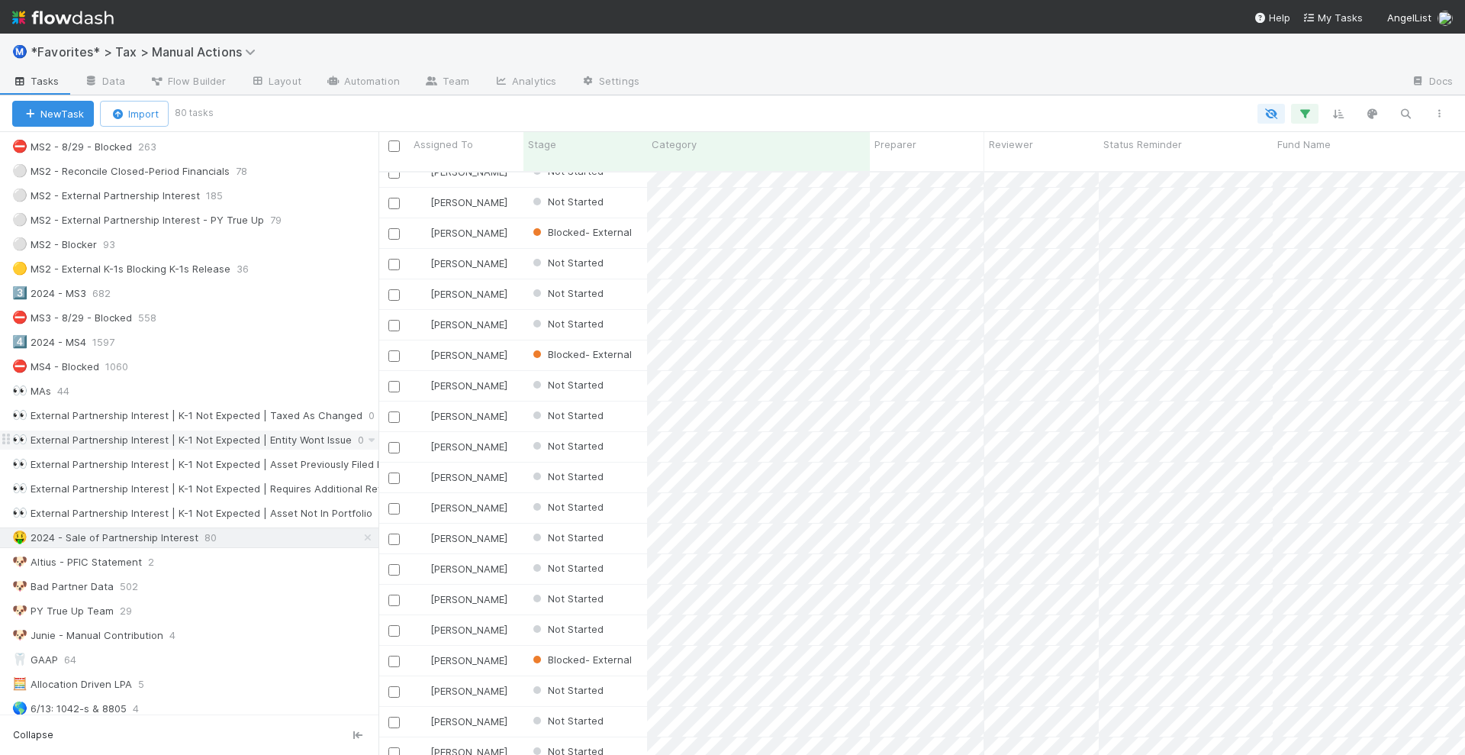
scroll to position [572, 0]
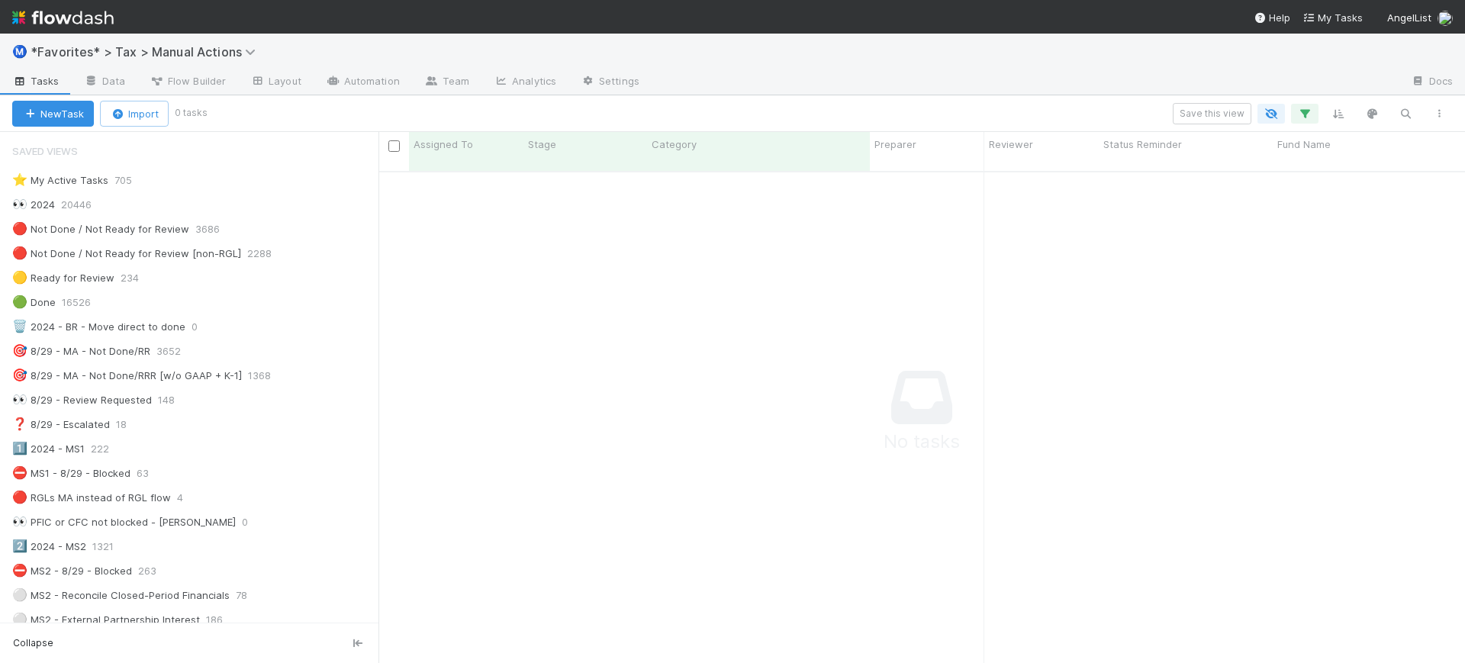
scroll to position [833, 0]
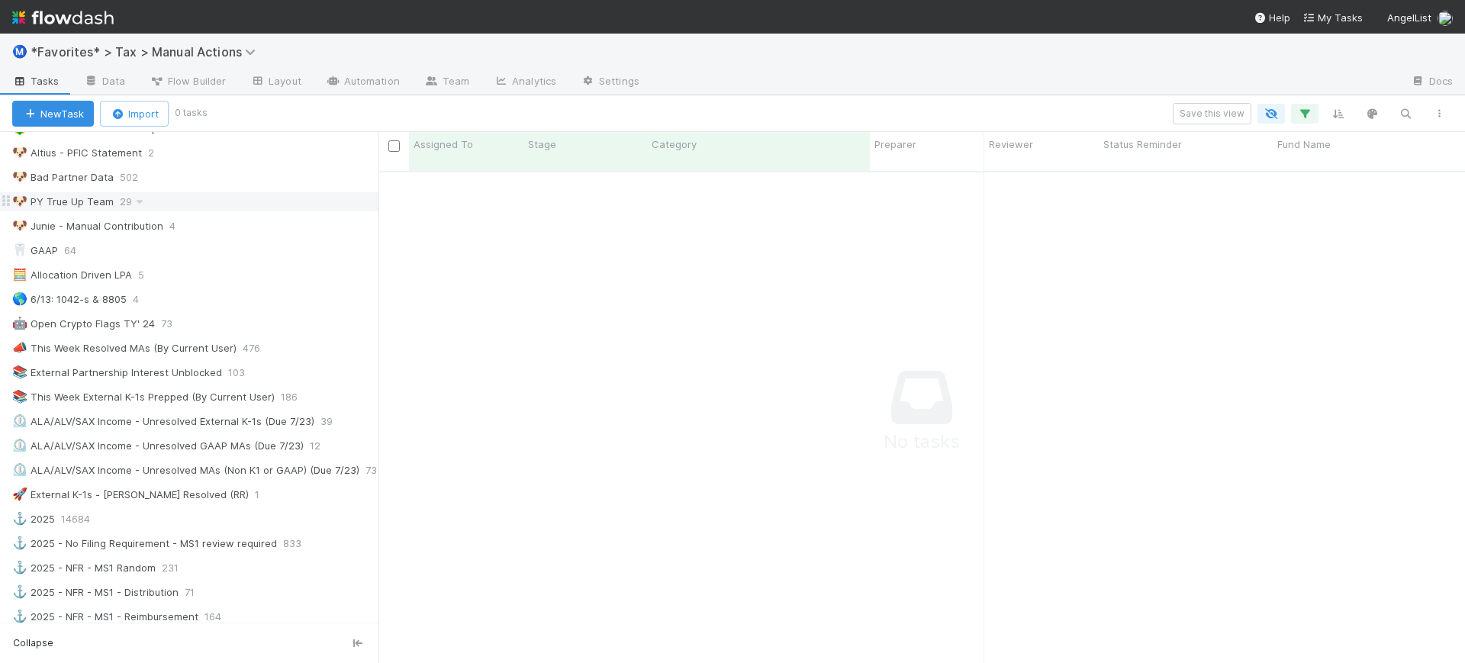
click at [67, 207] on div "🐶 PY True Up Team" at bounding box center [63, 201] width 102 height 19
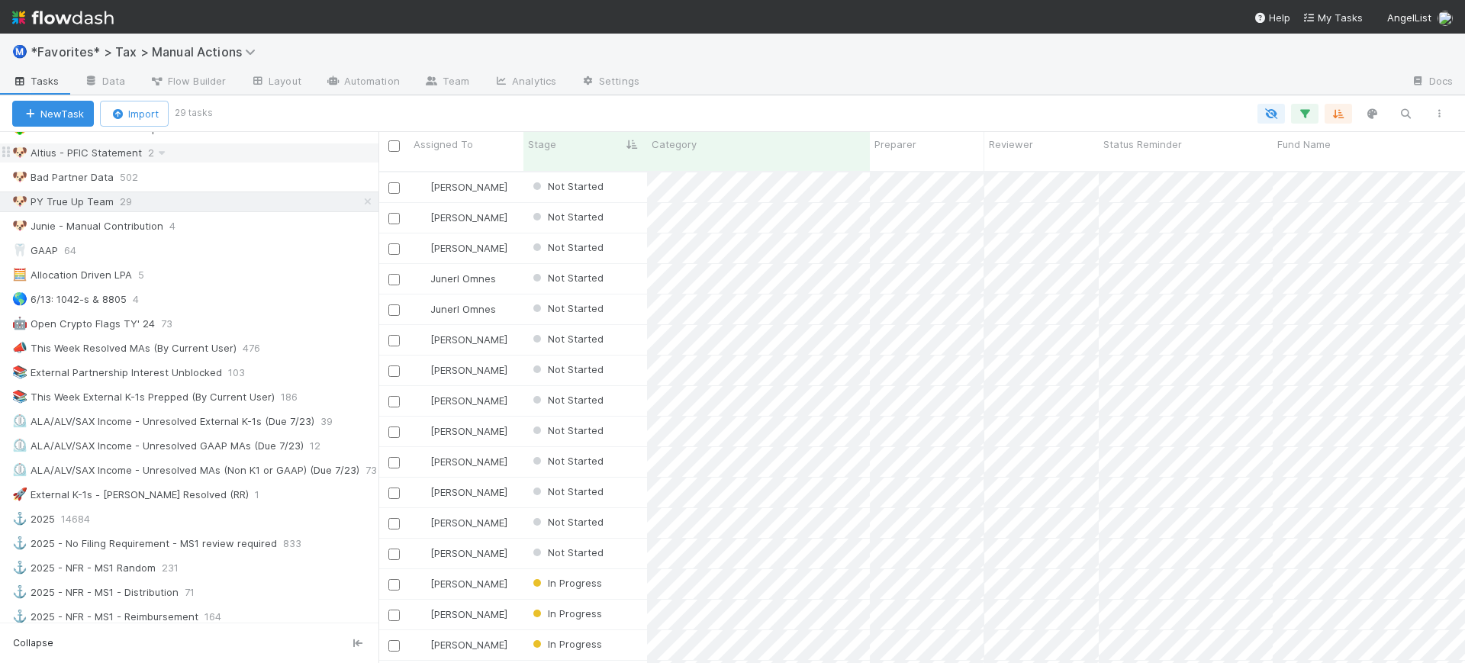
scroll to position [490, 1072]
click at [105, 155] on div "🐶 Altius - PFIC Statement" at bounding box center [77, 152] width 130 height 19
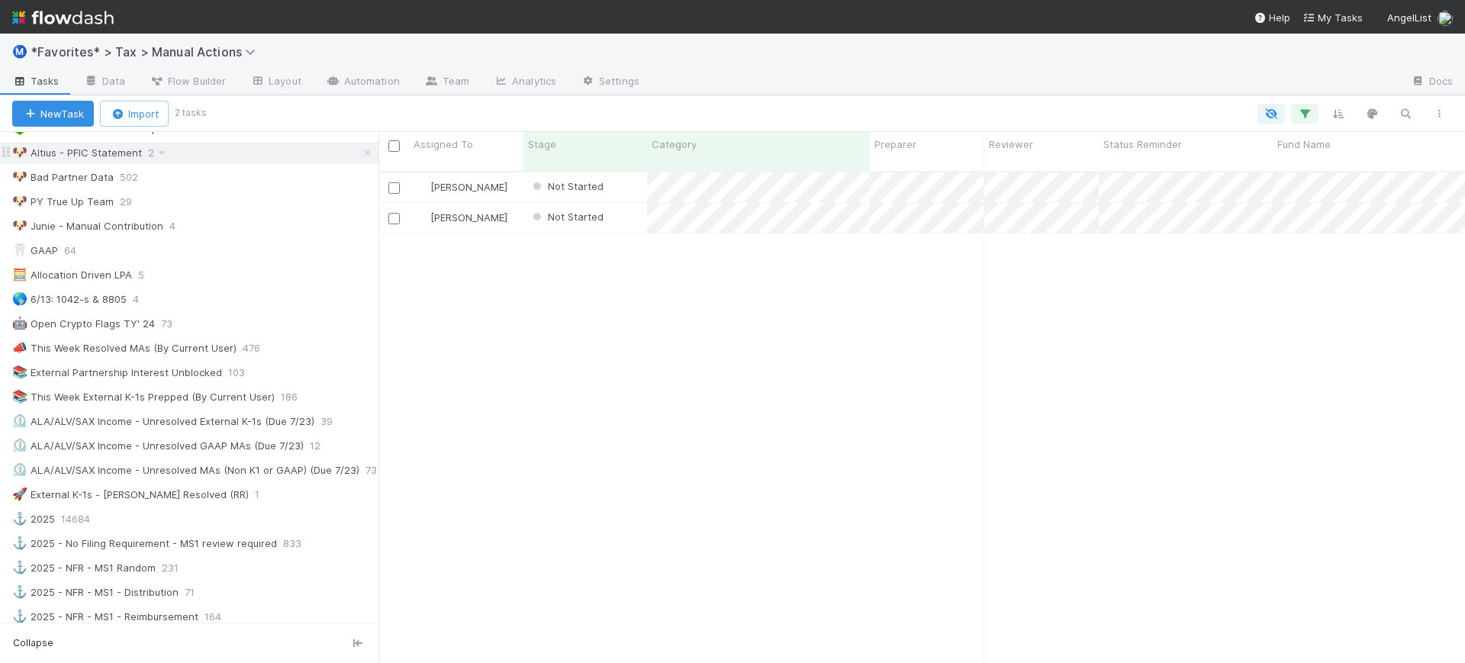
scroll to position [490, 1072]
click at [160, 153] on icon at bounding box center [161, 153] width 15 height 10
click at [209, 264] on span "Delete this view" at bounding box center [224, 269] width 77 height 12
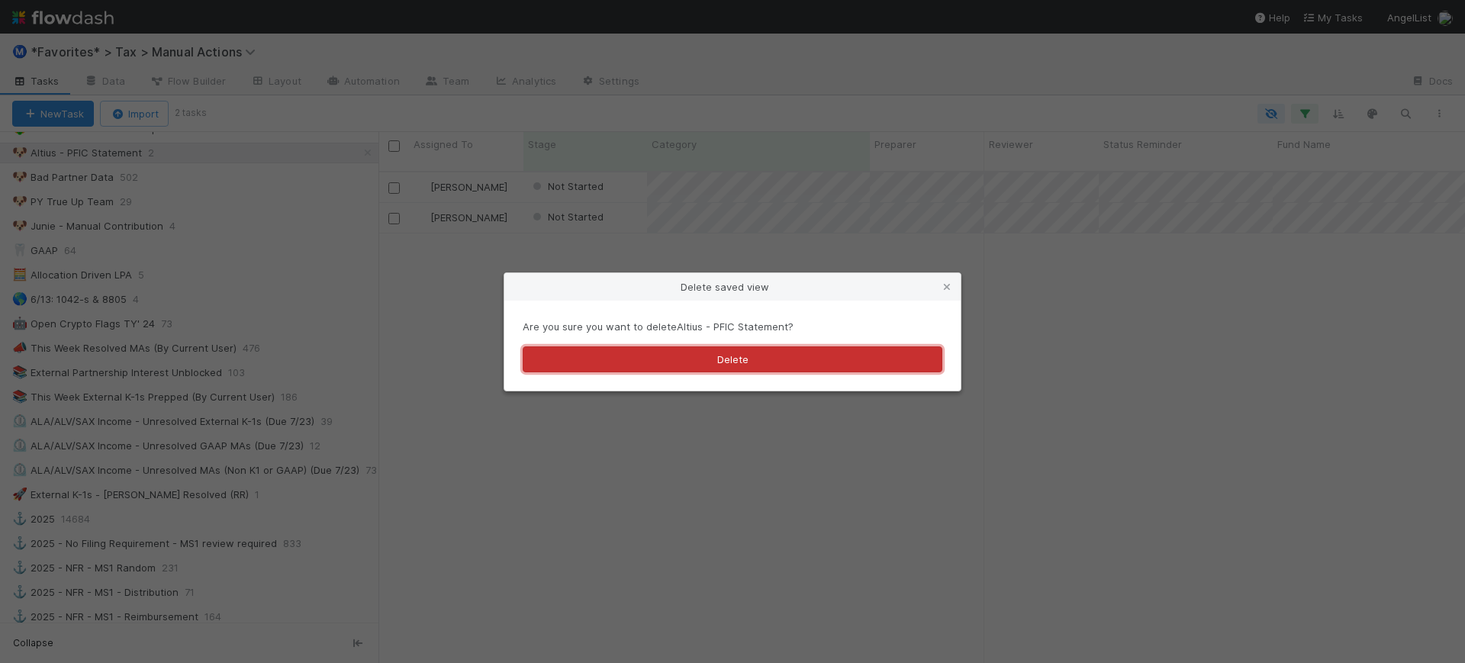
click at [678, 360] on button "Delete" at bounding box center [733, 359] width 420 height 26
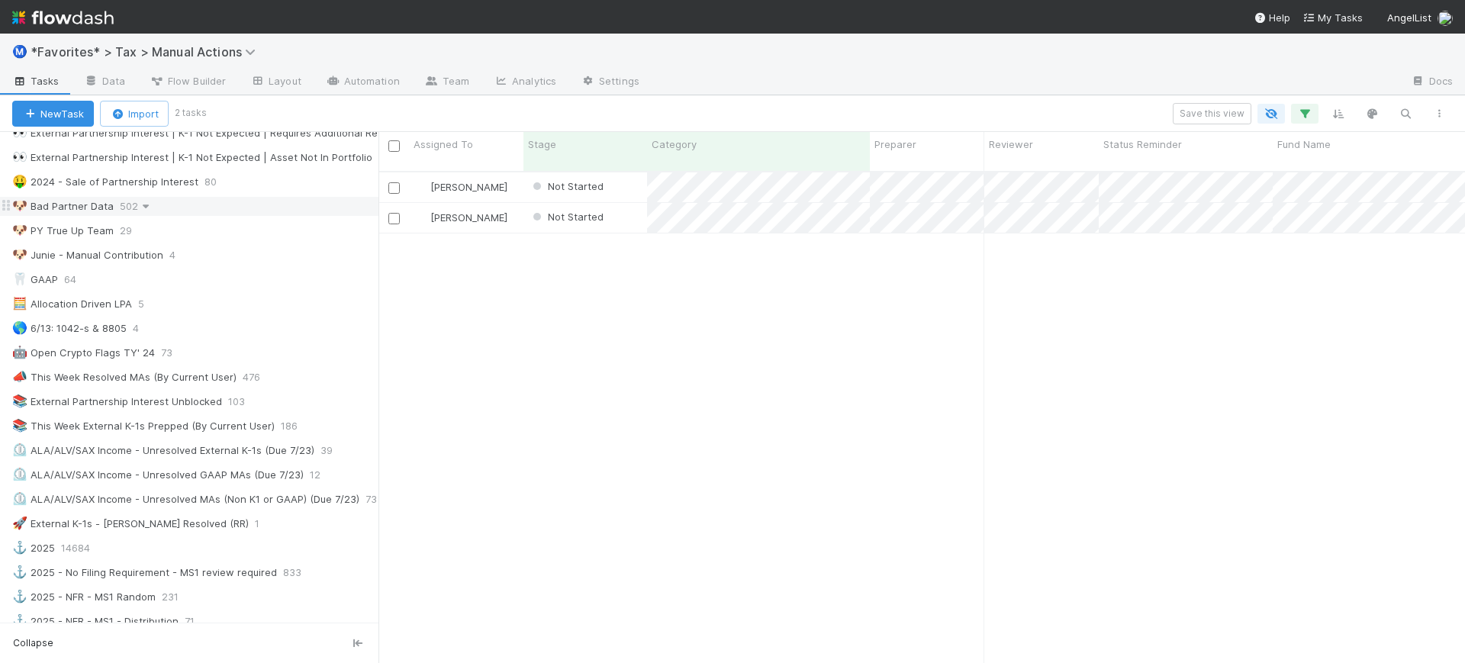
scroll to position [738, 0]
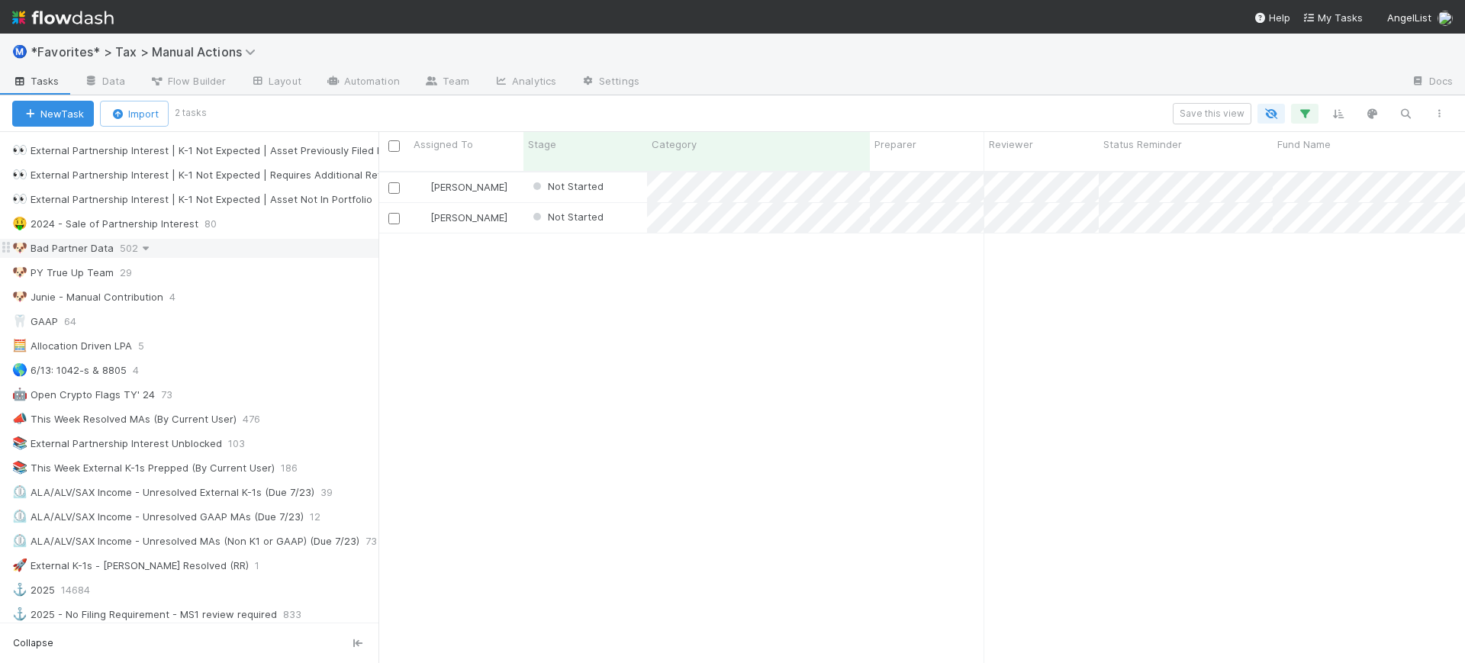
click at [143, 250] on icon at bounding box center [145, 248] width 15 height 10
click at [180, 369] on span "Delete this view" at bounding box center [207, 365] width 77 height 12
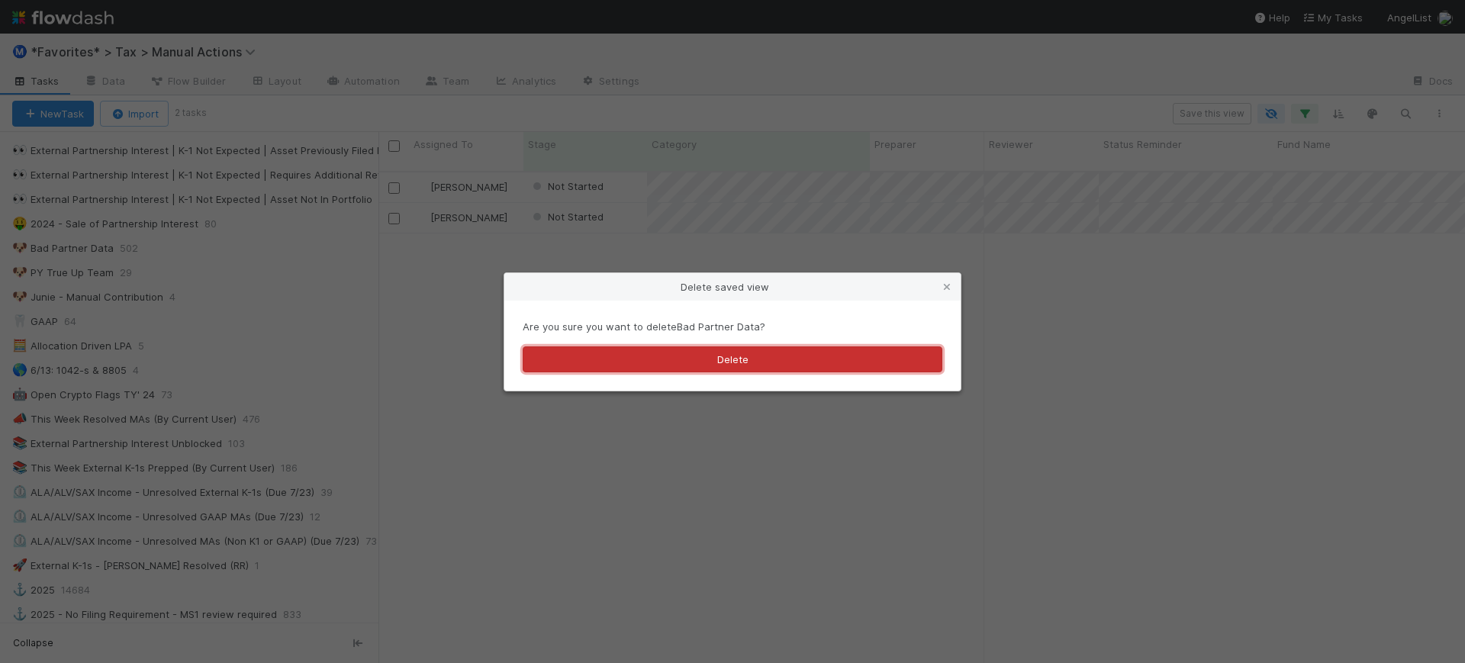
click at [743, 354] on button "Delete" at bounding box center [733, 359] width 420 height 26
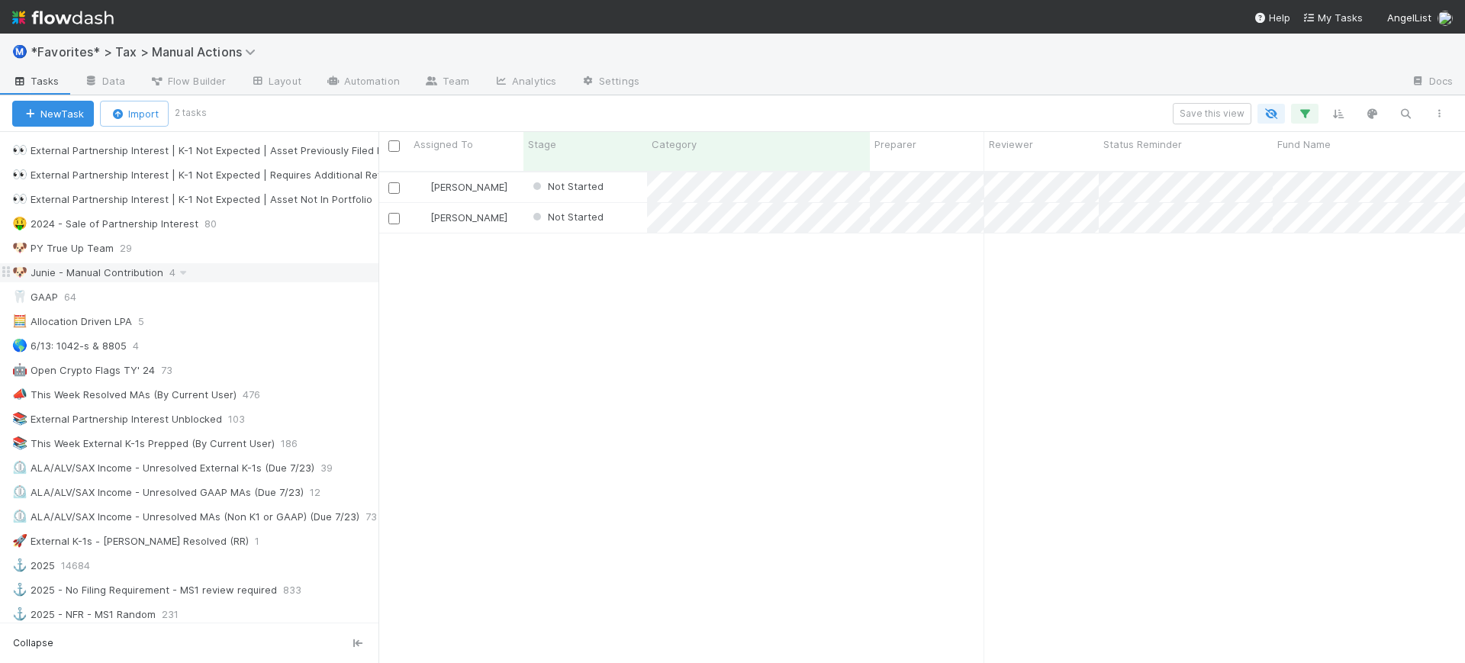
click at [105, 278] on div "🐶 Junie - Manual Contribution" at bounding box center [87, 272] width 151 height 19
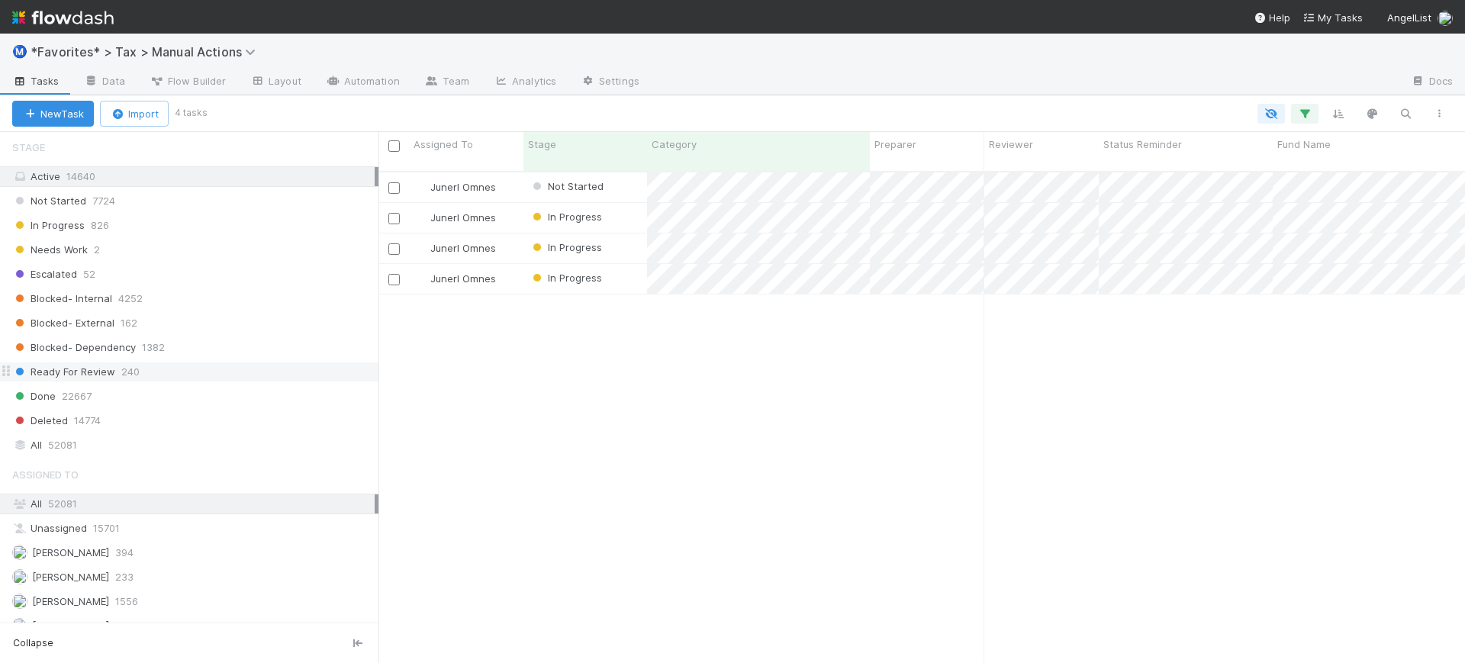
scroll to position [1262, 0]
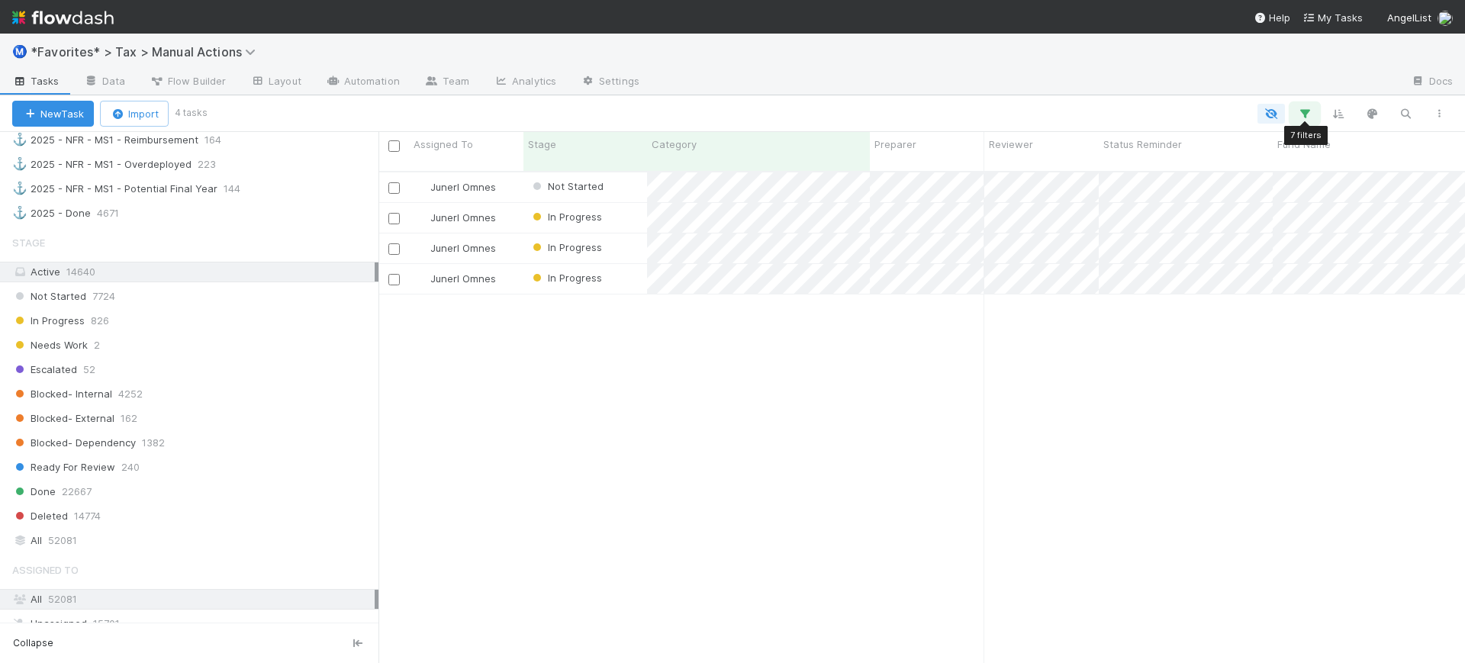
click at [1295, 115] on button "button" at bounding box center [1304, 114] width 27 height 20
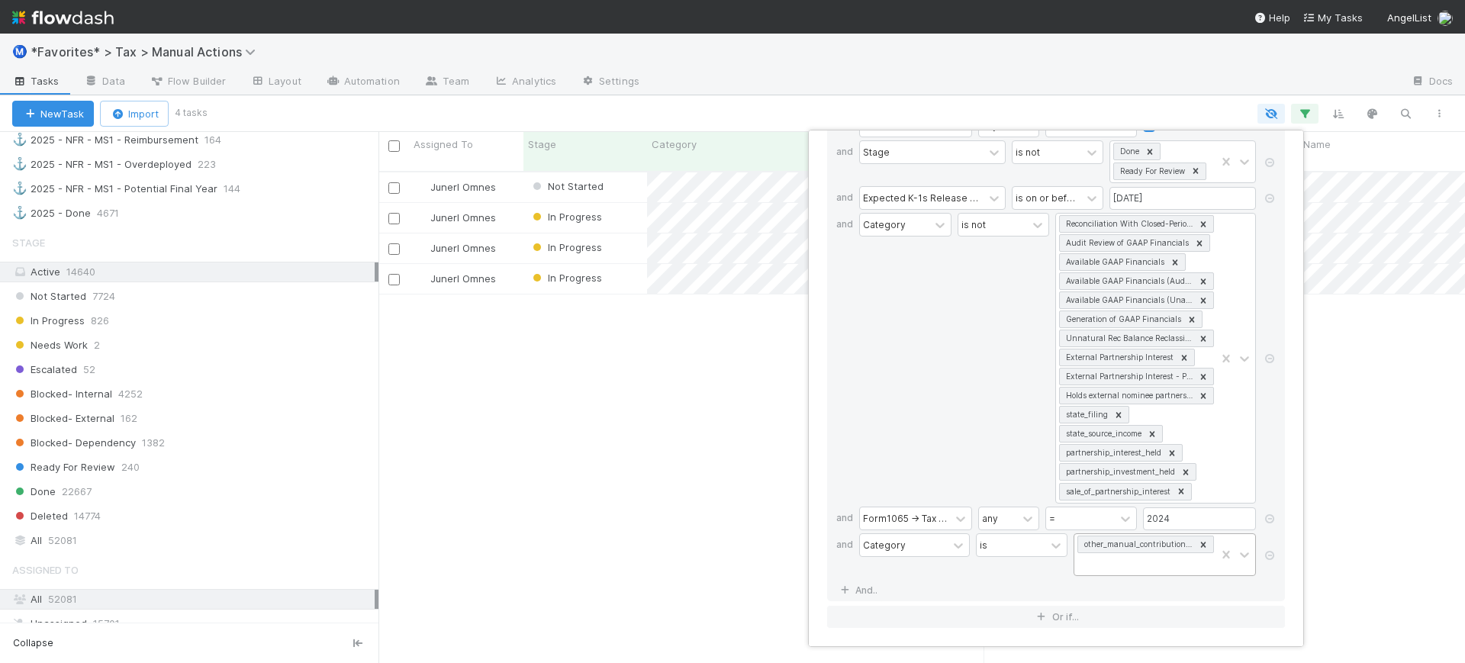
scroll to position [1, 0]
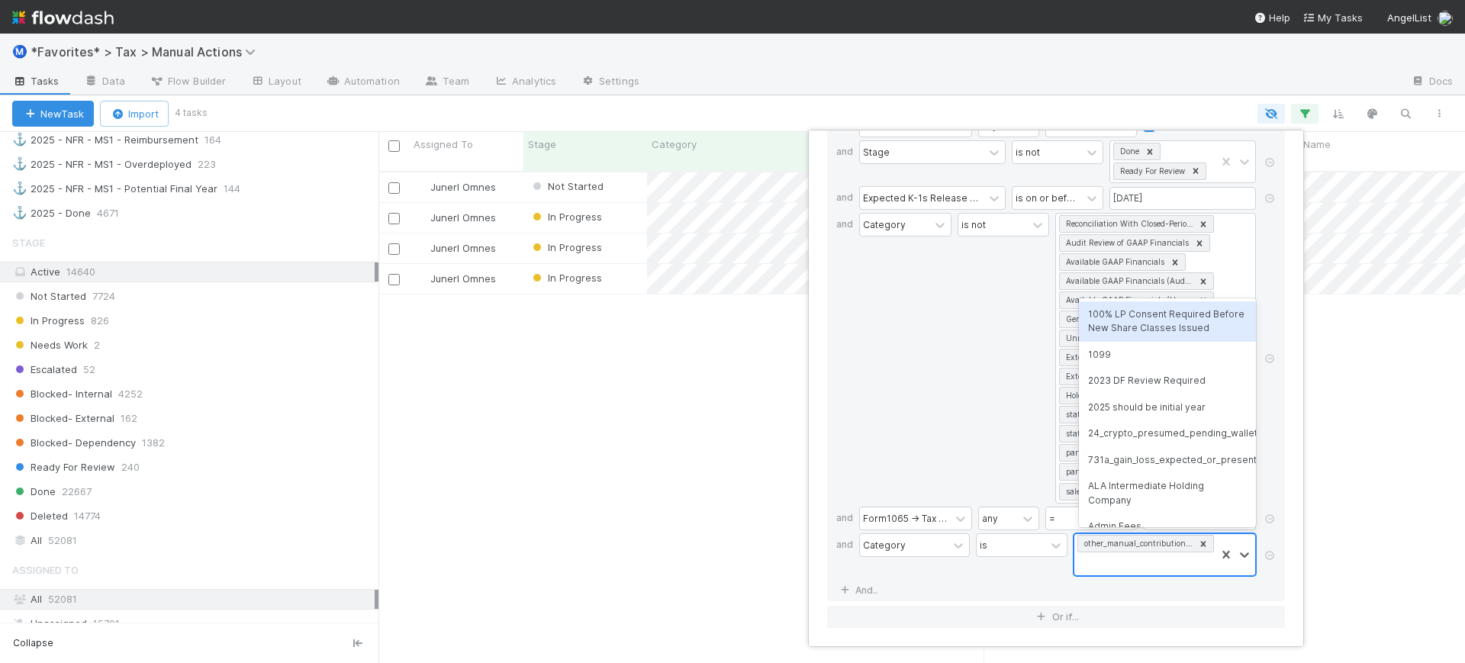
click at [1186, 568] on div "other_manual_contribution_adjustment" at bounding box center [1145, 554] width 141 height 41
click at [888, 408] on div "Category" at bounding box center [905, 358] width 92 height 291
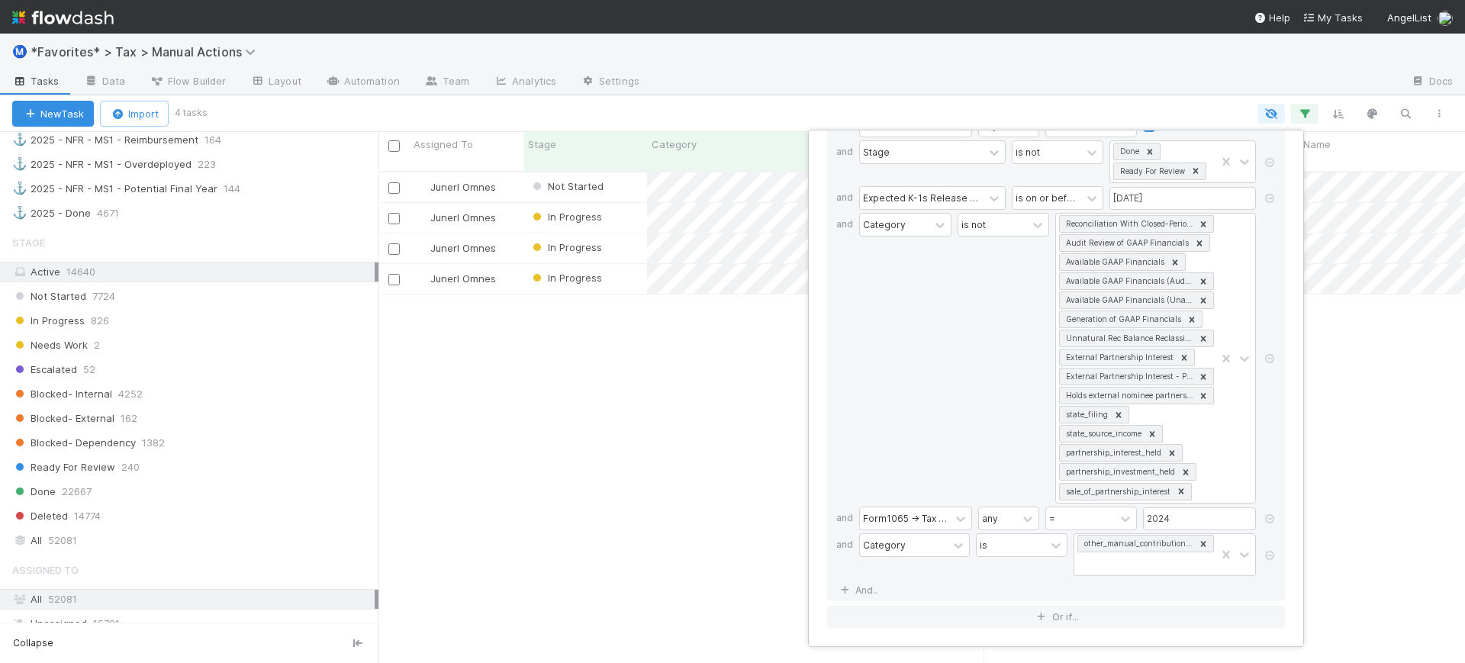
click at [722, 407] on div "7 filters Reset Filters If Form1065 -> Tax Year any = 2024 and Form1065 -> Fili…" at bounding box center [732, 331] width 1465 height 663
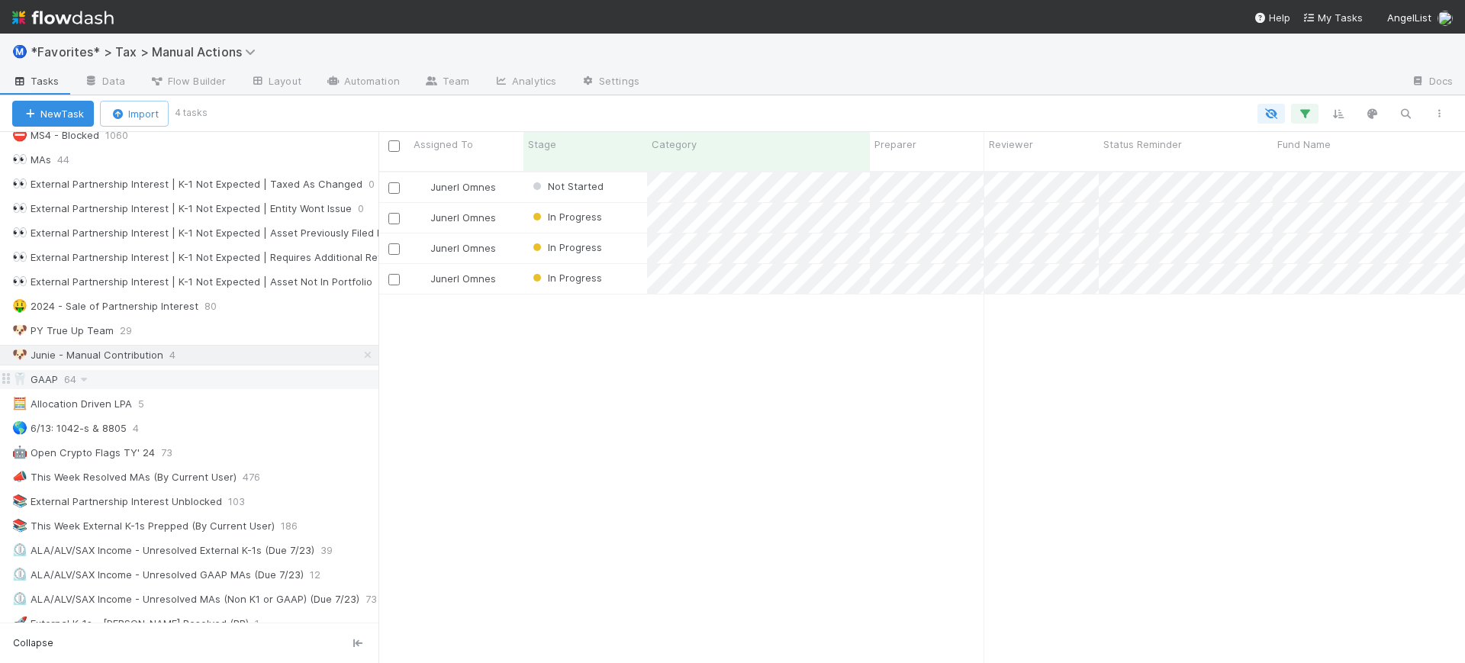
scroll to position [689, 0]
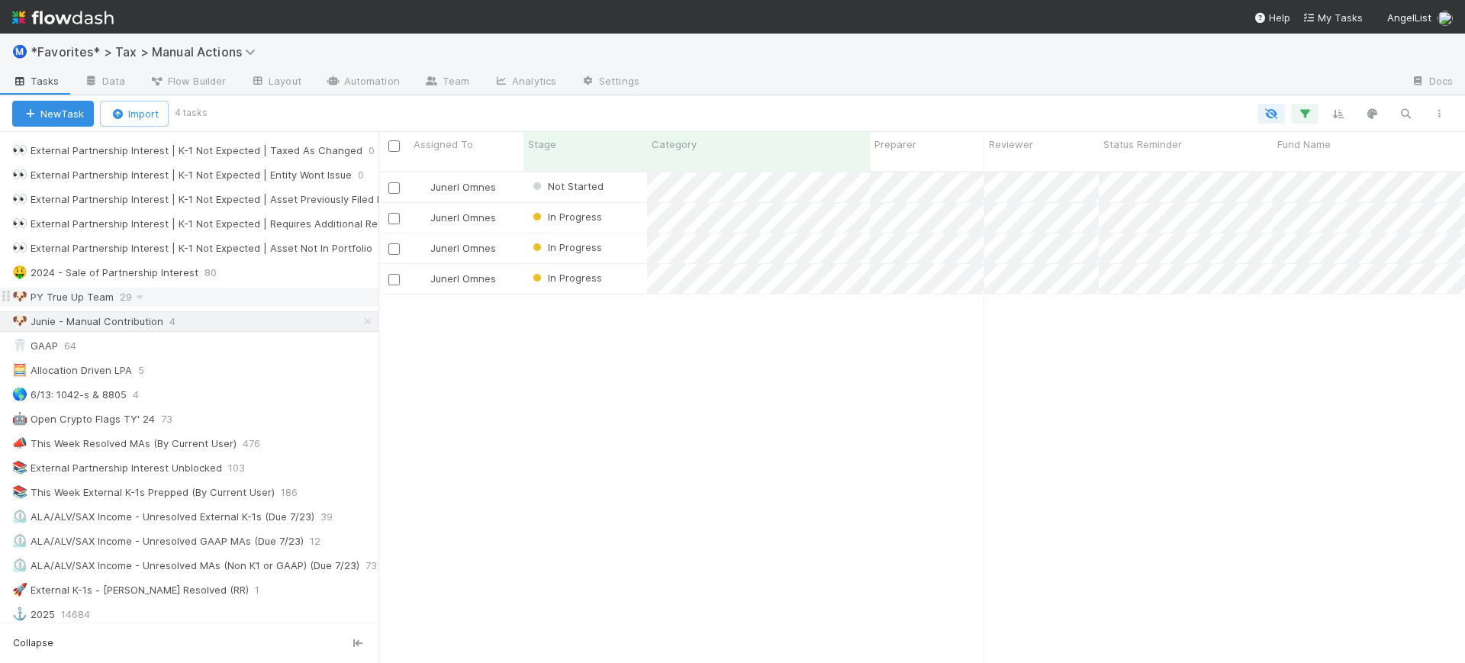
click at [80, 305] on div "🐶 PY True Up Team" at bounding box center [63, 297] width 102 height 19
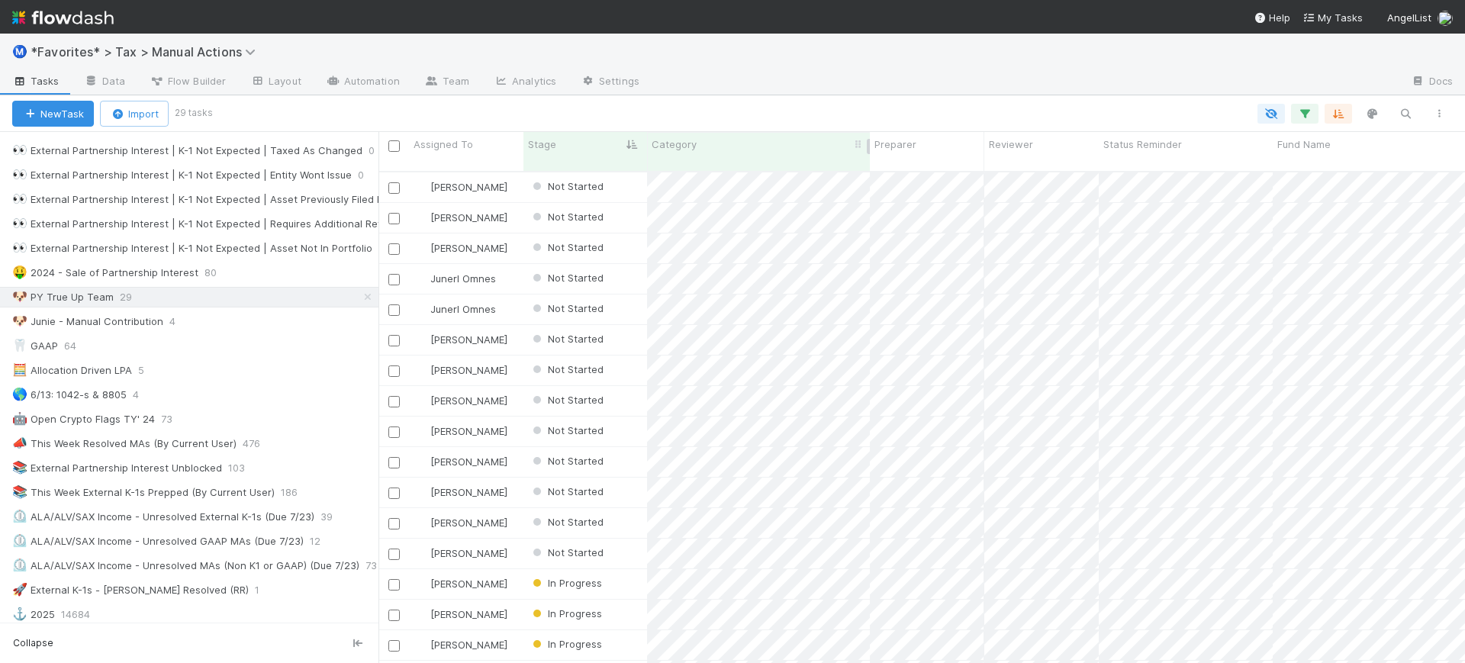
click at [740, 149] on div "Category" at bounding box center [759, 144] width 214 height 15
click at [744, 170] on div "Sort First → Last" at bounding box center [740, 173] width 174 height 23
click at [810, 106] on div "Save this view" at bounding box center [833, 113] width 1246 height 21
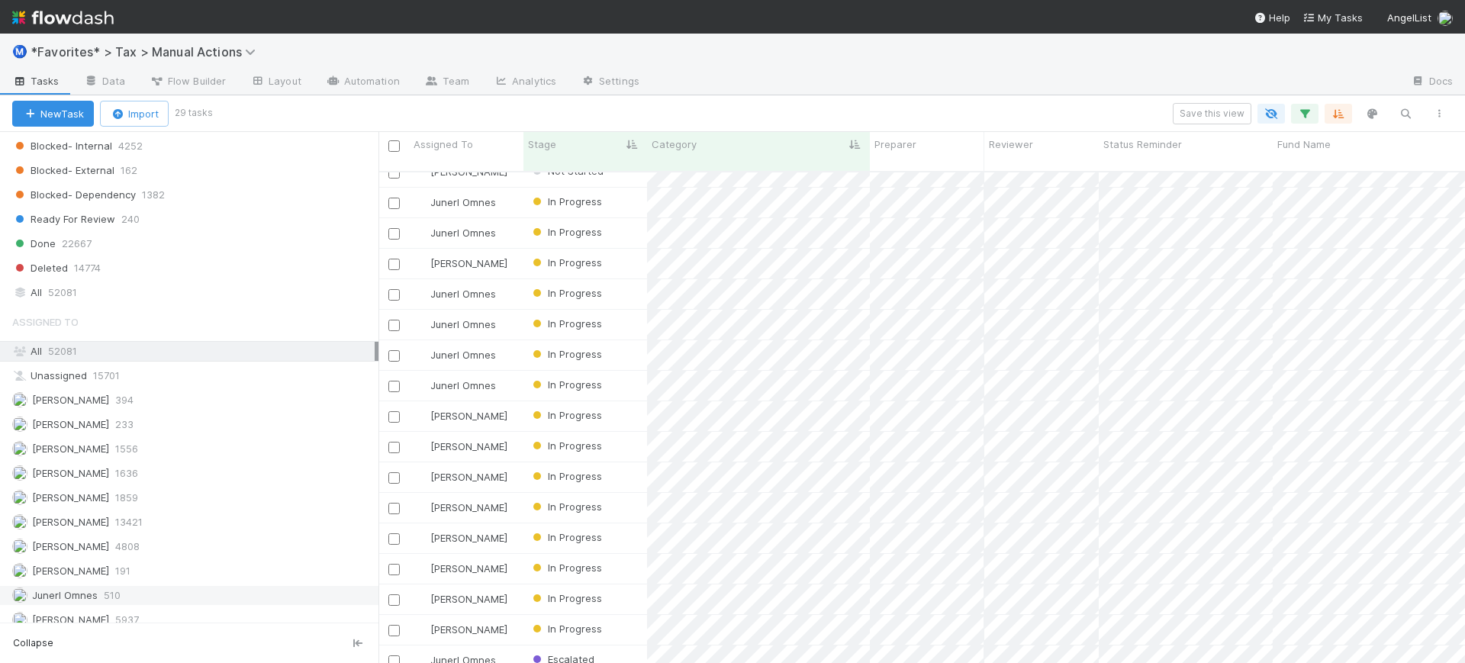
scroll to position [1548, 0]
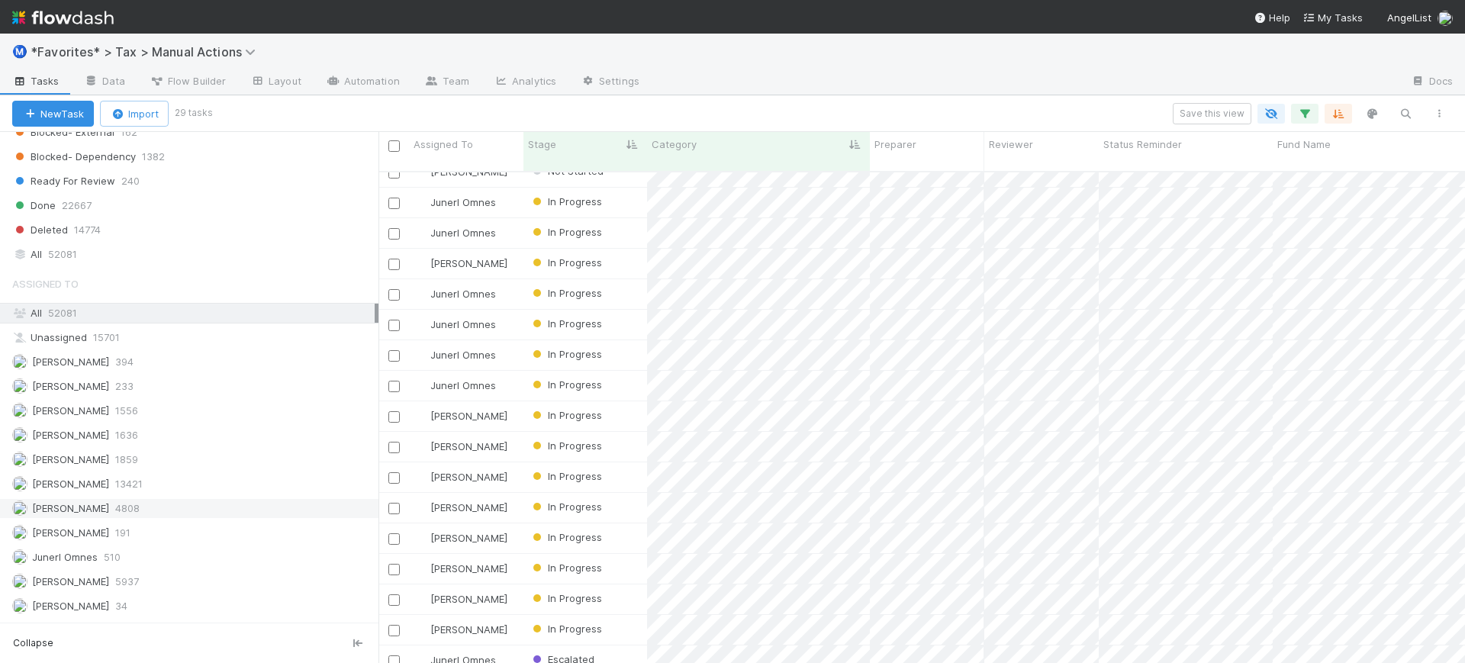
click at [115, 503] on span "4808" at bounding box center [127, 508] width 24 height 19
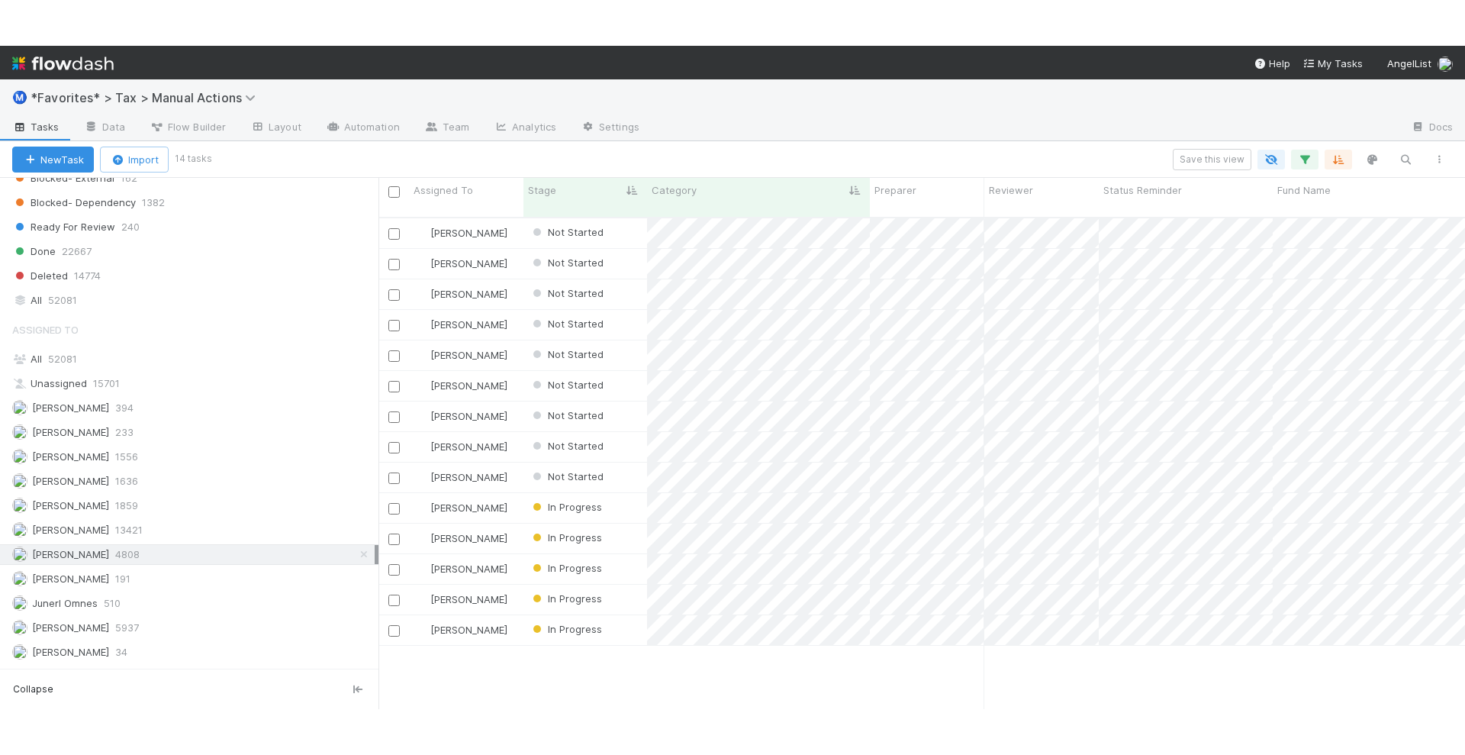
scroll to position [490, 1072]
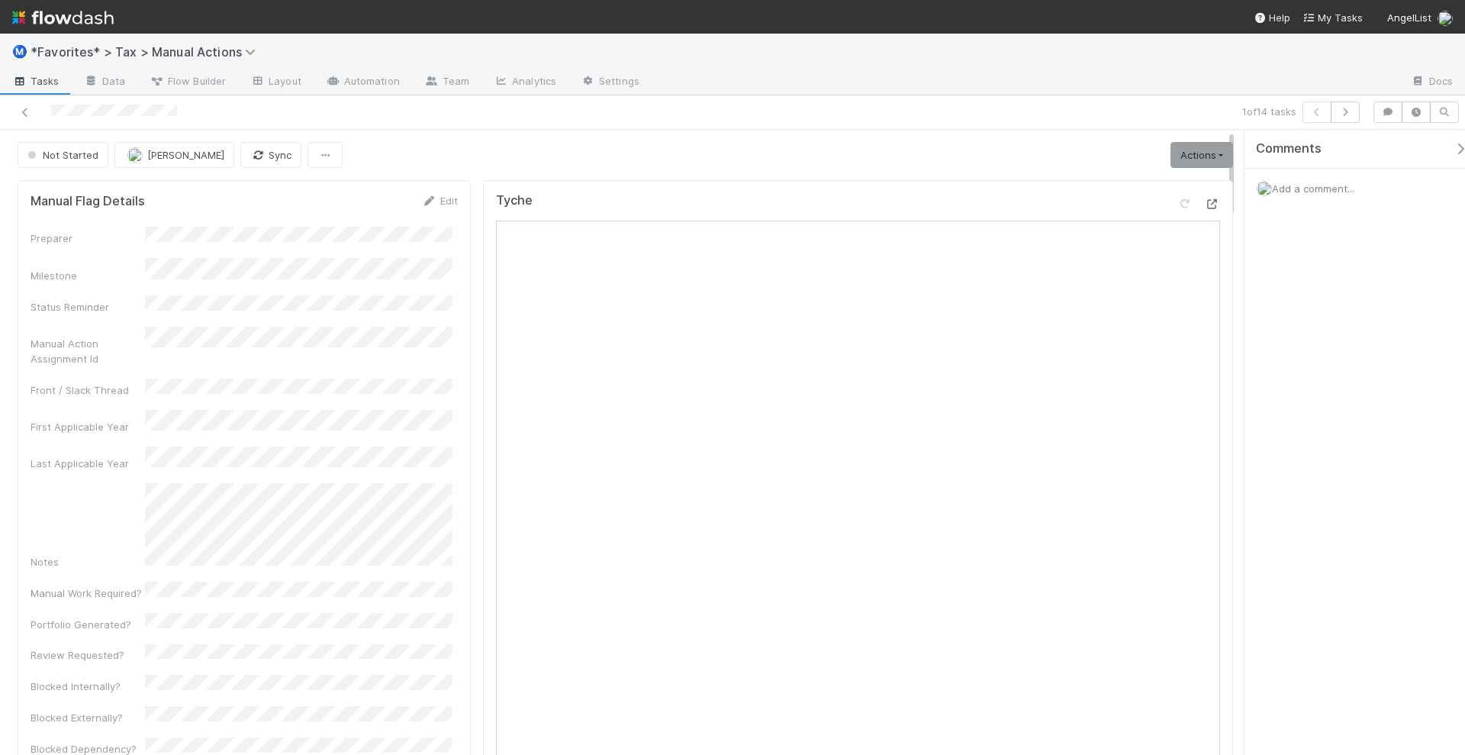
click at [1205, 205] on icon at bounding box center [1212, 204] width 15 height 10
click at [1353, 108] on icon "button" at bounding box center [1345, 112] width 15 height 9
click at [1205, 201] on icon at bounding box center [1212, 204] width 15 height 10
click at [1313, 190] on span "Add a comment..." at bounding box center [1313, 188] width 82 height 12
drag, startPoint x: 1316, startPoint y: 427, endPoint x: 1317, endPoint y: 409, distance: 17.6
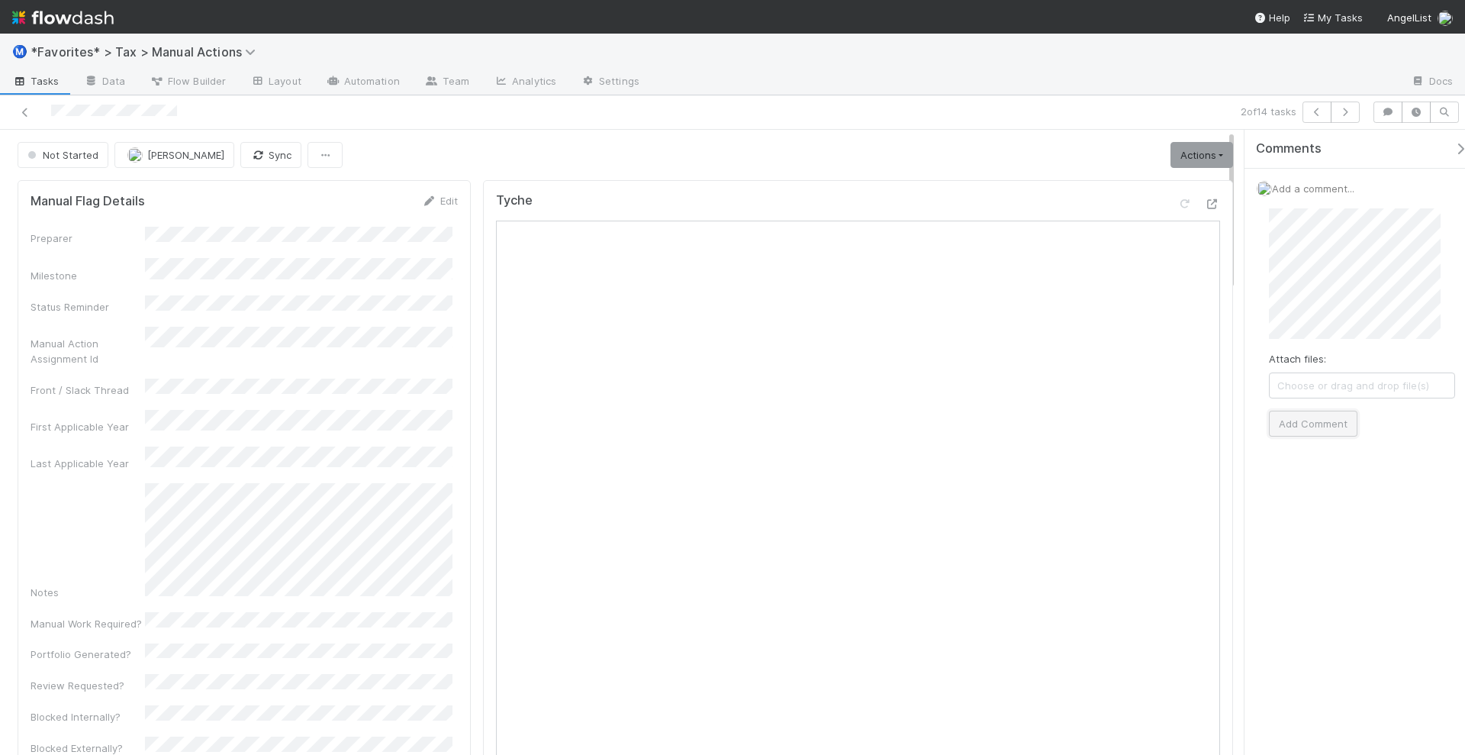
click at [1317, 411] on button "Add Comment" at bounding box center [1313, 424] width 89 height 26
click at [1213, 153] on link "Actions" at bounding box center [1202, 155] width 63 height 26
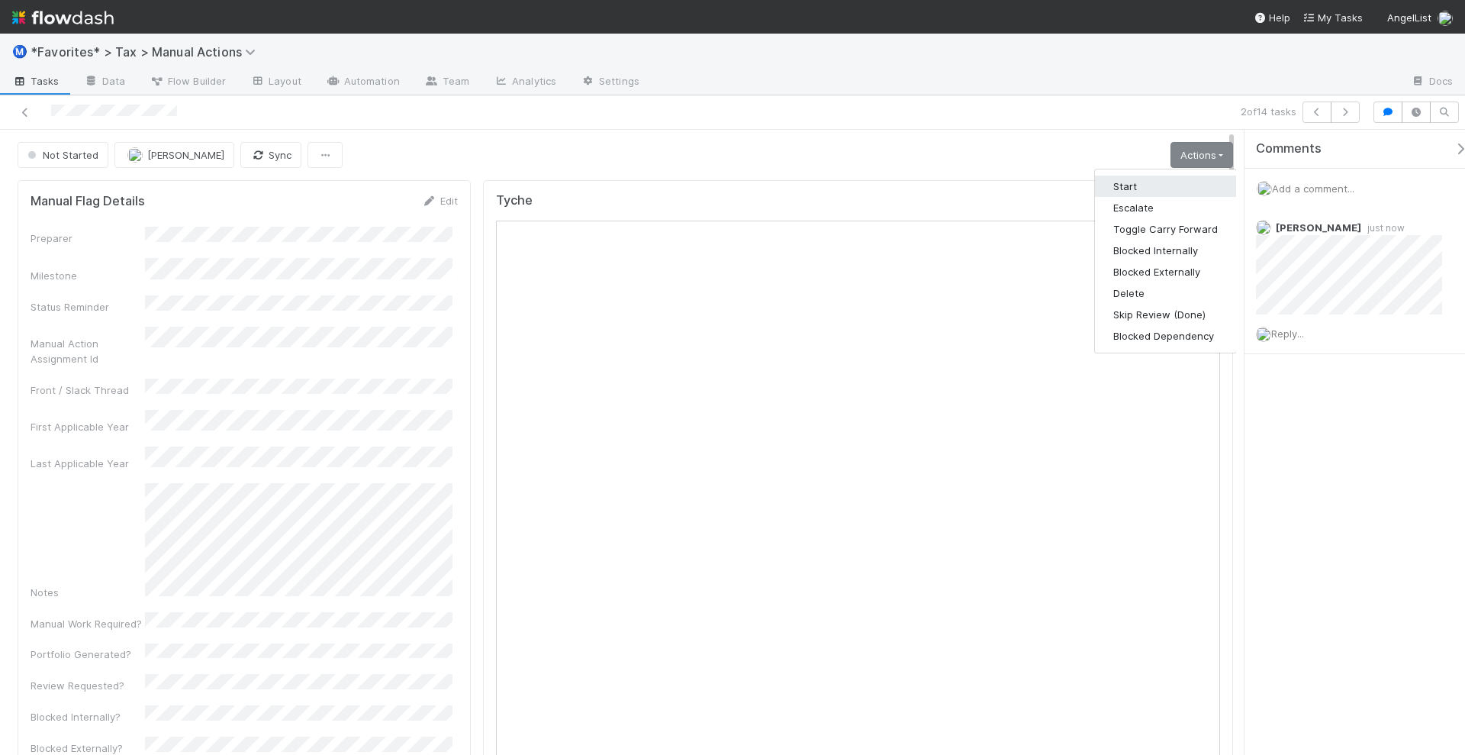
click at [1147, 181] on button "Start" at bounding box center [1165, 186] width 141 height 21
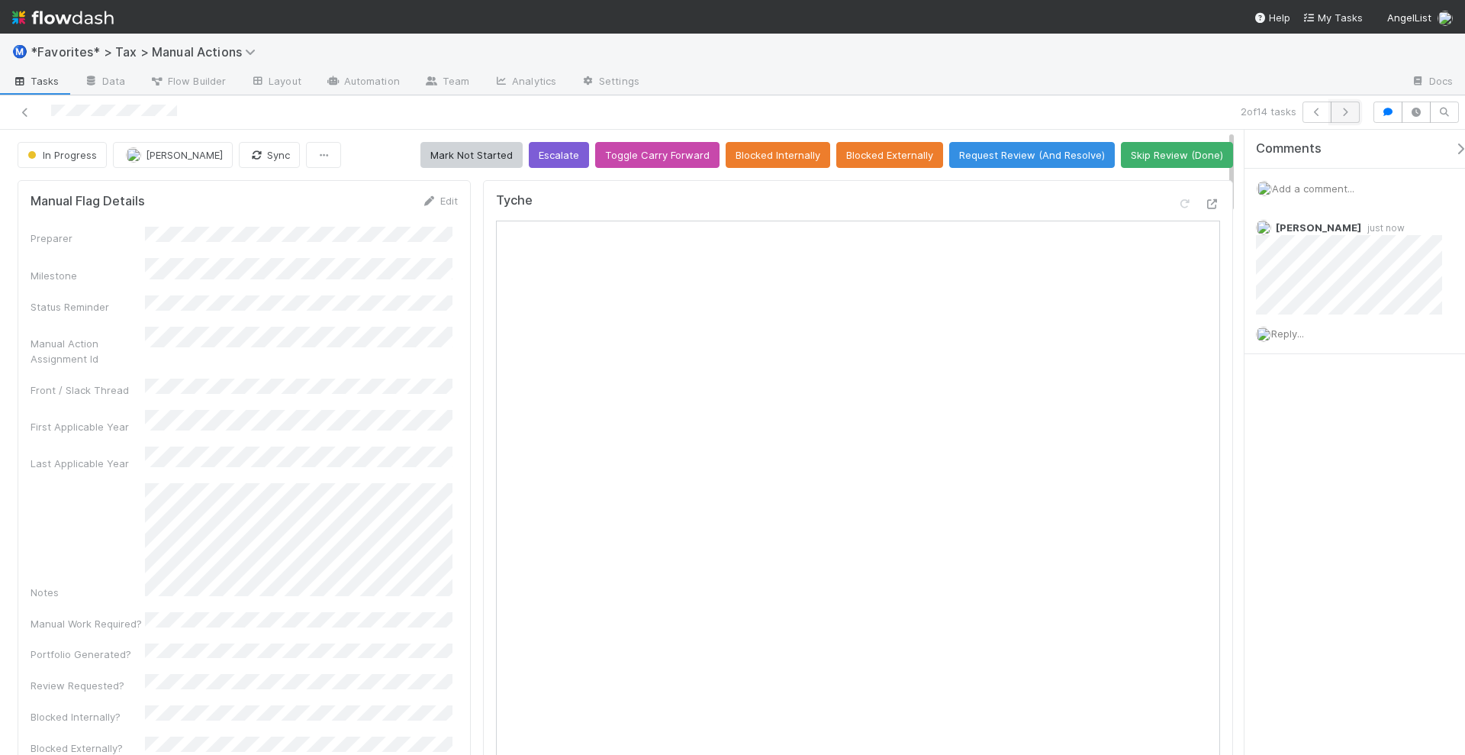
click at [1349, 114] on icon "button" at bounding box center [1345, 112] width 15 height 9
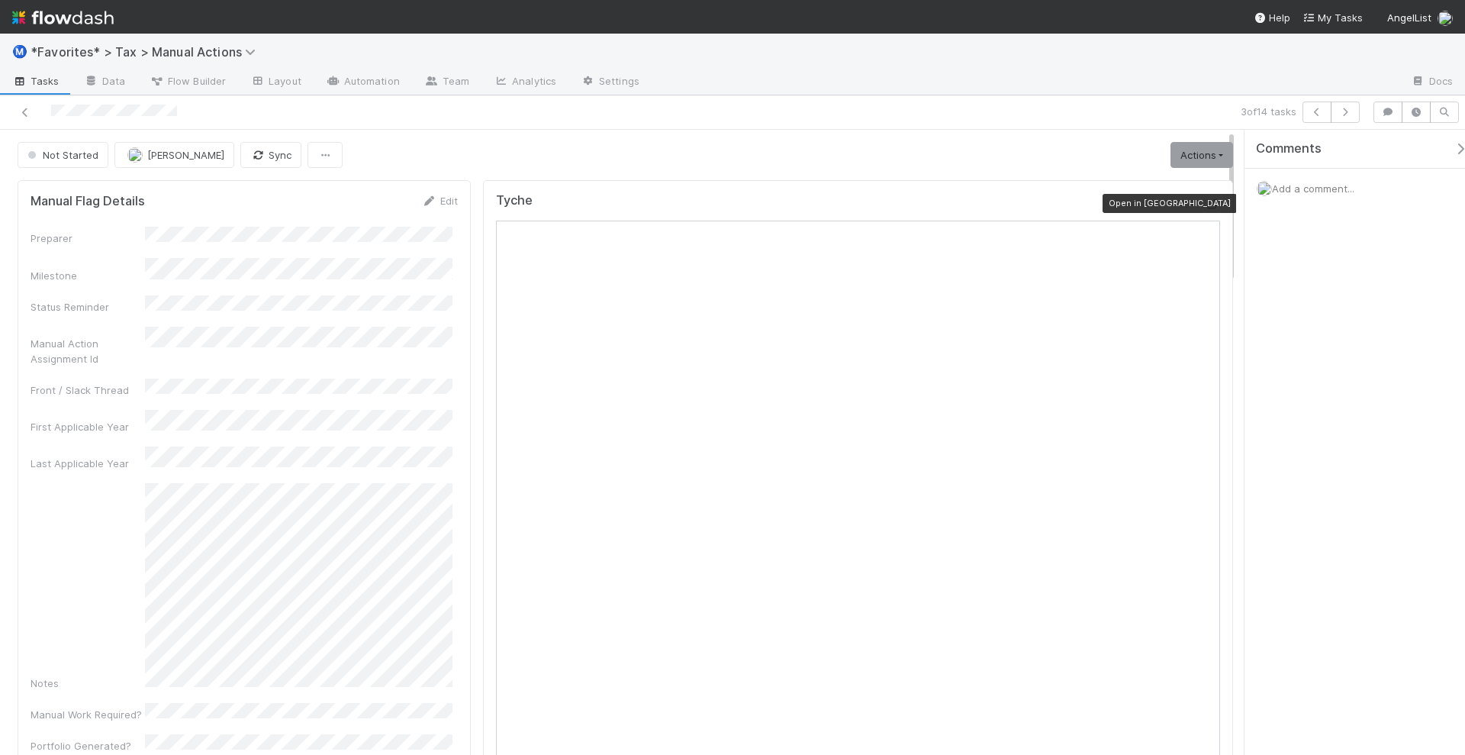
click at [1205, 199] on icon at bounding box center [1212, 204] width 15 height 10
click at [1183, 150] on link "Actions" at bounding box center [1202, 155] width 63 height 26
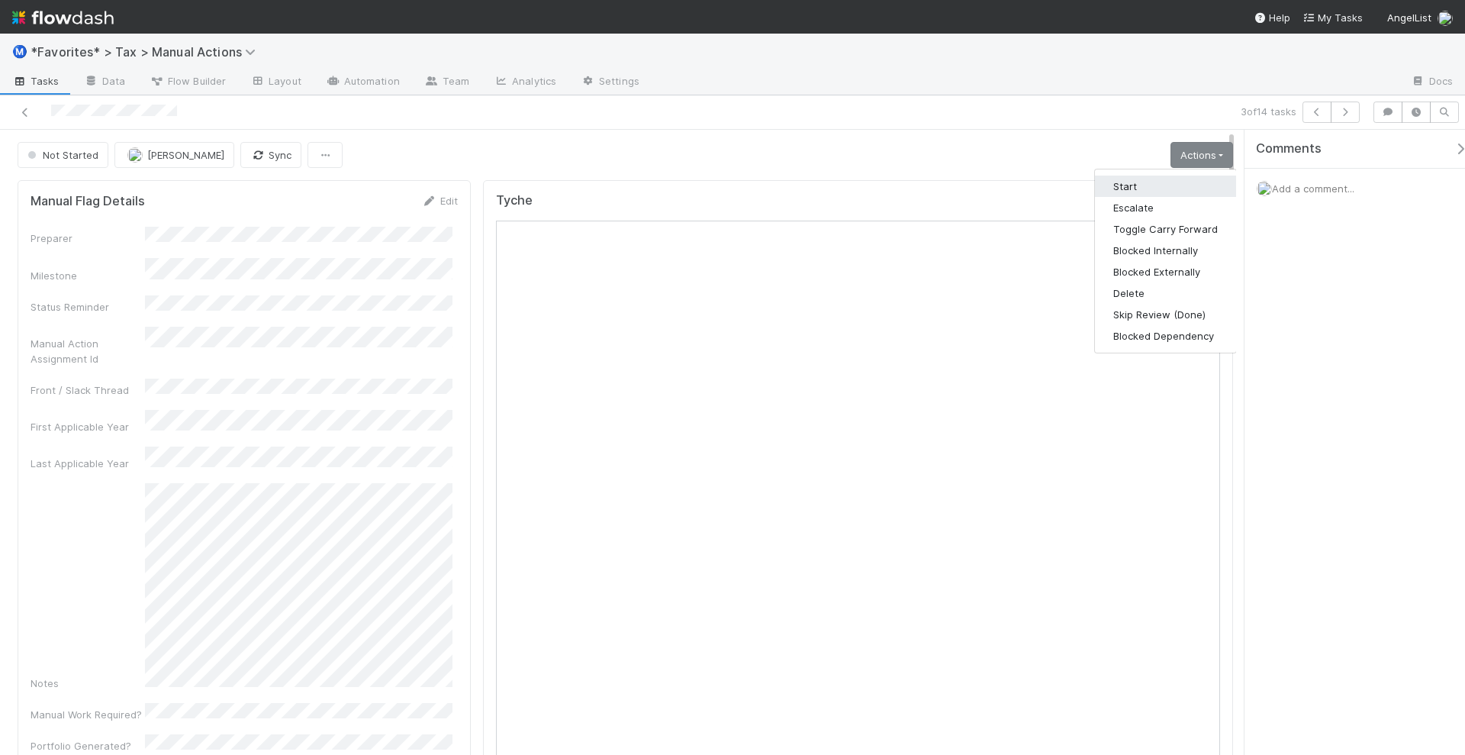
click at [1147, 185] on button "Start" at bounding box center [1165, 186] width 141 height 21
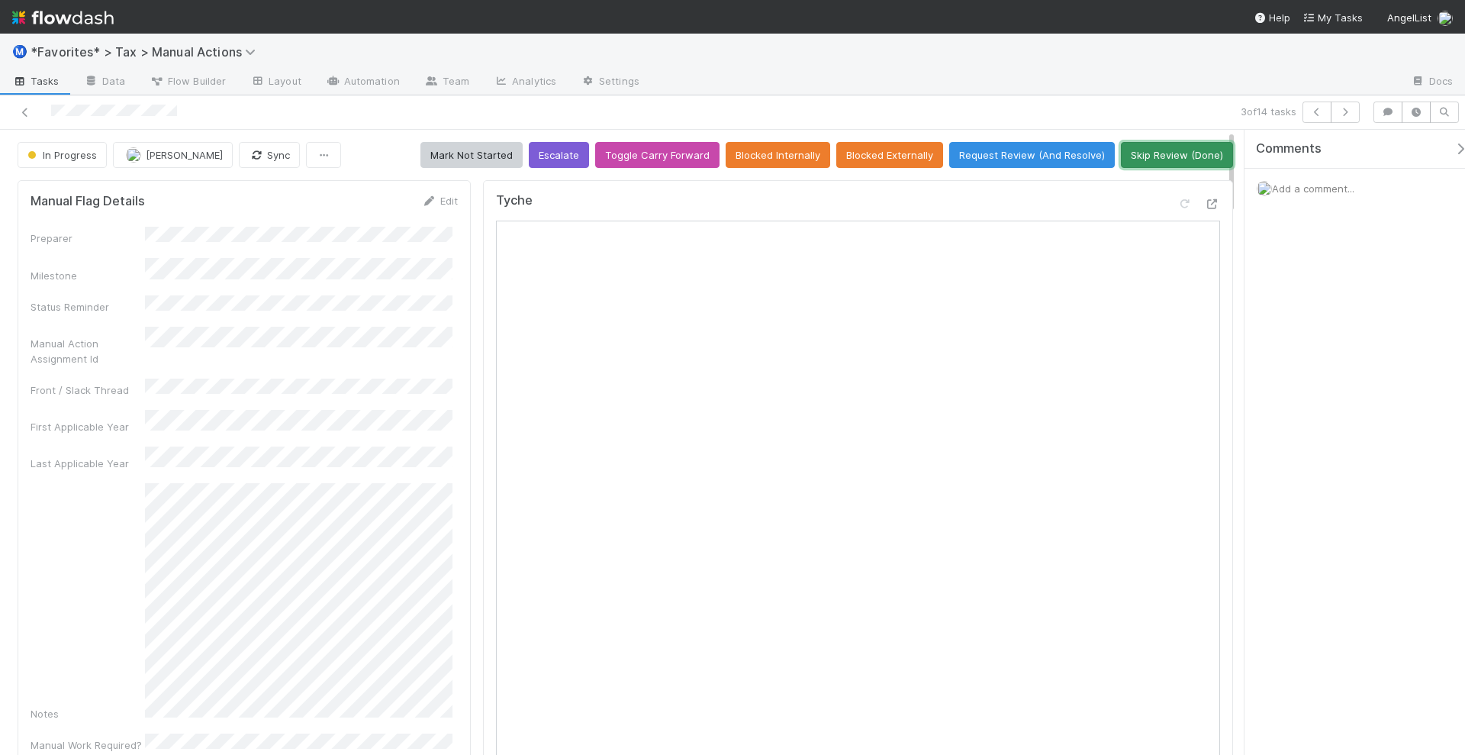
click at [1170, 153] on button "Skip Review (Done)" at bounding box center [1177, 155] width 112 height 26
click at [1355, 292] on div "Comments Add a comment..." at bounding box center [1355, 443] width 221 height 627
click at [1189, 157] on button "Skip Review (Done)" at bounding box center [1177, 155] width 112 height 26
click at [1358, 331] on div "Comments Add a comment..." at bounding box center [1355, 443] width 221 height 627
click at [1205, 199] on icon at bounding box center [1212, 204] width 15 height 10
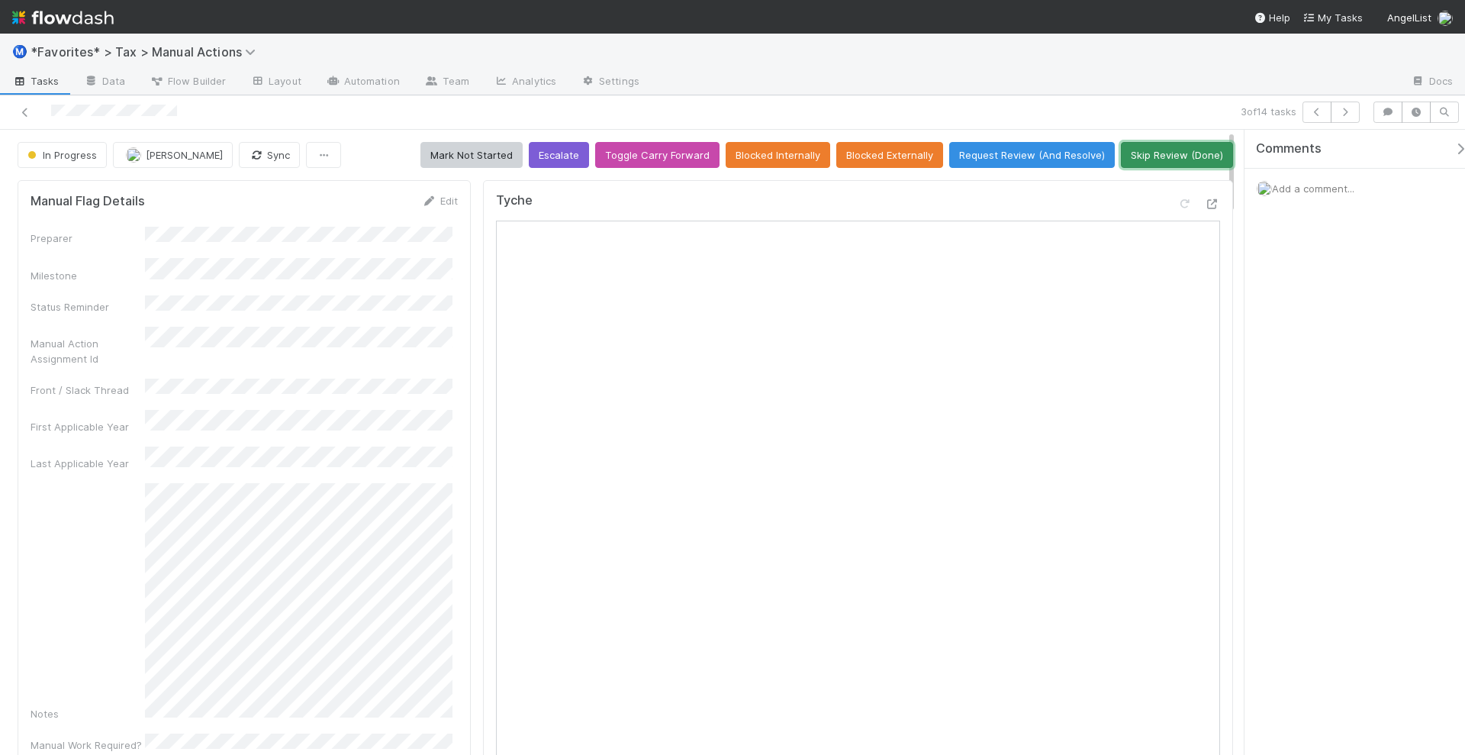
click at [1141, 149] on button "Skip Review (Done)" at bounding box center [1177, 155] width 112 height 26
click at [70, 160] on div "In Progress" at bounding box center [65, 155] width 95 height 26
click at [460, 161] on button "Mark Not Started" at bounding box center [472, 155] width 102 height 26
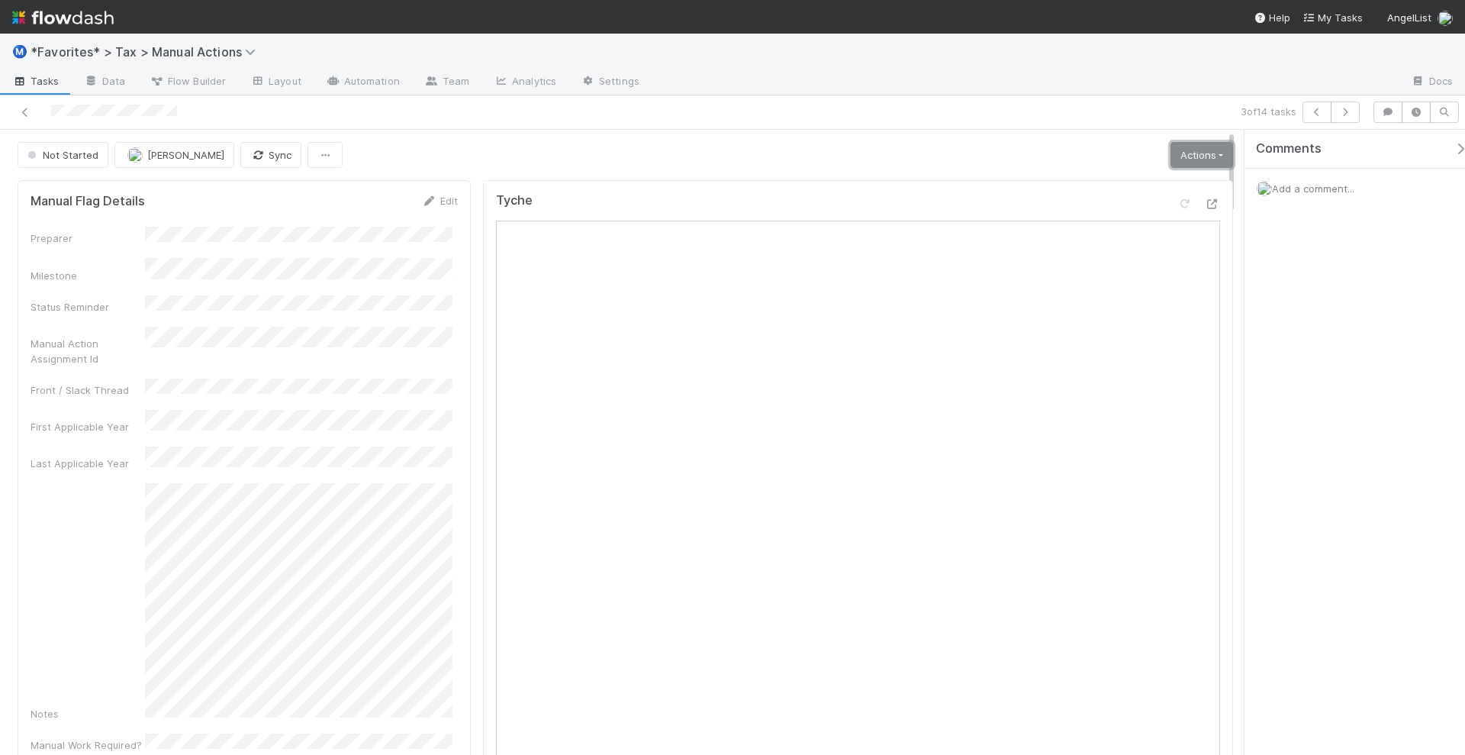
click at [1175, 150] on link "Actions" at bounding box center [1202, 155] width 63 height 26
click at [1164, 309] on button "Skip Review (Done)" at bounding box center [1165, 314] width 141 height 21
click at [1203, 149] on link "Actions" at bounding box center [1202, 155] width 63 height 26
click at [1149, 192] on button "Start" at bounding box center [1165, 186] width 141 height 21
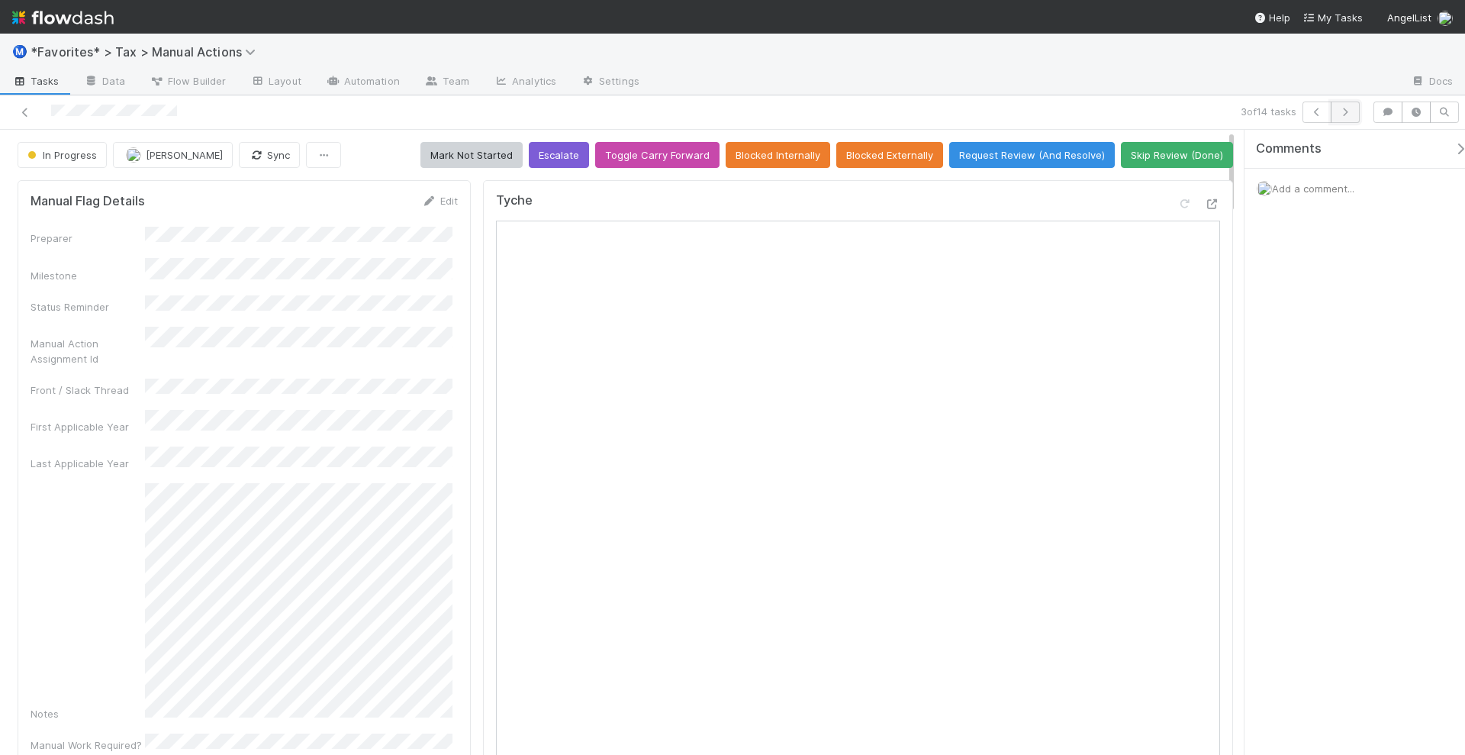
click at [1357, 105] on button "button" at bounding box center [1345, 112] width 29 height 21
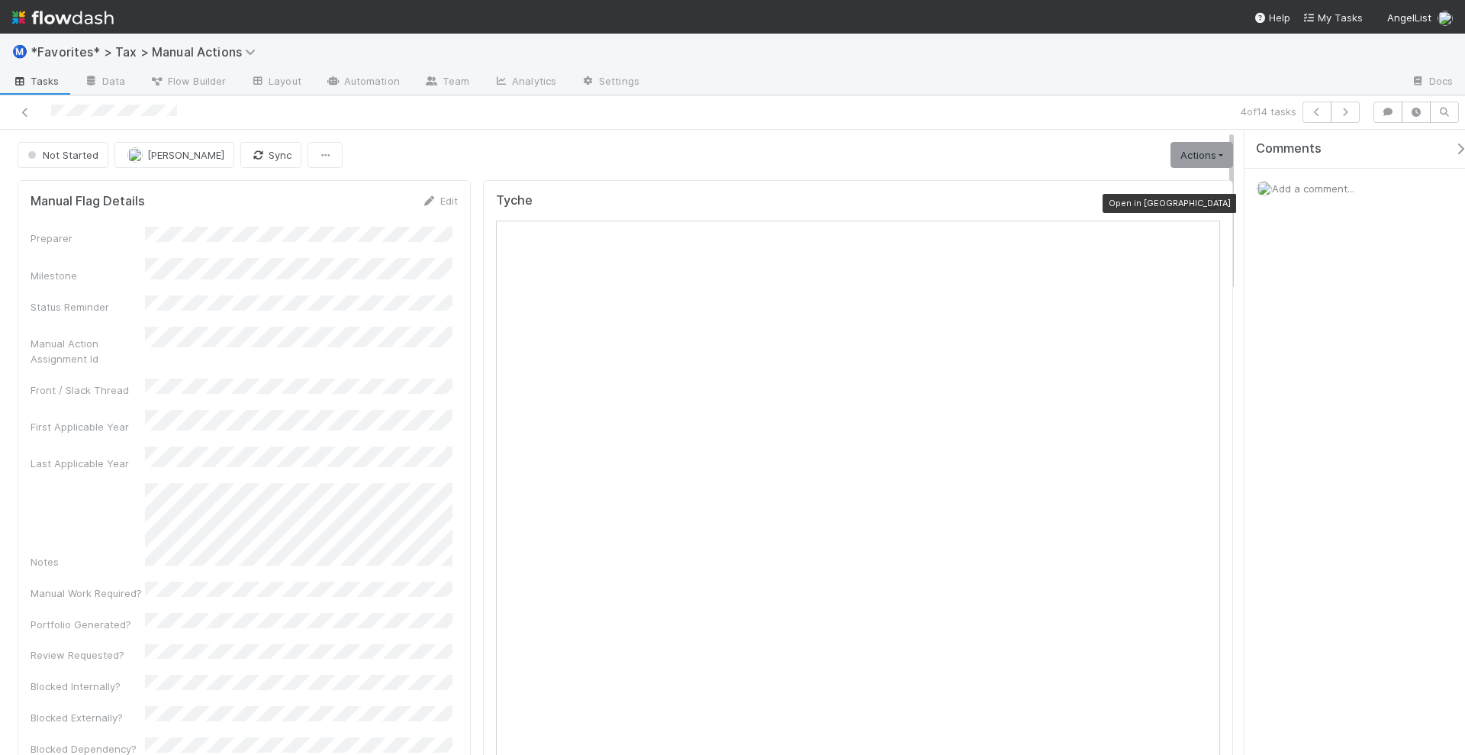
click at [1205, 199] on icon at bounding box center [1212, 204] width 15 height 10
click at [1213, 153] on link "Actions" at bounding box center [1202, 155] width 63 height 26
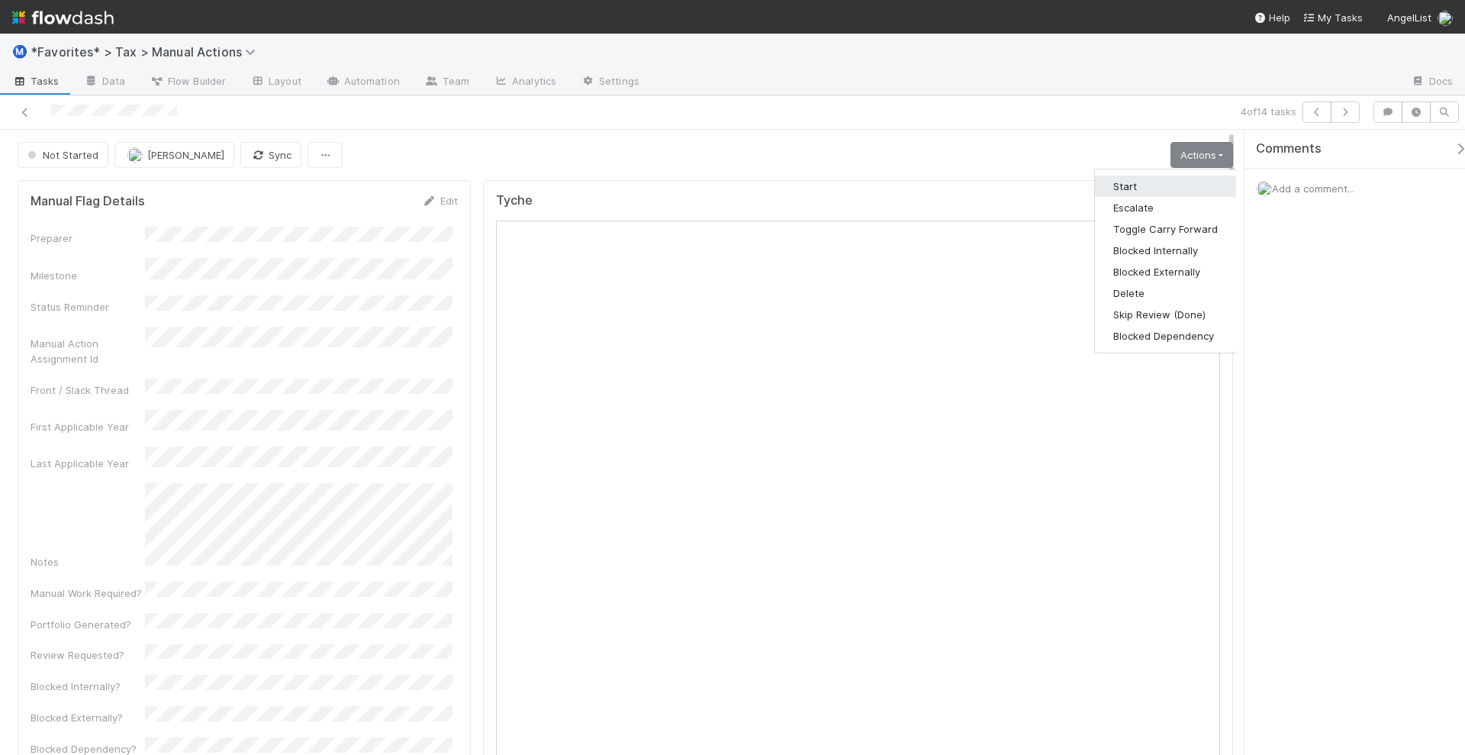
click at [1166, 188] on button "Start" at bounding box center [1165, 186] width 141 height 21
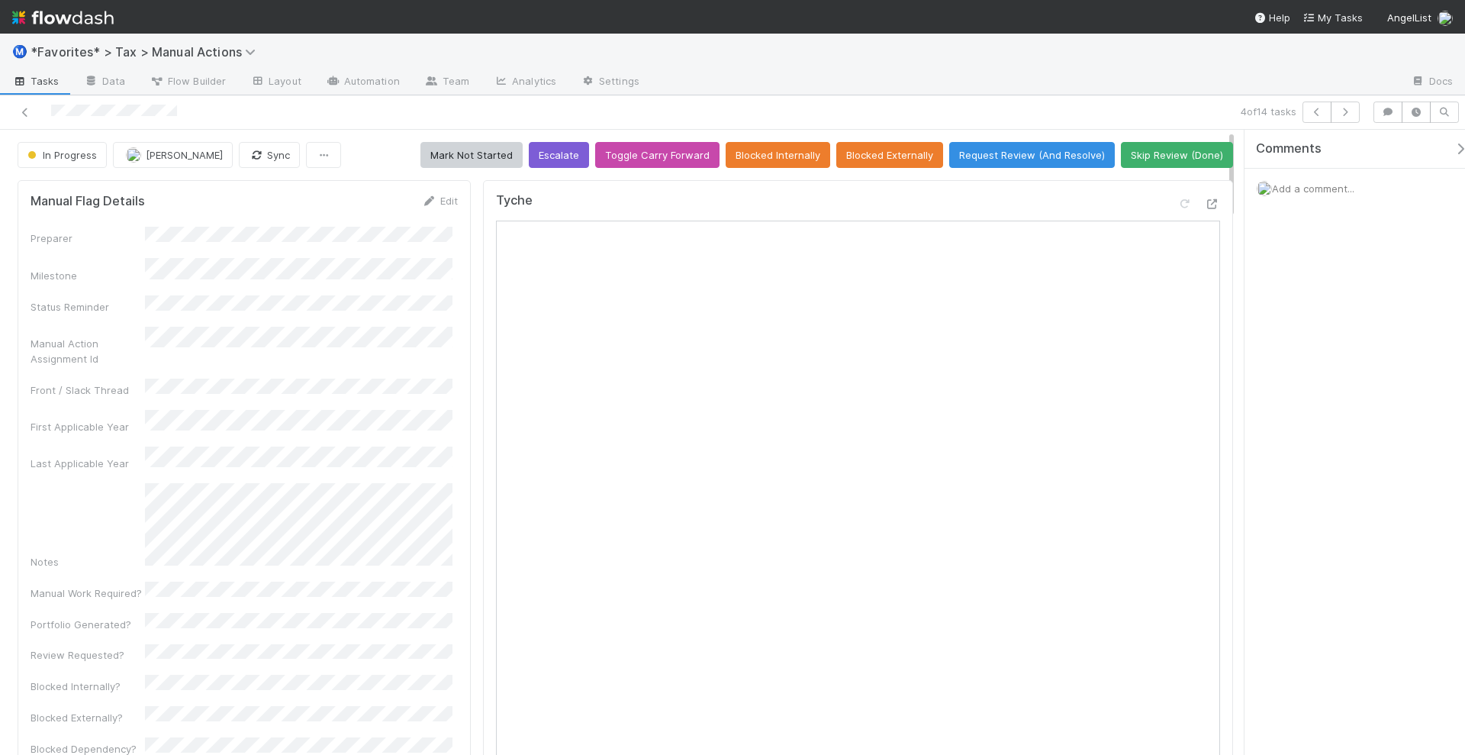
click at [1306, 188] on span "Add a comment..." at bounding box center [1313, 188] width 82 height 12
click at [1313, 424] on button "Add Comment" at bounding box center [1313, 424] width 89 height 26
click at [1357, 113] on button "button" at bounding box center [1345, 112] width 29 height 21
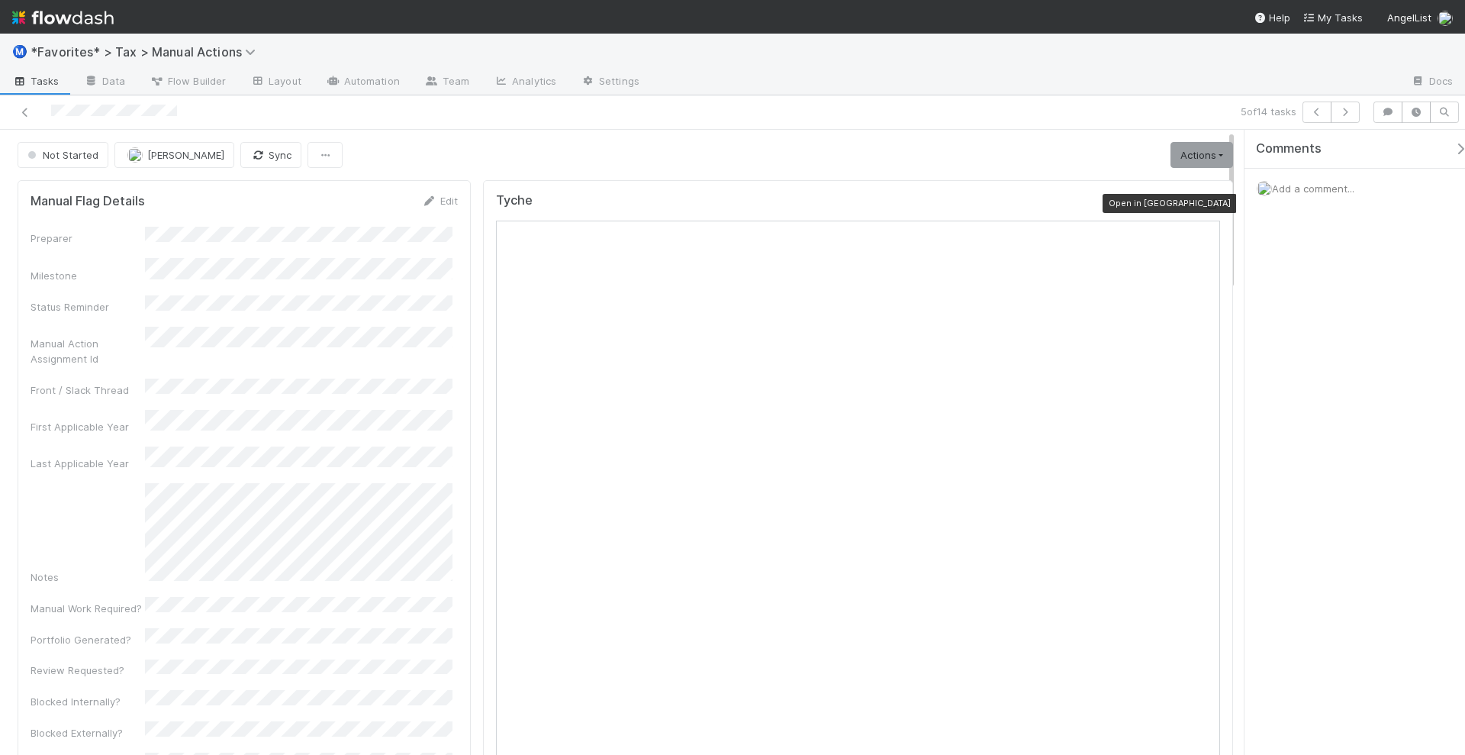
click at [1205, 203] on icon at bounding box center [1212, 204] width 15 height 10
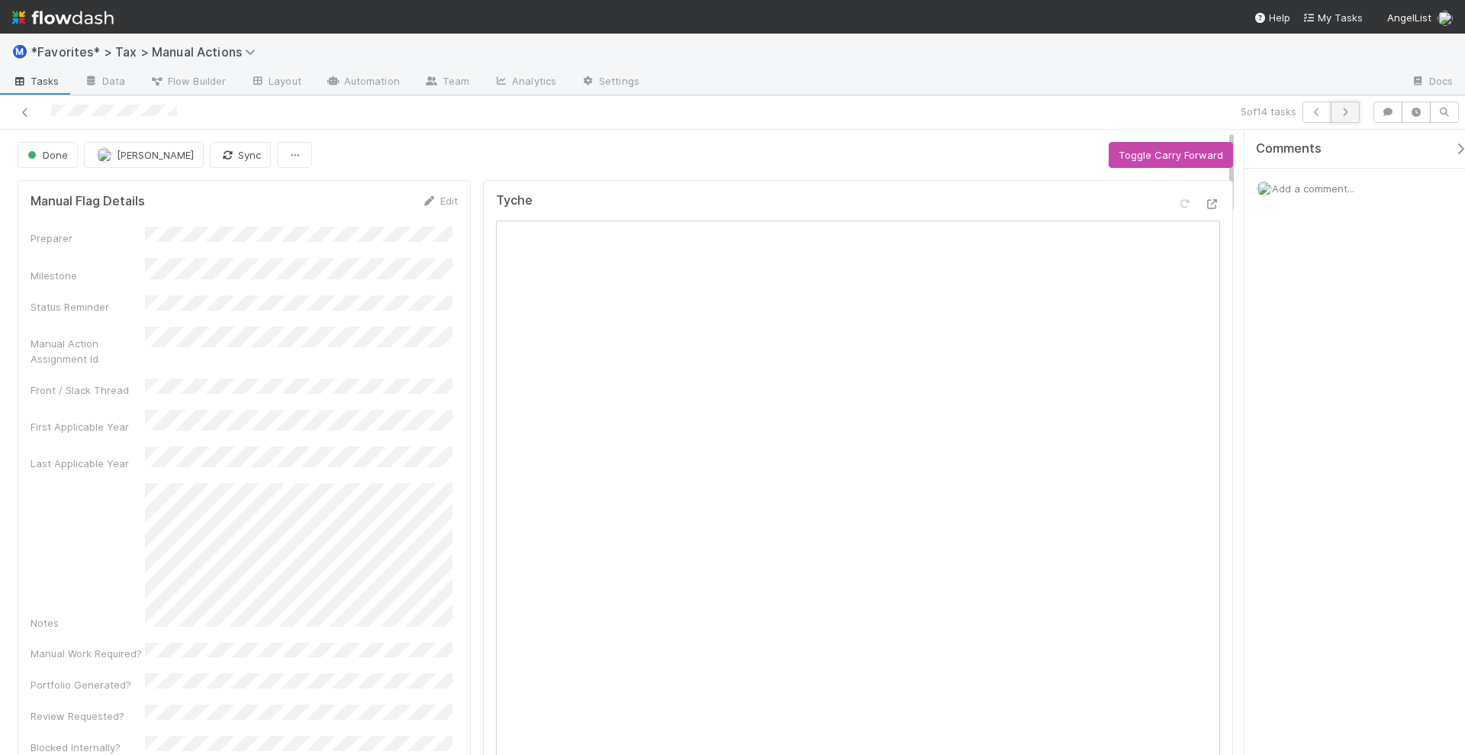
click at [1347, 111] on icon "button" at bounding box center [1345, 112] width 15 height 9
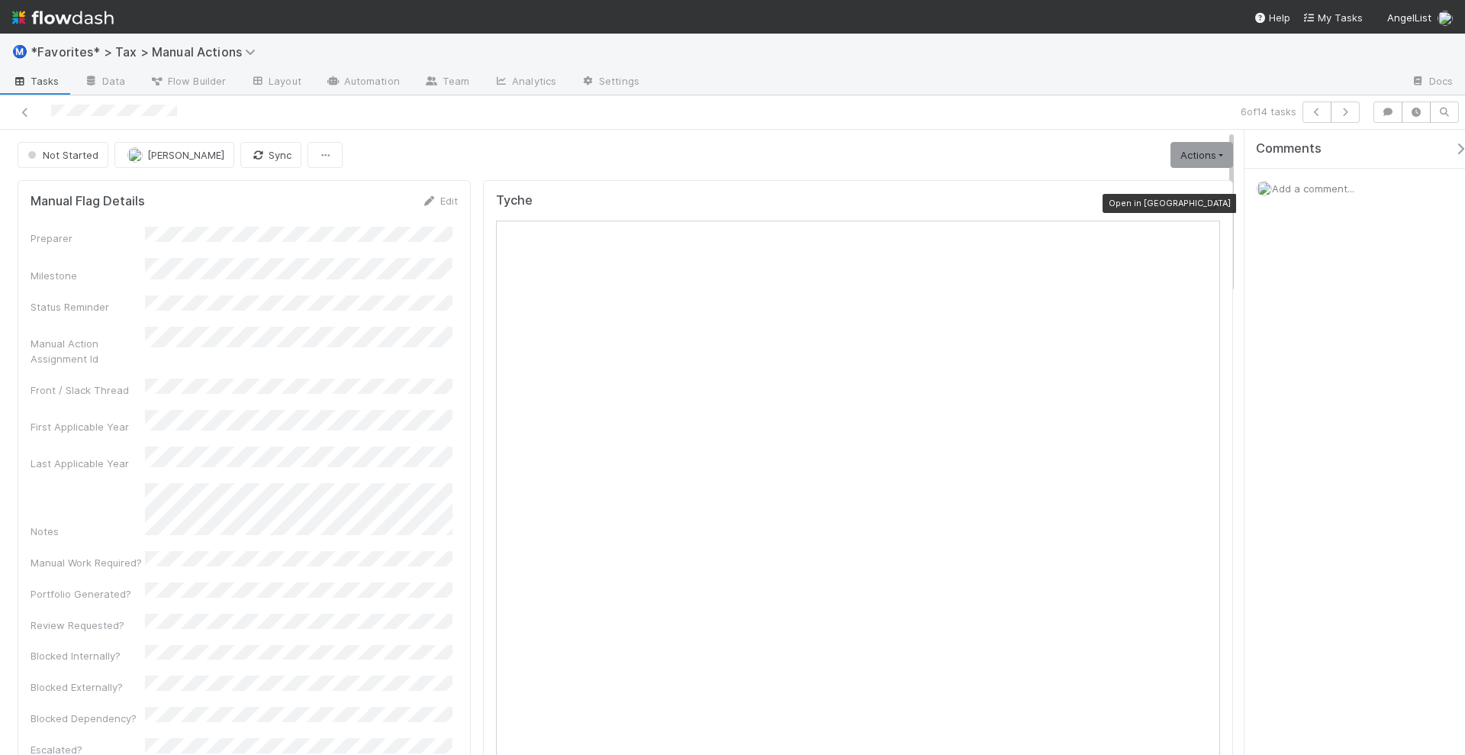
click at [1205, 202] on icon at bounding box center [1212, 204] width 15 height 10
click at [1320, 187] on span "Add a comment..." at bounding box center [1313, 188] width 82 height 12
click at [1320, 418] on button "Add Comment" at bounding box center [1313, 424] width 89 height 26
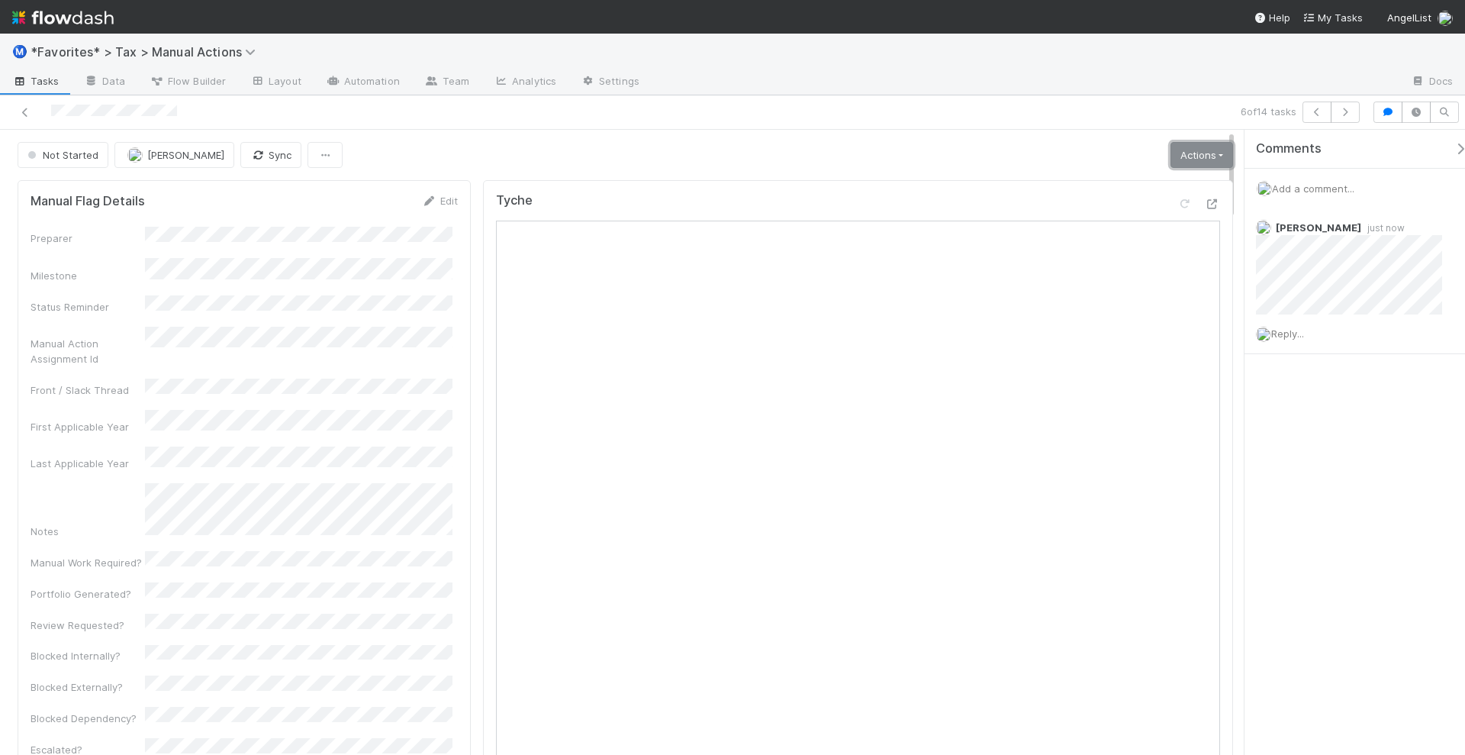
click at [1207, 151] on link "Actions" at bounding box center [1202, 155] width 63 height 26
click at [1168, 179] on button "Start" at bounding box center [1165, 186] width 141 height 21
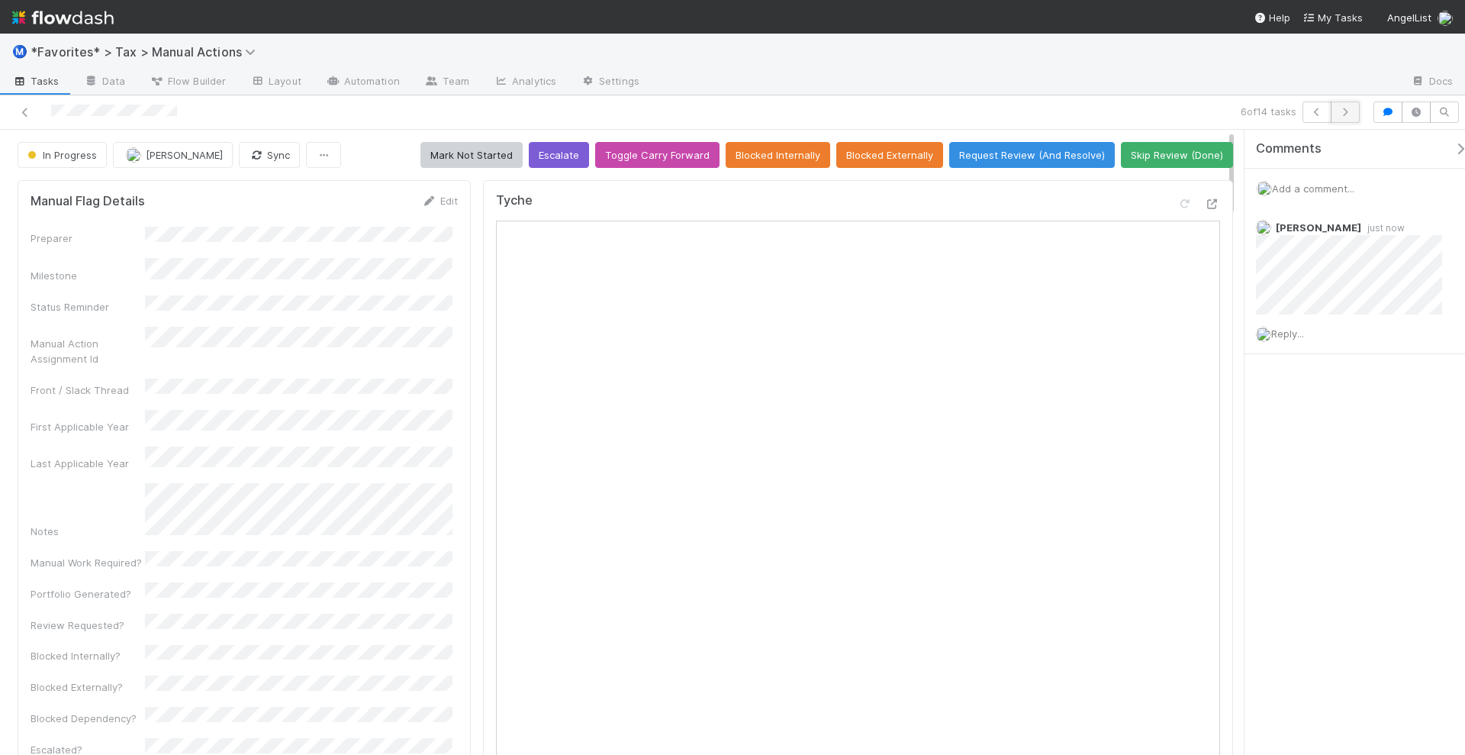
click at [1351, 115] on icon "button" at bounding box center [1345, 112] width 15 height 9
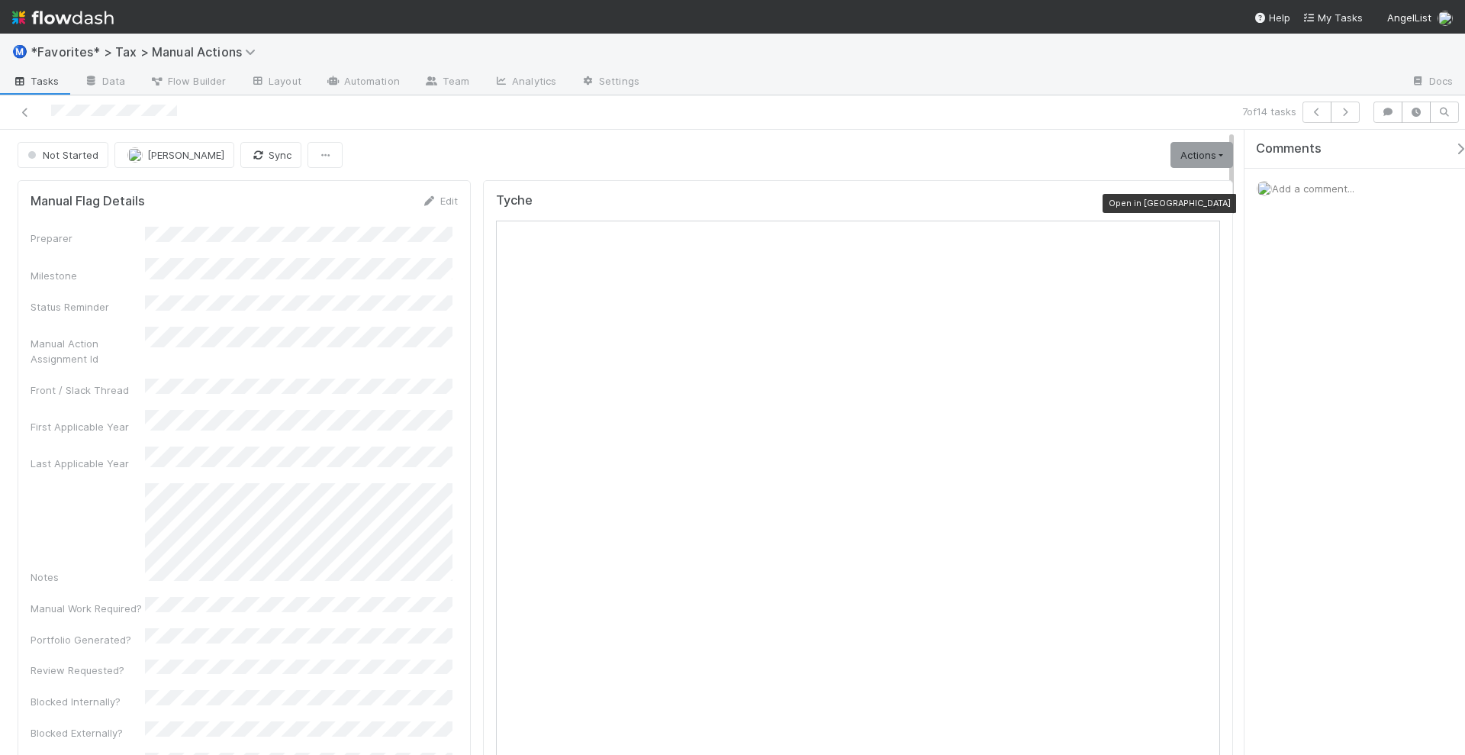
click at [1205, 203] on icon at bounding box center [1212, 204] width 15 height 10
click at [1317, 188] on span "Add a comment..." at bounding box center [1313, 188] width 82 height 12
click at [1317, 421] on button "Add Comment" at bounding box center [1313, 424] width 89 height 26
click at [1349, 116] on button "button" at bounding box center [1345, 112] width 29 height 21
click at [1323, 108] on icon "button" at bounding box center [1317, 112] width 15 height 9
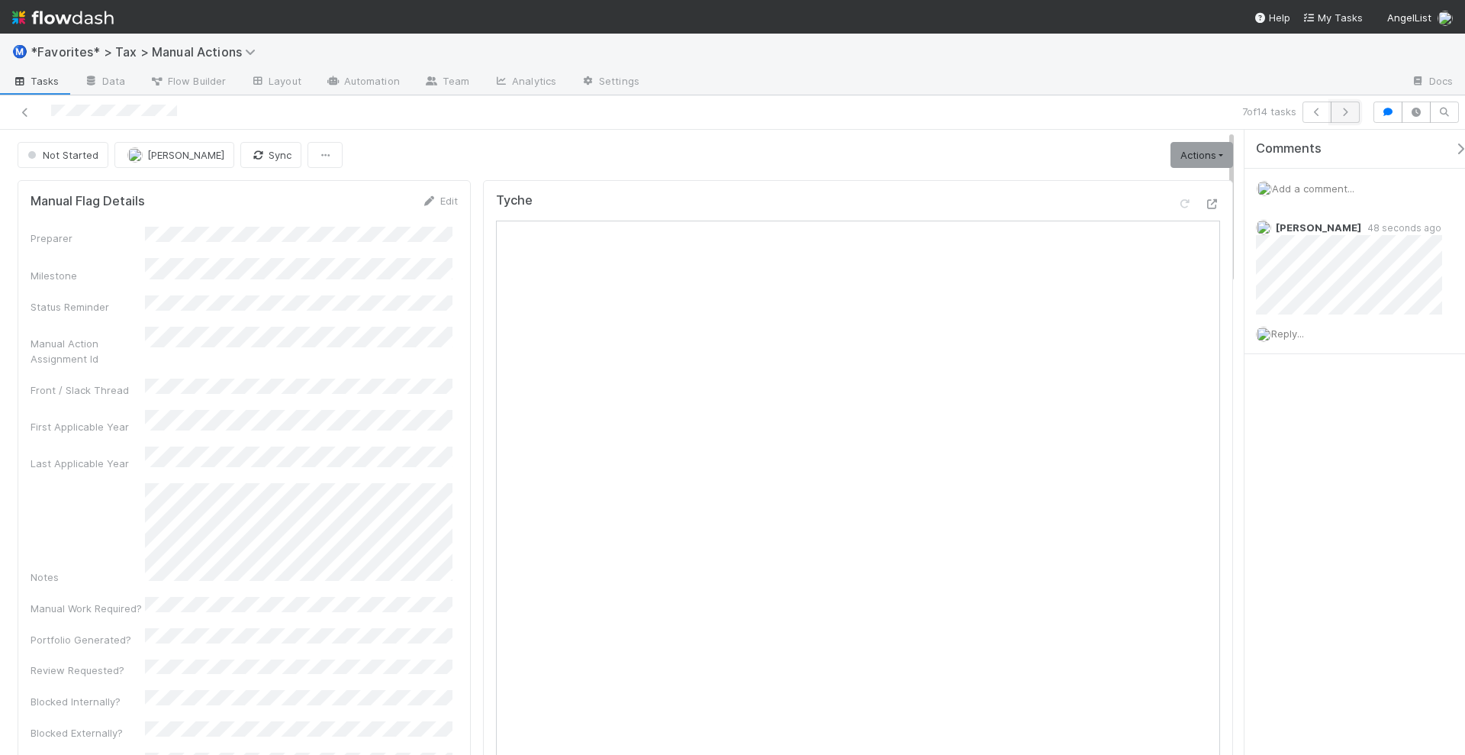
click at [1352, 108] on icon "button" at bounding box center [1345, 112] width 15 height 9
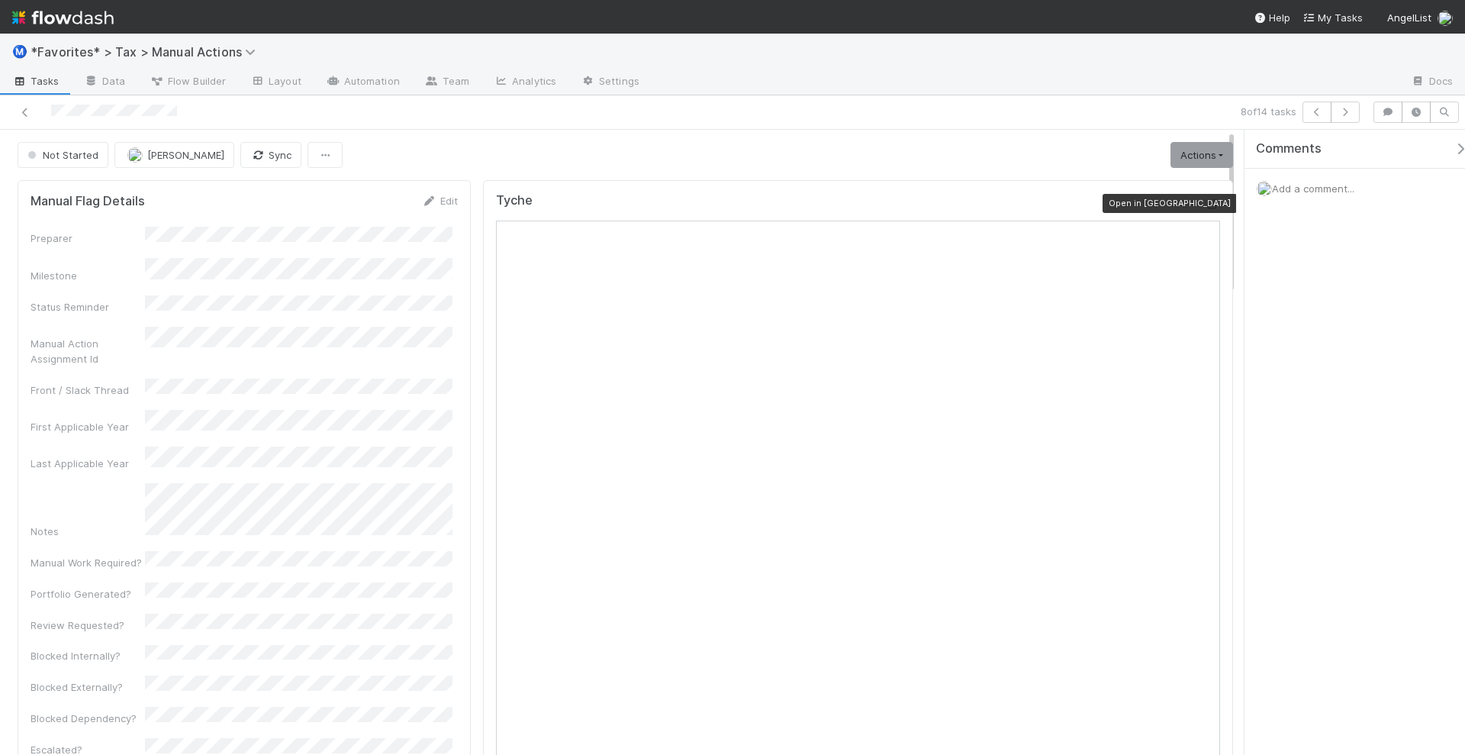
click at [1205, 201] on icon at bounding box center [1212, 204] width 15 height 10
click at [1358, 111] on button "button" at bounding box center [1345, 112] width 29 height 21
click at [1205, 203] on icon at bounding box center [1212, 204] width 15 height 10
click at [1355, 114] on button "button" at bounding box center [1345, 112] width 29 height 21
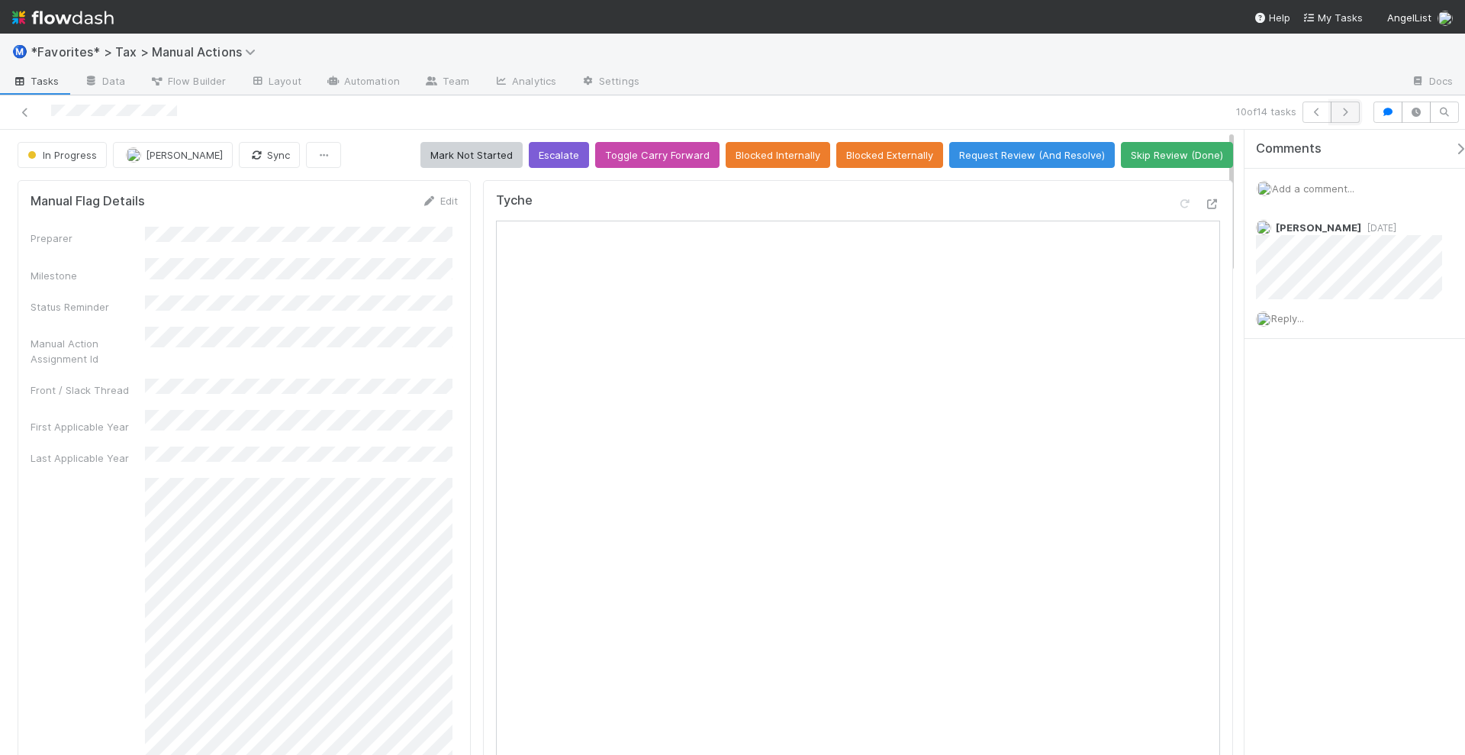
click at [1351, 104] on button "button" at bounding box center [1345, 112] width 29 height 21
click at [1352, 111] on icon "button" at bounding box center [1345, 112] width 15 height 9
click at [1205, 199] on icon at bounding box center [1212, 204] width 15 height 10
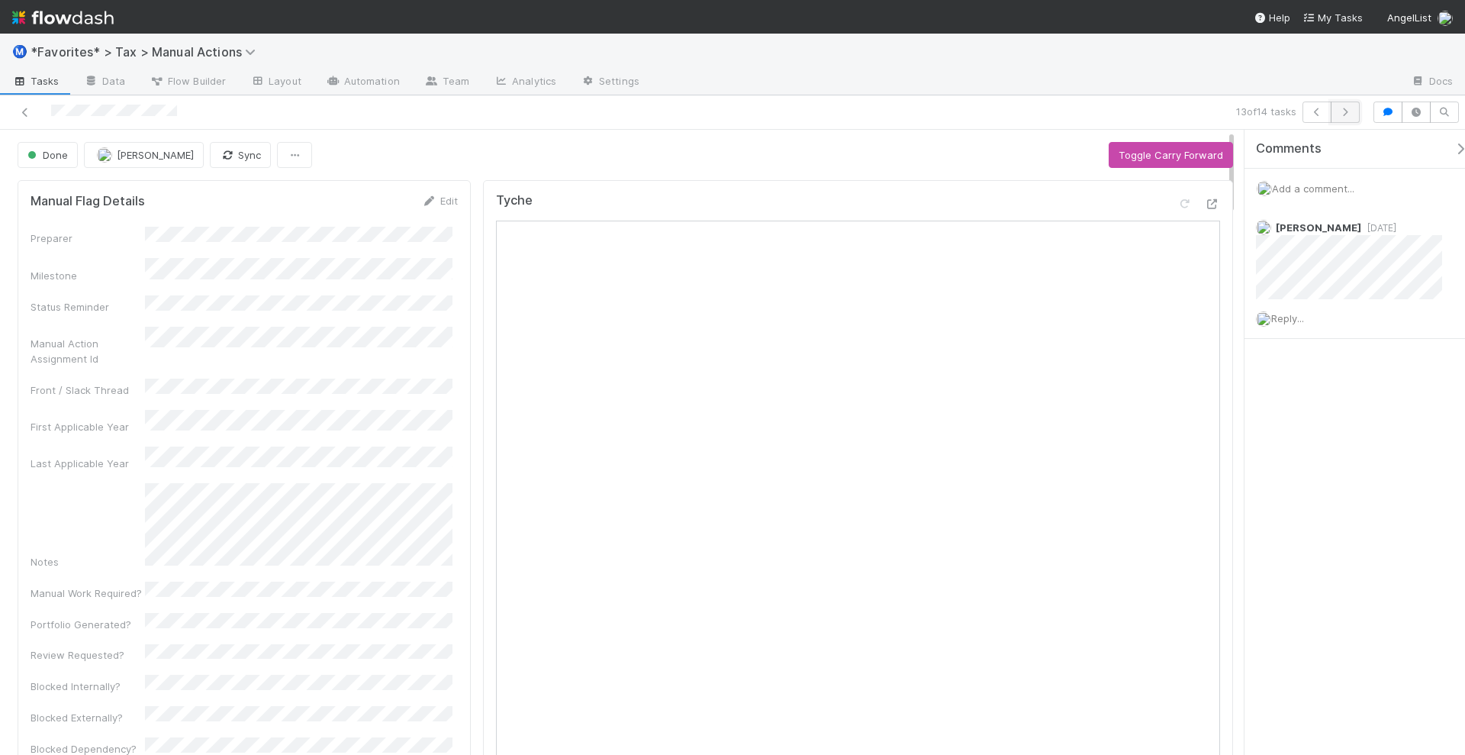
click at [1351, 108] on icon "button" at bounding box center [1345, 112] width 15 height 9
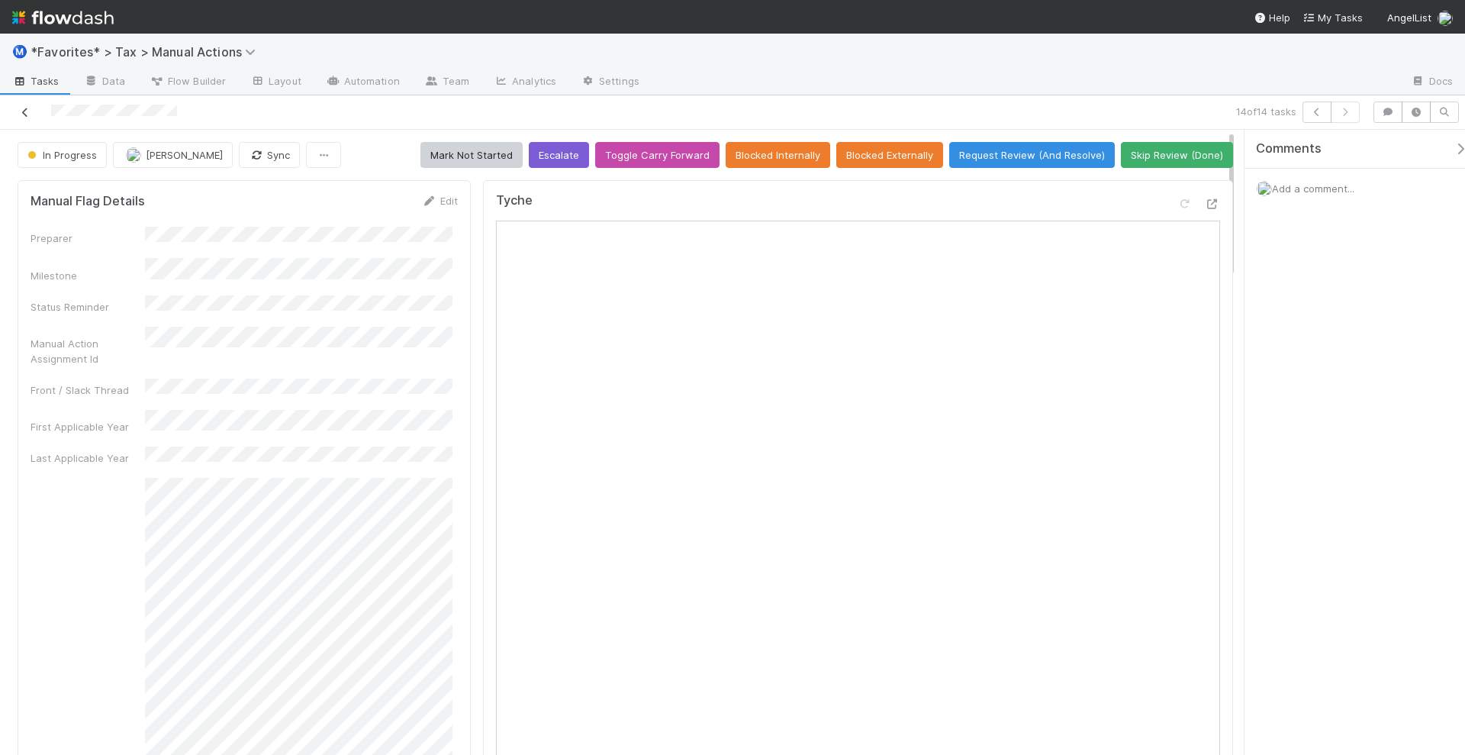
click at [25, 111] on icon at bounding box center [25, 113] width 15 height 10
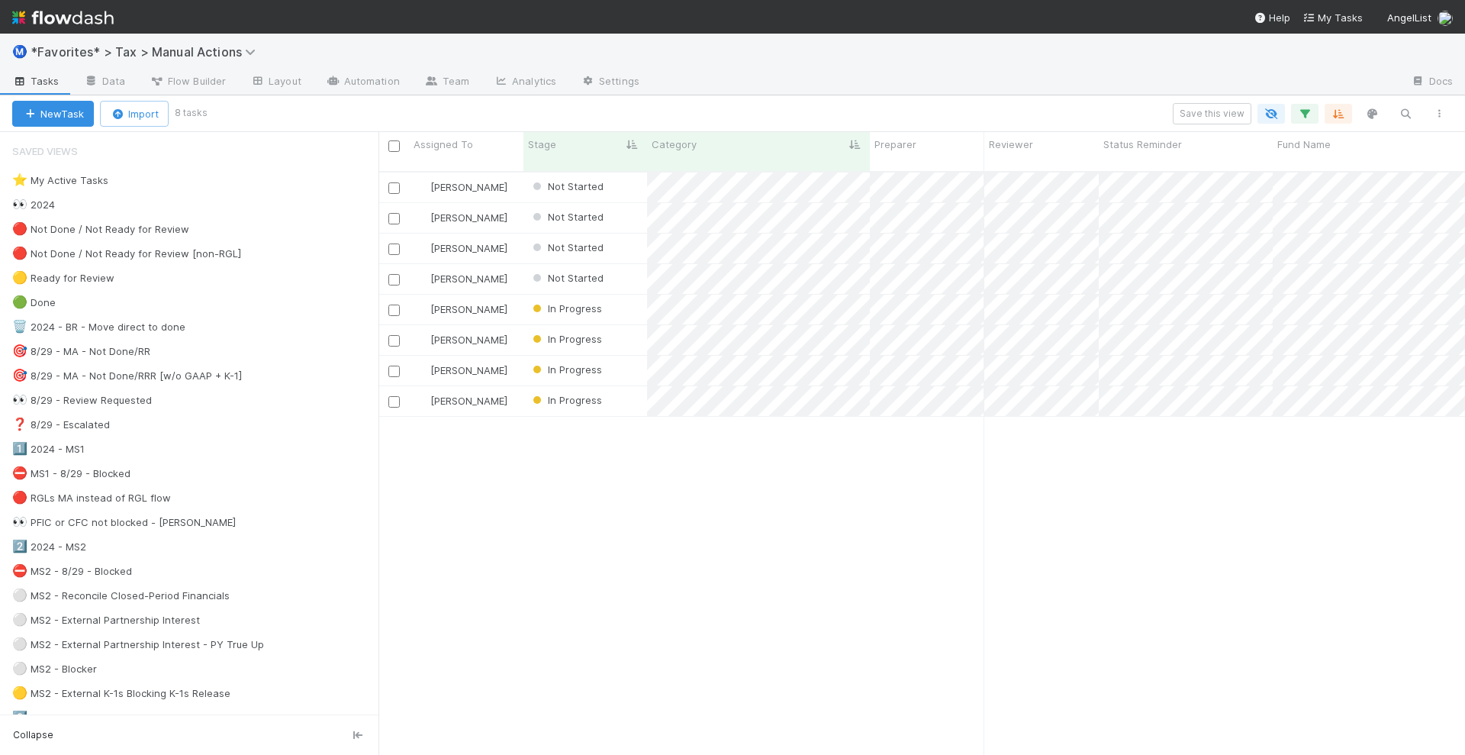
scroll to position [582, 1072]
click at [752, 501] on div "Helen Vo Not Started 9/20/24, 6:41:04 PM 8/8/25, 2:20:10 AM 0 0 0 1 0 Helen Vo …" at bounding box center [922, 469] width 1087 height 595
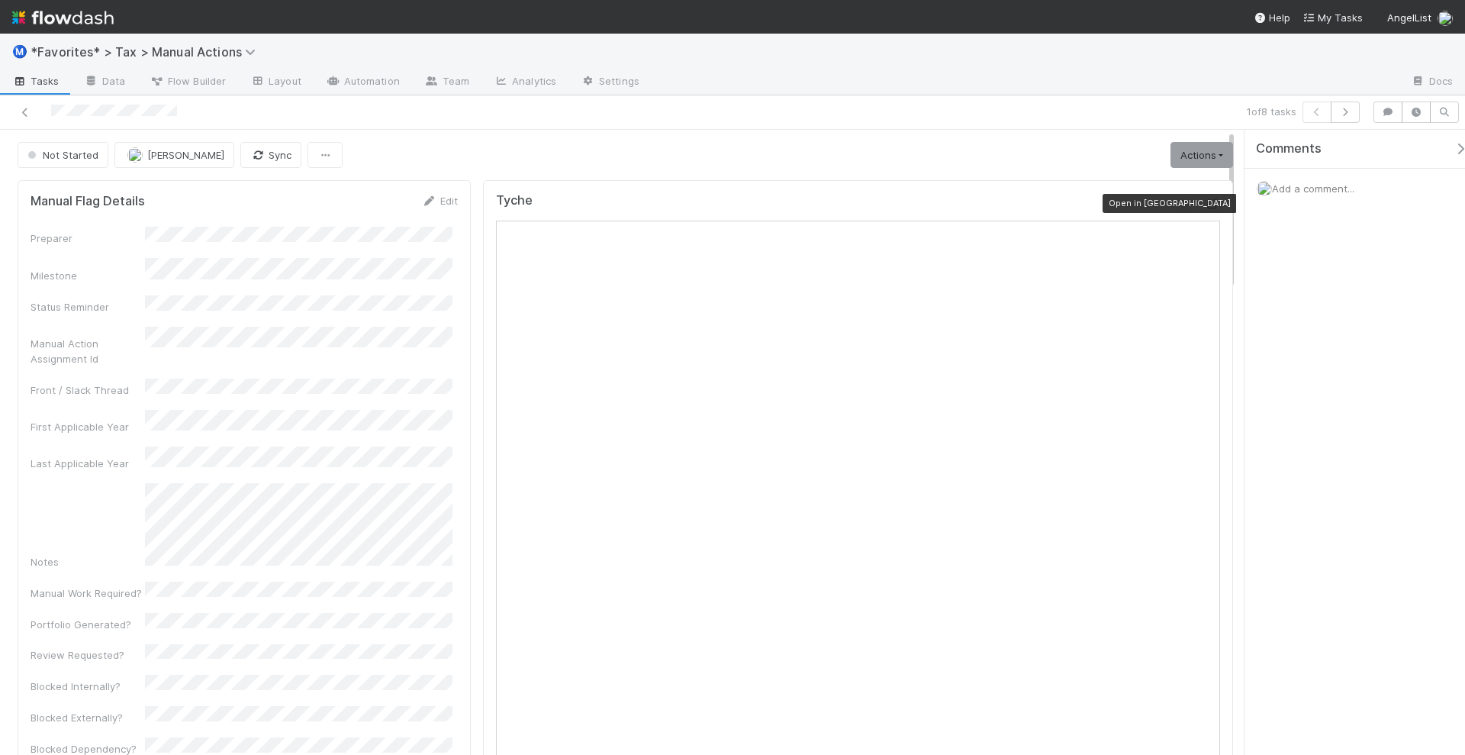
click at [1205, 199] on icon at bounding box center [1212, 204] width 15 height 10
click at [1303, 182] on span "Add a comment..." at bounding box center [1313, 188] width 82 height 12
click at [1306, 424] on button "Add Comment" at bounding box center [1313, 424] width 89 height 26
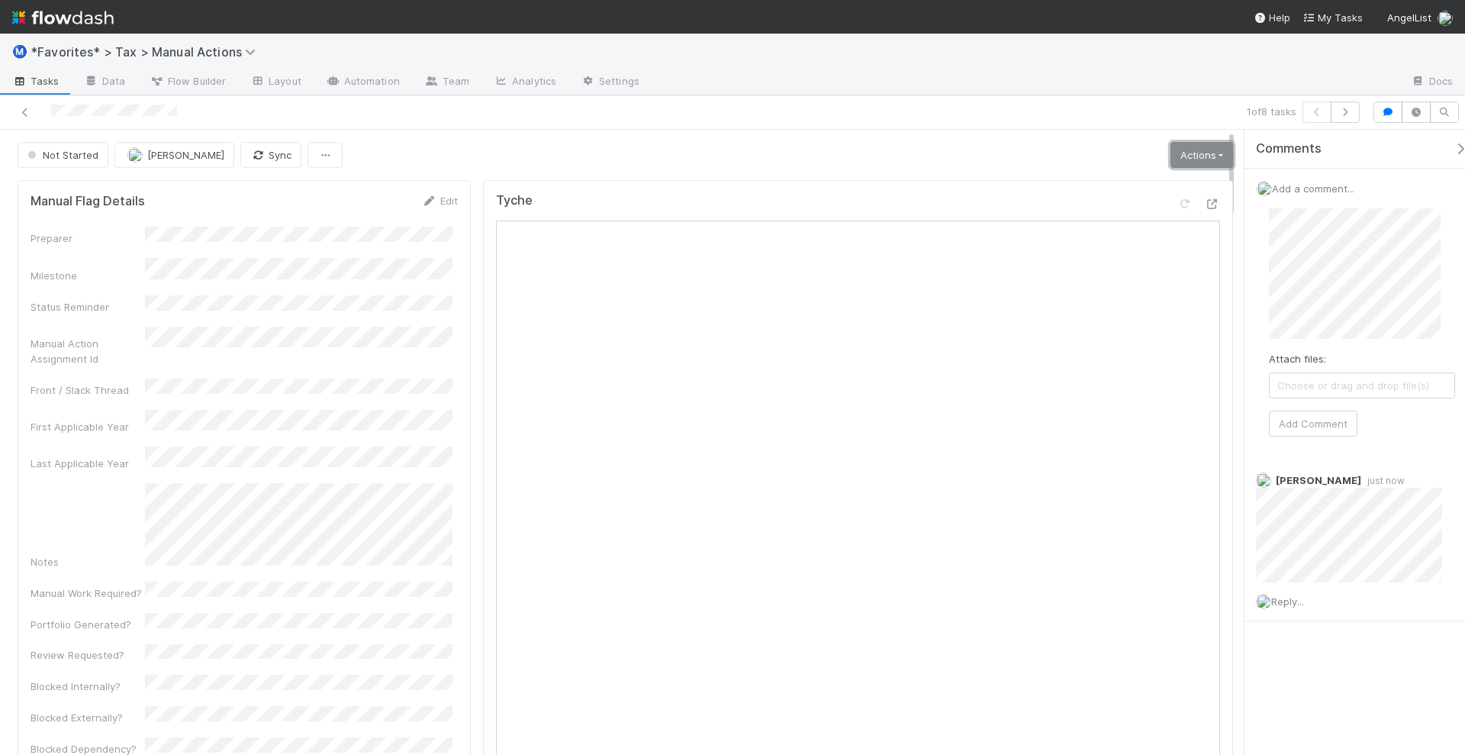
click at [1171, 145] on link "Actions" at bounding box center [1202, 155] width 63 height 26
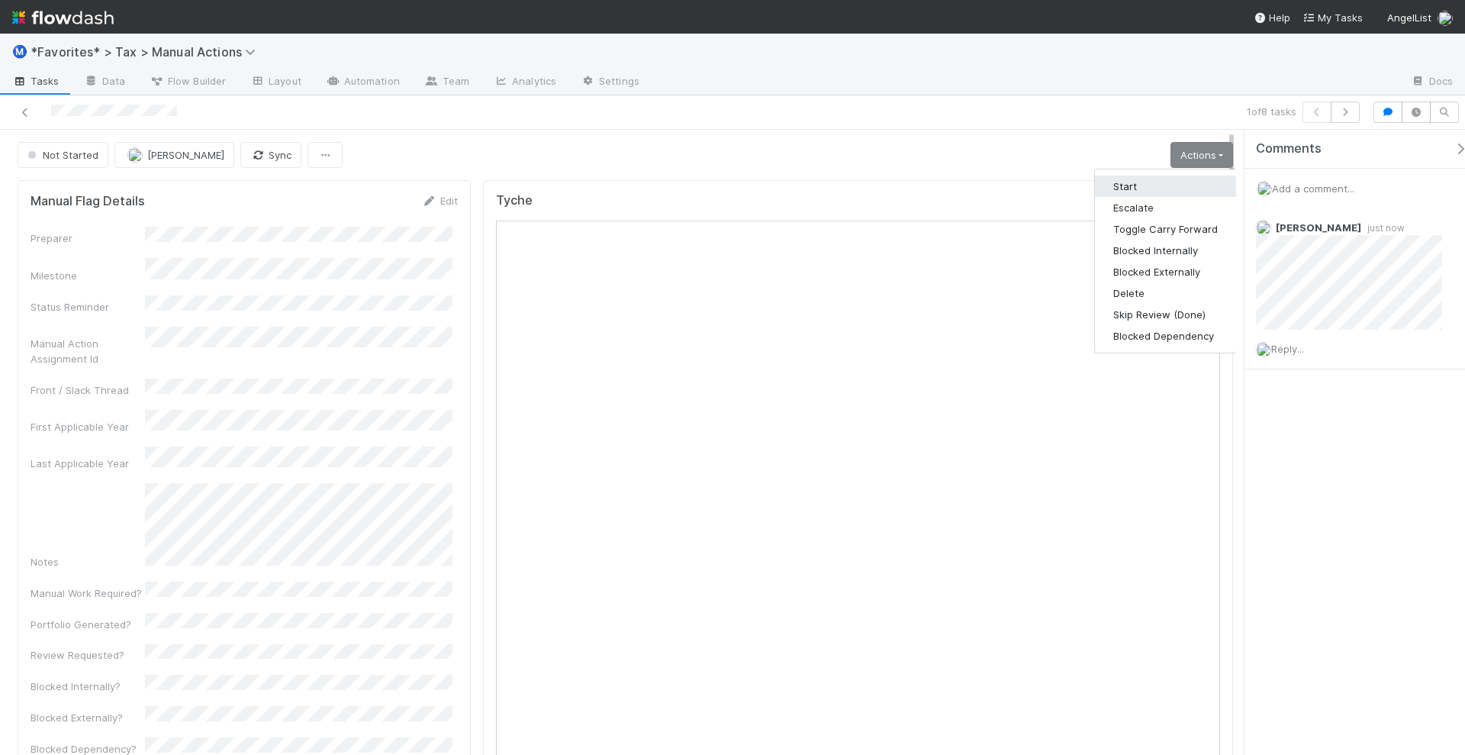
click at [1133, 182] on button "Start" at bounding box center [1165, 186] width 141 height 21
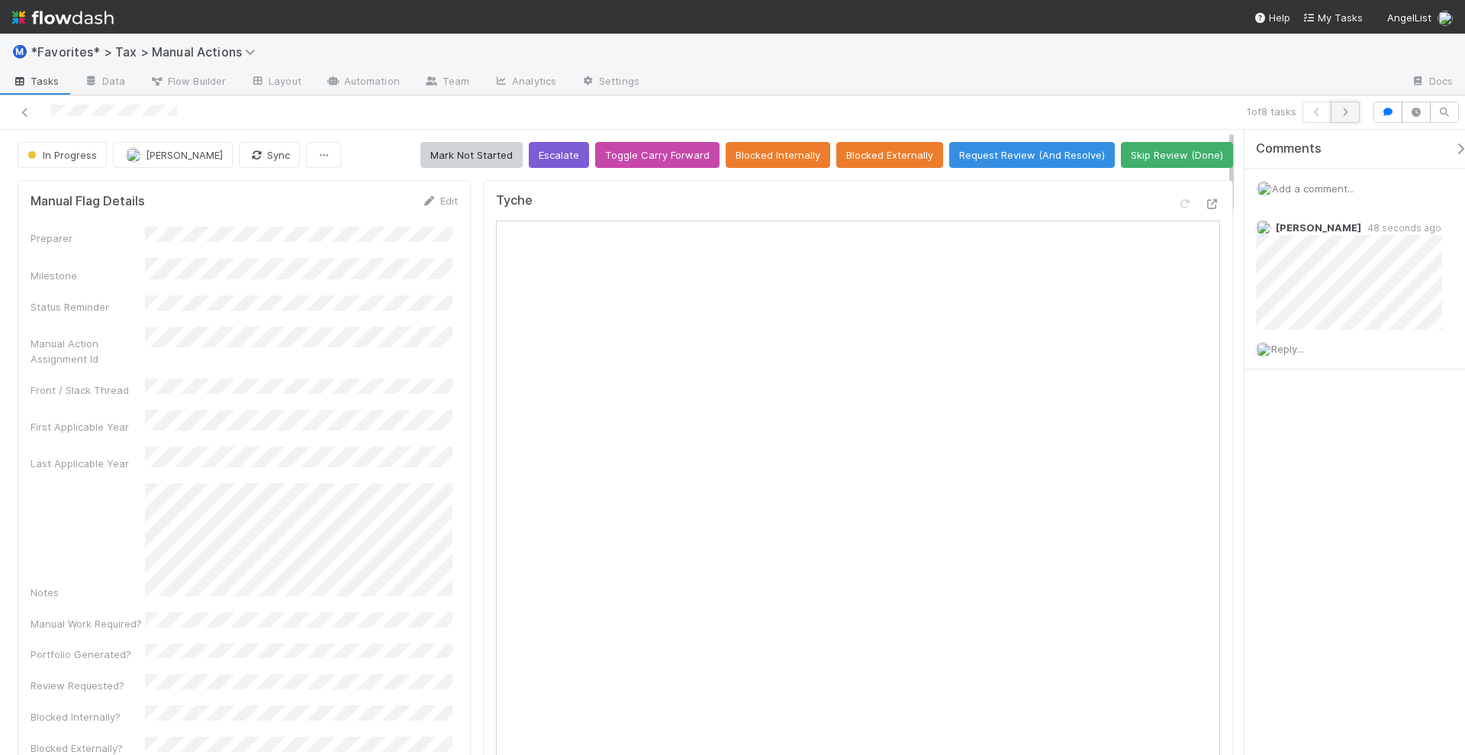
click at [1352, 109] on icon "button" at bounding box center [1345, 112] width 15 height 9
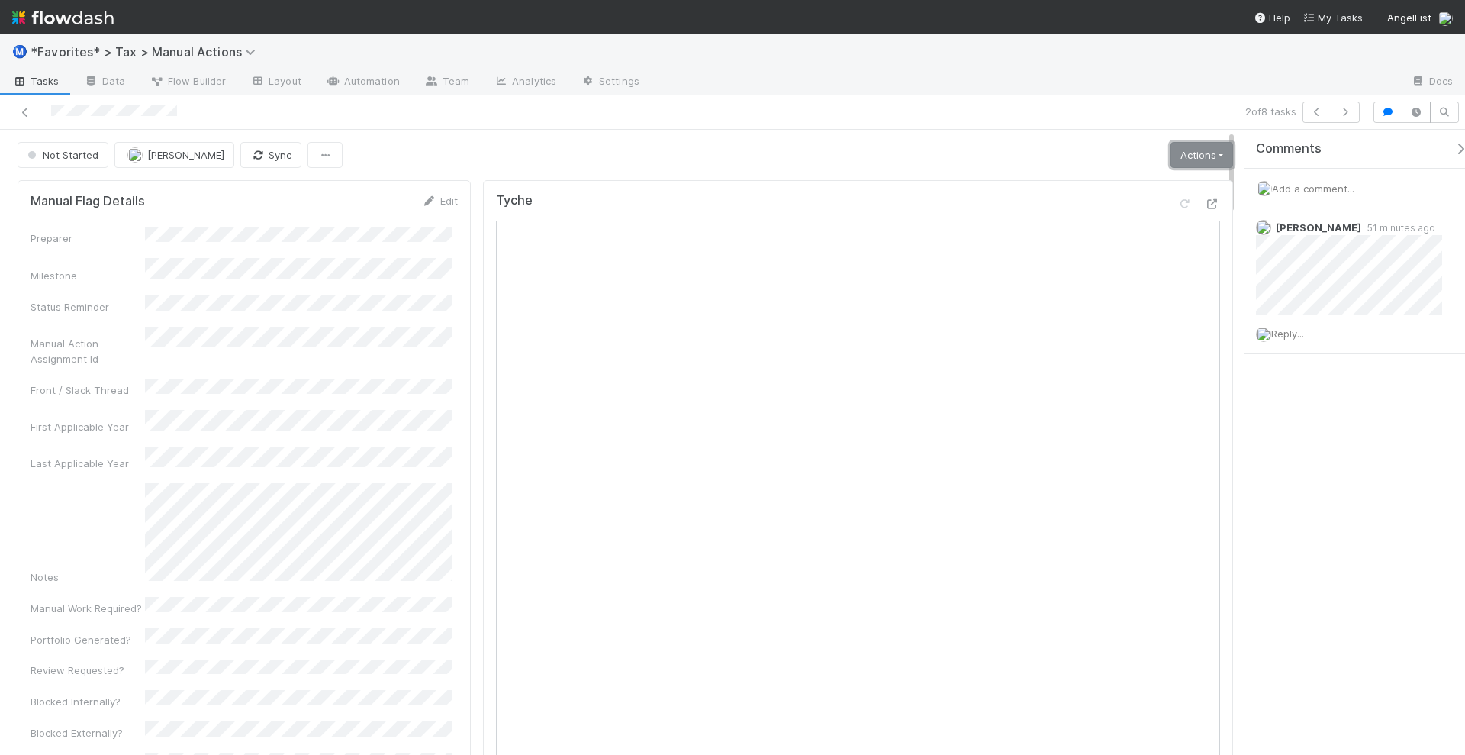
click at [1213, 147] on link "Actions" at bounding box center [1202, 155] width 63 height 26
click at [1168, 185] on button "Start" at bounding box center [1165, 186] width 141 height 21
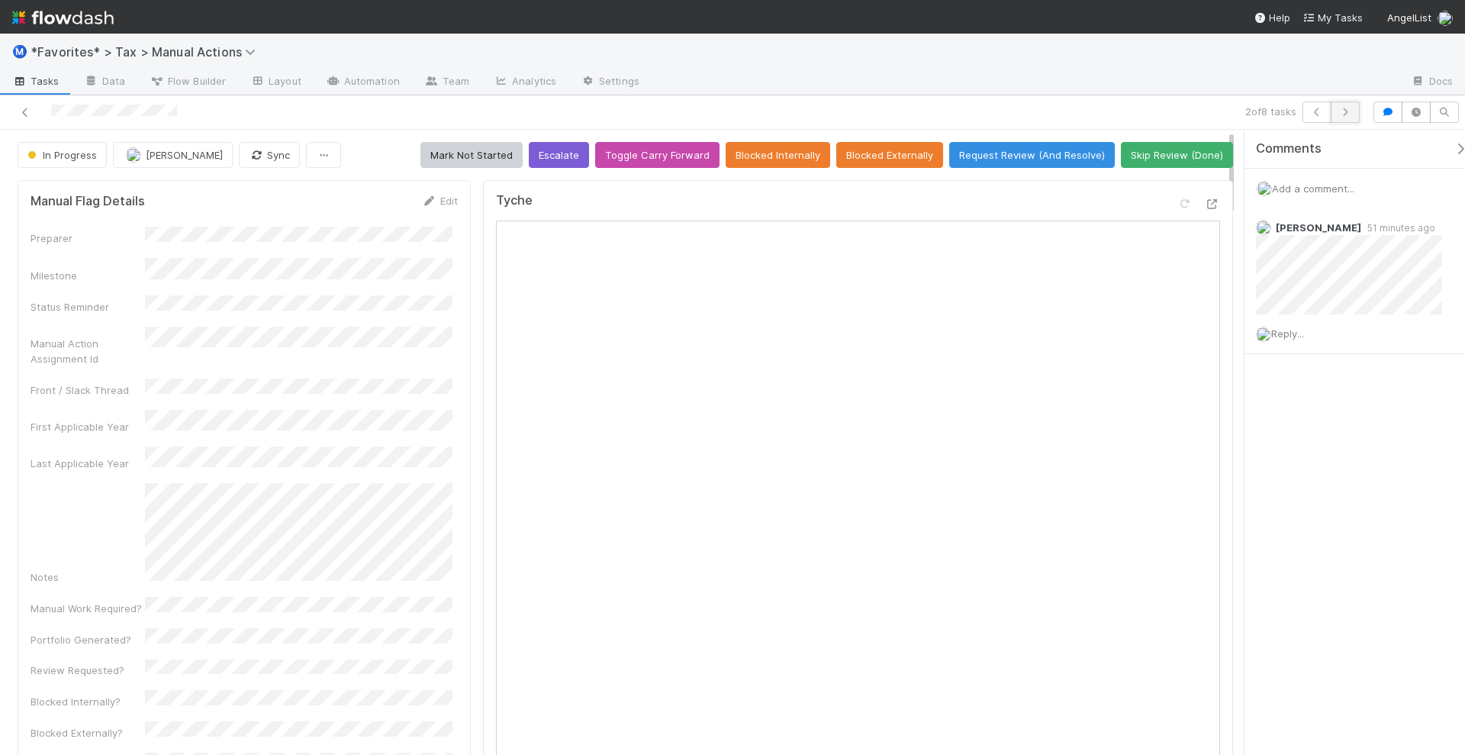
click at [1350, 117] on button "button" at bounding box center [1345, 112] width 29 height 21
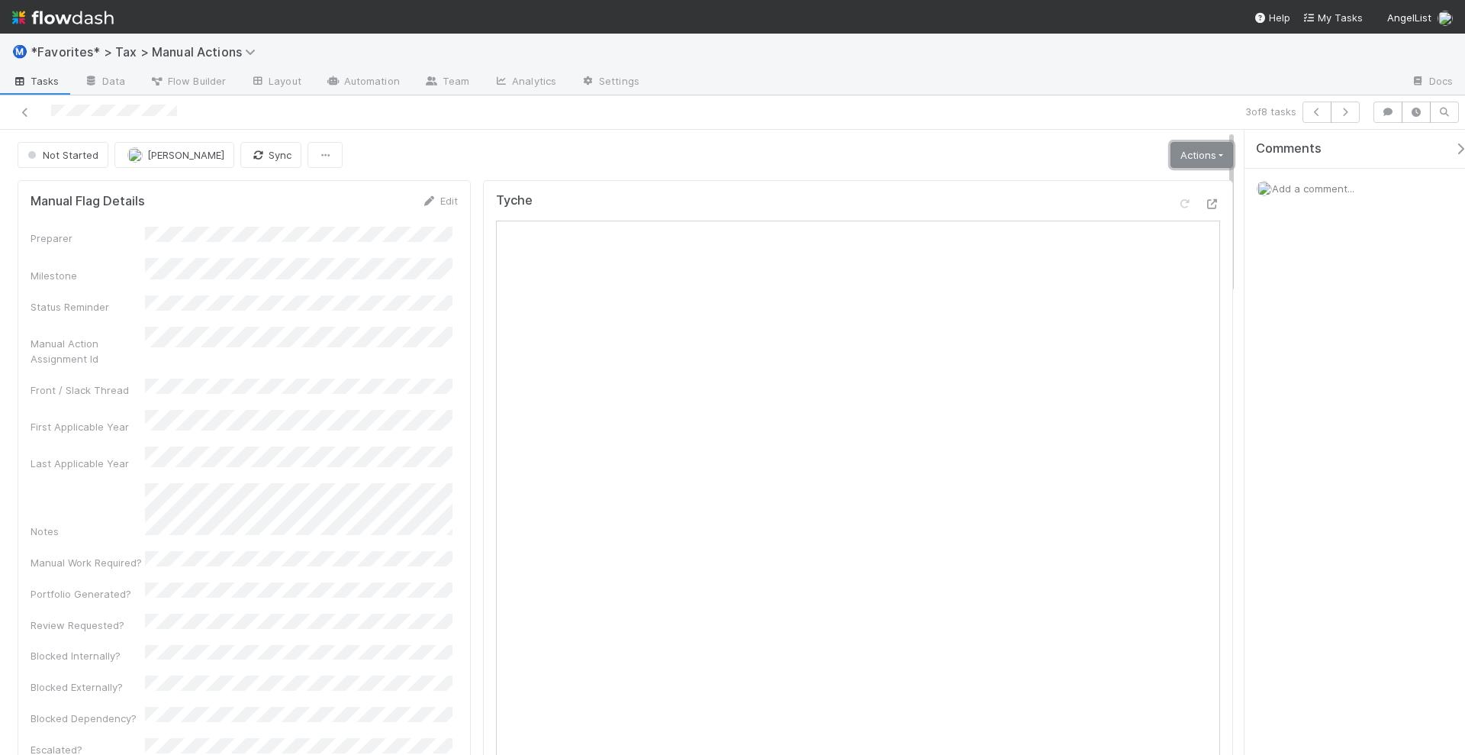
click at [1207, 153] on link "Actions" at bounding box center [1202, 155] width 63 height 26
drag, startPoint x: 1178, startPoint y: 190, endPoint x: 14, endPoint y: 202, distance: 1163.9
click at [1178, 190] on button "Start" at bounding box center [1165, 186] width 141 height 21
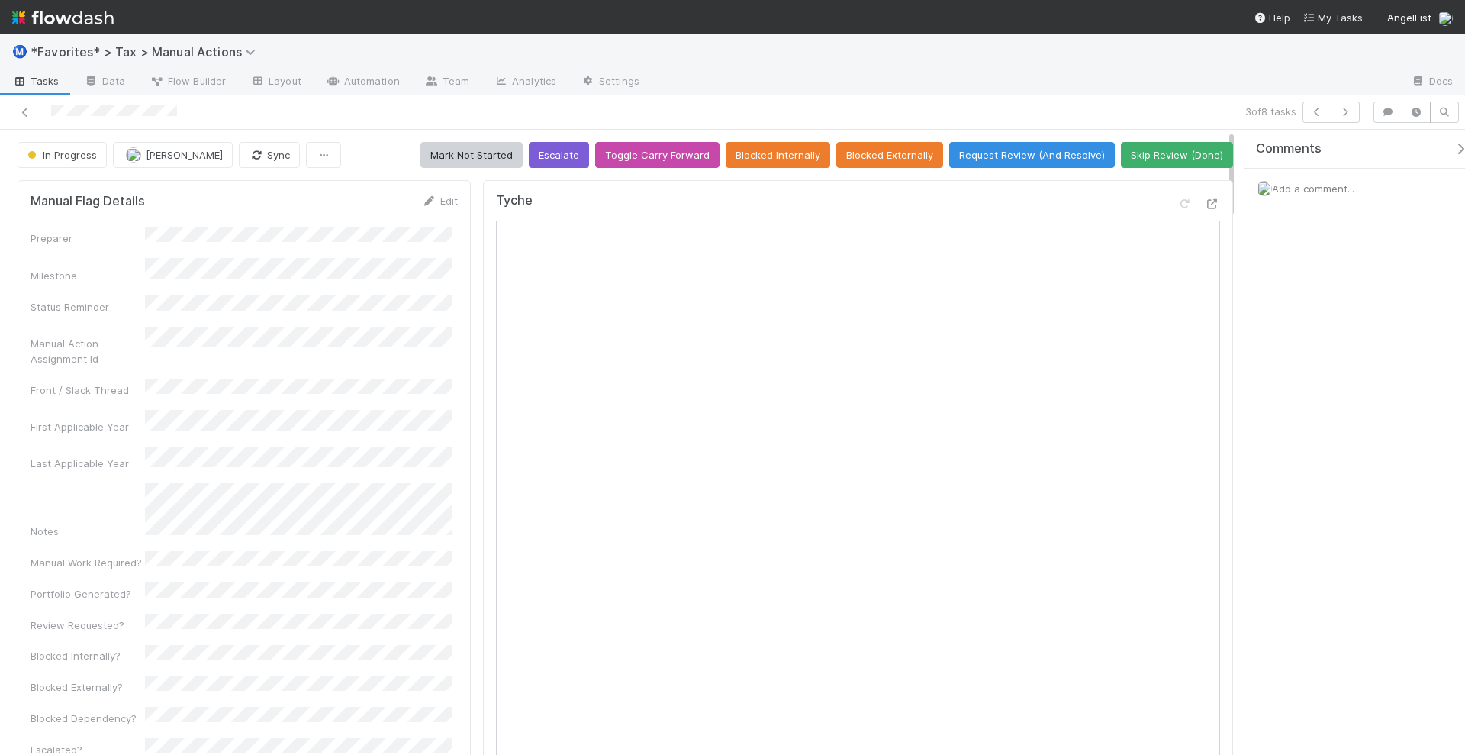
click at [1317, 183] on span "Add a comment..." at bounding box center [1313, 188] width 82 height 12
click at [1319, 431] on button "Add Comment" at bounding box center [1313, 424] width 89 height 26
click at [1351, 111] on icon "button" at bounding box center [1345, 112] width 15 height 9
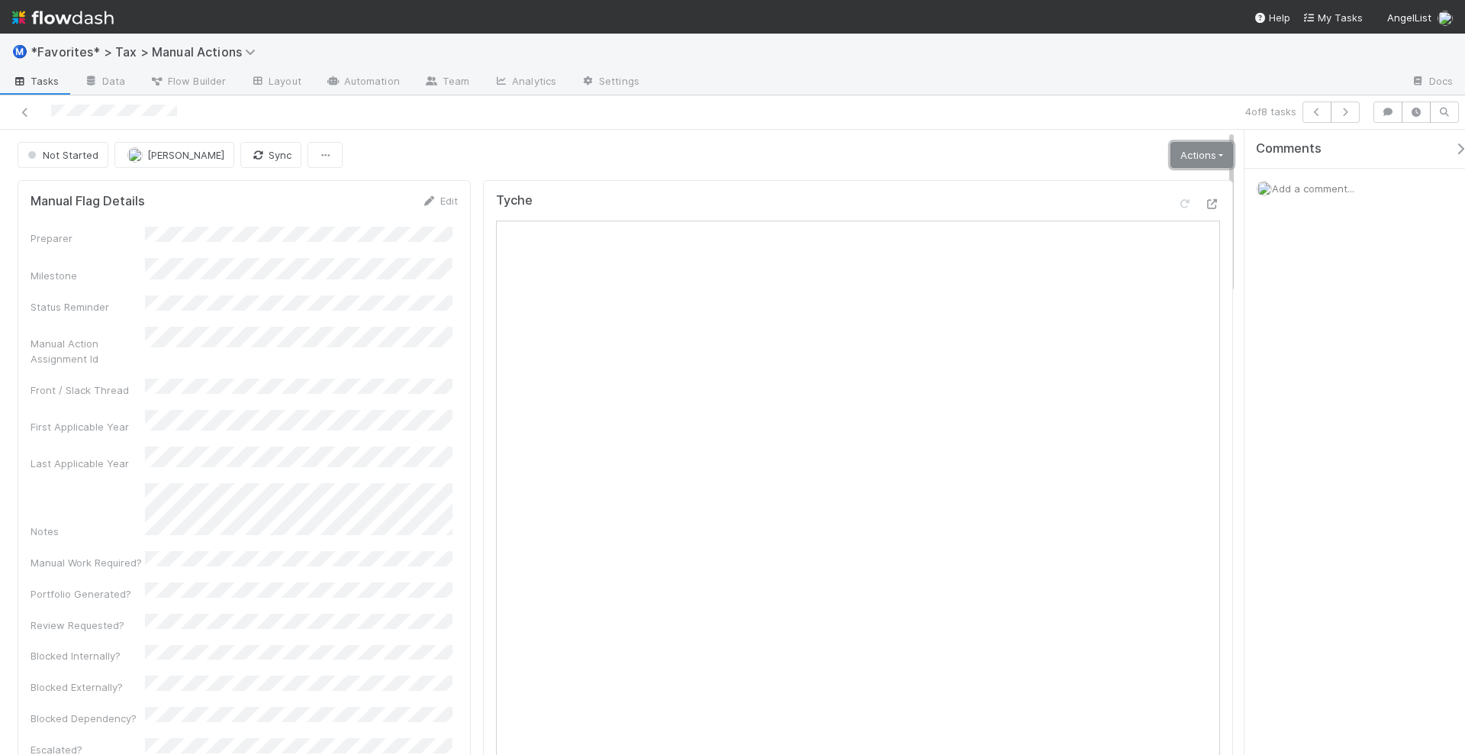
click at [1202, 154] on link "Actions" at bounding box center [1202, 155] width 63 height 26
click at [1172, 188] on button "Start" at bounding box center [1165, 186] width 141 height 21
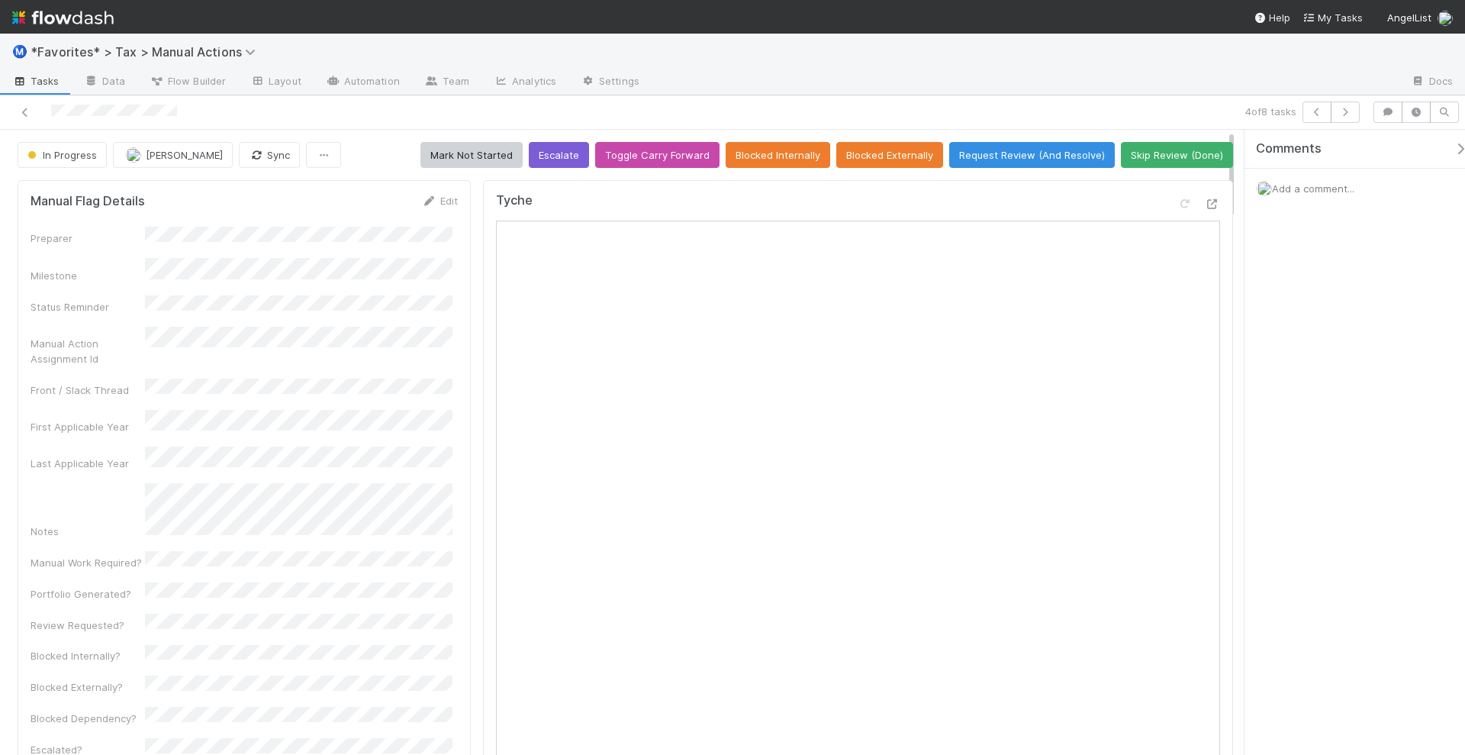
click at [1310, 189] on span "Add a comment..." at bounding box center [1313, 188] width 82 height 12
click at [1316, 413] on button "Add Comment" at bounding box center [1313, 424] width 89 height 26
click at [1353, 108] on icon "button" at bounding box center [1345, 112] width 15 height 9
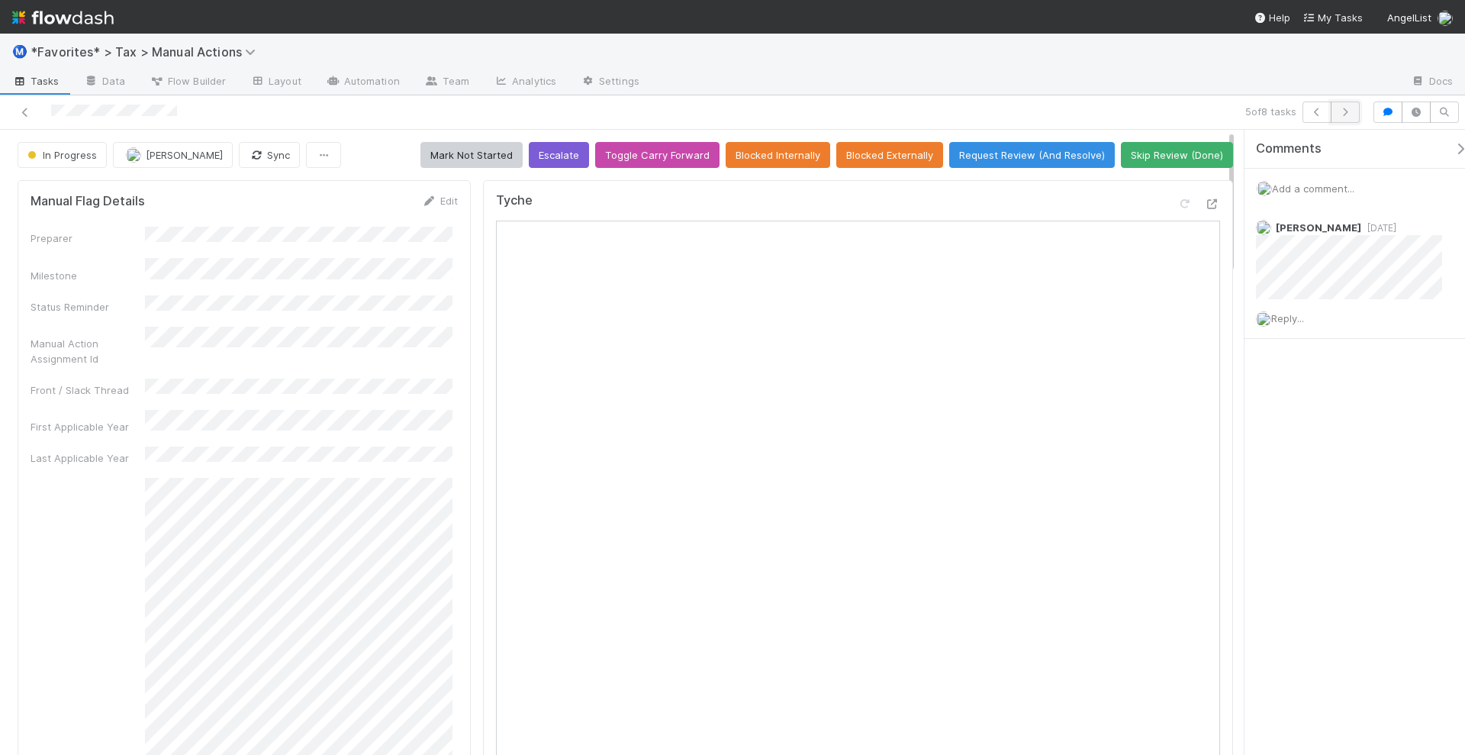
click at [1348, 114] on icon "button" at bounding box center [1345, 112] width 15 height 9
click at [1341, 115] on icon "button" at bounding box center [1345, 112] width 15 height 9
click at [25, 112] on icon at bounding box center [25, 113] width 15 height 10
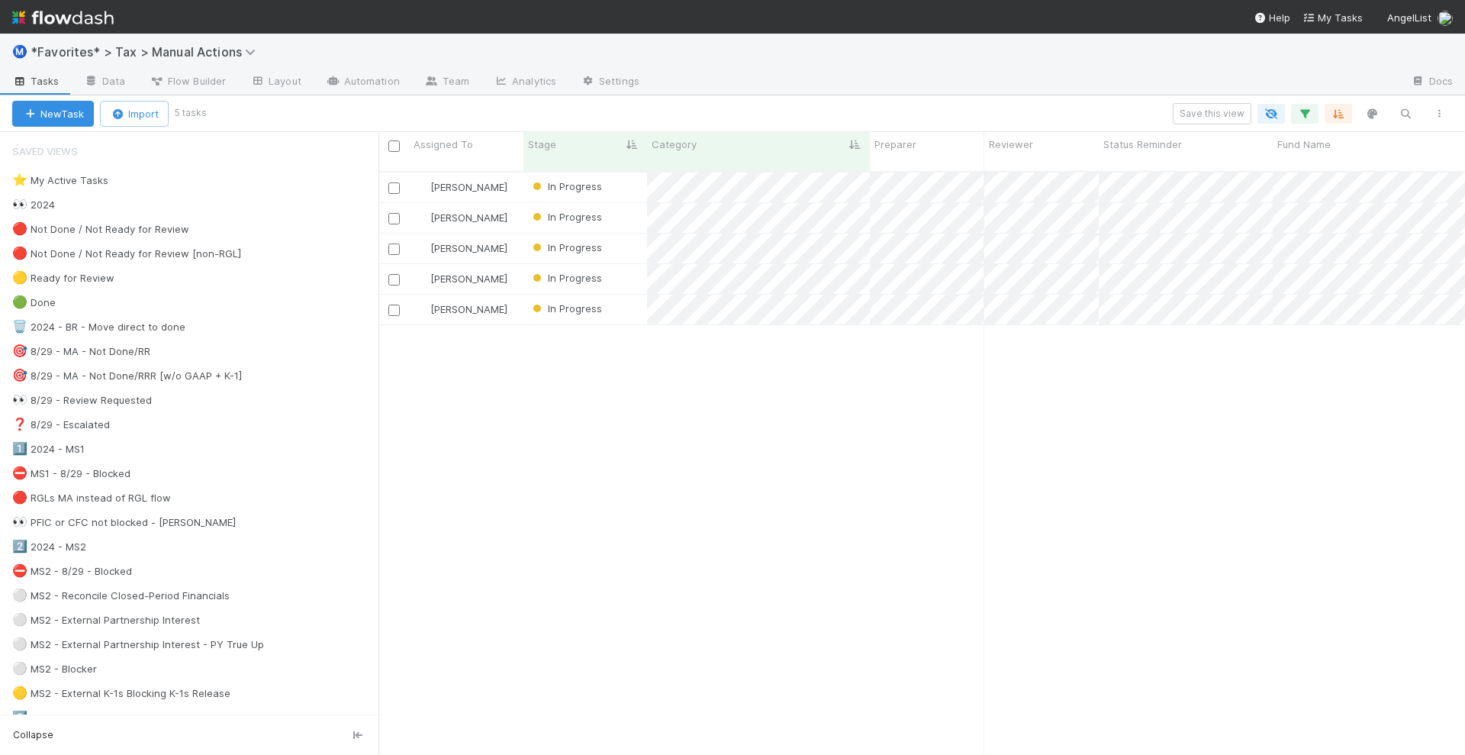
scroll to position [582, 1072]
click at [763, 488] on div "Helen Vo In Progress 10/1/24, 3:33:35 AM 8/12/25, 3:51:22 PM 0 0 0 1 0 Helen Vo…" at bounding box center [922, 469] width 1087 height 595
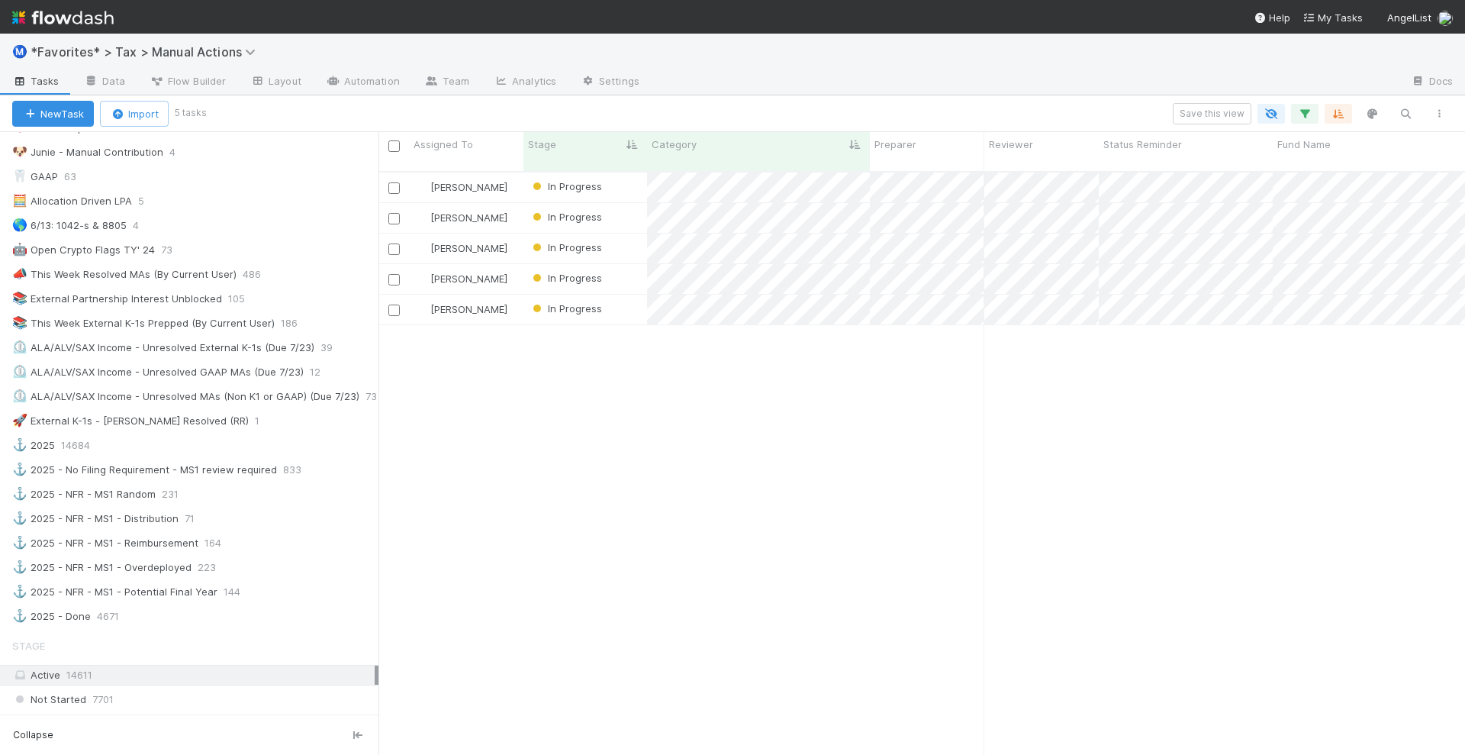
scroll to position [0, 0]
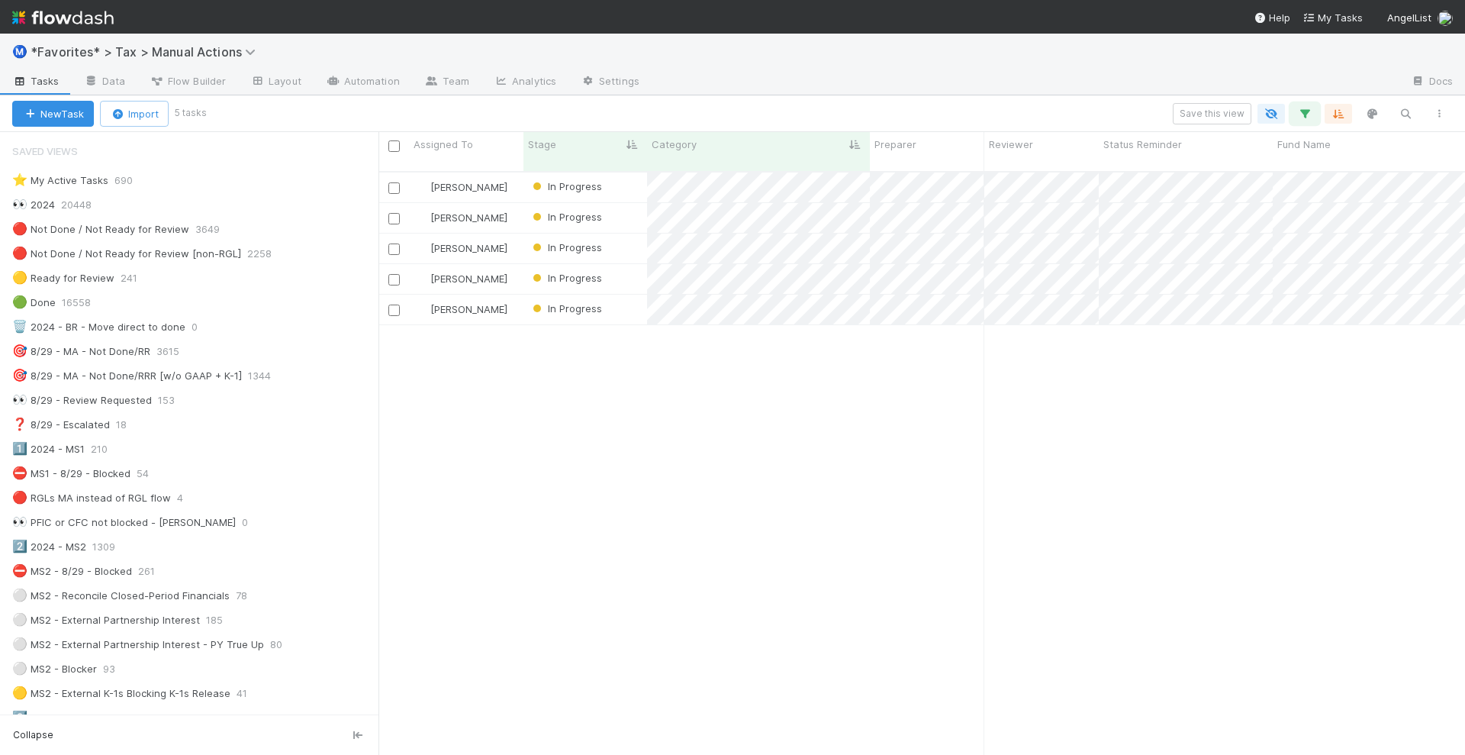
click at [1307, 119] on icon "button" at bounding box center [1304, 114] width 15 height 14
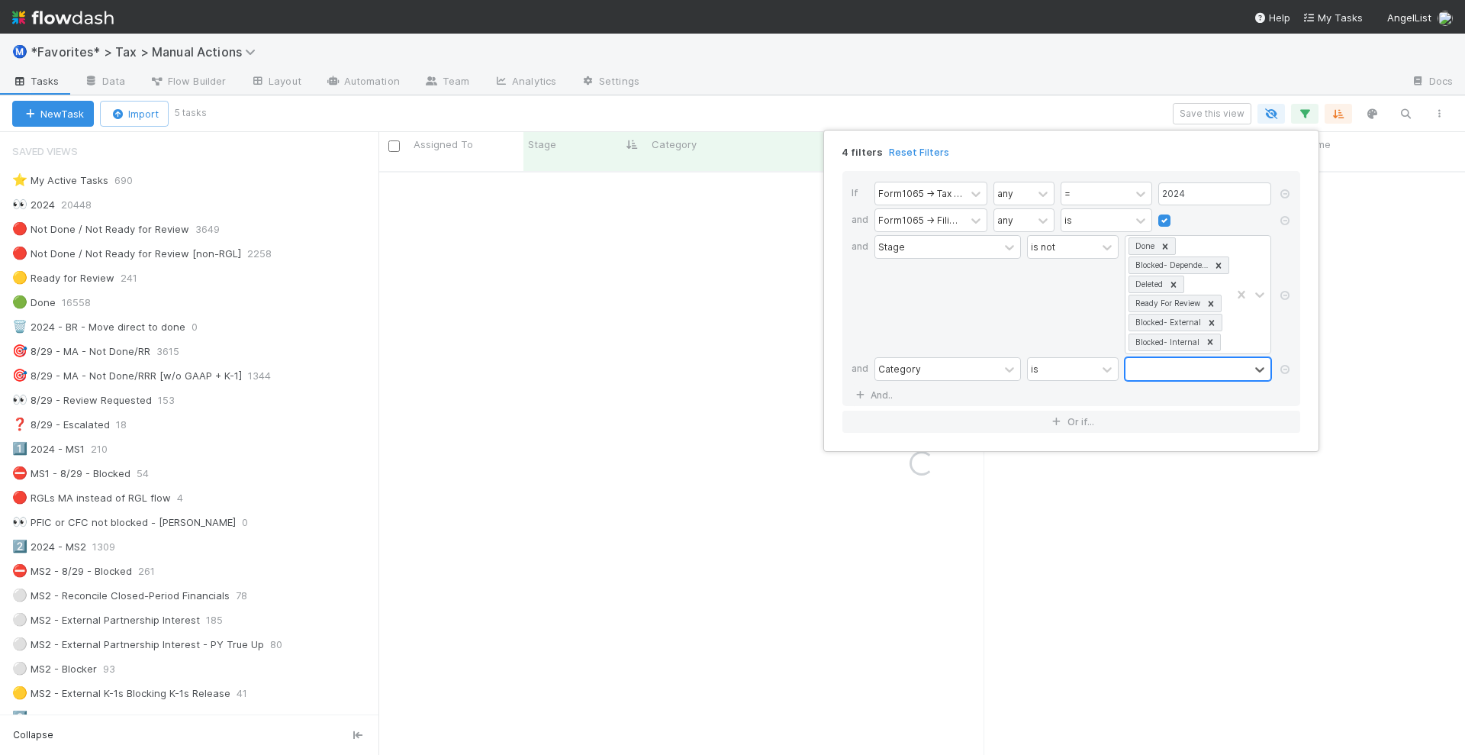
click at [1177, 371] on div at bounding box center [1188, 369] width 124 height 22
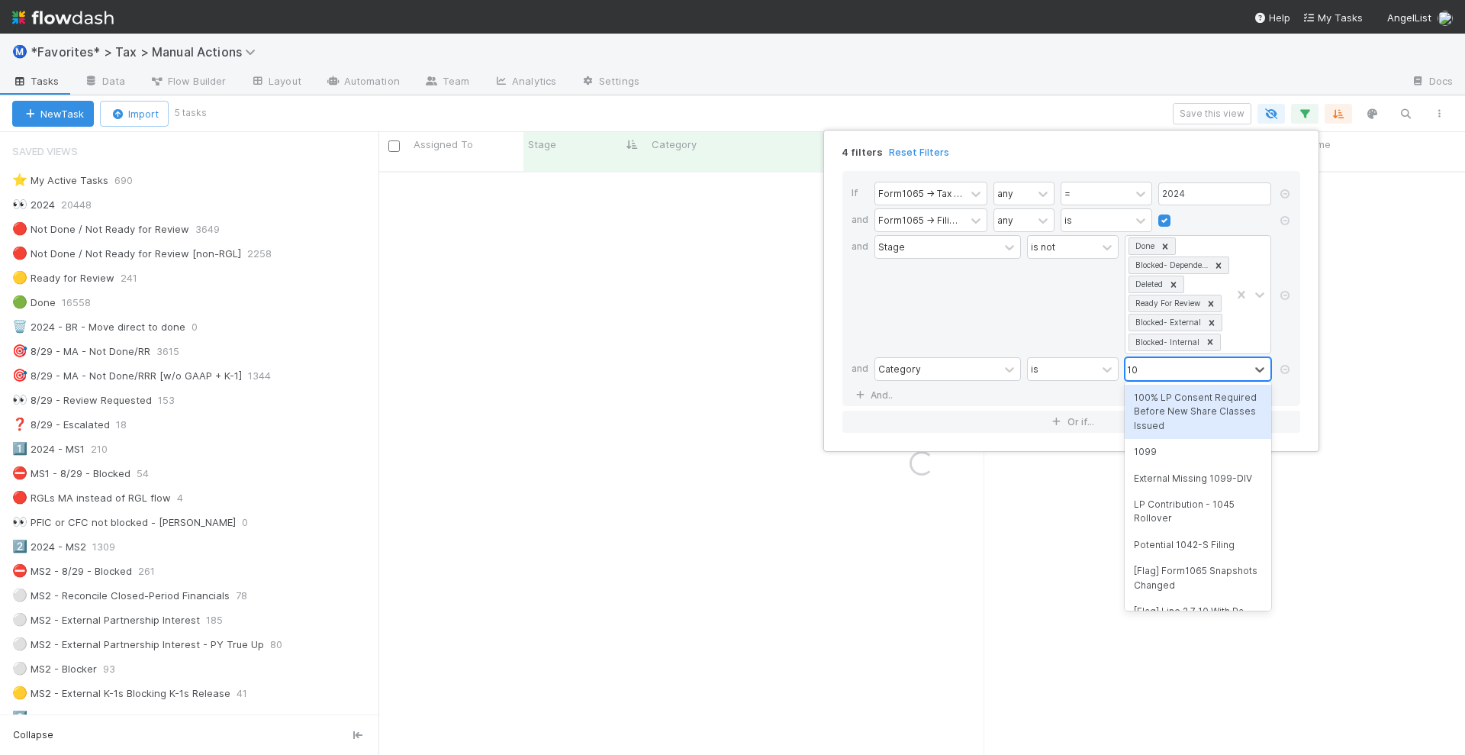
type input "1042"
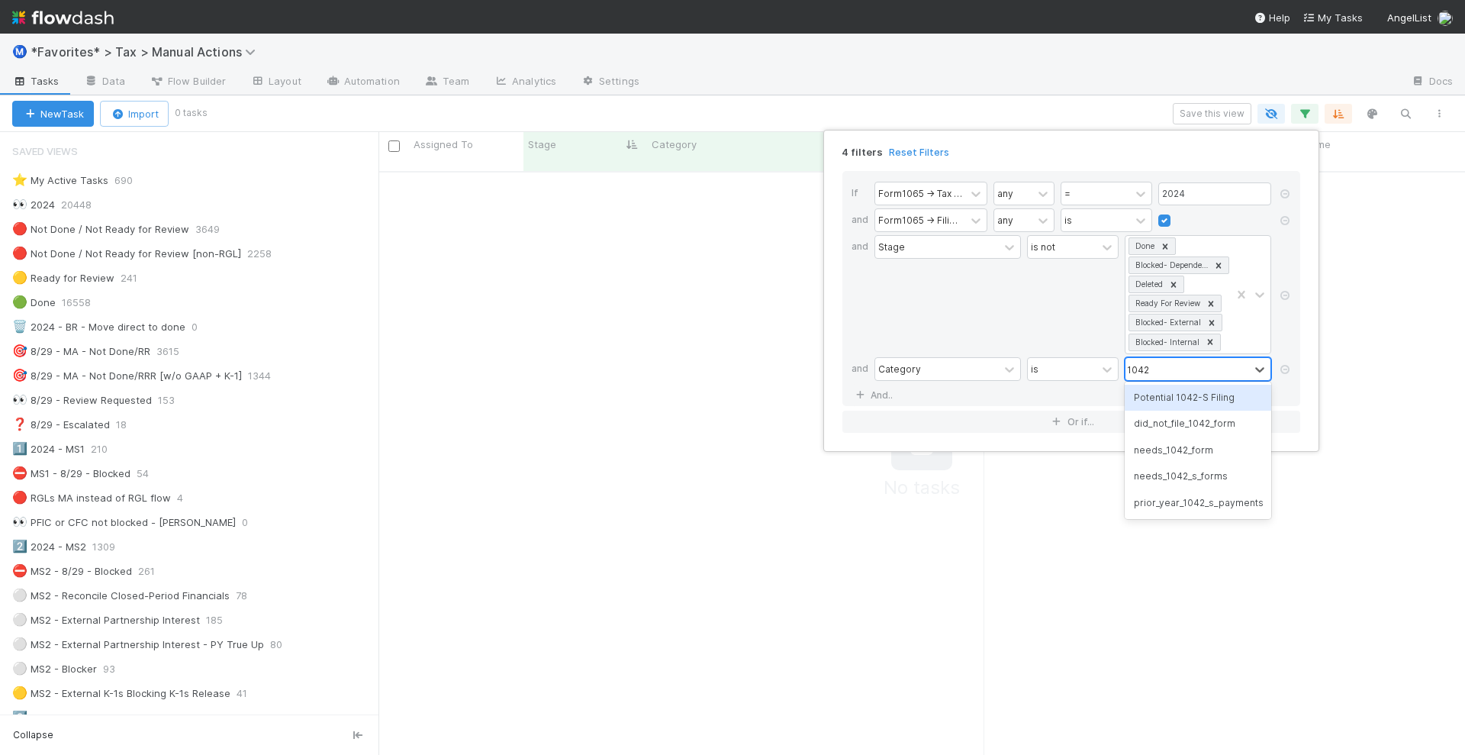
scroll to position [567, 1058]
click at [1217, 504] on div "prior_year_1042_s_payments" at bounding box center [1198, 503] width 147 height 26
click at [1013, 105] on div "4 filters Reset Filters If Form1065 -> Tax Year any = 2024 and Form1065 -> Fili…" at bounding box center [732, 377] width 1465 height 755
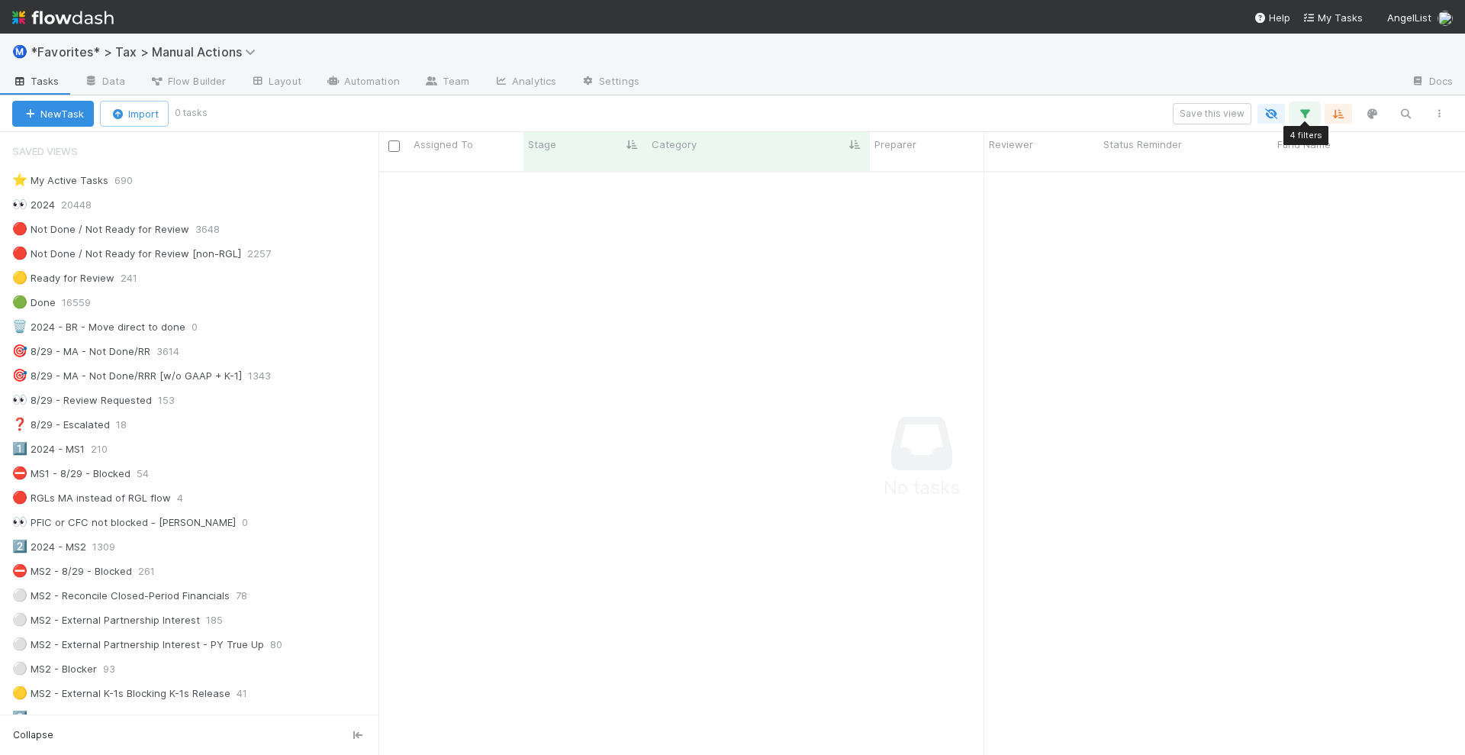
click at [1308, 120] on button "button" at bounding box center [1304, 114] width 27 height 20
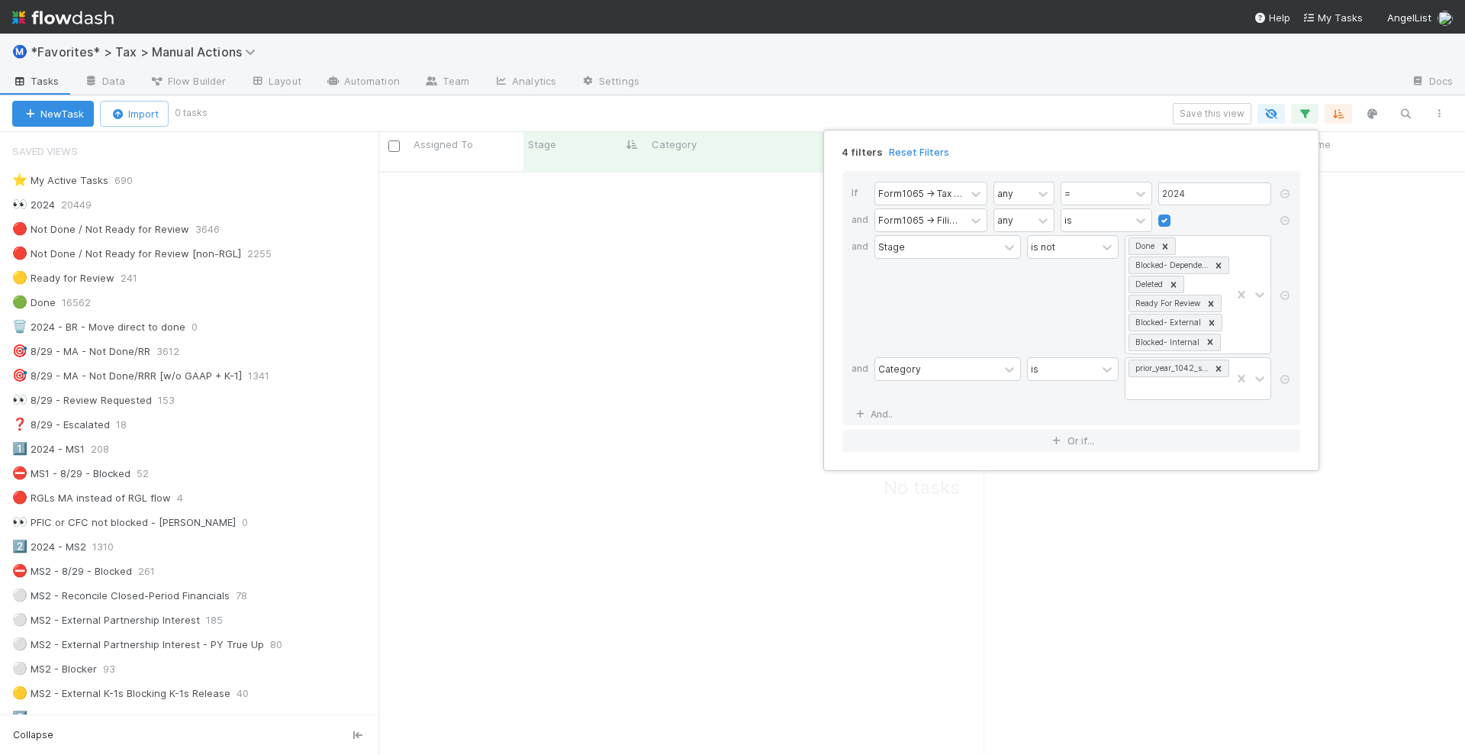
click at [735, 111] on div "4 filters Reset Filters If Form1065 -> Tax Year any = 2024 and Form1065 -> Fili…" at bounding box center [732, 377] width 1465 height 755
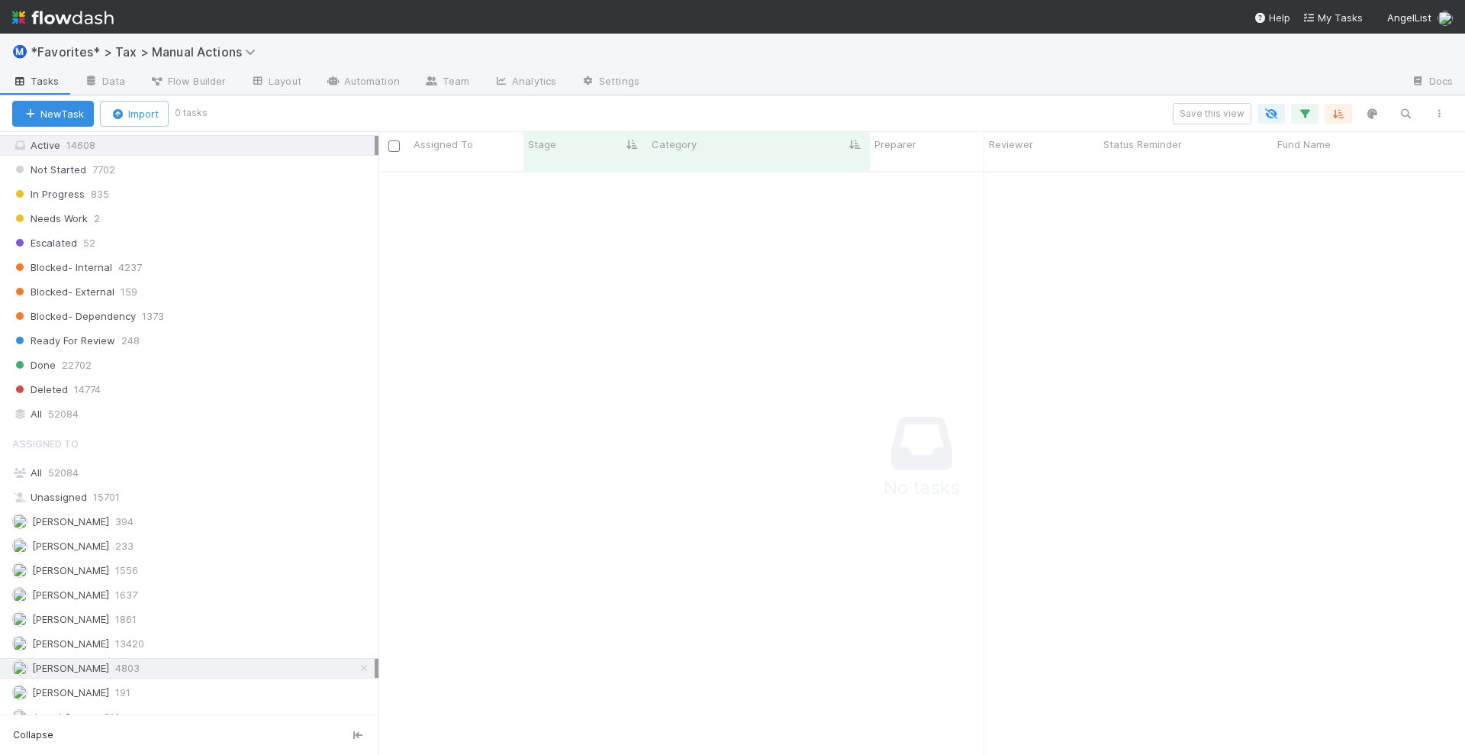
scroll to position [1431, 0]
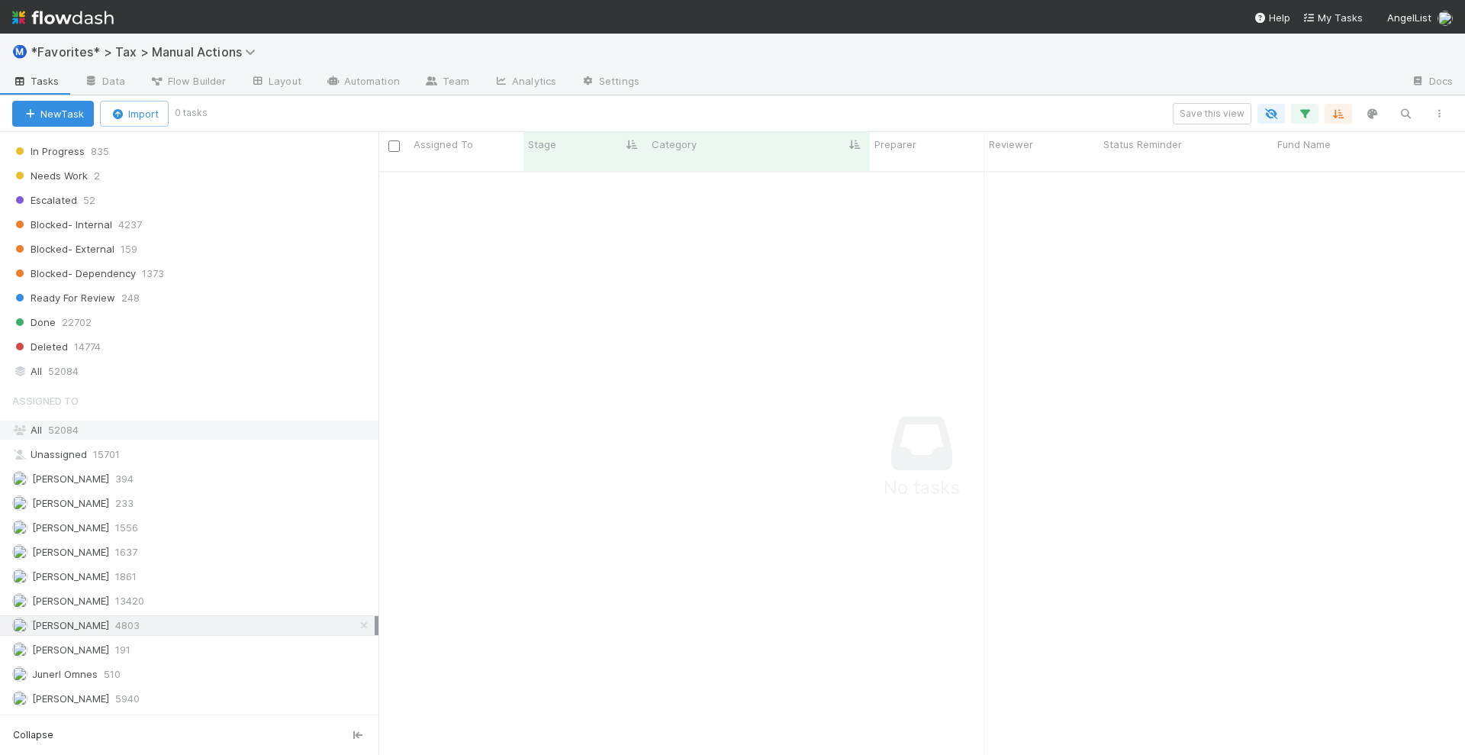
click at [243, 421] on div "All 52084" at bounding box center [193, 430] width 363 height 19
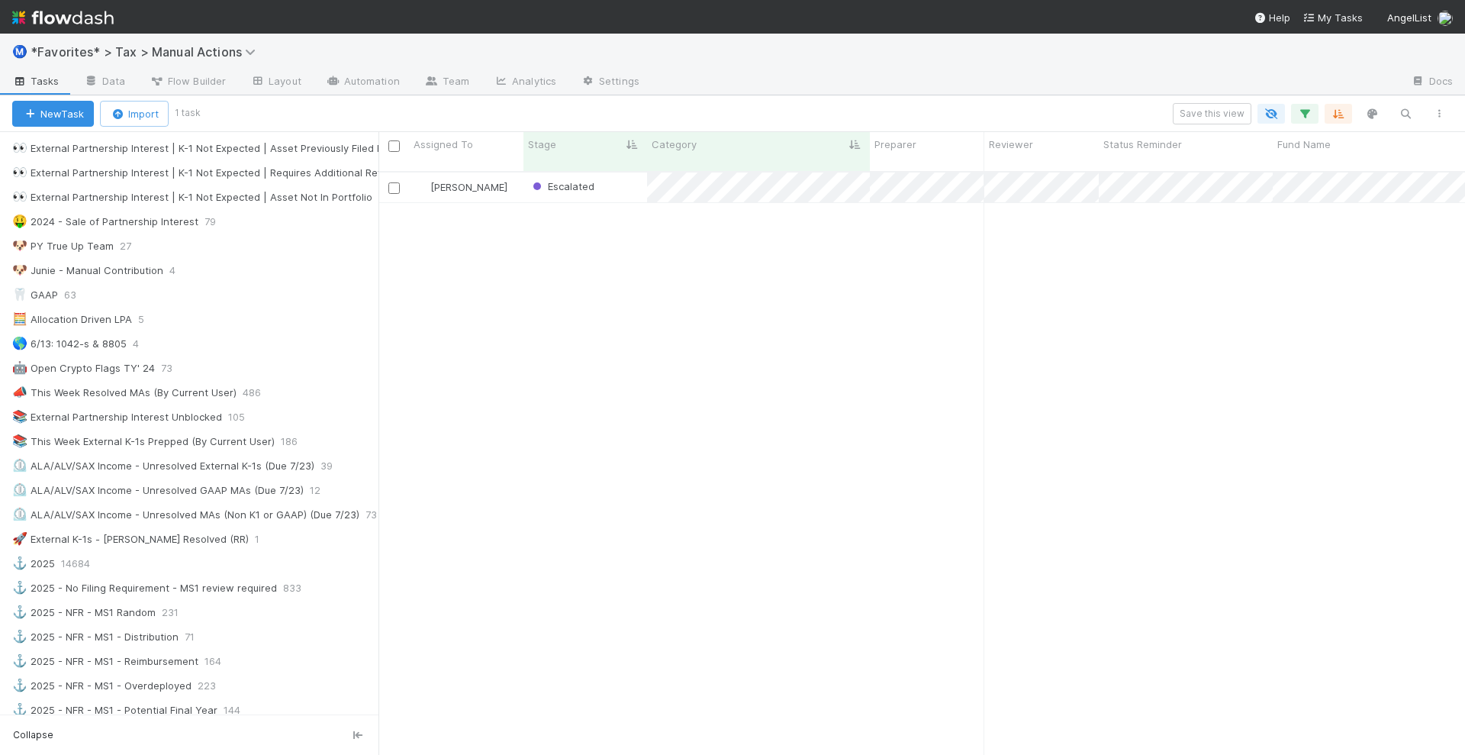
scroll to position [549, 0]
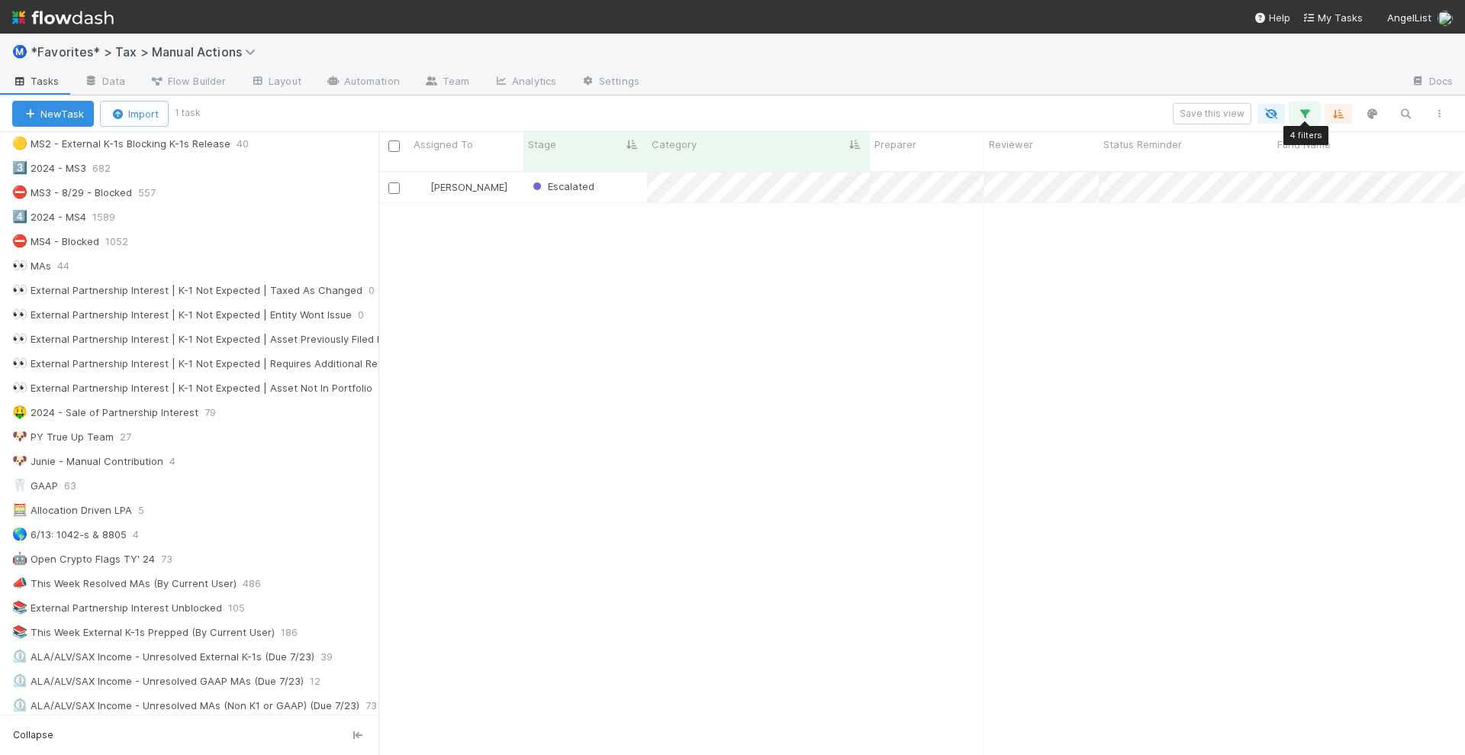
click at [1317, 115] on button "button" at bounding box center [1304, 114] width 27 height 20
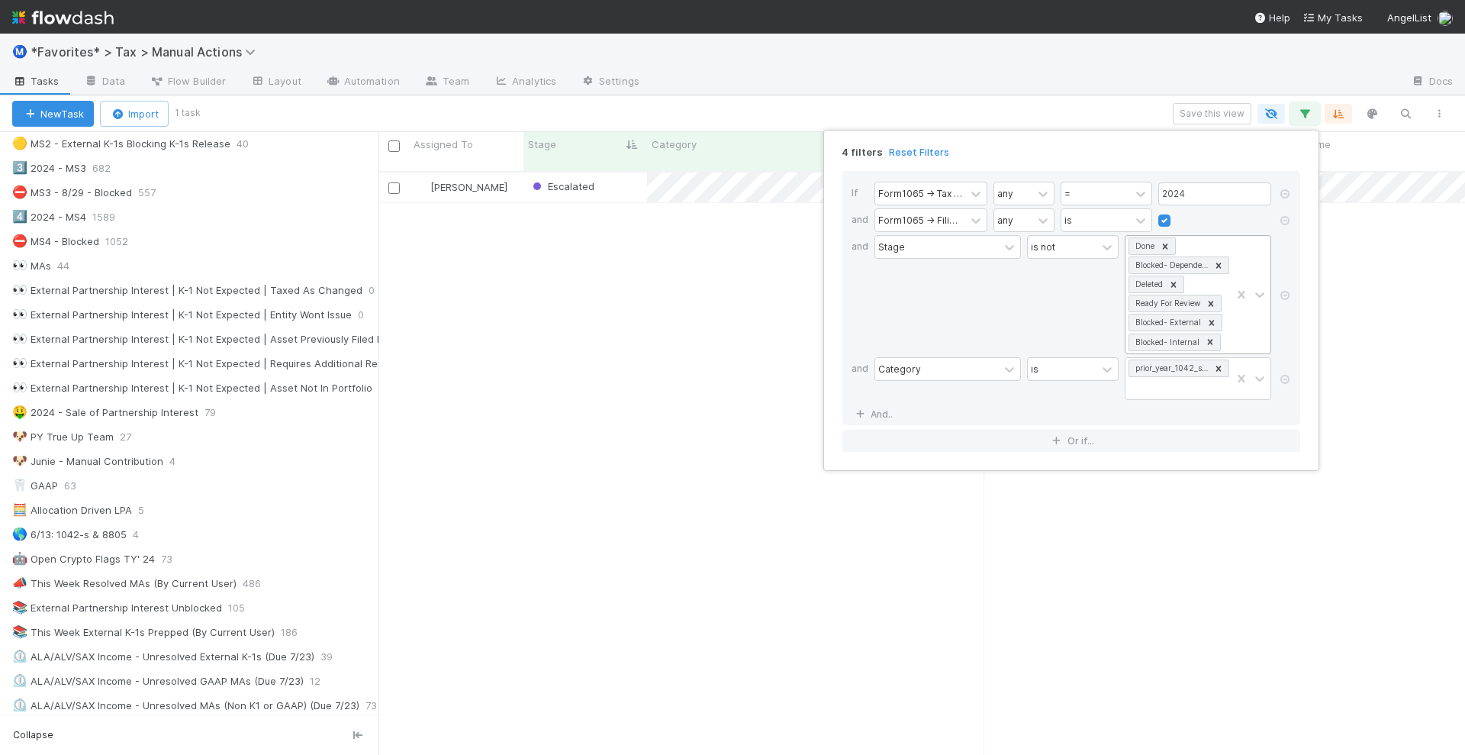
click at [1208, 339] on icon at bounding box center [1210, 341] width 5 height 5
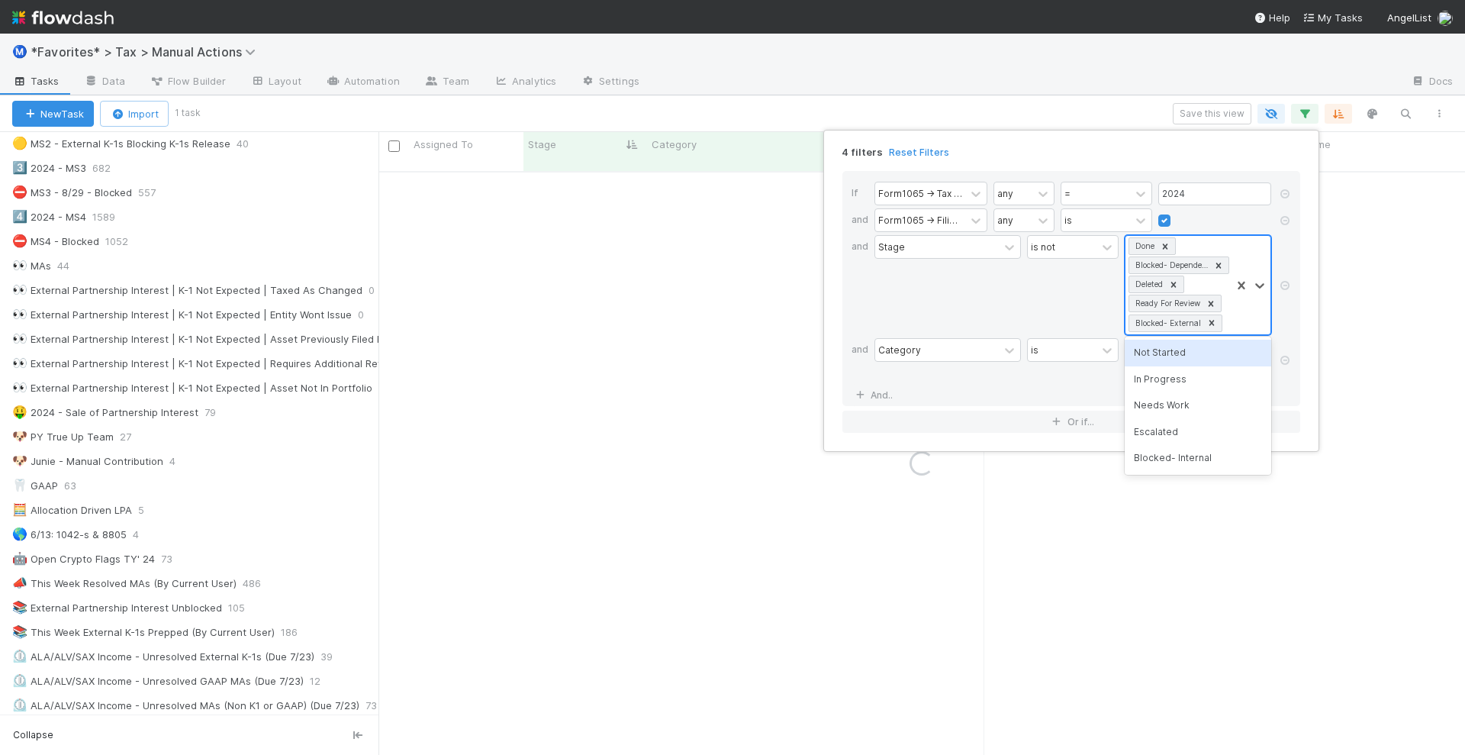
click at [1212, 318] on icon at bounding box center [1212, 322] width 11 height 11
click at [1216, 260] on icon at bounding box center [1218, 265] width 11 height 11
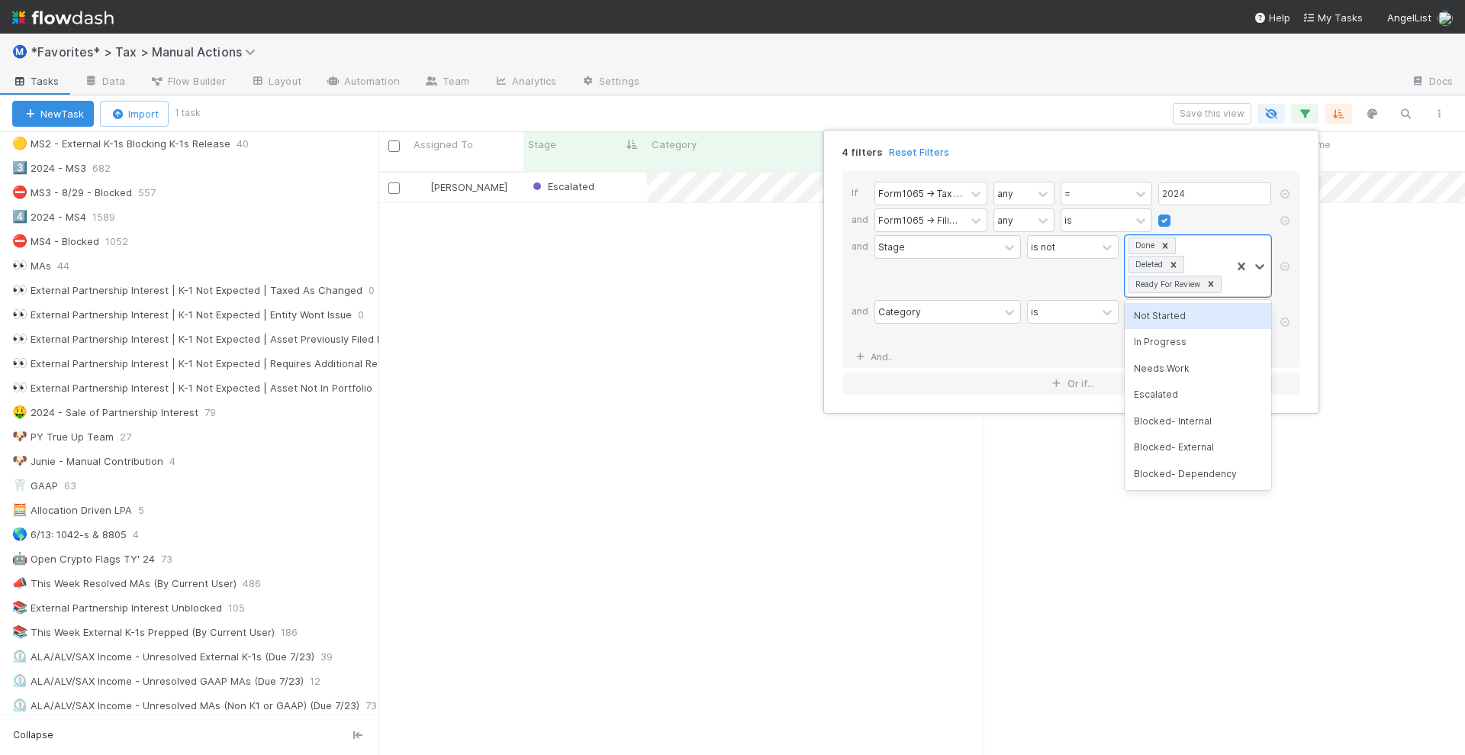
scroll to position [582, 1072]
click at [646, 342] on div "4 filters Reset Filters If Form1065 -> Tax Year any = 2024 and Form1065 -> Fili…" at bounding box center [732, 377] width 1465 height 755
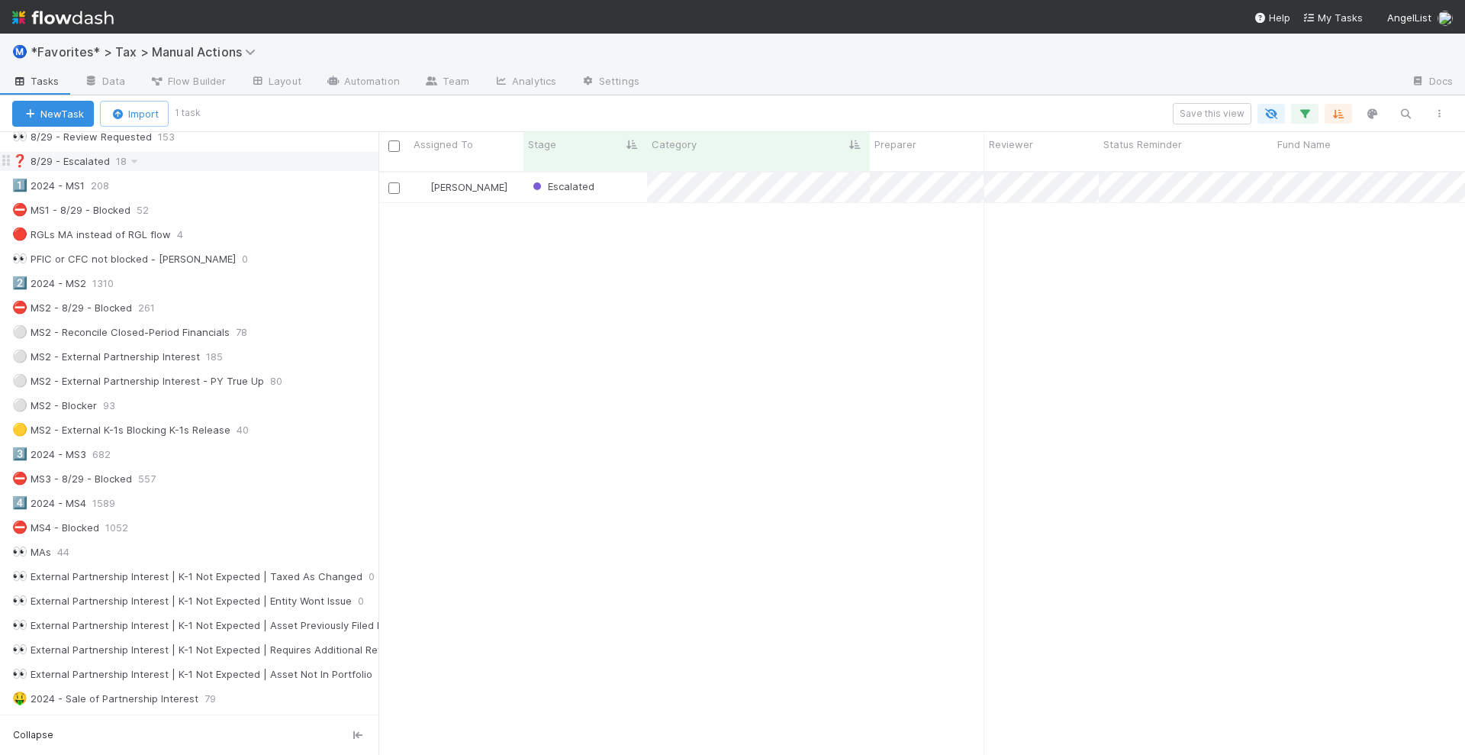
scroll to position [0, 0]
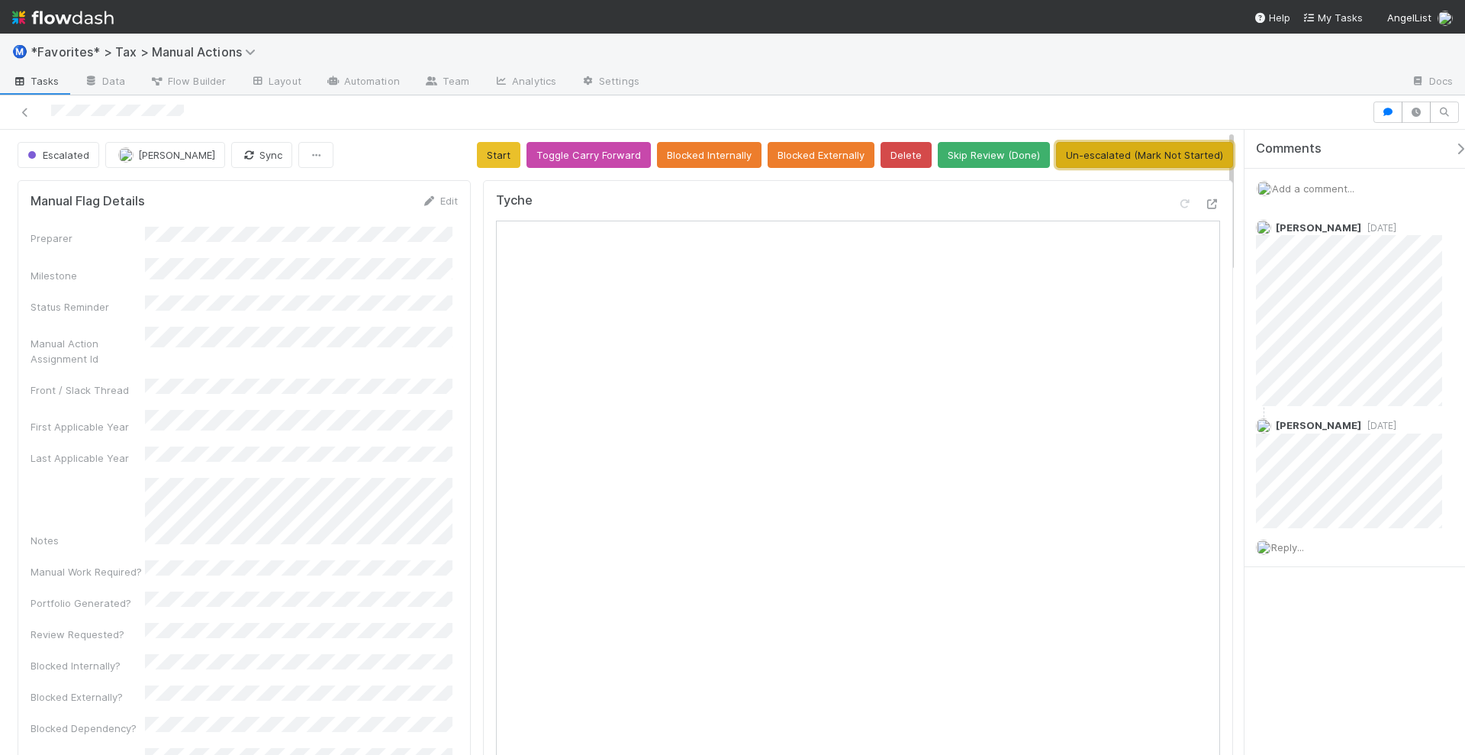
click at [1162, 152] on button "Un-escalated (Mark Not Started)" at bounding box center [1144, 155] width 177 height 26
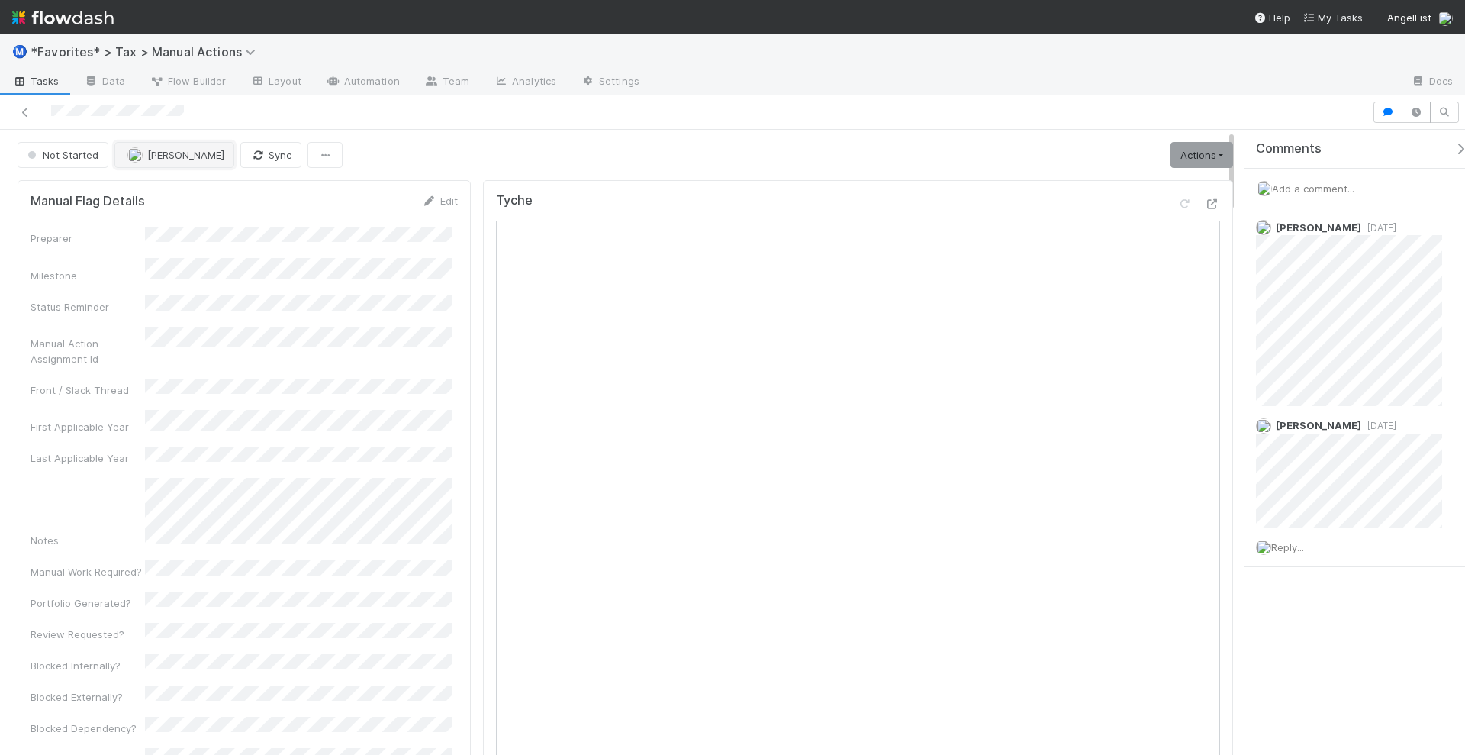
click at [189, 156] on span "Fareeha Naim" at bounding box center [185, 155] width 77 height 12
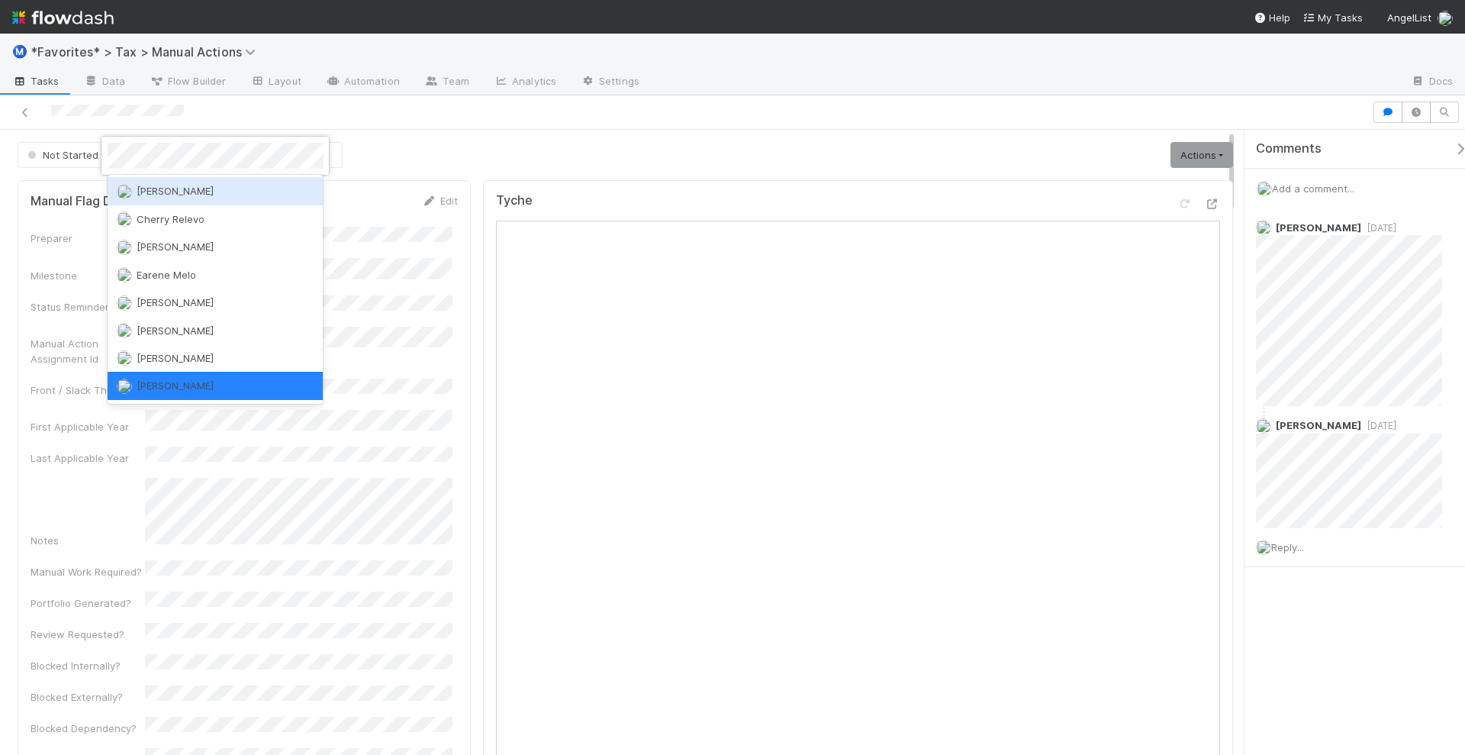
click at [552, 150] on div at bounding box center [732, 377] width 1465 height 755
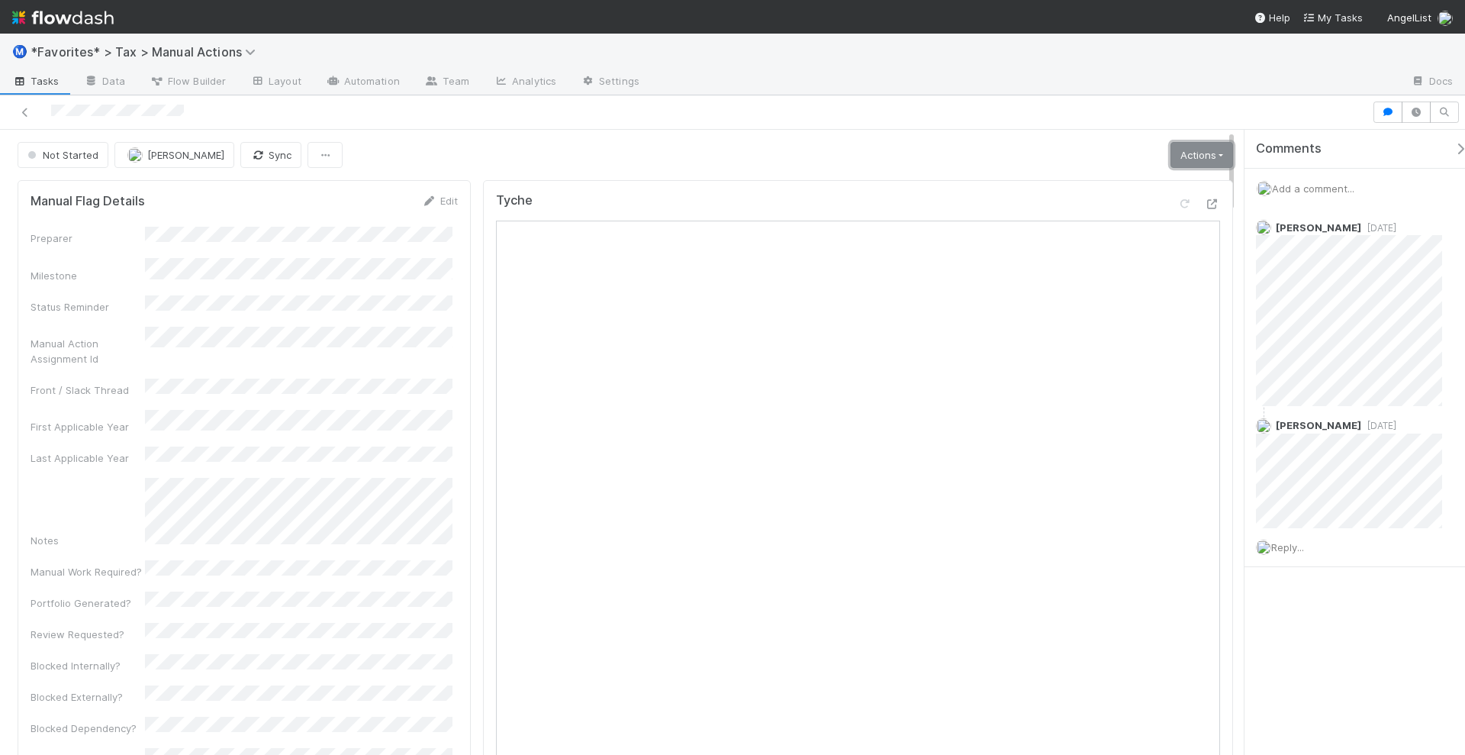
click at [1180, 156] on link "Actions" at bounding box center [1202, 155] width 63 height 26
click at [1162, 176] on button "Start" at bounding box center [1165, 186] width 141 height 21
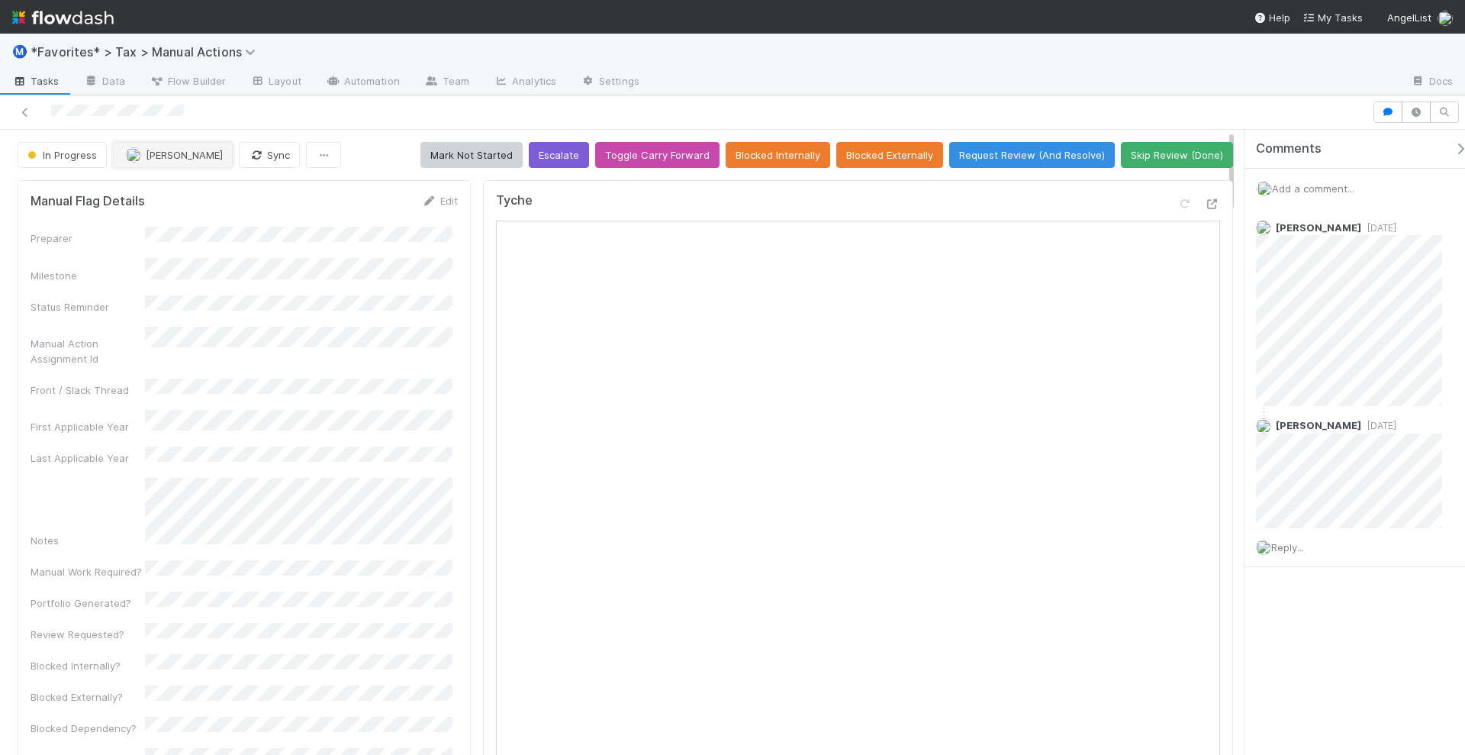
click at [185, 158] on span "Fareeha Naim" at bounding box center [184, 155] width 77 height 12
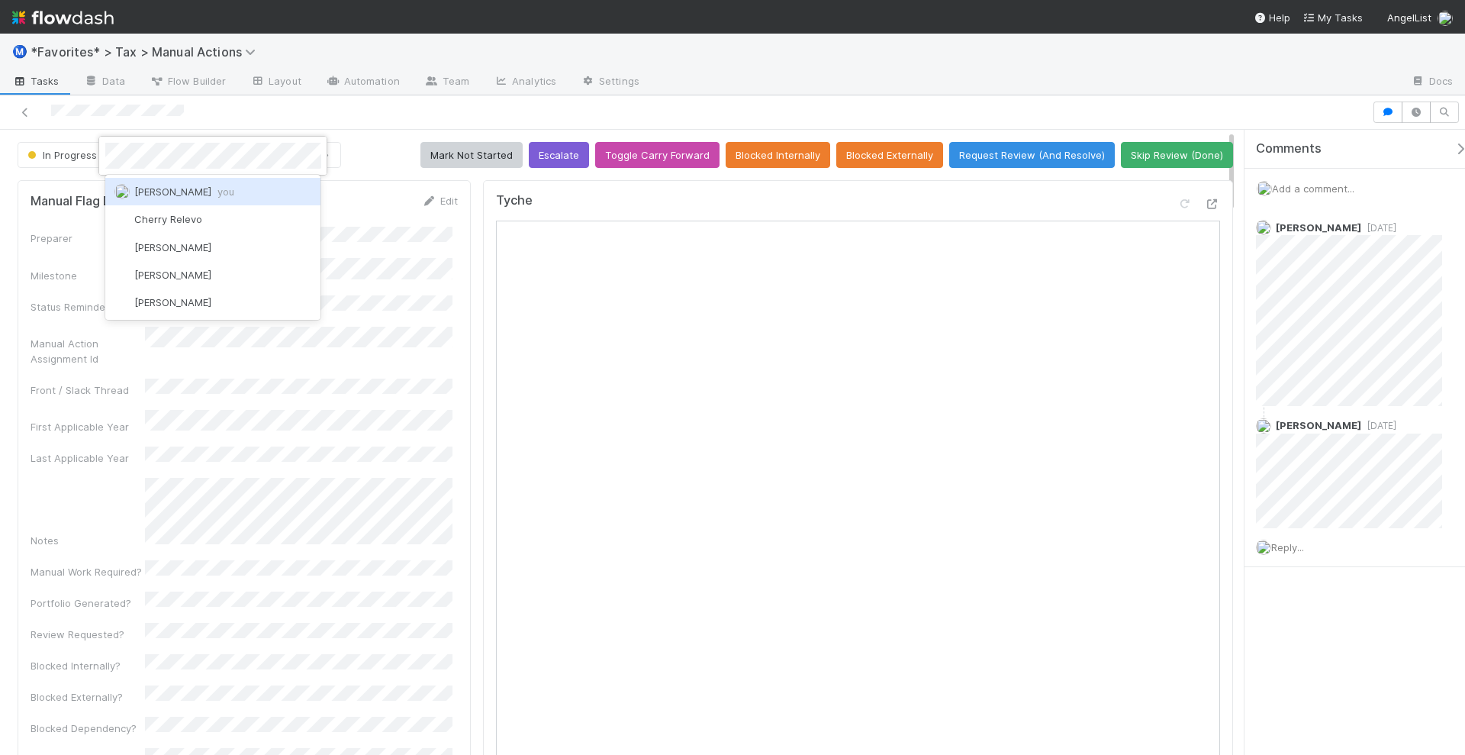
scroll to position [0, 0]
click at [218, 185] on span "you" at bounding box center [226, 191] width 17 height 12
click at [29, 116] on link at bounding box center [25, 112] width 15 height 15
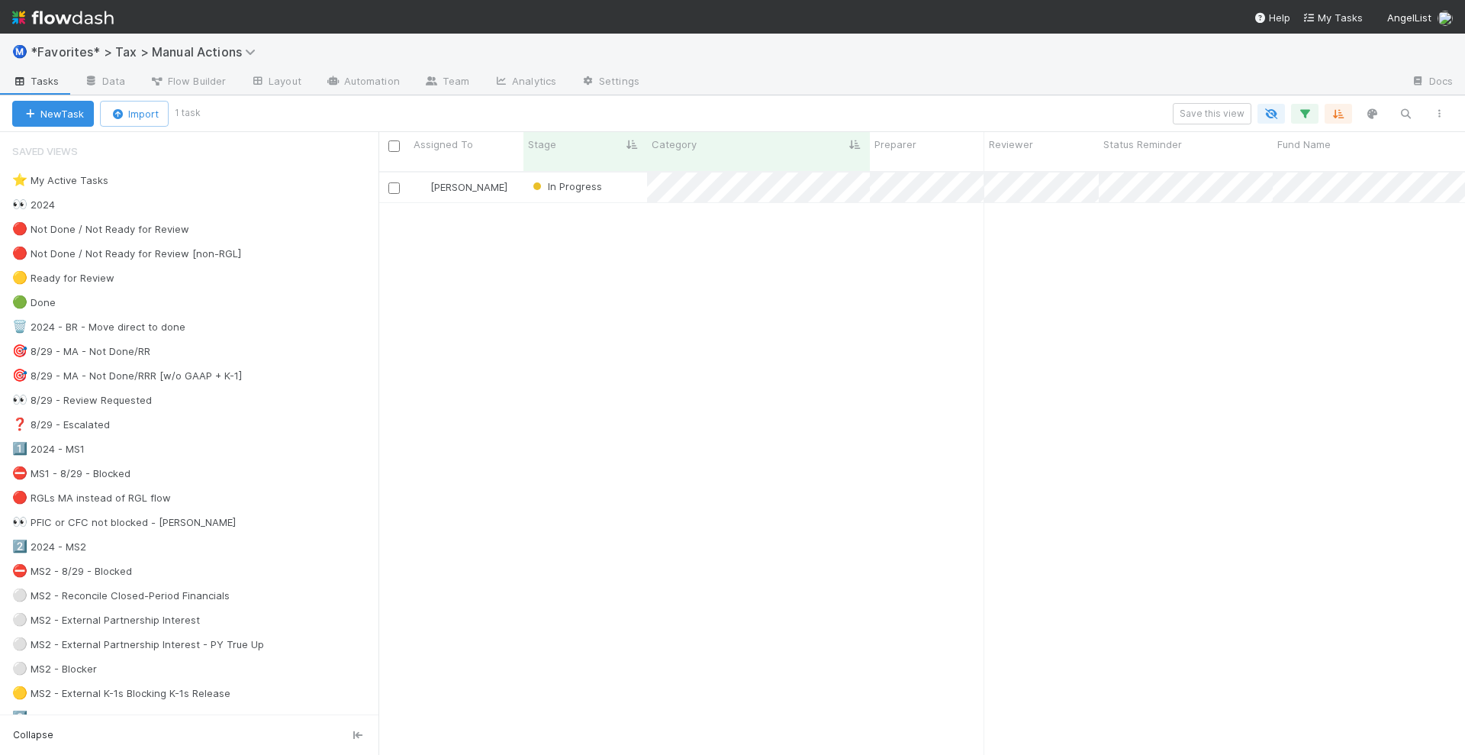
scroll to position [582, 1072]
click at [53, 12] on img at bounding box center [63, 18] width 102 height 26
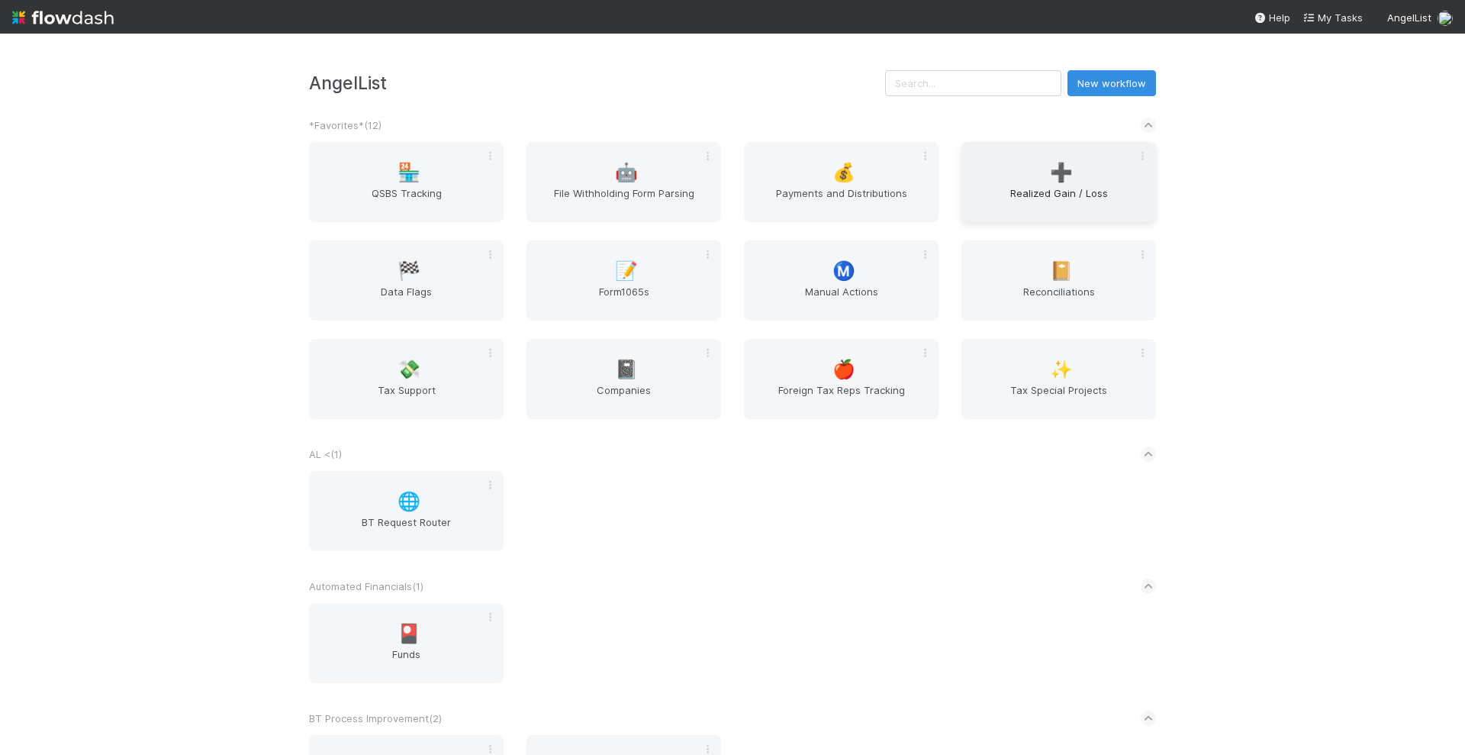
click at [1031, 197] on span "Realized Gain / Loss" at bounding box center [1059, 200] width 182 height 31
click at [1030, 278] on div "📔 Reconciliations" at bounding box center [1059, 280] width 195 height 80
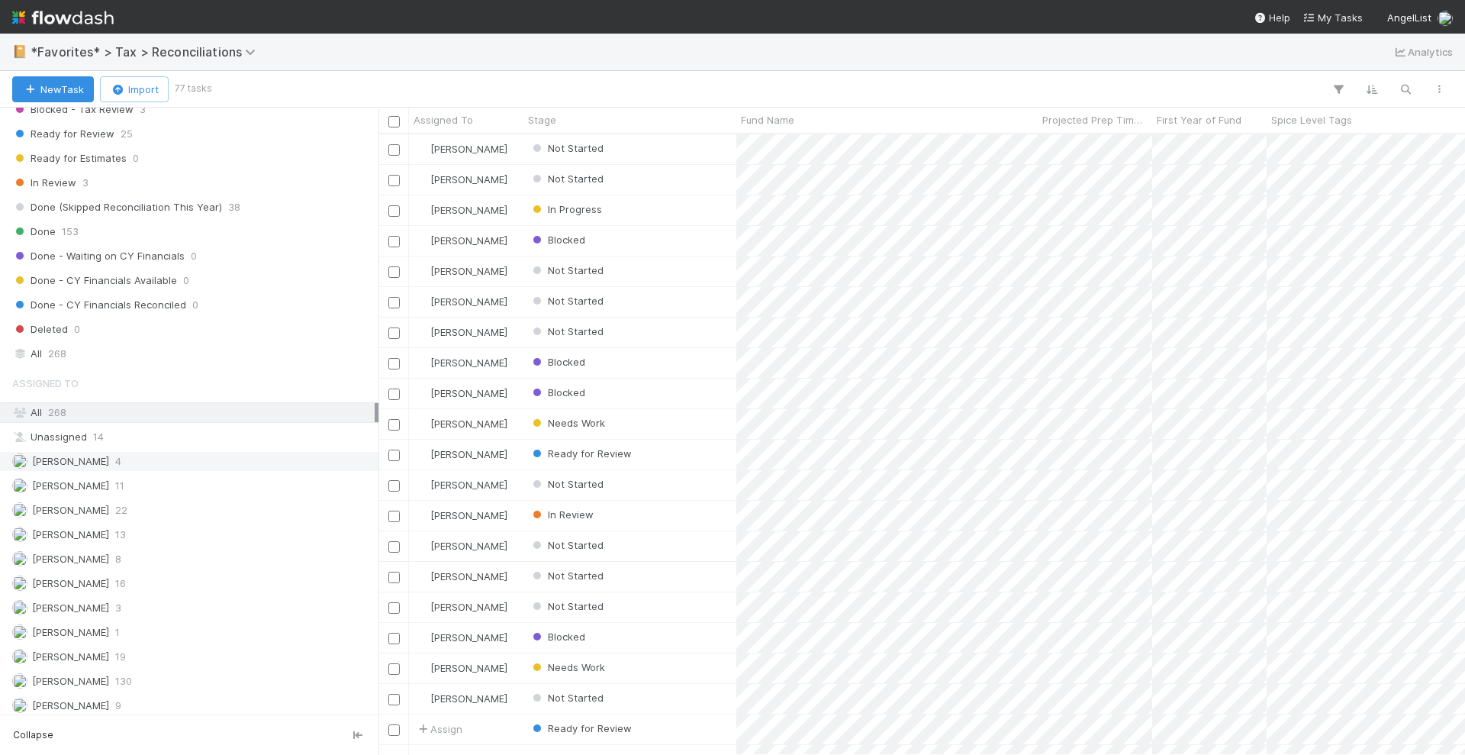
scroll to position [525, 0]
click at [111, 569] on div "Helen Vo 16" at bounding box center [193, 578] width 363 height 19
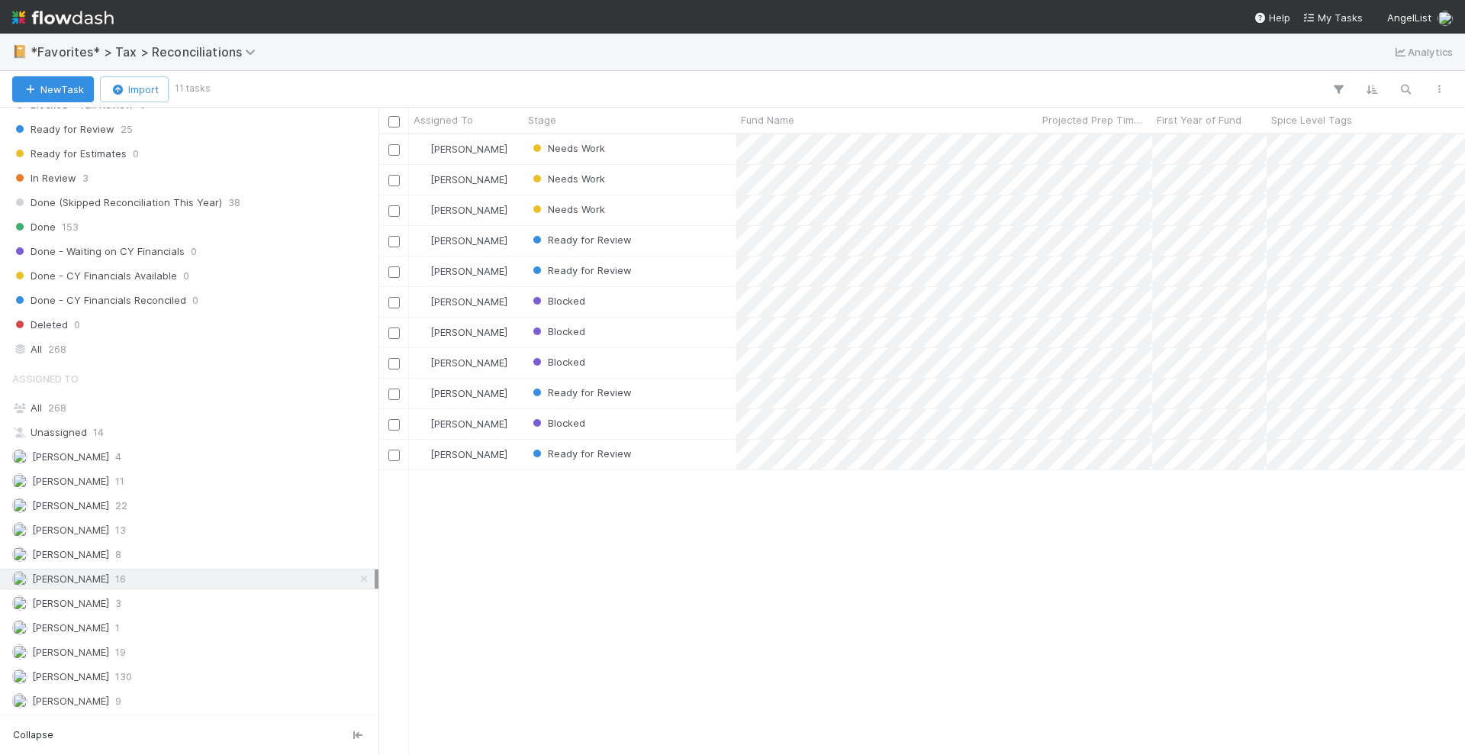
scroll to position [606, 1072]
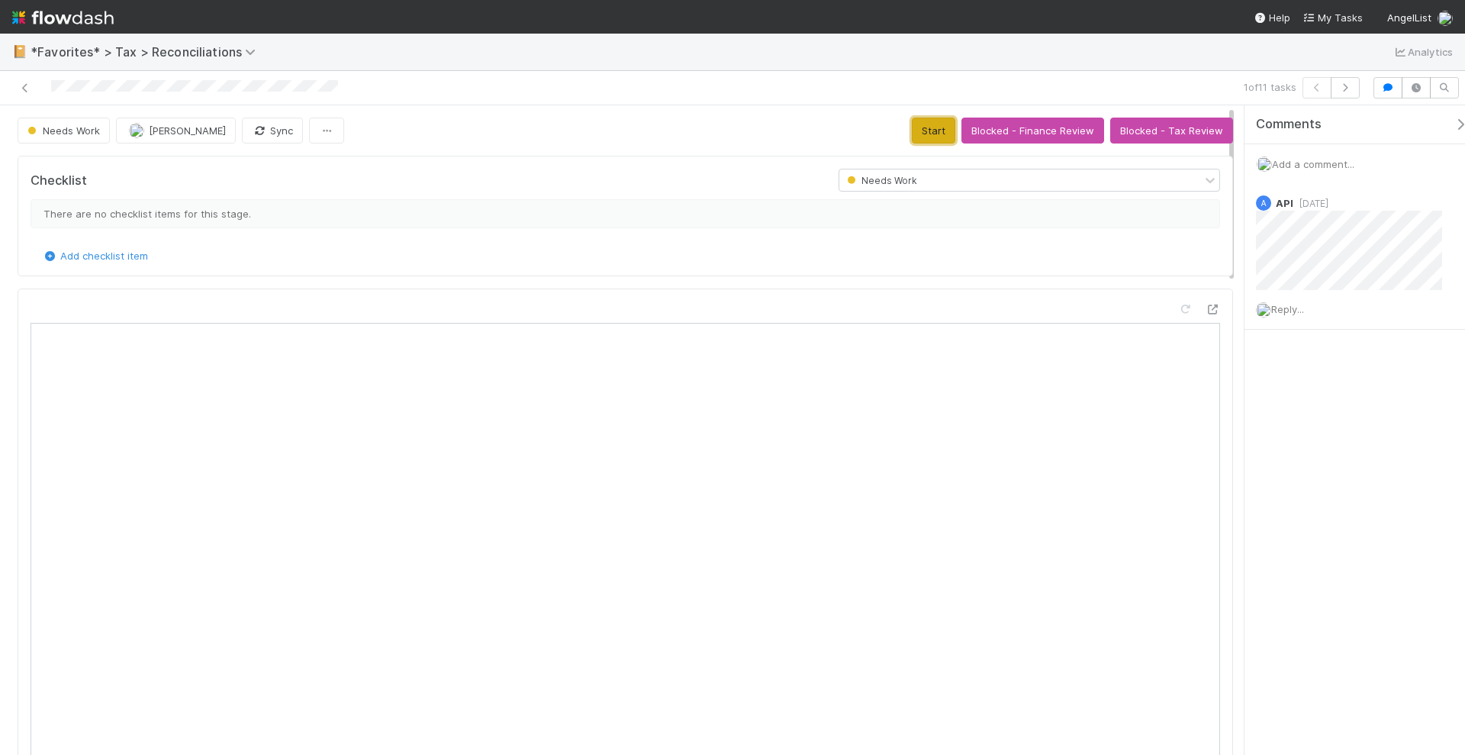
click at [922, 122] on button "Start" at bounding box center [934, 131] width 44 height 26
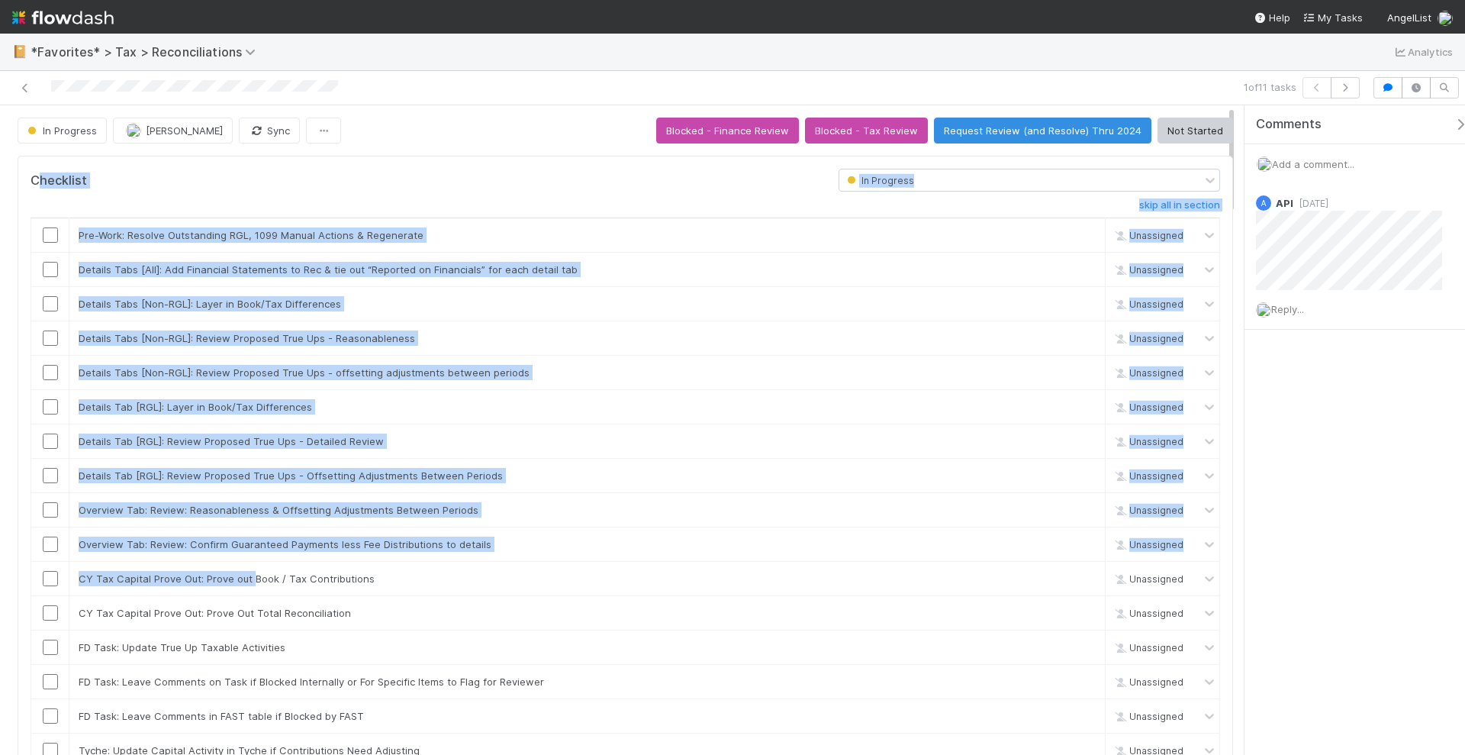
drag, startPoint x: 249, startPoint y: 575, endPoint x: 501, endPoint y: 134, distance: 507.9
click at [493, 176] on div "Checklist" at bounding box center [423, 180] width 808 height 23
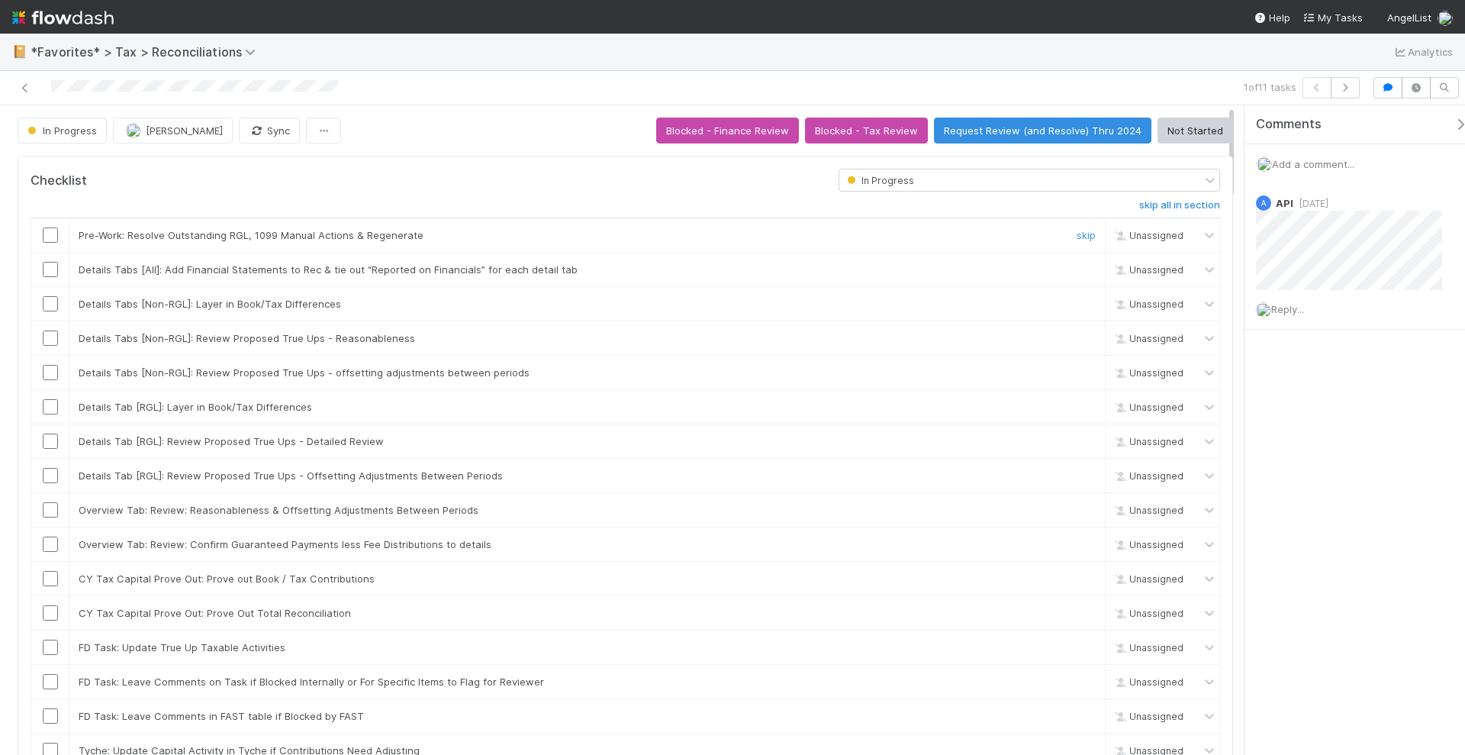
click at [50, 231] on input "checkbox" at bounding box center [50, 234] width 15 height 15
click at [53, 267] on input "checkbox" at bounding box center [50, 269] width 15 height 15
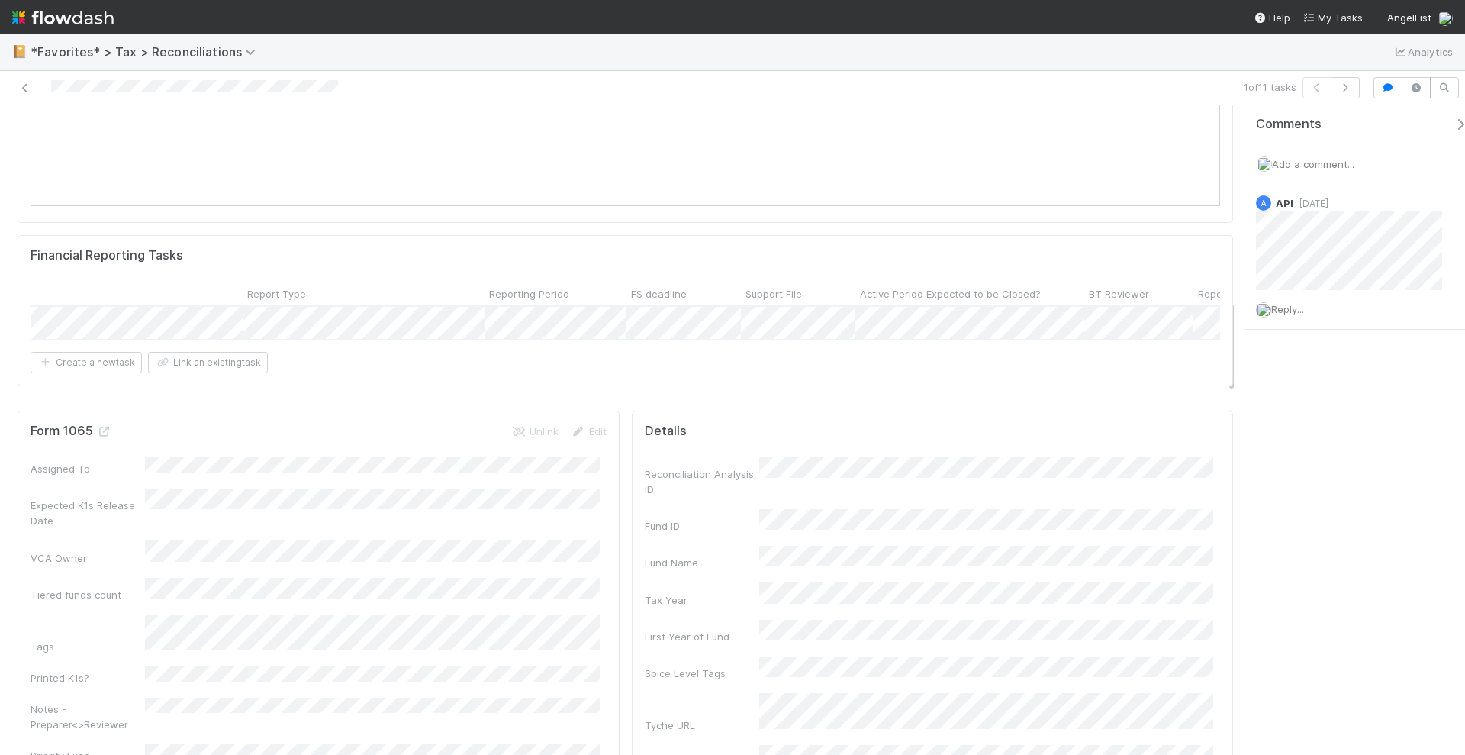
scroll to position [0, 634]
click at [1373, 477] on div "Comments Add a comment... A API 3 days ago Reply..." at bounding box center [1355, 430] width 221 height 651
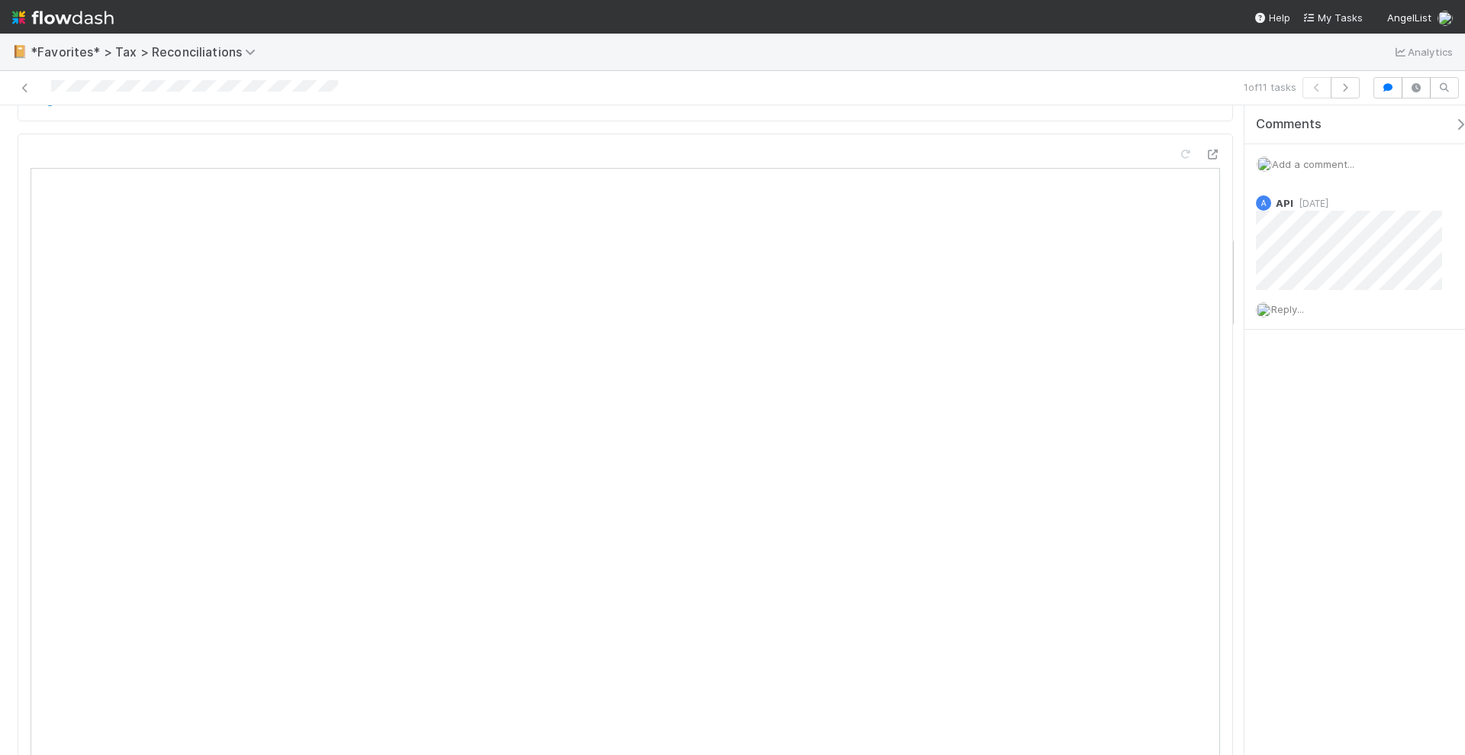
scroll to position [954, 0]
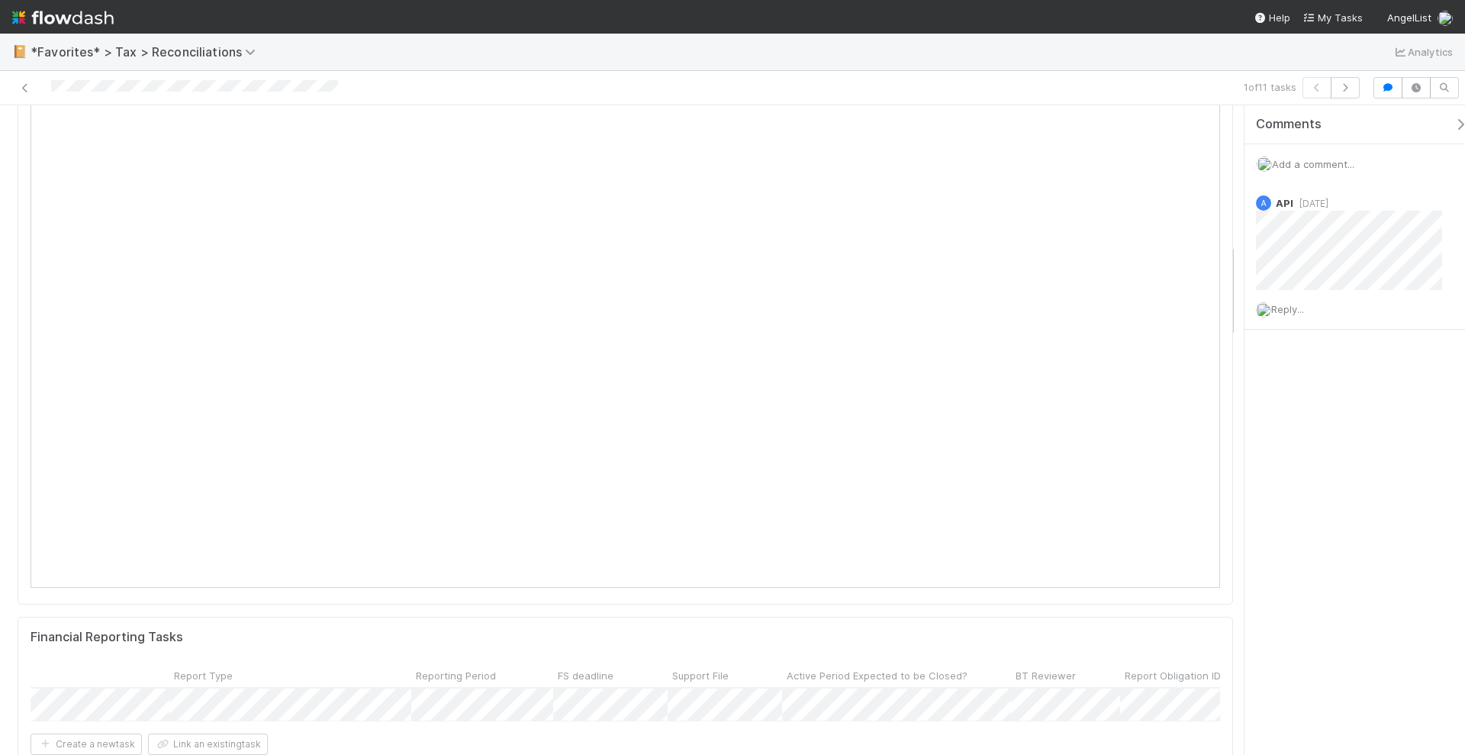
drag, startPoint x: 525, startPoint y: 578, endPoint x: 615, endPoint y: 578, distance: 90.1
click at [613, 579] on div at bounding box center [626, 284] width 1190 height 614
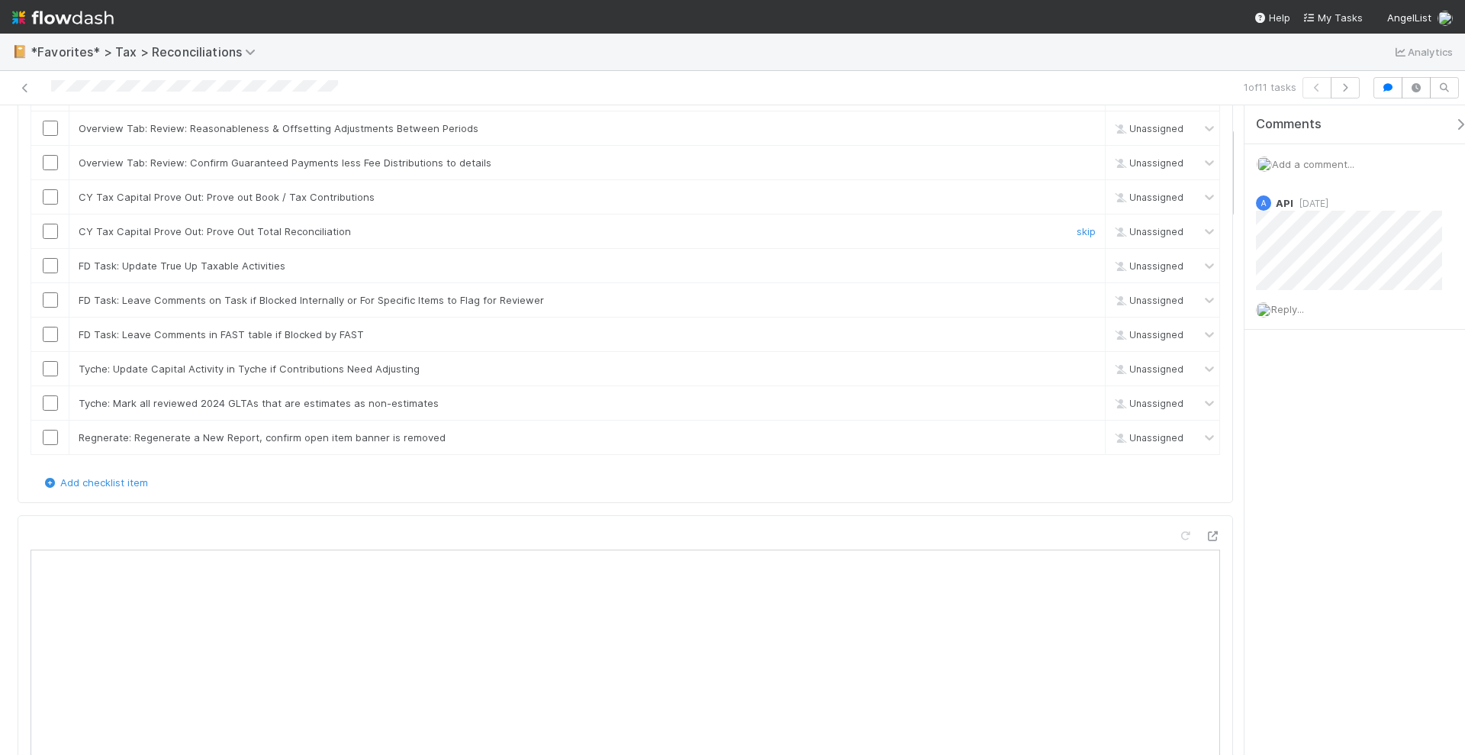
scroll to position [0, 0]
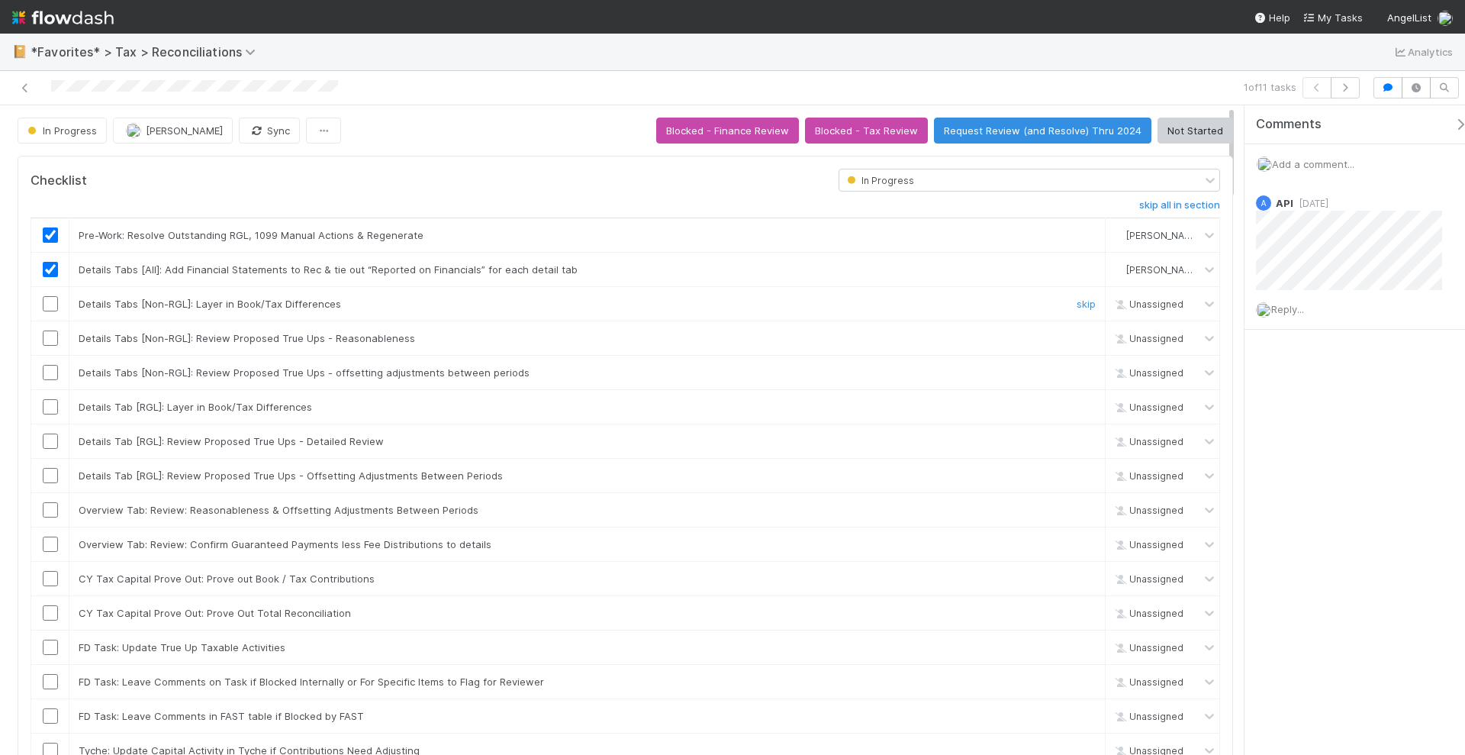
click at [50, 301] on input "checkbox" at bounding box center [50, 303] width 15 height 15
click at [47, 337] on input "checkbox" at bounding box center [50, 337] width 15 height 15
click at [53, 372] on input "checkbox" at bounding box center [50, 372] width 15 height 15
click at [50, 401] on input "checkbox" at bounding box center [50, 406] width 15 height 15
click at [56, 433] on input "checkbox" at bounding box center [50, 440] width 15 height 15
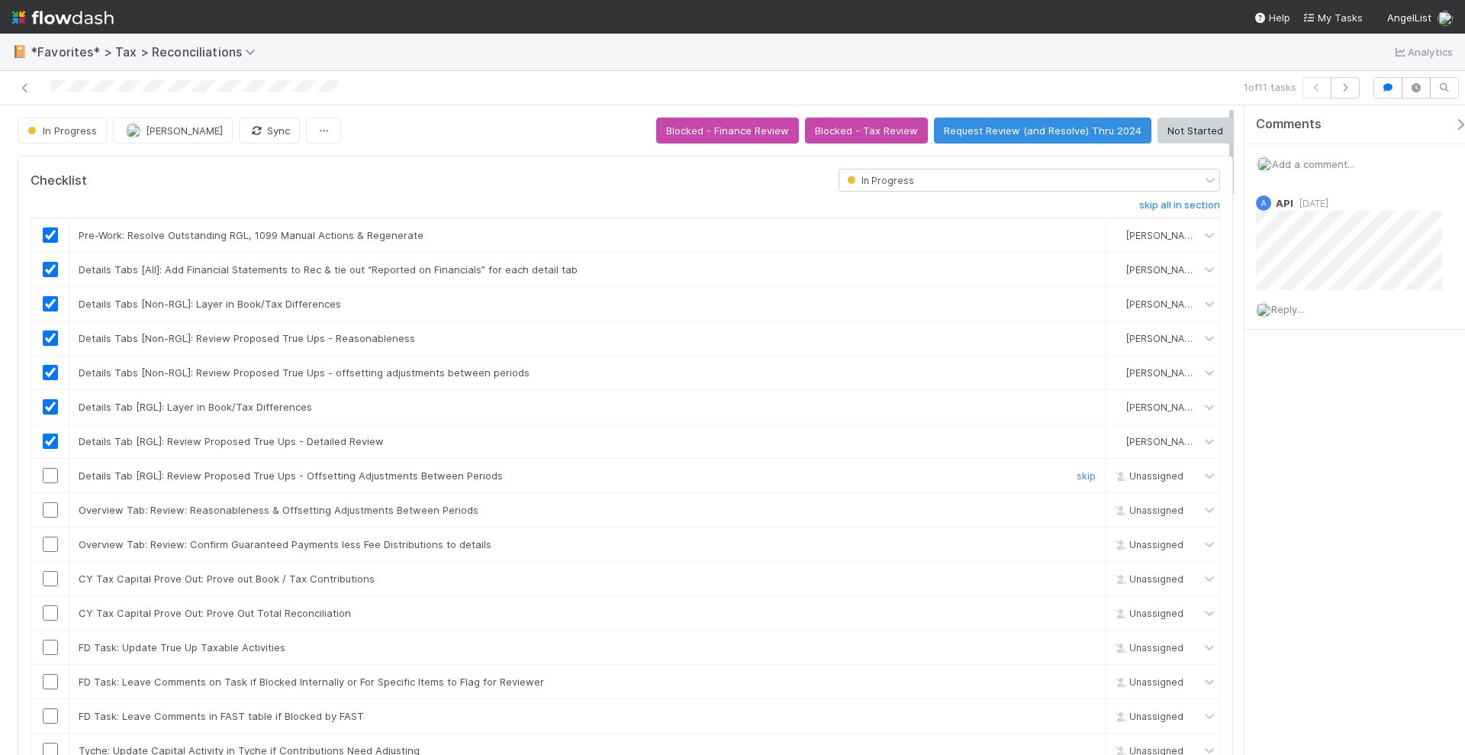
click at [52, 468] on input "checkbox" at bounding box center [50, 475] width 15 height 15
click at [55, 471] on input "checkbox" at bounding box center [50, 475] width 15 height 15
click at [49, 437] on input "checkbox" at bounding box center [50, 440] width 15 height 15
click at [1077, 437] on link "skip" at bounding box center [1086, 441] width 19 height 12
click at [1077, 470] on link "skip" at bounding box center [1086, 475] width 19 height 12
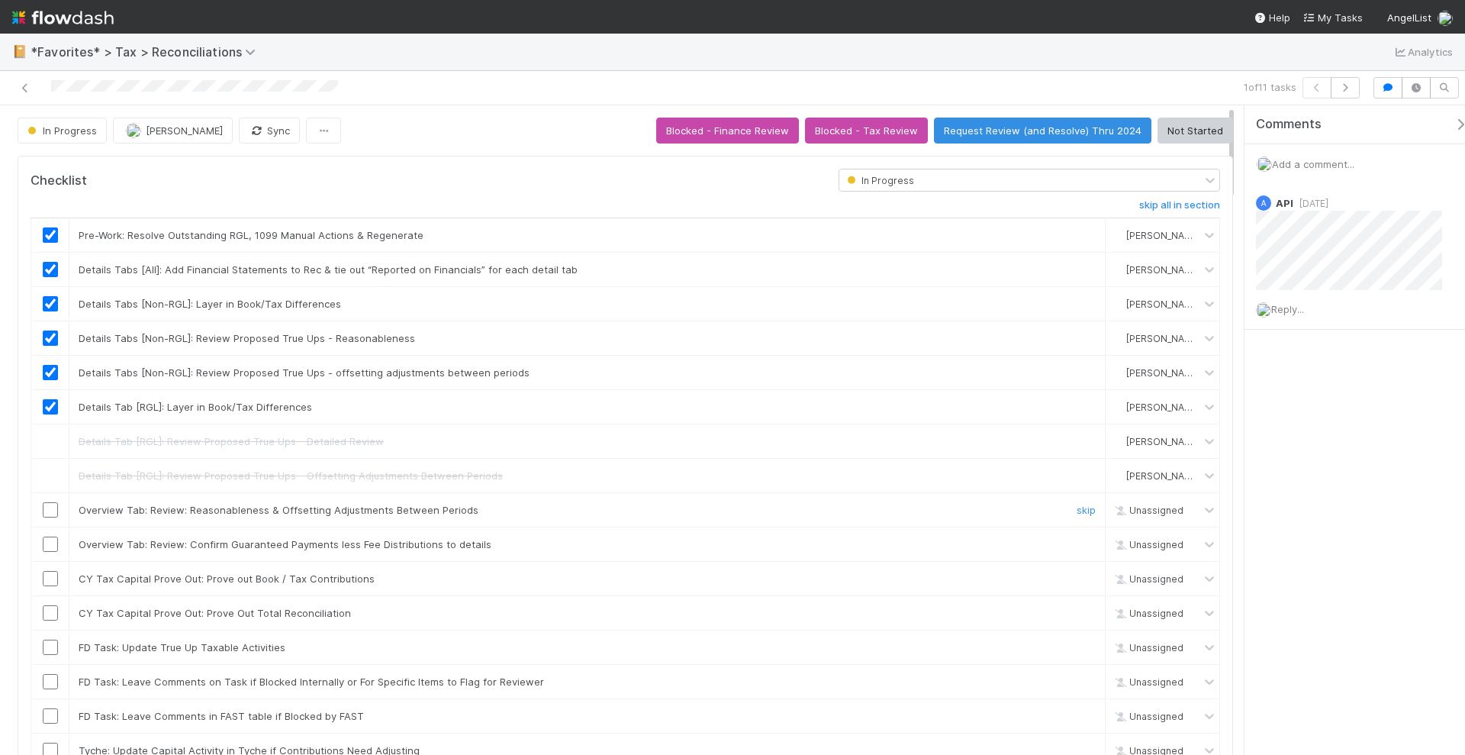
click at [48, 504] on input "checkbox" at bounding box center [50, 509] width 15 height 15
click at [56, 540] on input "checkbox" at bounding box center [50, 544] width 15 height 15
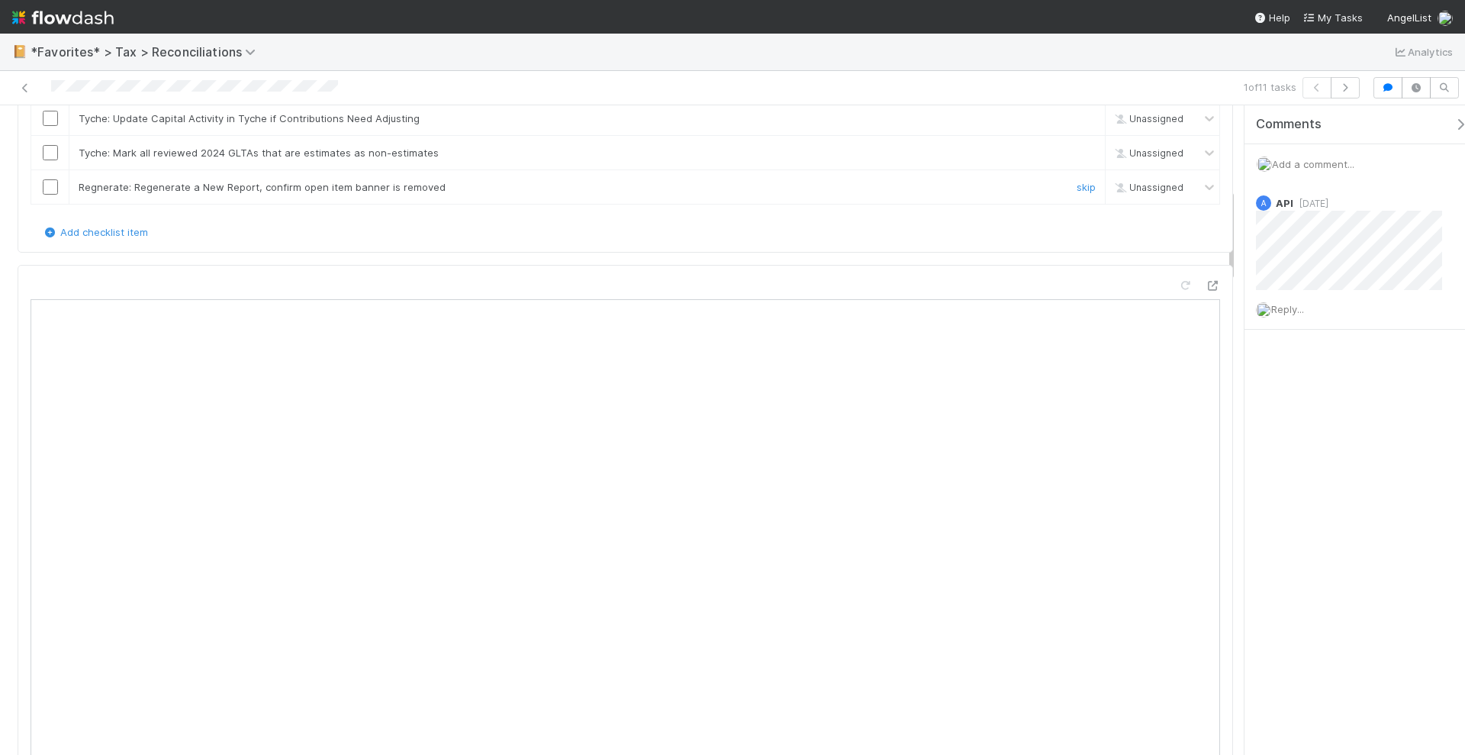
scroll to position [572, 0]
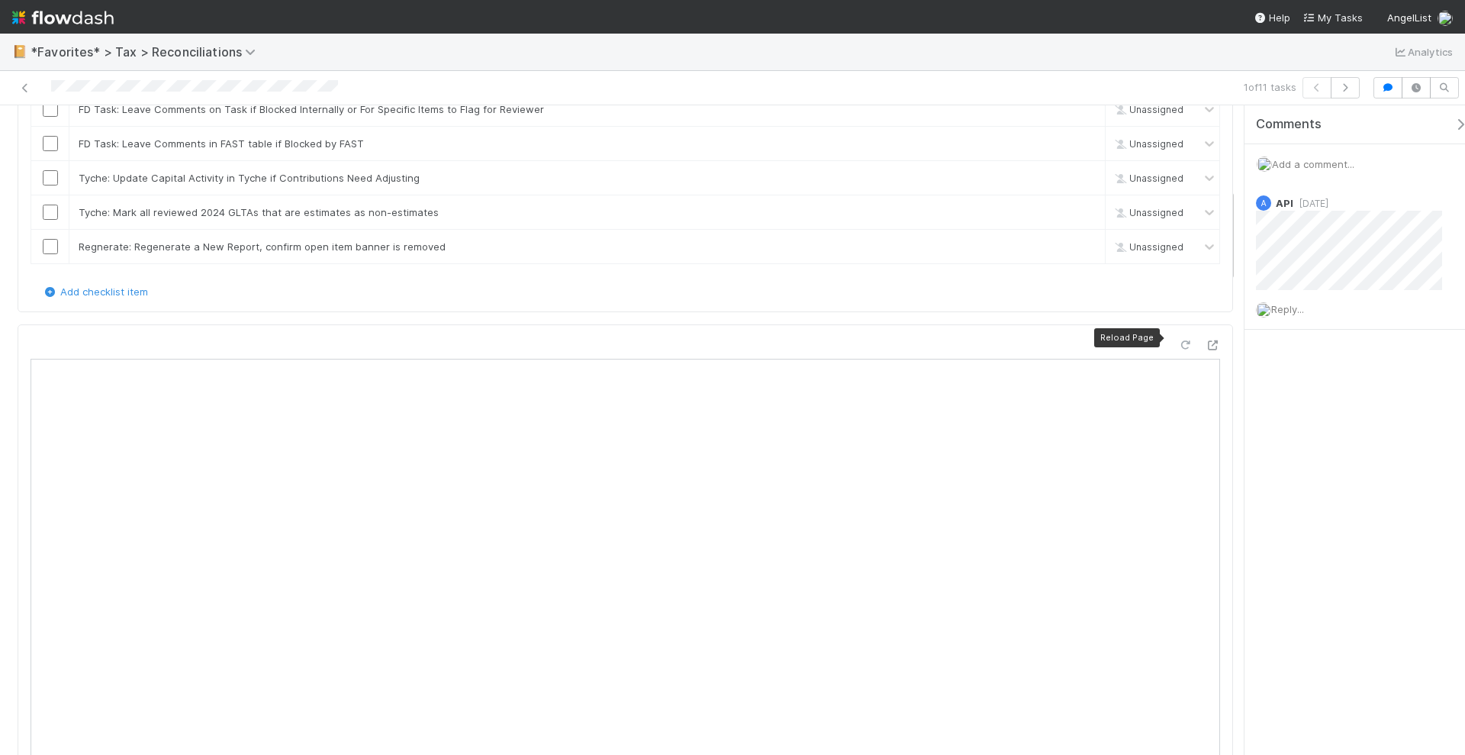
click at [1178, 340] on icon at bounding box center [1185, 345] width 15 height 10
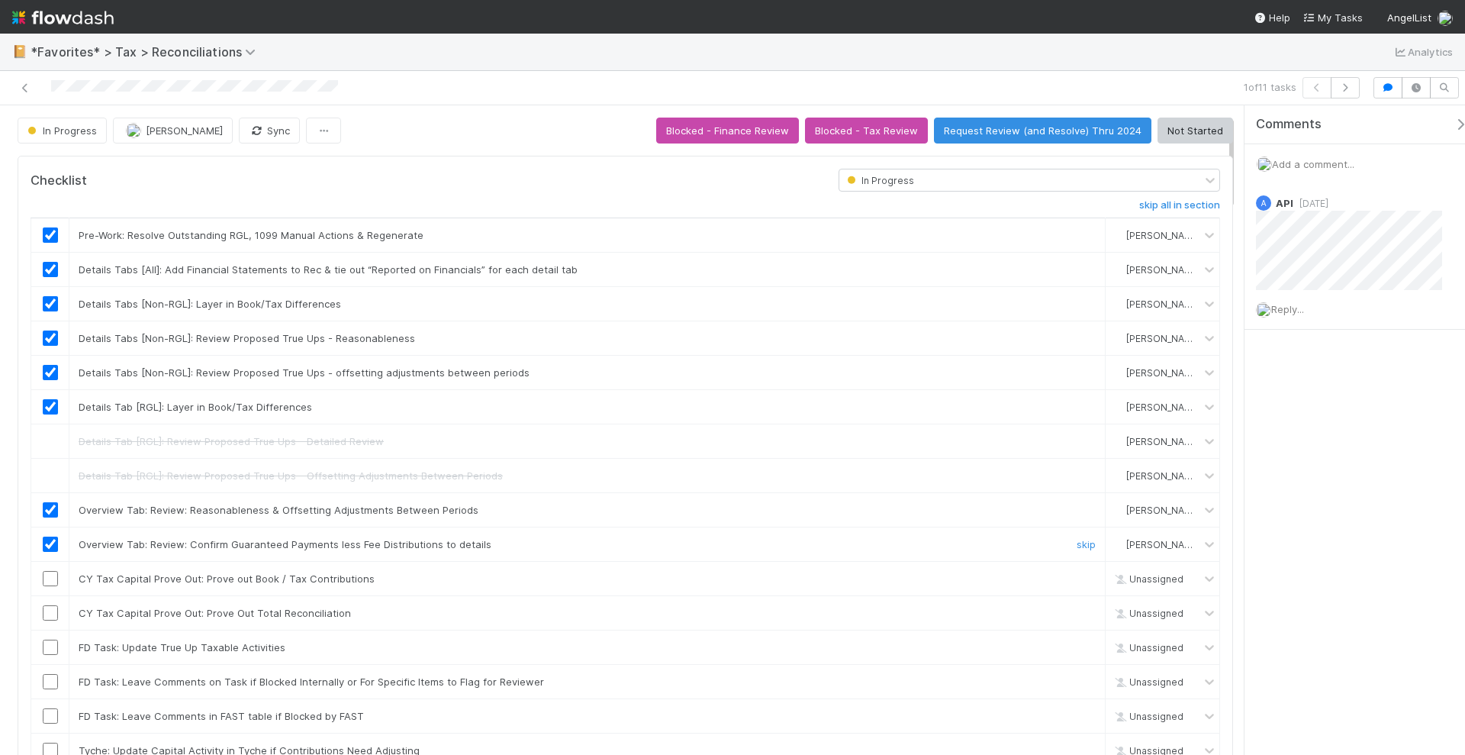
scroll to position [191, 0]
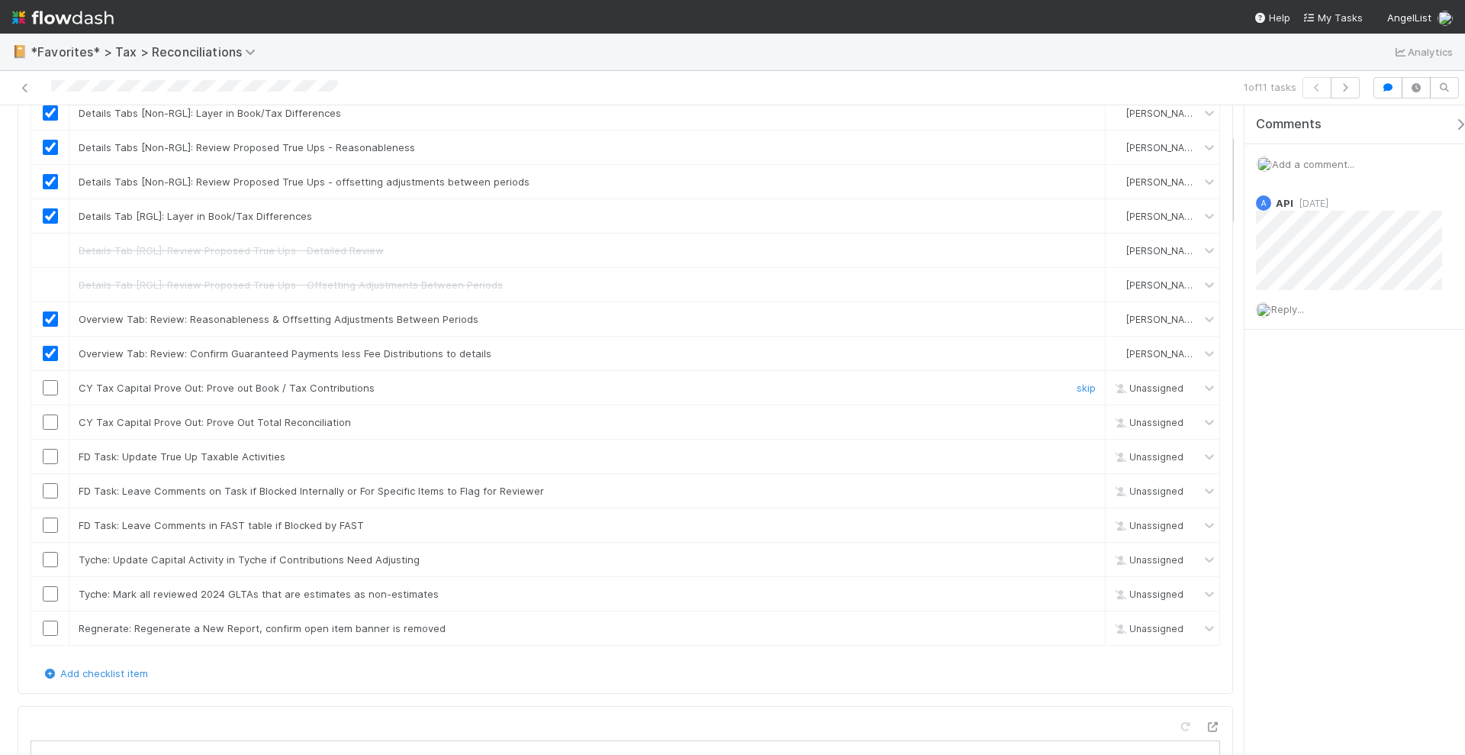
click at [48, 382] on input "checkbox" at bounding box center [50, 387] width 15 height 15
click at [45, 417] on input "checkbox" at bounding box center [50, 421] width 15 height 15
click at [46, 449] on input "checkbox" at bounding box center [50, 456] width 15 height 15
click at [1077, 485] on link "skip" at bounding box center [1086, 491] width 19 height 12
click at [1077, 519] on link "skip" at bounding box center [1086, 525] width 19 height 12
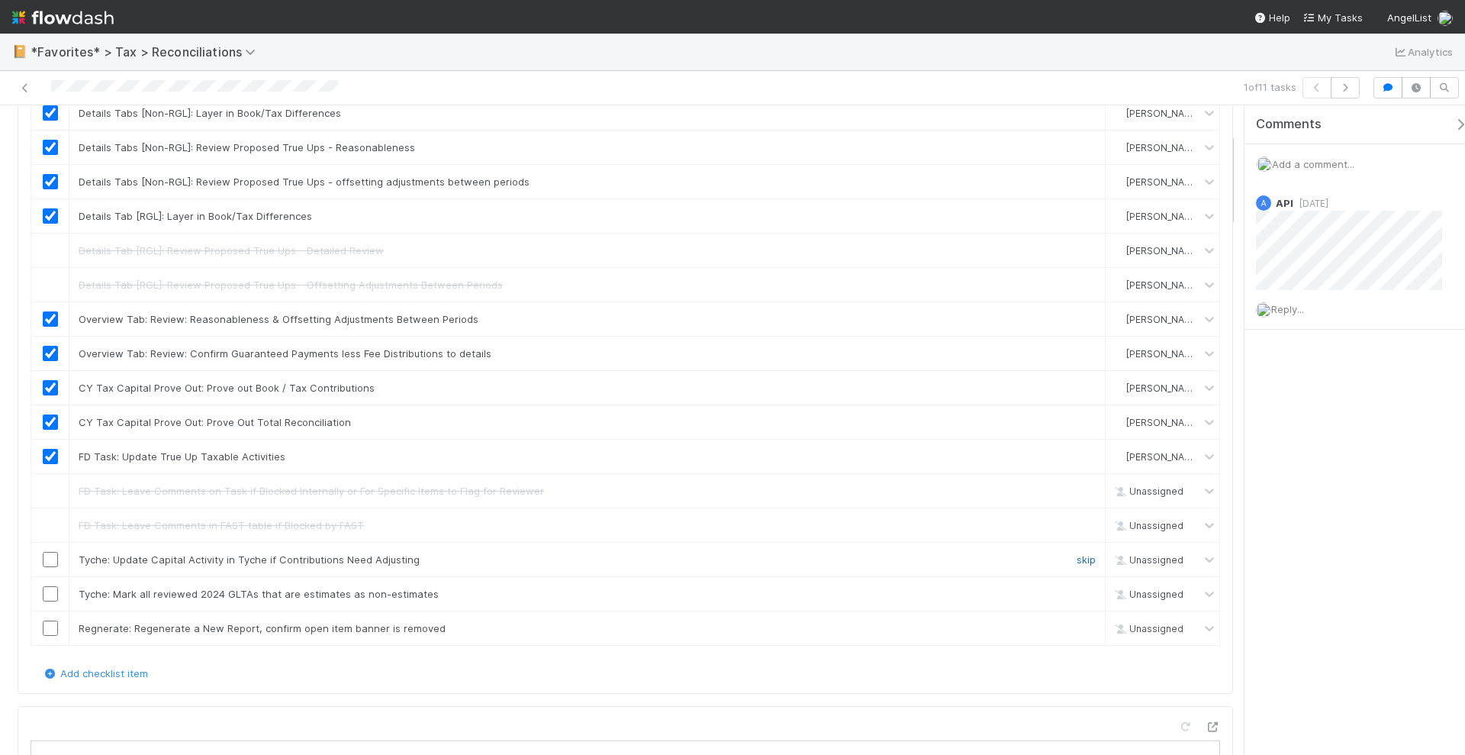
click at [1077, 553] on link "skip" at bounding box center [1086, 559] width 19 height 12
click at [1077, 622] on link "skip" at bounding box center [1086, 628] width 19 height 12
click at [1077, 588] on link "skip" at bounding box center [1086, 594] width 19 height 12
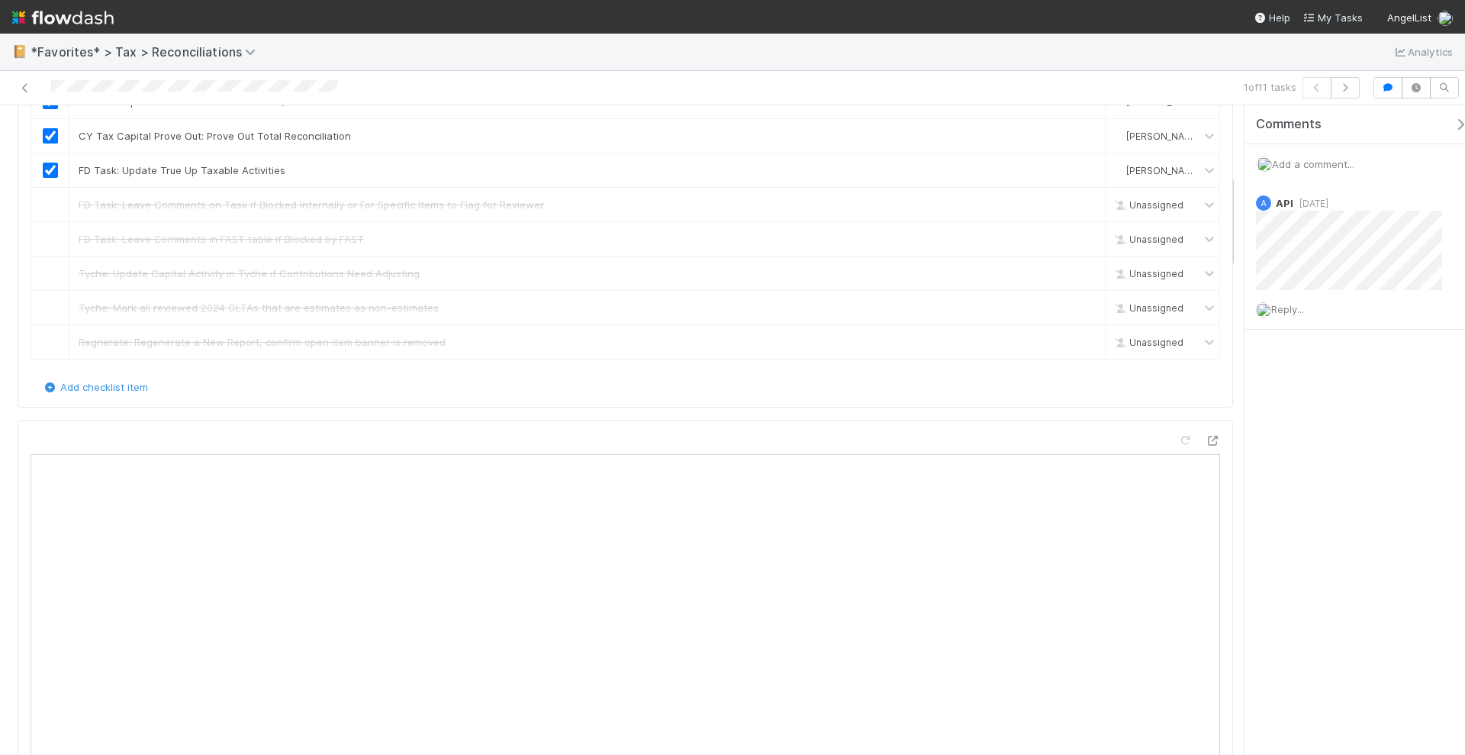
scroll to position [0, 0]
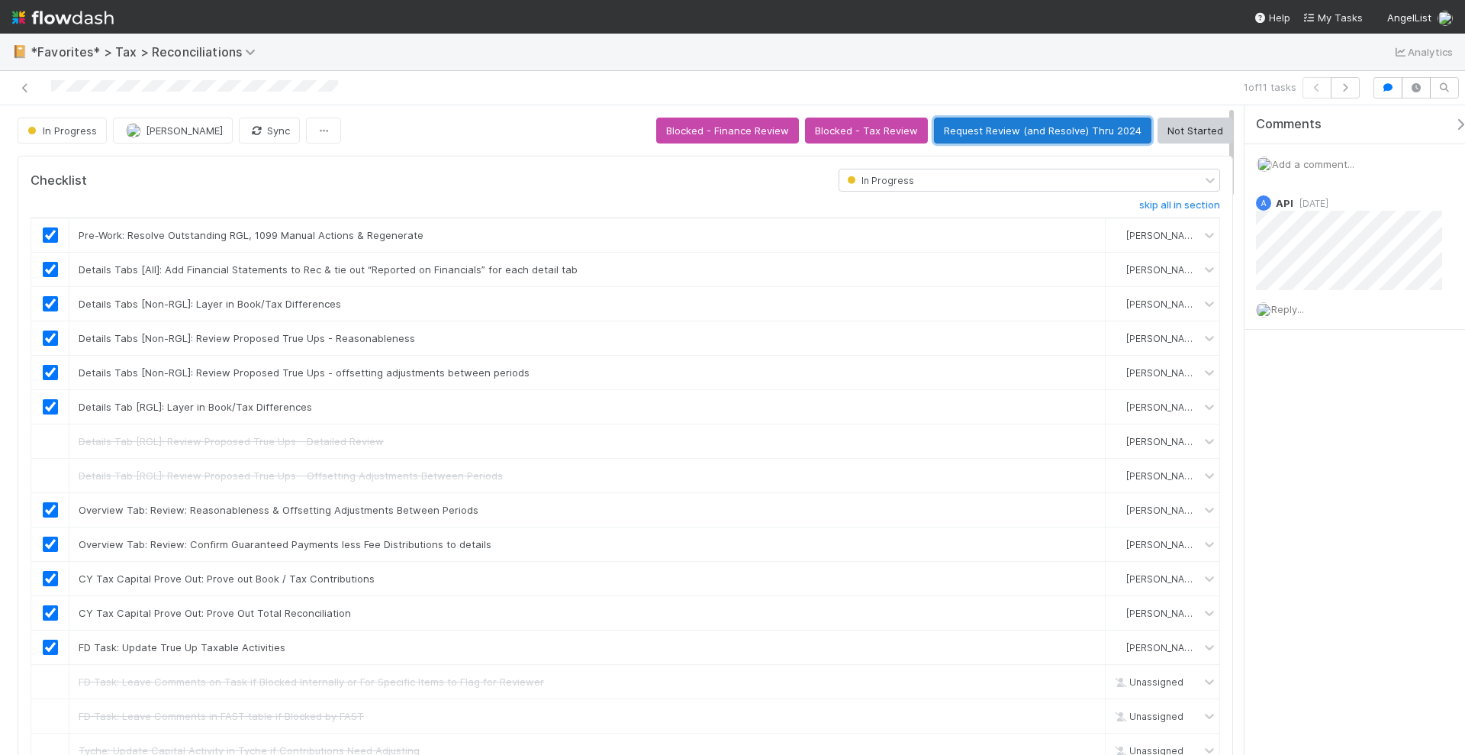
click at [1047, 133] on button "Request Review (and Resolve) Thru 2024" at bounding box center [1043, 131] width 218 height 26
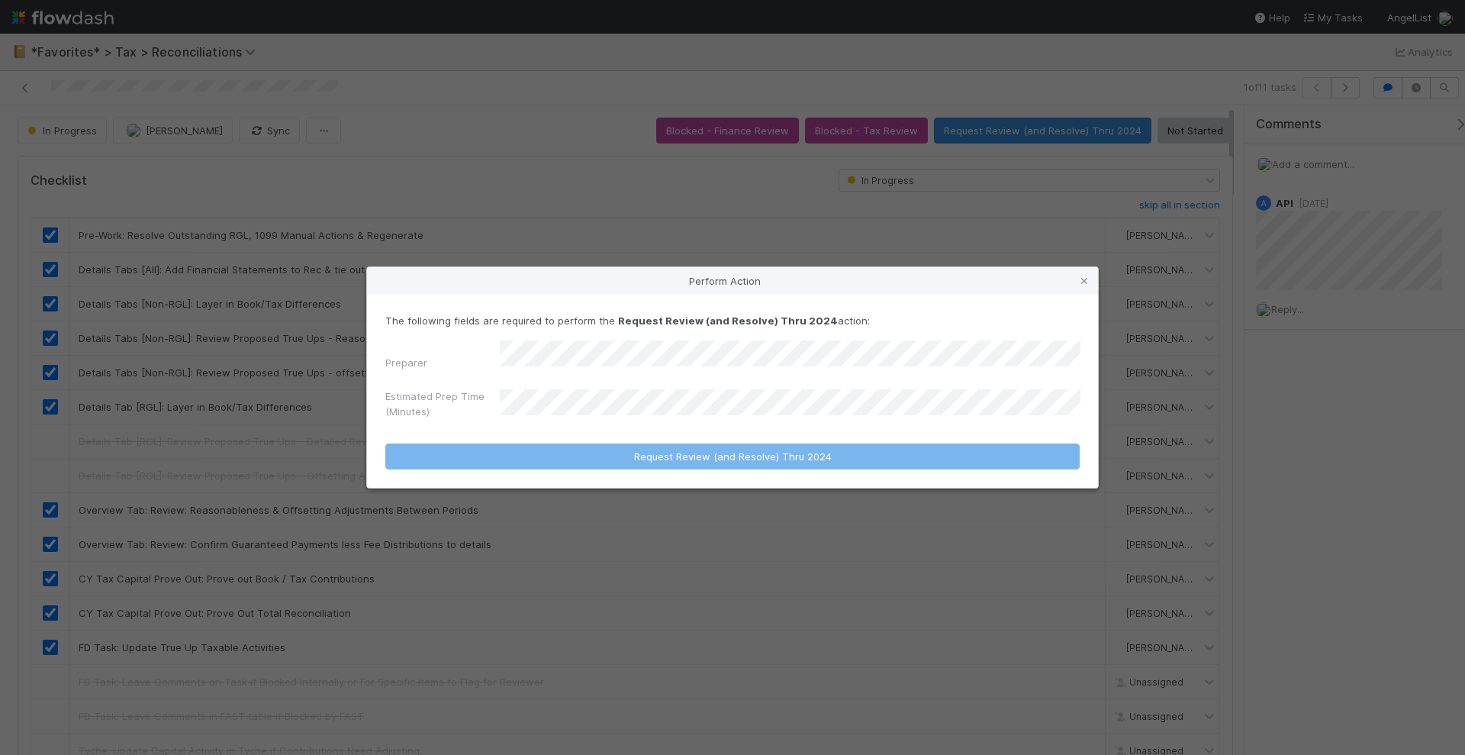
click at [1343, 398] on div "Perform Action The following fields are required to perform the Request Review …" at bounding box center [732, 377] width 1465 height 755
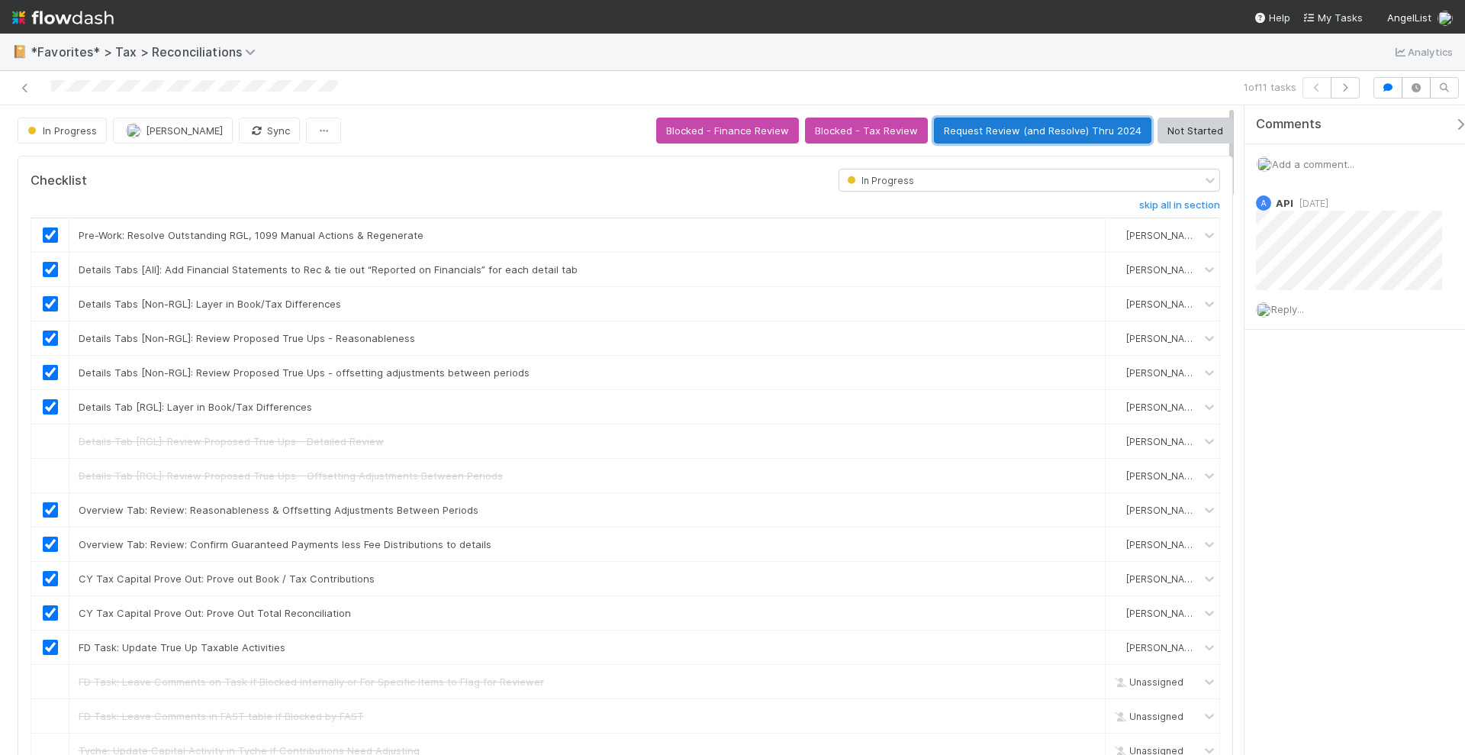
click at [1007, 134] on button "Request Review (and Resolve) Thru 2024" at bounding box center [1043, 131] width 218 height 26
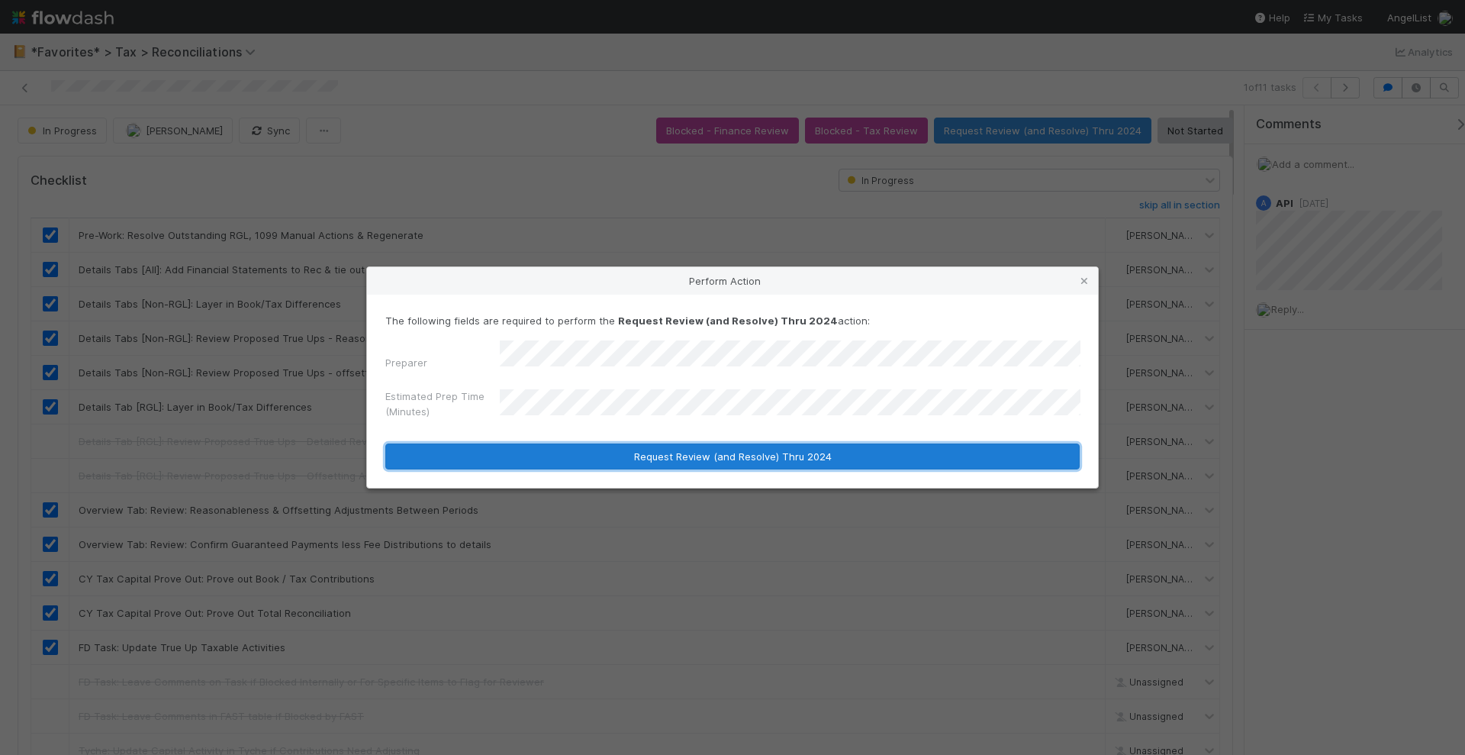
click at [633, 453] on button "Request Review (and Resolve) Thru 2024" at bounding box center [732, 456] width 694 height 26
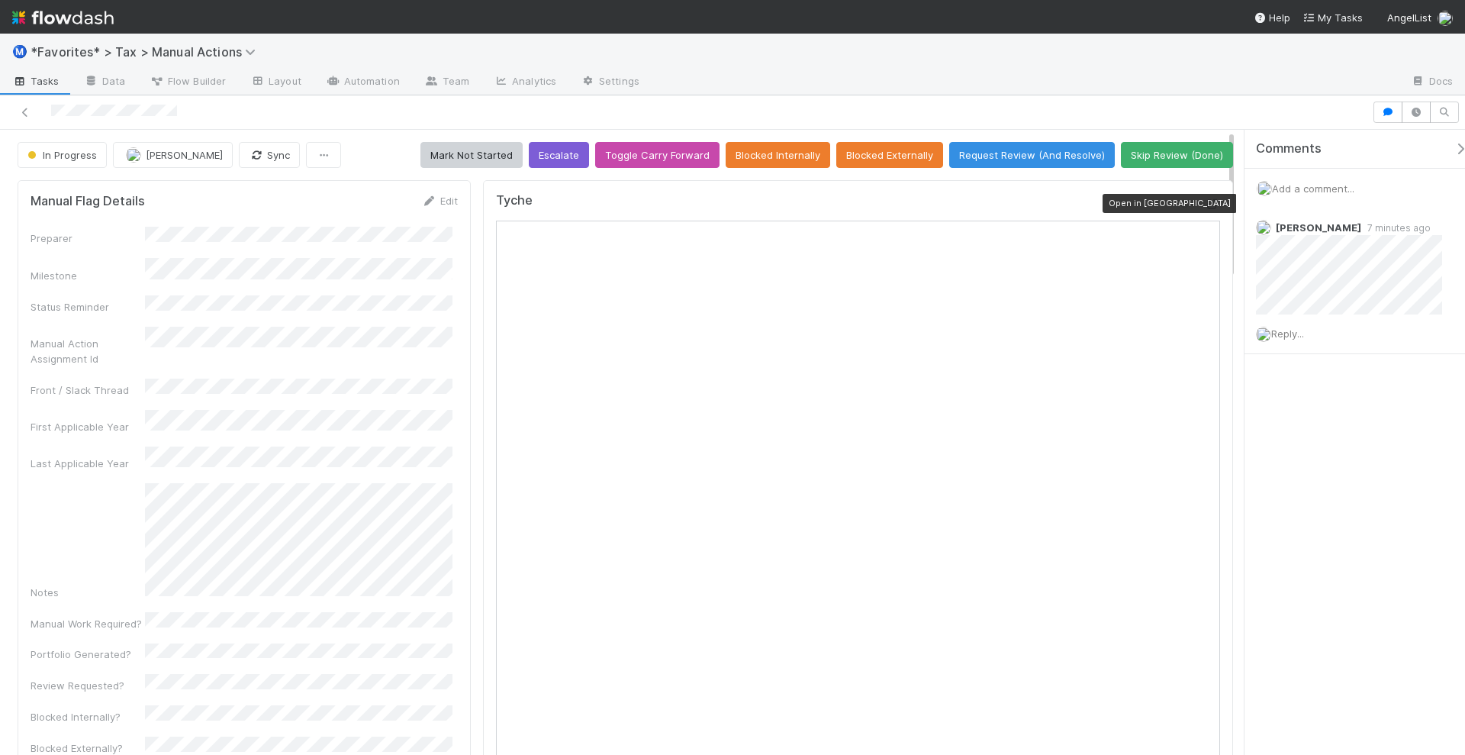
click at [1205, 199] on icon at bounding box center [1212, 204] width 15 height 10
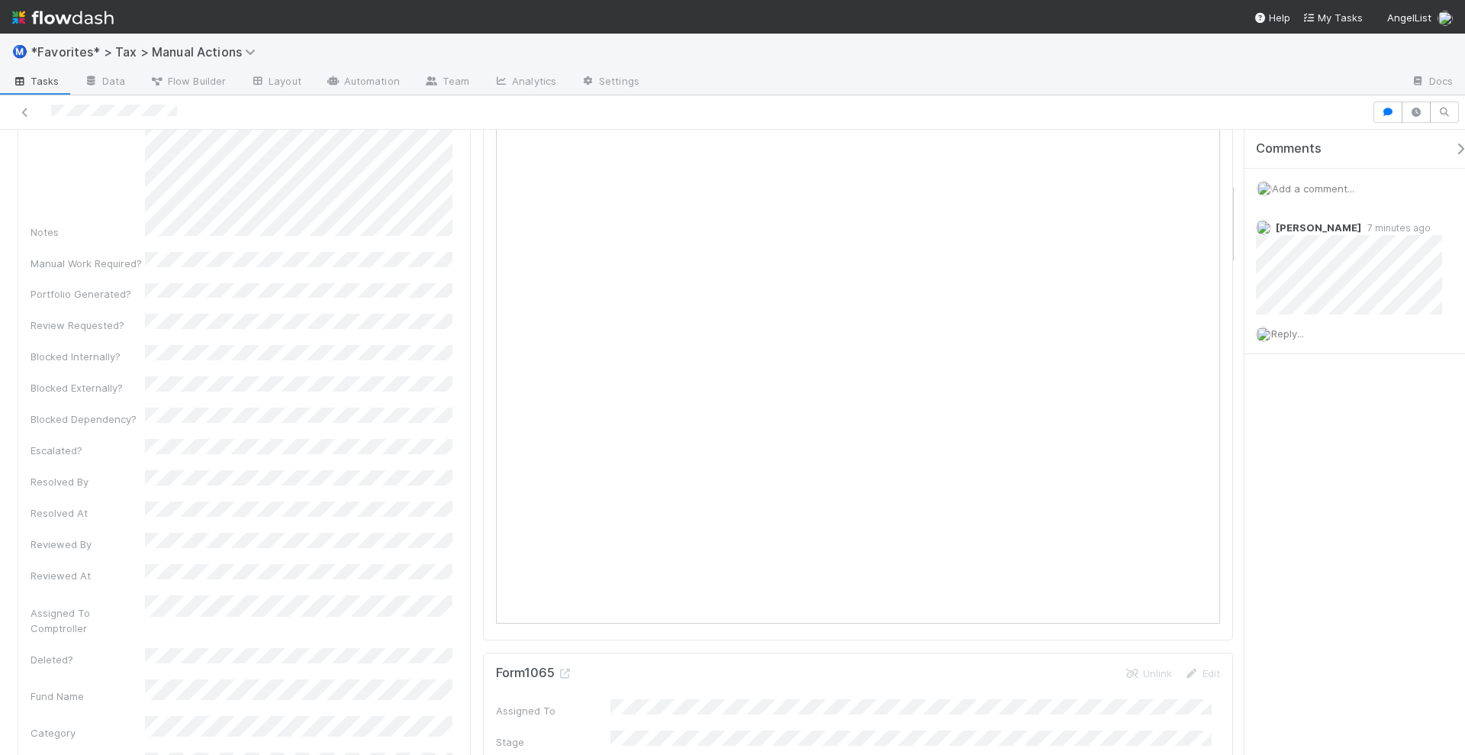
scroll to position [382, 0]
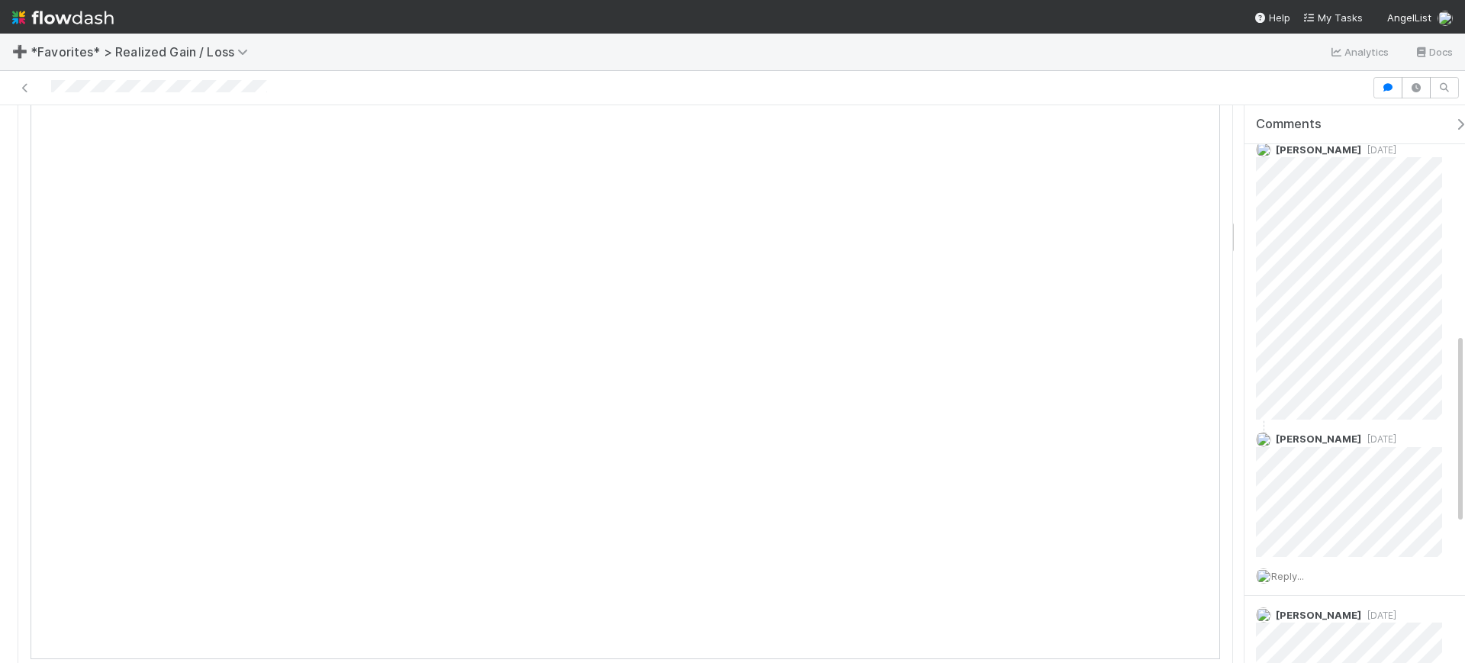
scroll to position [1622, 0]
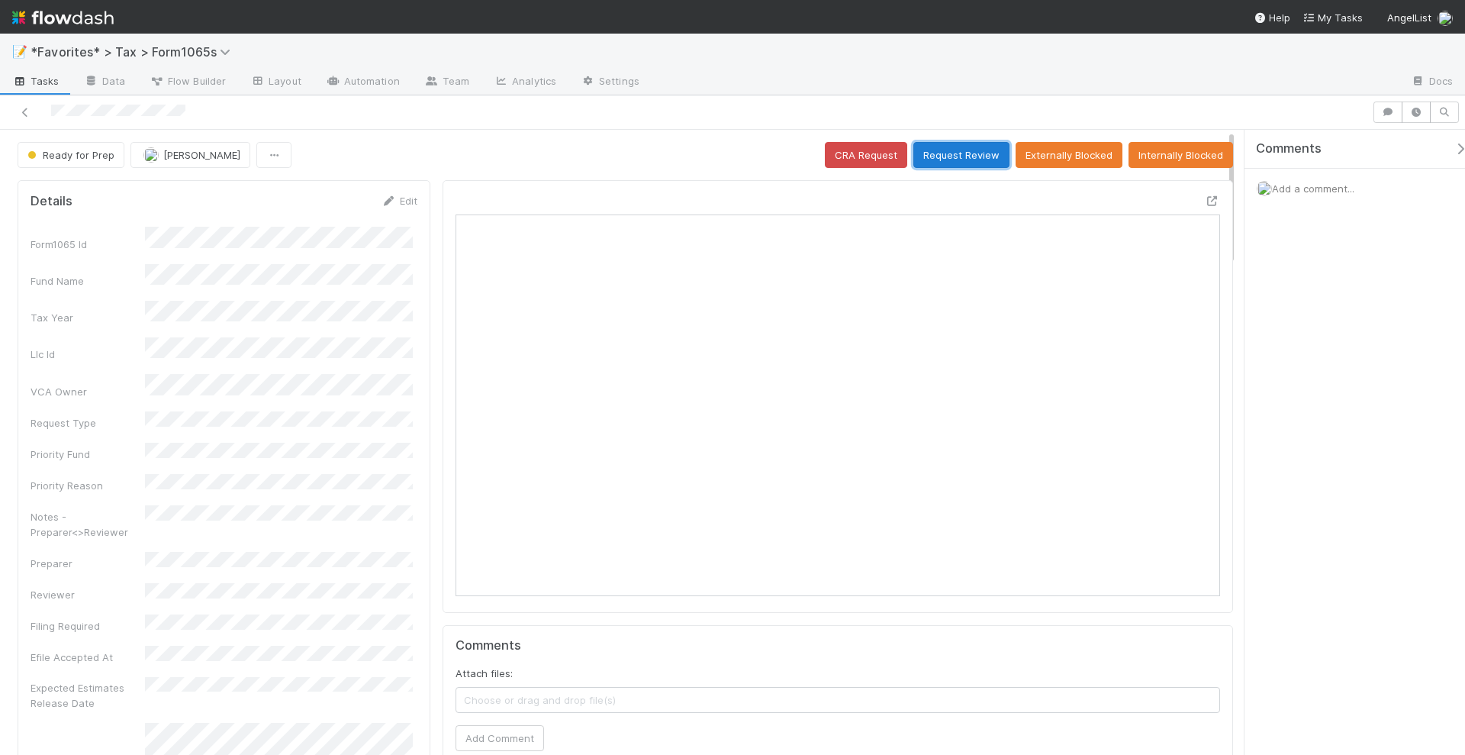
click at [964, 157] on button "Request Review" at bounding box center [962, 155] width 96 height 26
click at [952, 155] on button "Request Review" at bounding box center [962, 155] width 96 height 26
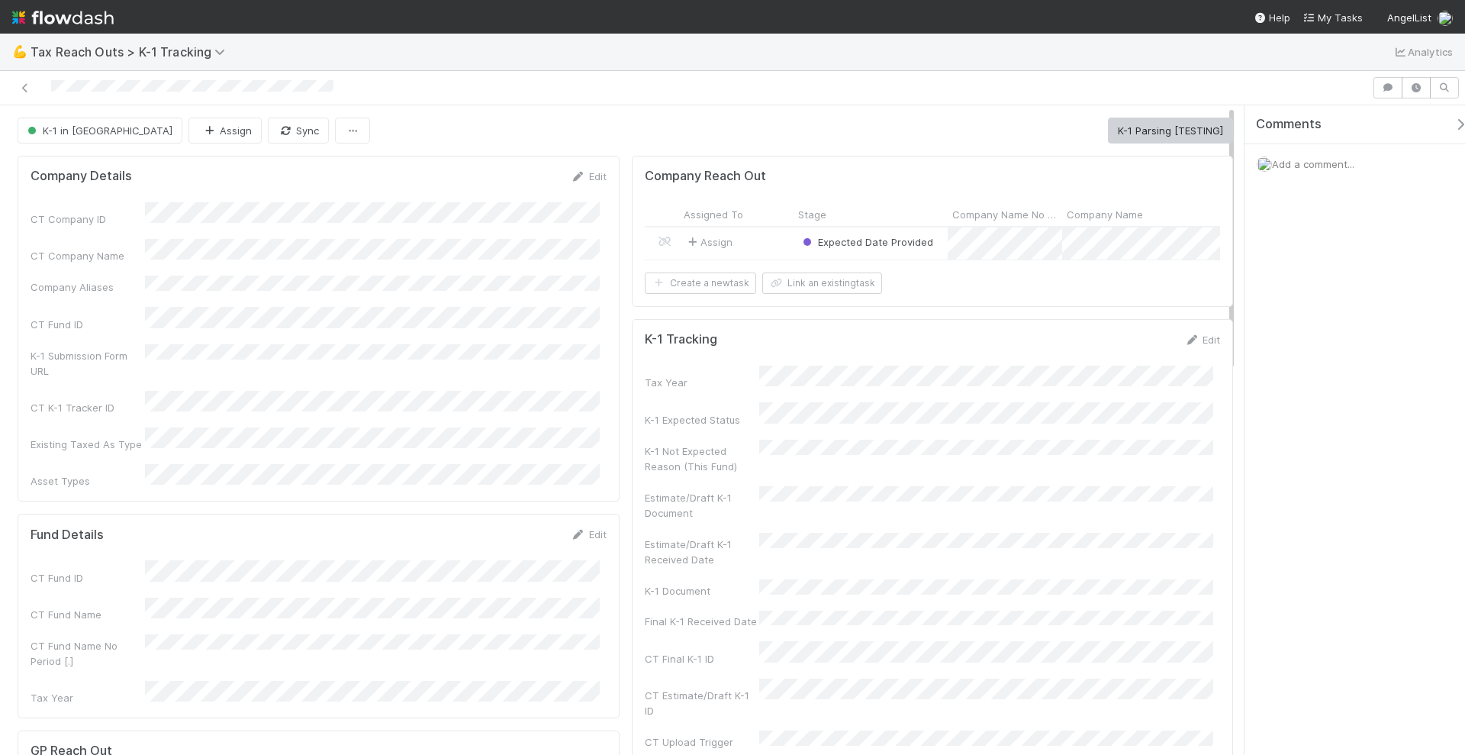
click at [759, 247] on div "Assign" at bounding box center [736, 243] width 114 height 32
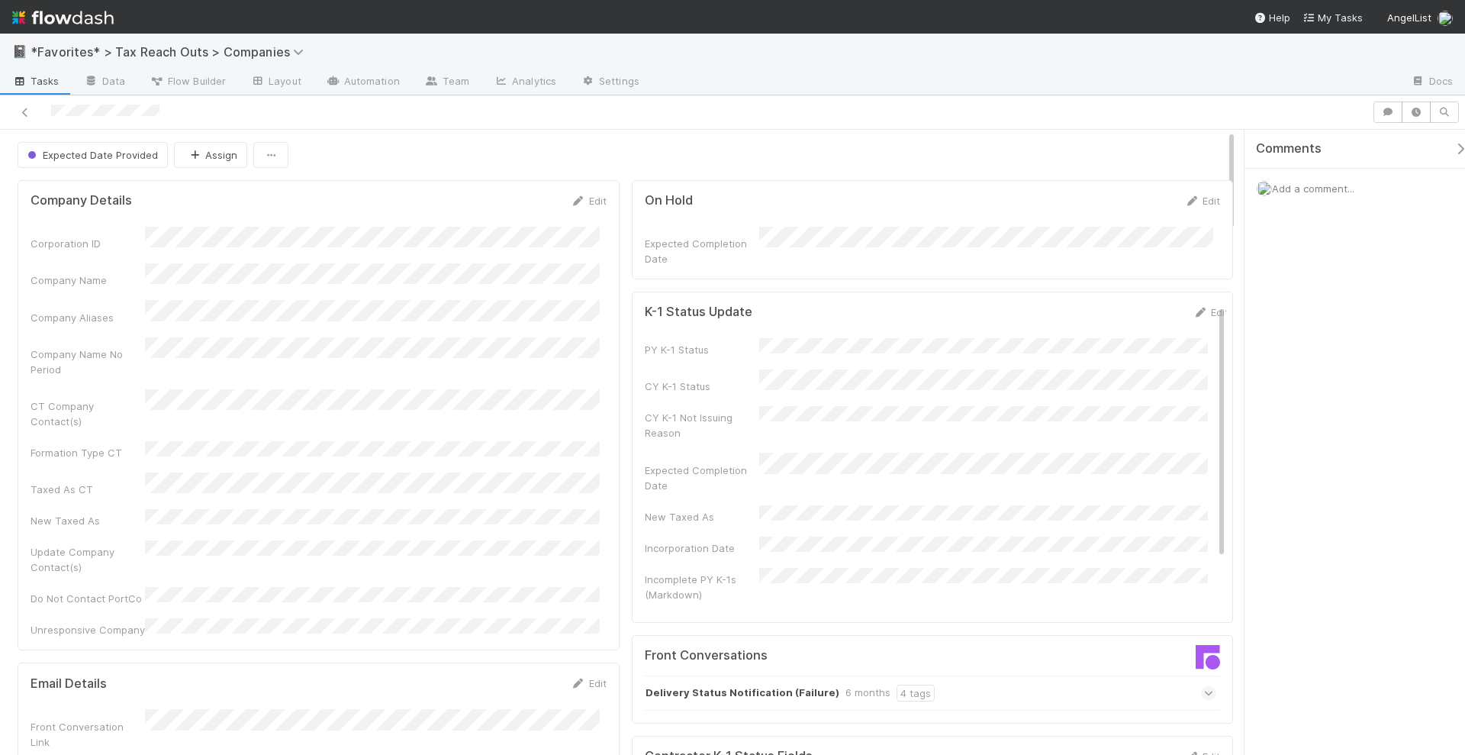
drag, startPoint x: 170, startPoint y: 117, endPoint x: 50, endPoint y: 118, distance: 120.6
click at [50, 118] on div at bounding box center [686, 112] width 1360 height 21
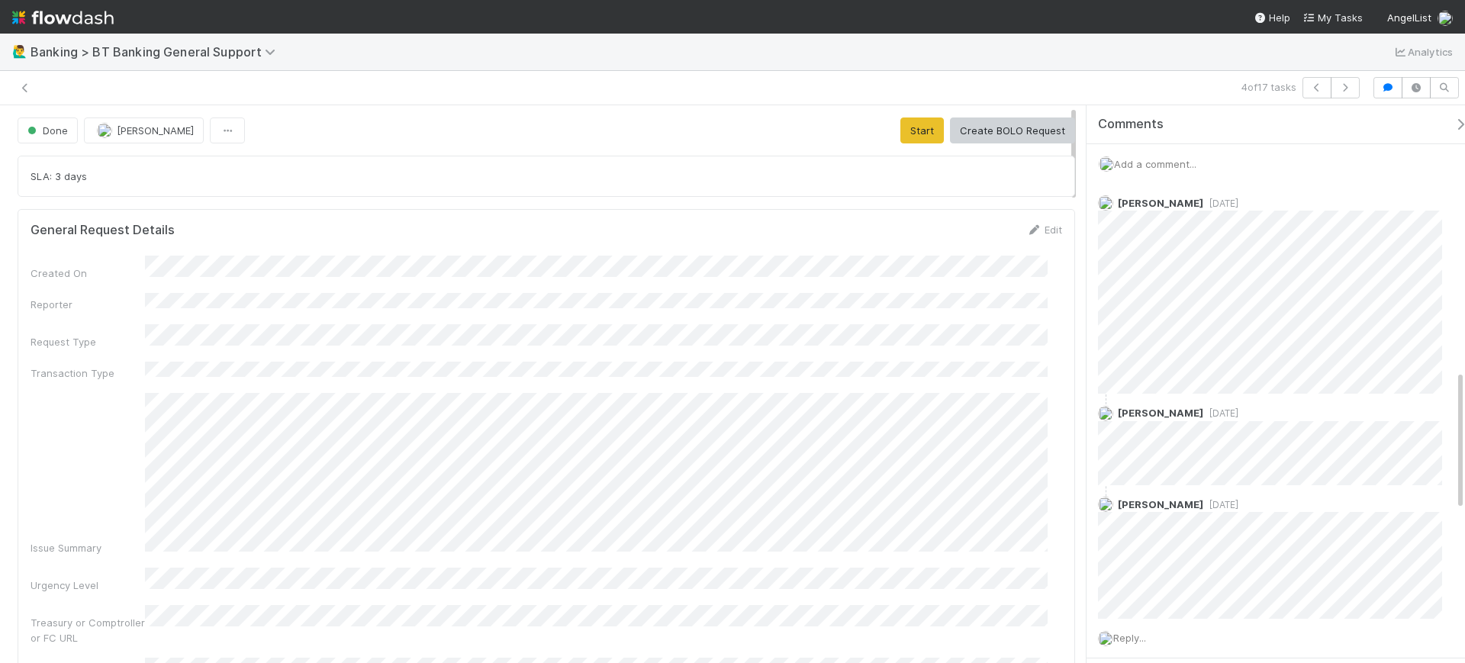
scroll to position [1049, 0]
